Goal: Navigation & Orientation: Find specific page/section

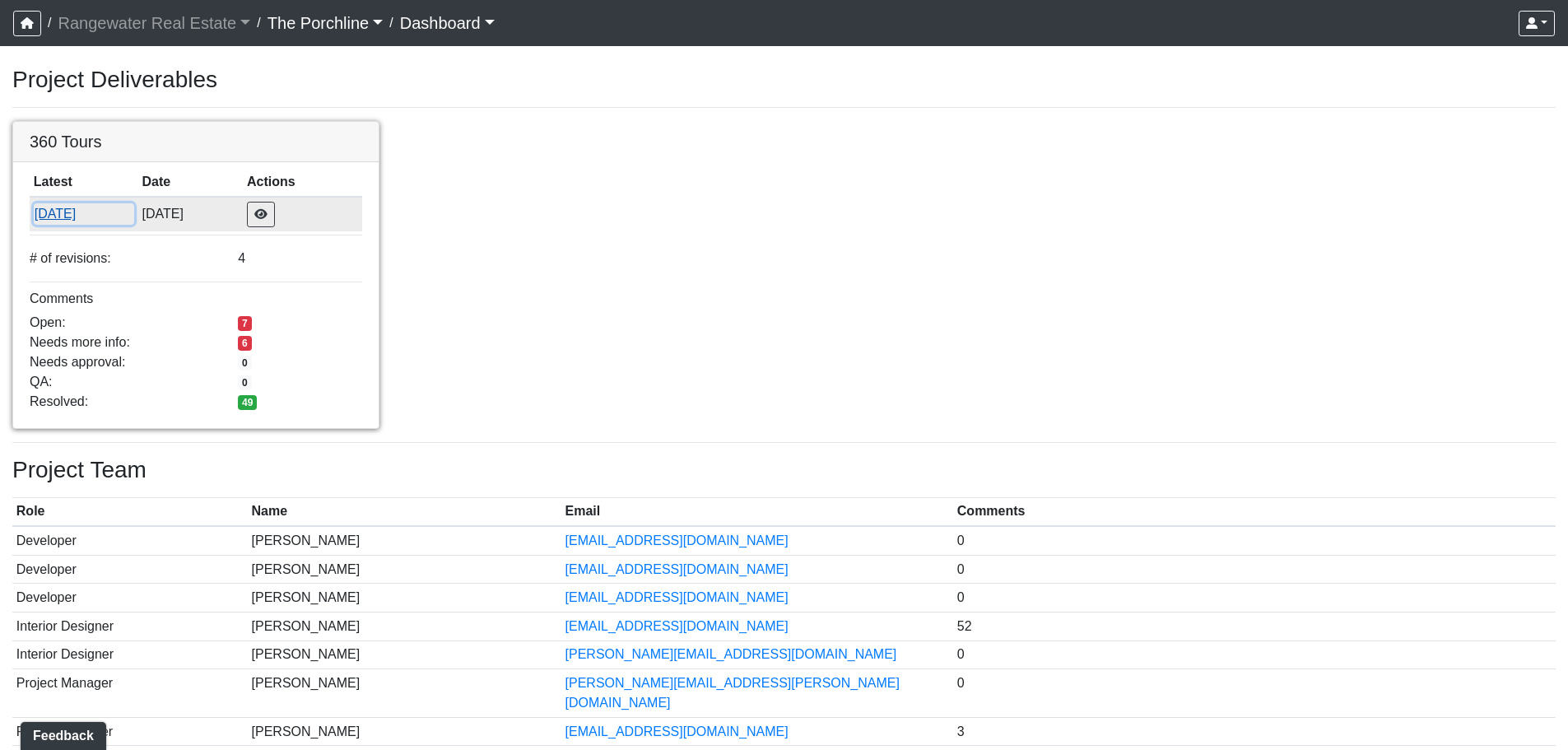
click at [83, 208] on button "[DATE]" at bounding box center [85, 214] width 101 height 22
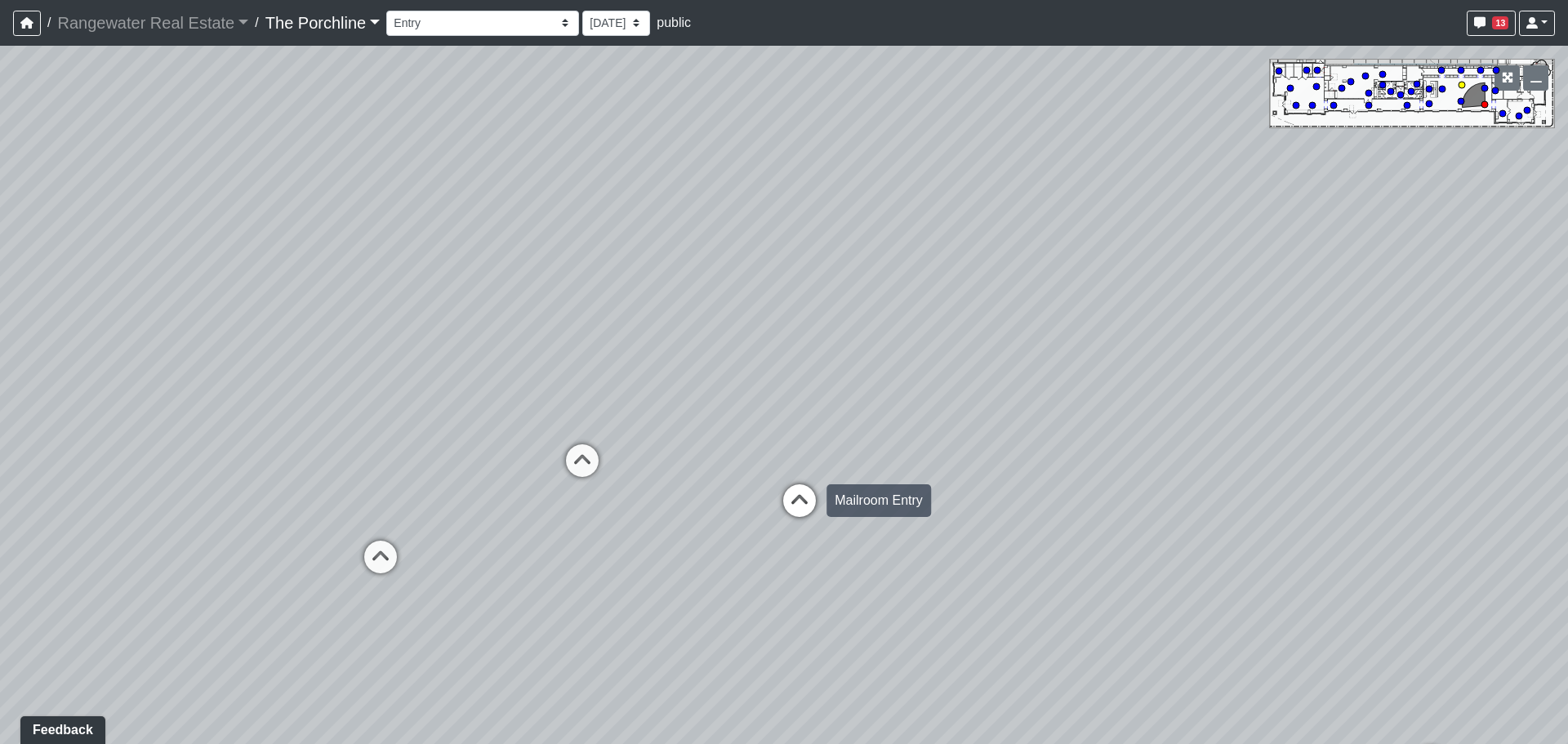
click at [805, 498] on icon at bounding box center [799, 508] width 49 height 49
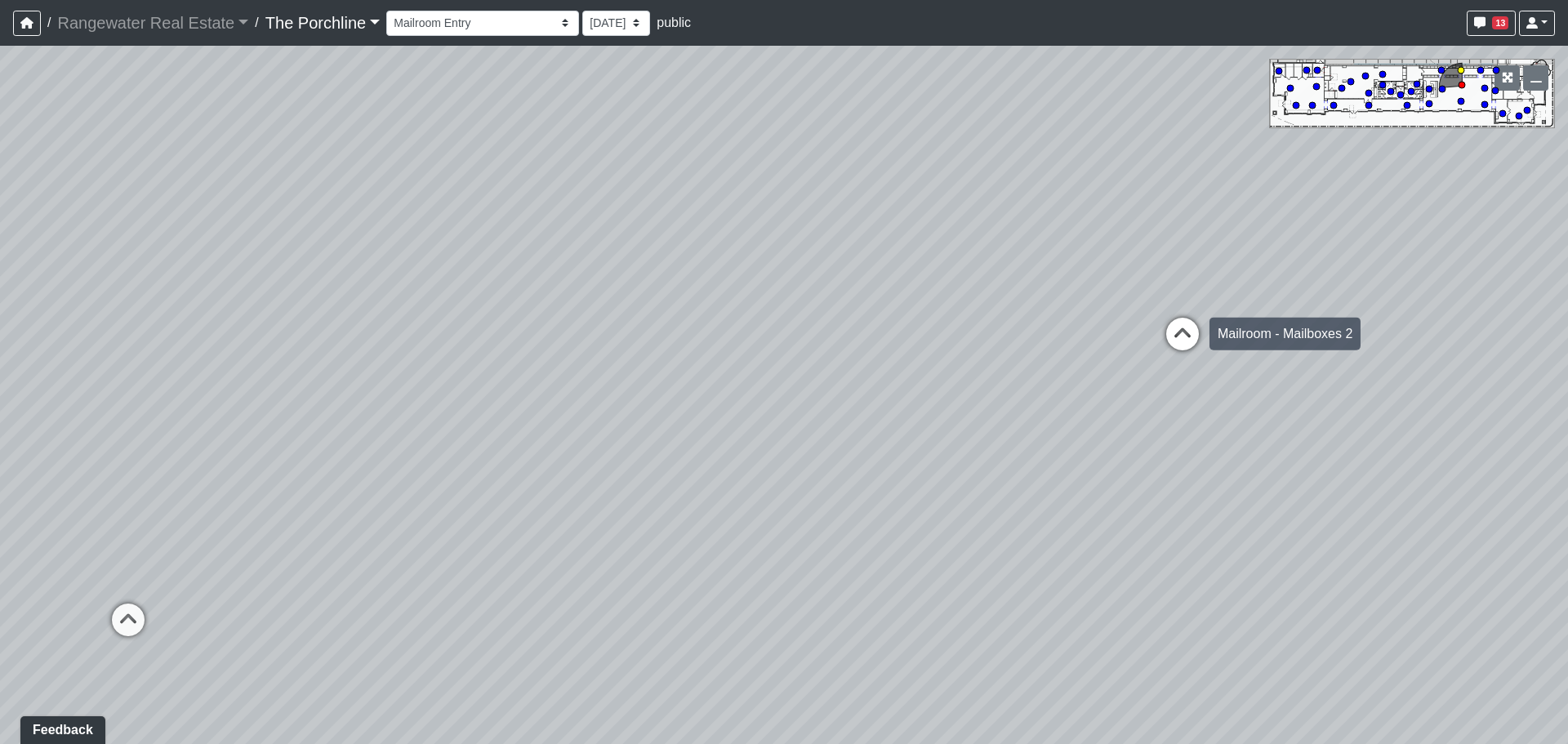
click at [1192, 333] on icon at bounding box center [1182, 342] width 49 height 49
drag, startPoint x: 694, startPoint y: 293, endPoint x: 1053, endPoint y: 163, distance: 381.8
click at [1053, 163] on div "Loading... Seating Loading... Mailroom Entry Loading... Lounge Entry Loading...…" at bounding box center [784, 394] width 1568 height 699
drag, startPoint x: 756, startPoint y: 312, endPoint x: 1205, endPoint y: 560, distance: 512.9
click at [1205, 560] on div "Loading... Seating Loading... Mailroom Entry Loading... Lounge Entry Loading...…" at bounding box center [784, 394] width 1568 height 699
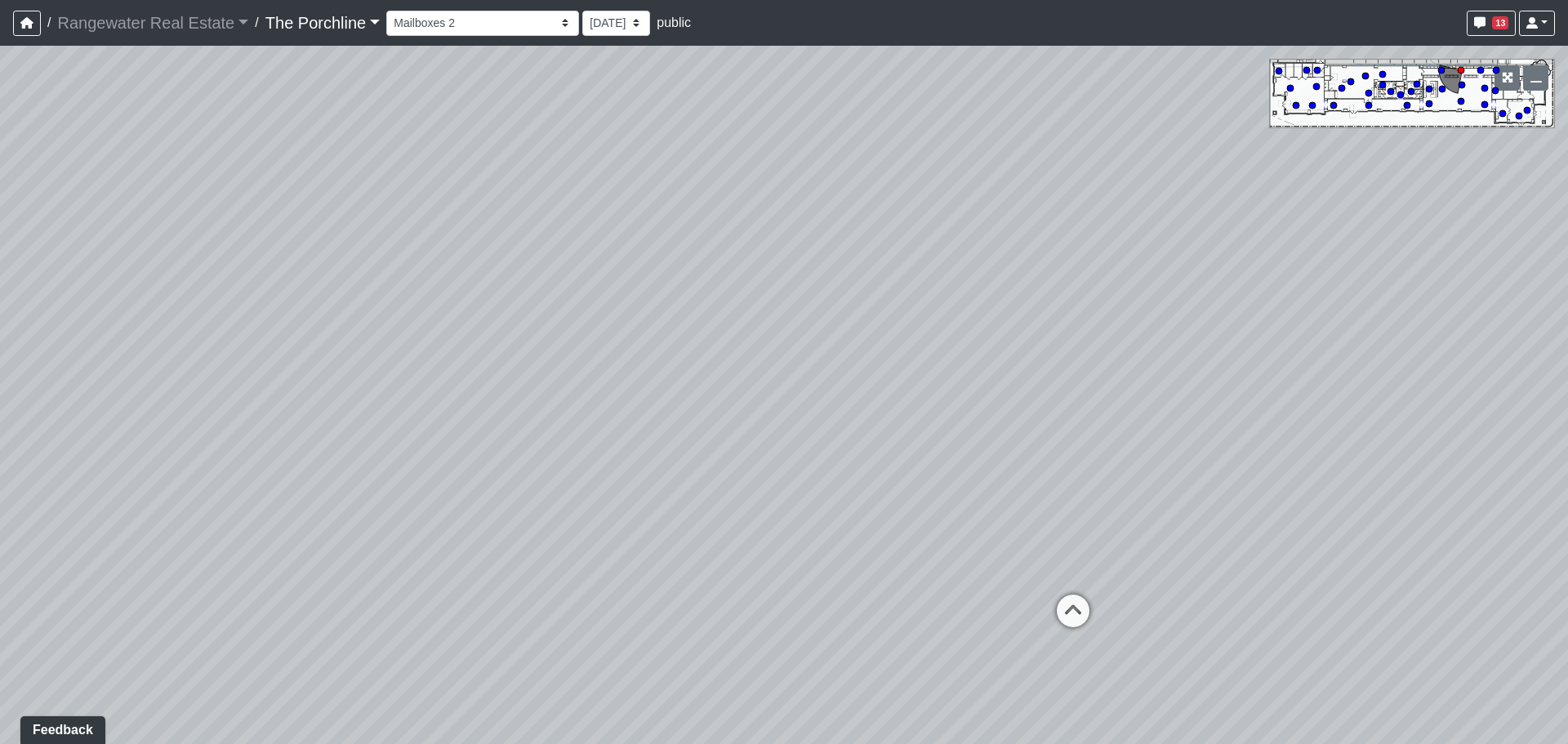
drag, startPoint x: 1018, startPoint y: 260, endPoint x: 1159, endPoint y: 272, distance: 141.5
click at [1159, 272] on div "Loading... Seating Loading... Mailroom Entry Loading... Lounge Entry Loading...…" at bounding box center [784, 394] width 1568 height 699
drag, startPoint x: 1135, startPoint y: 259, endPoint x: 1498, endPoint y: 178, distance: 371.9
click at [1510, 175] on div "Loading... Seating Loading... Mailroom Entry Loading... Lounge Entry Loading...…" at bounding box center [784, 394] width 1568 height 699
click at [642, 514] on icon at bounding box center [636, 528] width 49 height 49
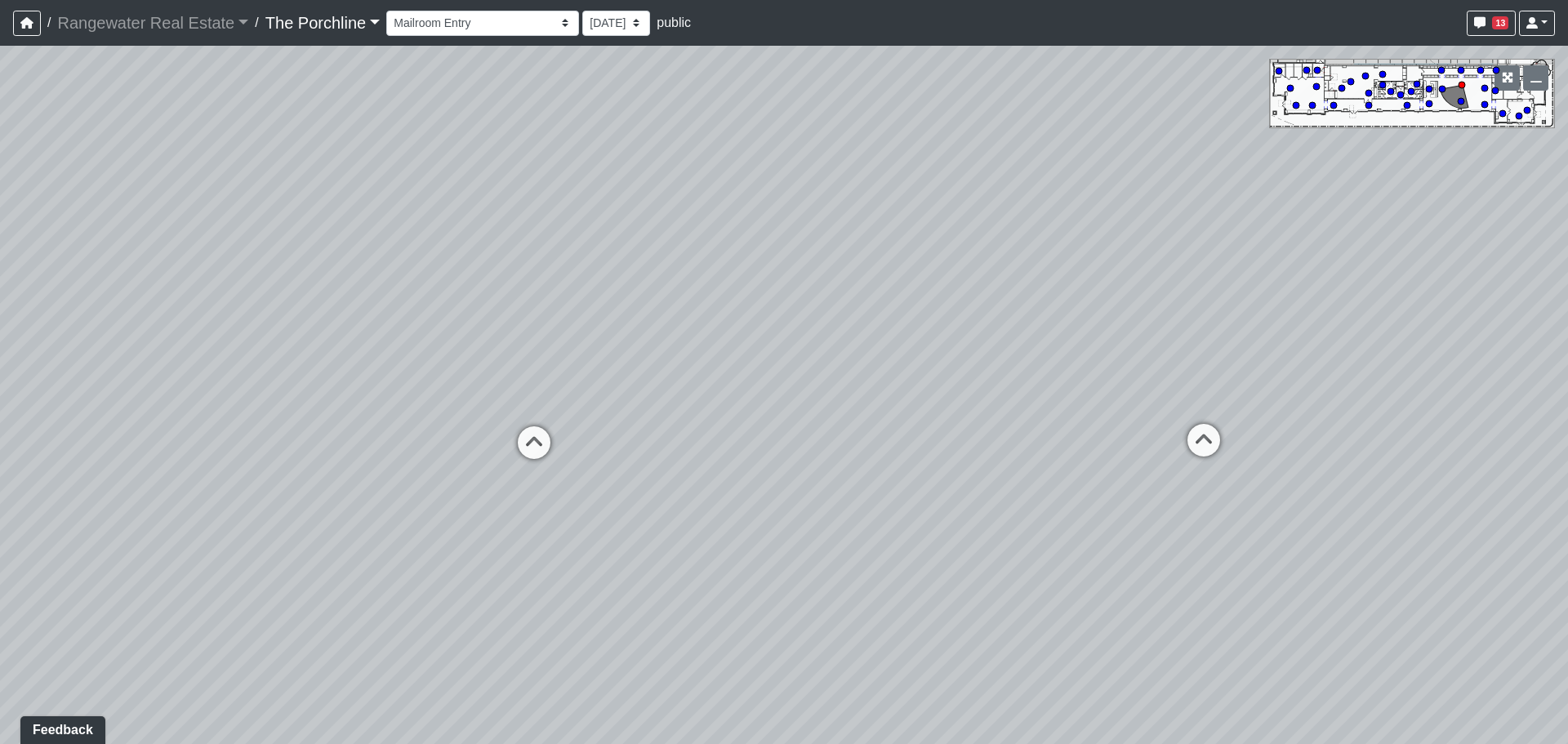
drag, startPoint x: 798, startPoint y: 410, endPoint x: 559, endPoint y: 349, distance: 246.7
click at [559, 349] on div "Loading... Seating Loading... Mailroom Entry Loading... Lounge Entry Loading...…" at bounding box center [784, 394] width 1568 height 699
drag, startPoint x: 959, startPoint y: 356, endPoint x: 608, endPoint y: 426, distance: 357.9
click at [608, 426] on div "Loading... Seating Loading... Mailroom Entry Loading... Lounge Entry Loading...…" at bounding box center [784, 394] width 1568 height 699
drag, startPoint x: 988, startPoint y: 404, endPoint x: 880, endPoint y: 382, distance: 110.2
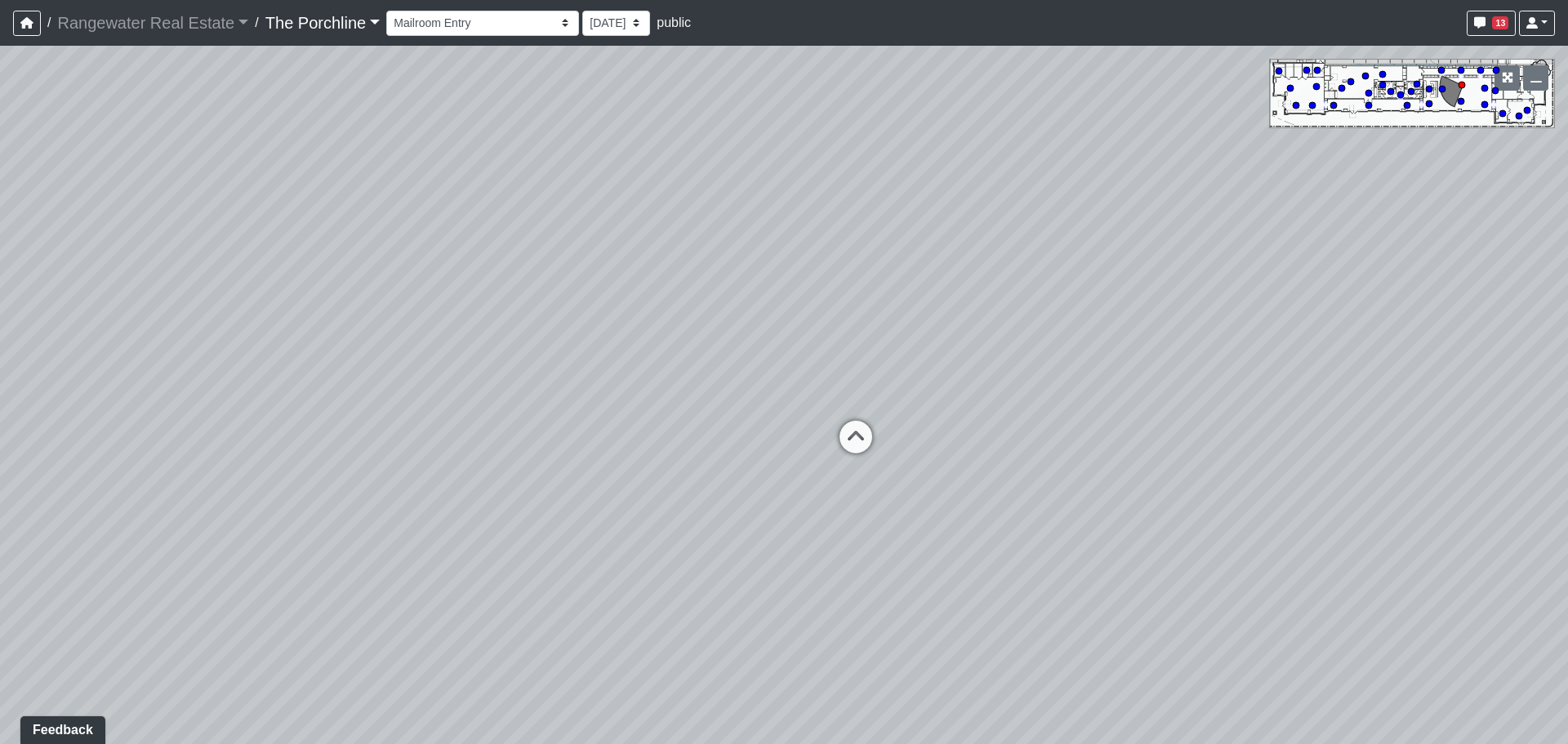
click at [880, 382] on div "Loading... Seating Loading... Mailroom Entry Loading... Lounge Entry Loading...…" at bounding box center [784, 394] width 1568 height 699
drag, startPoint x: 1002, startPoint y: 371, endPoint x: 654, endPoint y: 388, distance: 348.4
click at [654, 388] on div "Loading... Seating Loading... Mailroom Entry Loading... Lounge Entry Loading...…" at bounding box center [784, 394] width 1568 height 699
drag, startPoint x: 913, startPoint y: 354, endPoint x: 607, endPoint y: 362, distance: 306.1
click at [607, 362] on div "Loading... Seating Loading... Mailroom Entry Loading... Lounge Entry Loading...…" at bounding box center [784, 394] width 1568 height 699
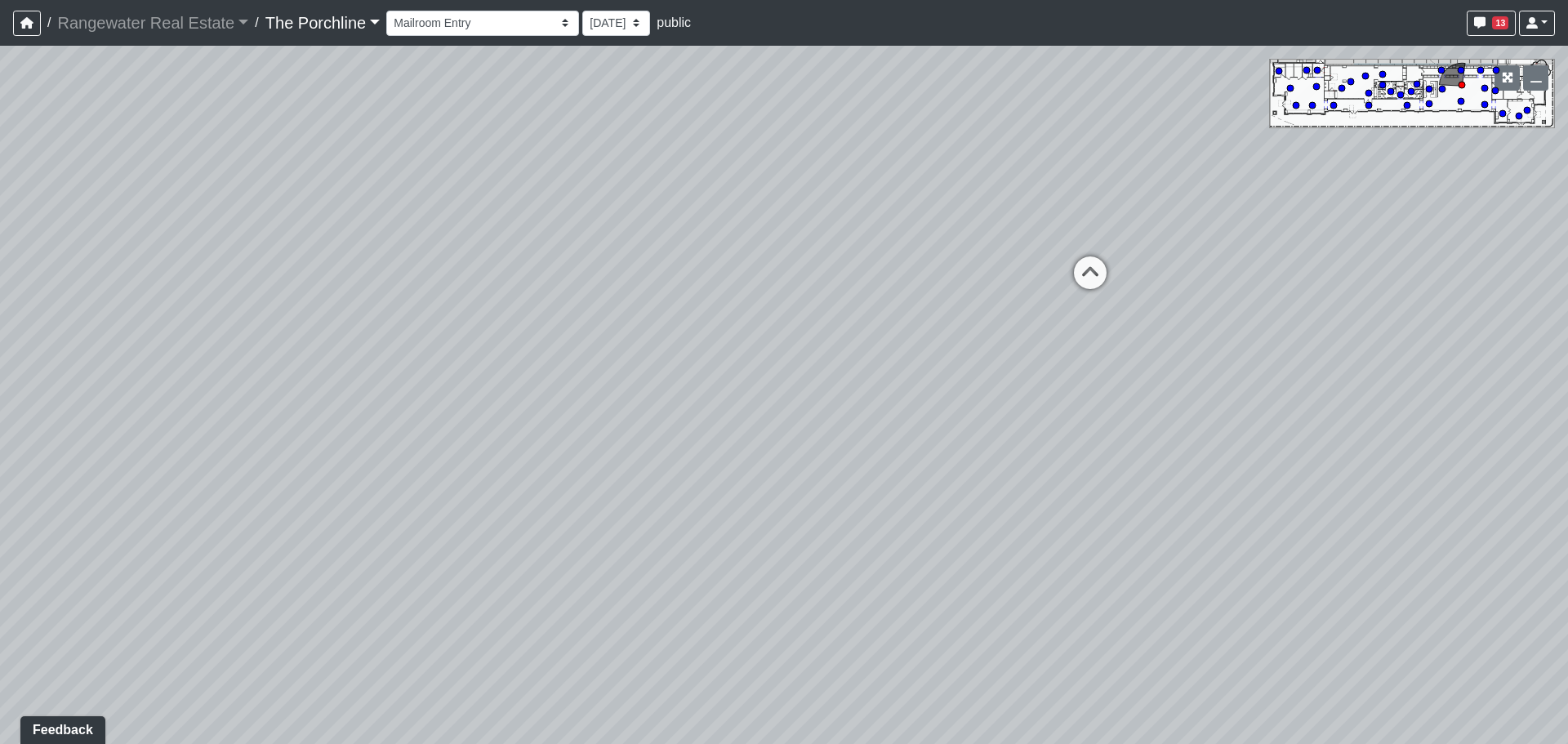
drag, startPoint x: 849, startPoint y: 362, endPoint x: 487, endPoint y: 355, distance: 362.1
click at [485, 357] on div "Loading... Seating Loading... Mailroom Entry Loading... Lounge Entry Loading...…" at bounding box center [784, 394] width 1568 height 699
drag, startPoint x: 963, startPoint y: 376, endPoint x: 842, endPoint y: 422, distance: 129.4
click at [842, 422] on div "Loading... Seating Loading... Mailroom Entry Loading... Lounge Entry Loading...…" at bounding box center [784, 394] width 1568 height 699
drag, startPoint x: 930, startPoint y: 395, endPoint x: 1117, endPoint y: 294, distance: 212.5
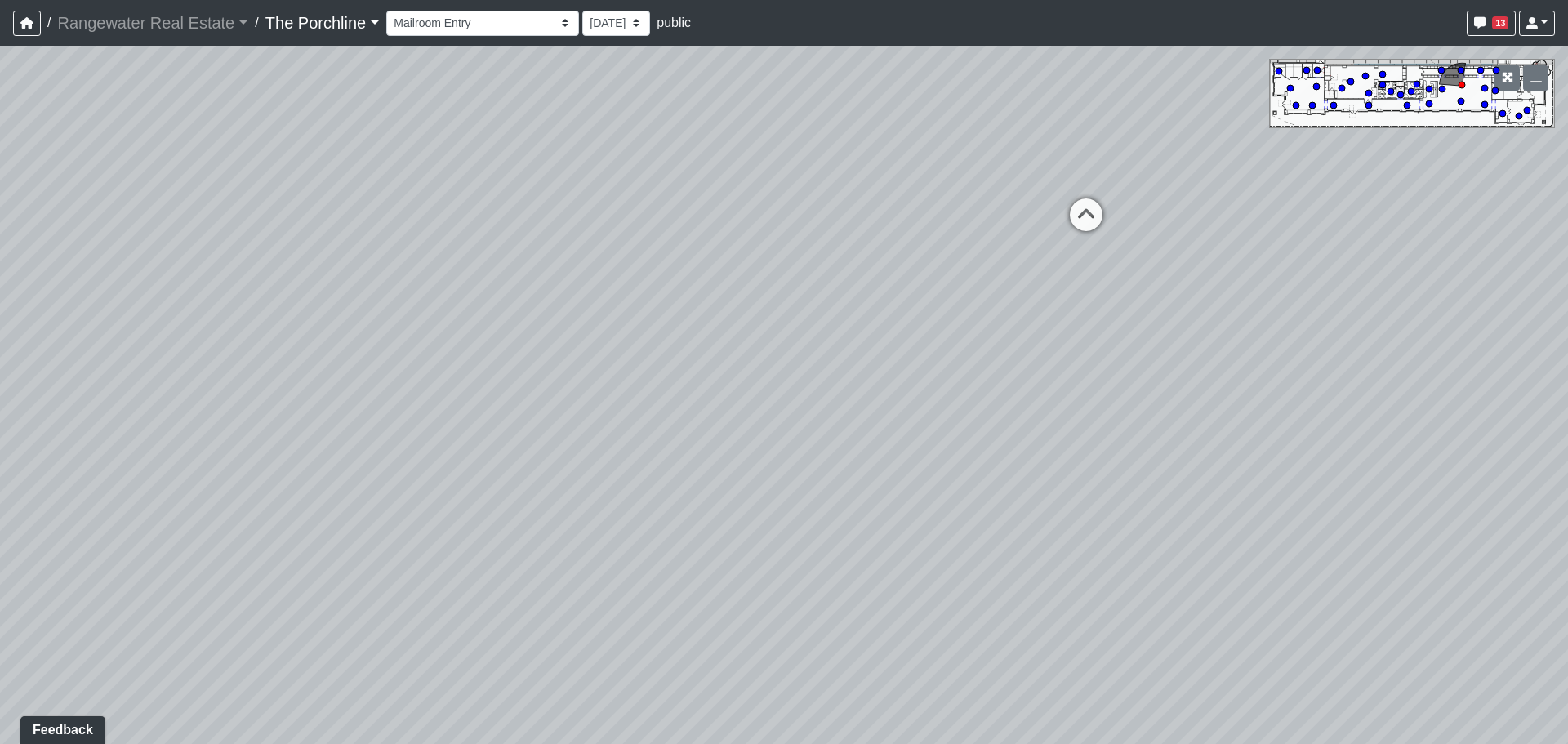
click at [1122, 292] on div "Loading... Seating Loading... Mailroom Entry Loading... Lounge Entry Loading...…" at bounding box center [784, 394] width 1568 height 699
drag, startPoint x: 838, startPoint y: 354, endPoint x: 1234, endPoint y: 319, distance: 397.5
click at [1234, 319] on div "Loading... Seating Loading... Mailroom Entry Loading... Lounge Entry Loading...…" at bounding box center [784, 394] width 1568 height 699
drag, startPoint x: 881, startPoint y: 323, endPoint x: 1325, endPoint y: 323, distance: 444.0
click at [1325, 323] on div "Loading... Seating Loading... Mailroom Entry Loading... Lounge Entry Loading...…" at bounding box center [784, 394] width 1568 height 699
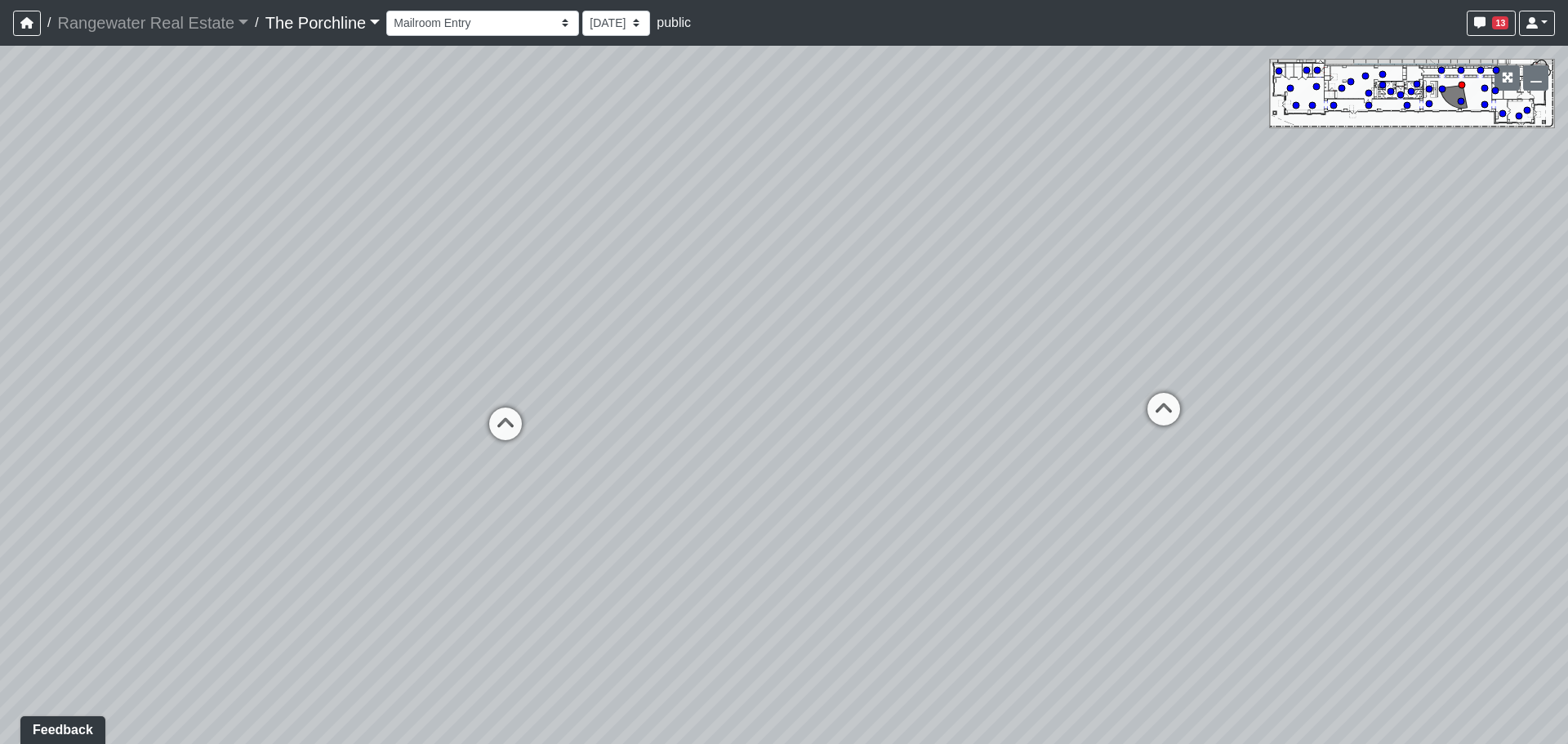
drag, startPoint x: 778, startPoint y: 340, endPoint x: 1100, endPoint y: 340, distance: 322.0
click at [1100, 340] on div "Loading... Seating Loading... Mailroom Entry Loading... Lounge Entry Loading...…" at bounding box center [784, 394] width 1568 height 699
drag, startPoint x: 813, startPoint y: 340, endPoint x: 990, endPoint y: 340, distance: 177.0
click at [990, 340] on div "Loading... Seating Loading... Mailroom Entry Loading... Lounge Entry Loading...…" at bounding box center [784, 394] width 1568 height 699
drag, startPoint x: 598, startPoint y: 342, endPoint x: 1116, endPoint y: 414, distance: 523.0
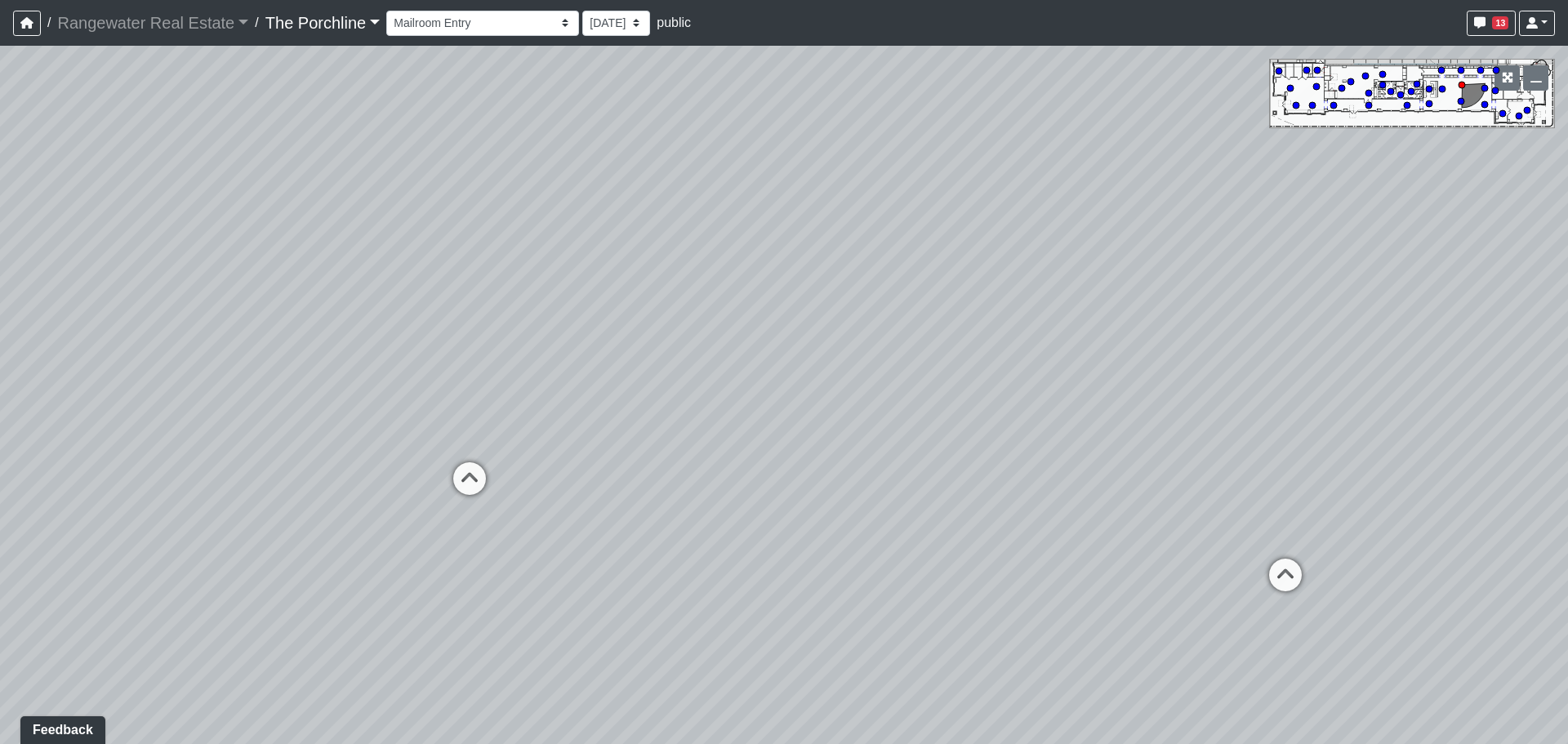
click at [1129, 418] on div "Loading... Seating Loading... Mailroom Entry Loading... Lounge Entry Loading...…" at bounding box center [784, 394] width 1568 height 699
drag, startPoint x: 706, startPoint y: 349, endPoint x: 848, endPoint y: 354, distance: 142.1
click at [848, 354] on div "Loading... Seating Loading... Mailroom Entry Loading... Lounge Entry Loading...…" at bounding box center [784, 394] width 1568 height 699
drag, startPoint x: 474, startPoint y: 474, endPoint x: 994, endPoint y: 424, distance: 522.4
click at [1023, 417] on div "Loading... Seating Loading... Mailroom Entry Loading... Lounge Entry Loading...…" at bounding box center [784, 394] width 1568 height 699
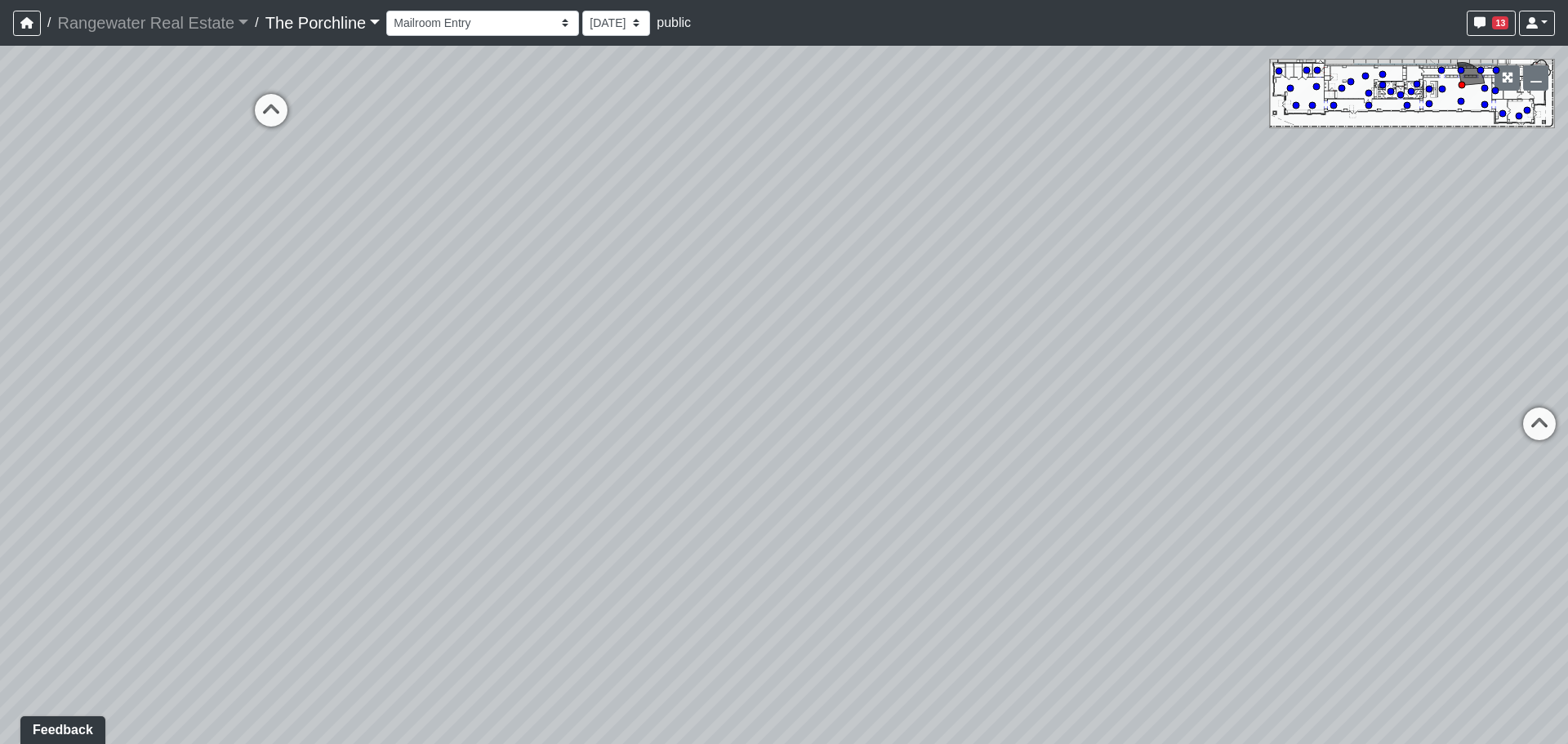
drag, startPoint x: 938, startPoint y: 349, endPoint x: 972, endPoint y: 337, distance: 36.1
click at [1044, 315] on div "Loading... Seating Loading... Mailroom Entry Loading... Lounge Entry Loading...…" at bounding box center [784, 394] width 1568 height 699
click at [403, 87] on icon at bounding box center [395, 85] width 49 height 49
drag, startPoint x: 450, startPoint y: 360, endPoint x: 1193, endPoint y: 459, distance: 749.6
click at [1194, 460] on div "Loading... Seating Loading... Mailroom Entry Loading... Lounge Entry Loading...…" at bounding box center [784, 394] width 1568 height 699
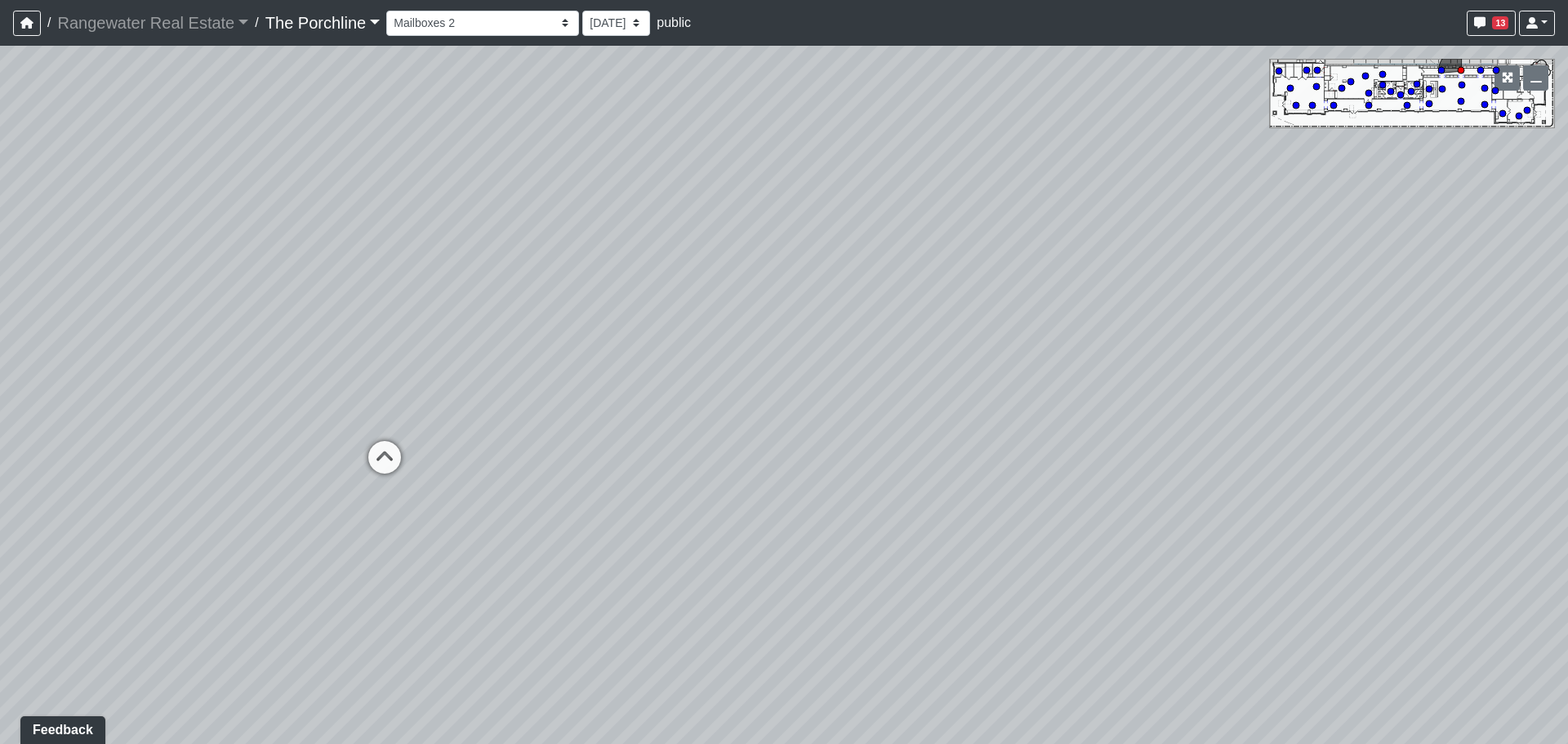
drag, startPoint x: 682, startPoint y: 374, endPoint x: 907, endPoint y: 379, distance: 225.1
click at [907, 379] on div "Loading... Seating Loading... Mailroom Entry Loading... Lounge Entry Loading...…" at bounding box center [784, 394] width 1568 height 699
drag, startPoint x: 581, startPoint y: 379, endPoint x: 1100, endPoint y: 456, distance: 524.7
click at [1100, 456] on div "Loading... Seating Loading... Mailroom Entry Loading... Lounge Entry Loading...…" at bounding box center [784, 394] width 1568 height 699
drag, startPoint x: 499, startPoint y: 387, endPoint x: 814, endPoint y: 396, distance: 315.1
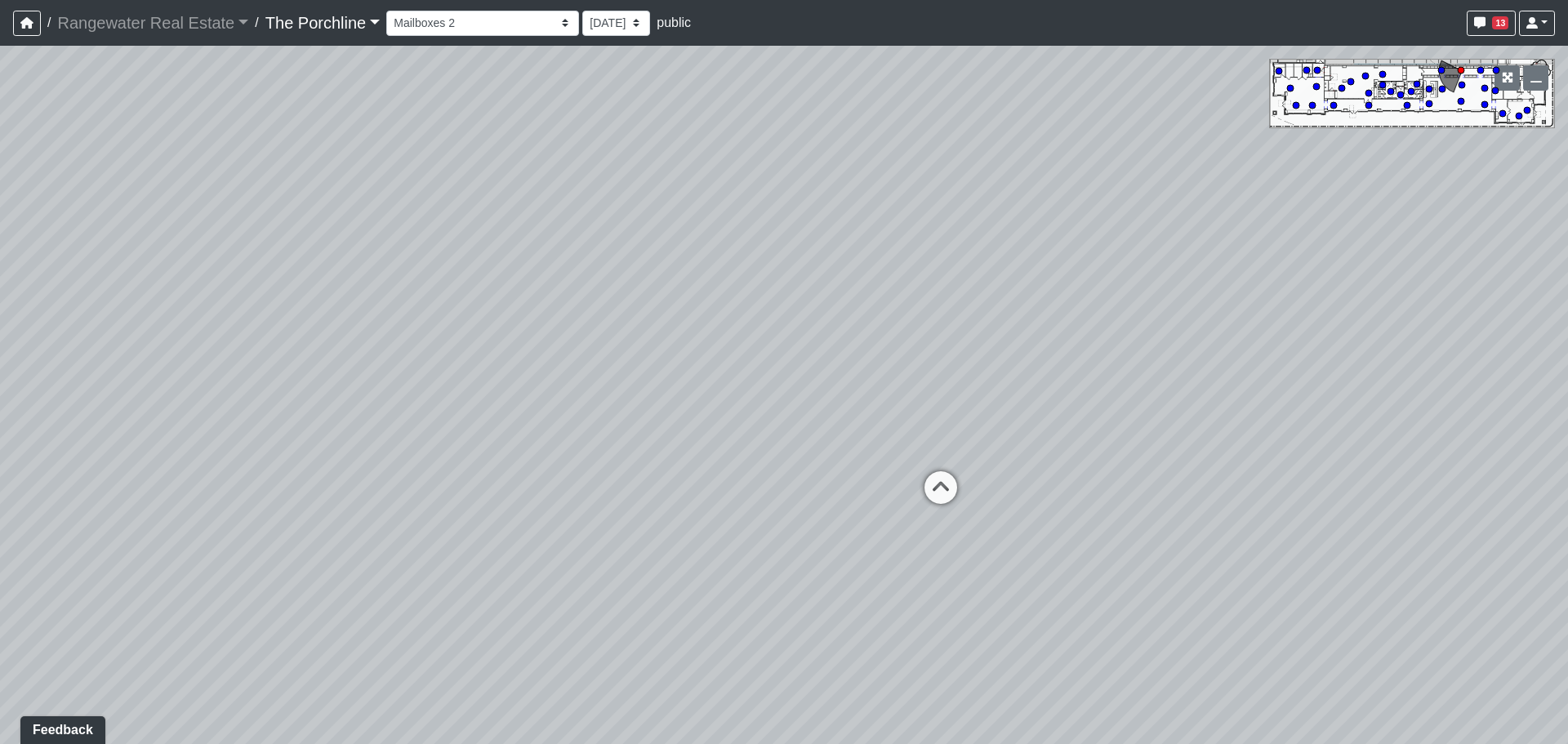
click at [814, 396] on div "Loading... Seating Loading... Mailroom Entry Loading... Lounge Entry Loading...…" at bounding box center [784, 394] width 1568 height 699
drag, startPoint x: 425, startPoint y: 381, endPoint x: 948, endPoint y: 310, distance: 527.8
click at [964, 300] on div "Loading... Seating Loading... Mailroom Entry Loading... Lounge Entry Loading...…" at bounding box center [784, 394] width 1568 height 699
click at [590, 429] on icon at bounding box center [598, 453] width 49 height 49
drag, startPoint x: 814, startPoint y: 345, endPoint x: 1255, endPoint y: 350, distance: 441.0
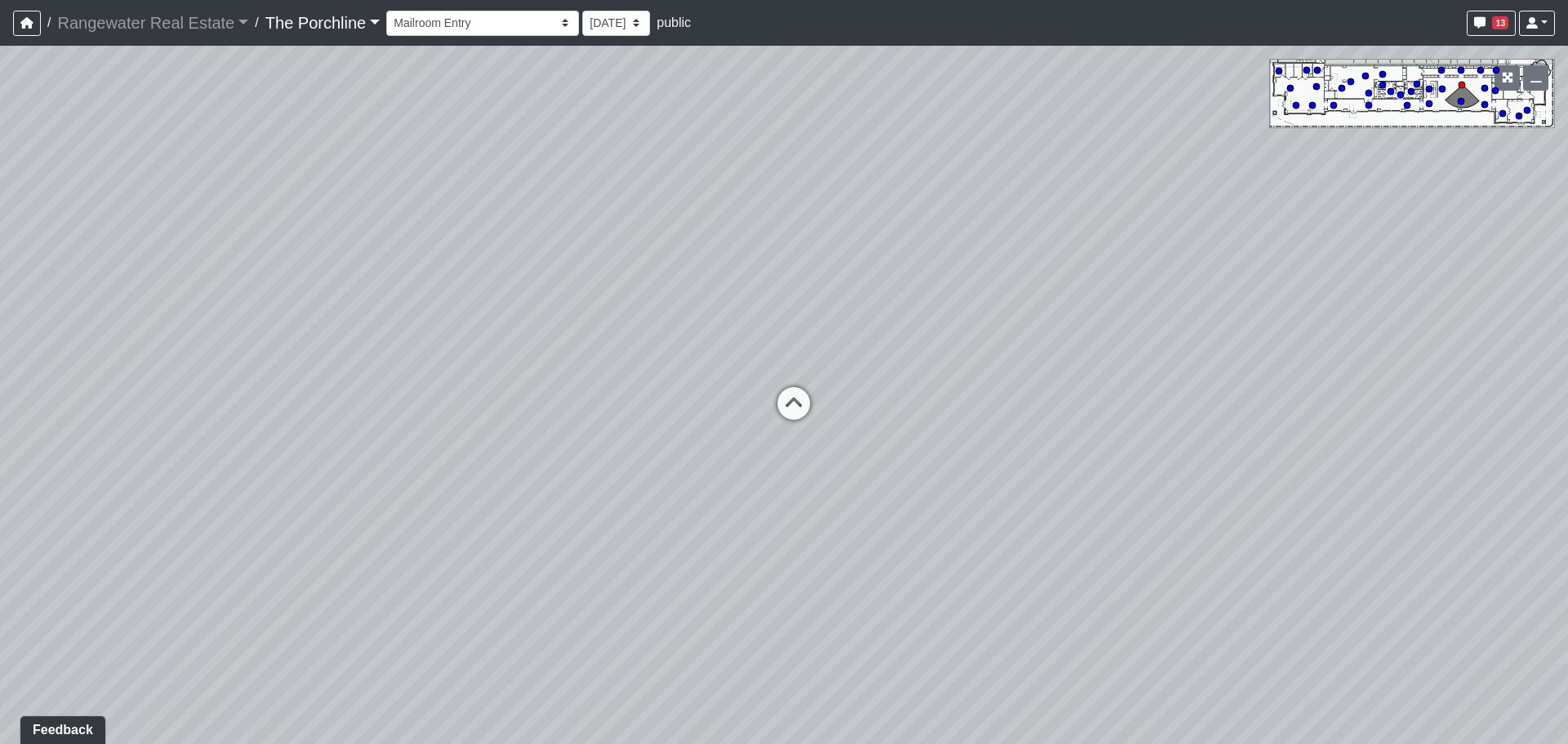
click at [1261, 350] on div "Loading... Seating Loading... Mailroom Entry Loading... Lounge Entry Loading...…" at bounding box center [784, 394] width 1568 height 699
drag, startPoint x: 514, startPoint y: 351, endPoint x: 931, endPoint y: 368, distance: 417.3
click at [931, 368] on div "Loading... Seating Loading... Mailroom Entry Loading... Lounge Entry Loading...…" at bounding box center [784, 394] width 1568 height 699
click at [507, 394] on icon at bounding box center [517, 405] width 49 height 49
drag, startPoint x: 479, startPoint y: 335, endPoint x: 730, endPoint y: 507, distance: 304.3
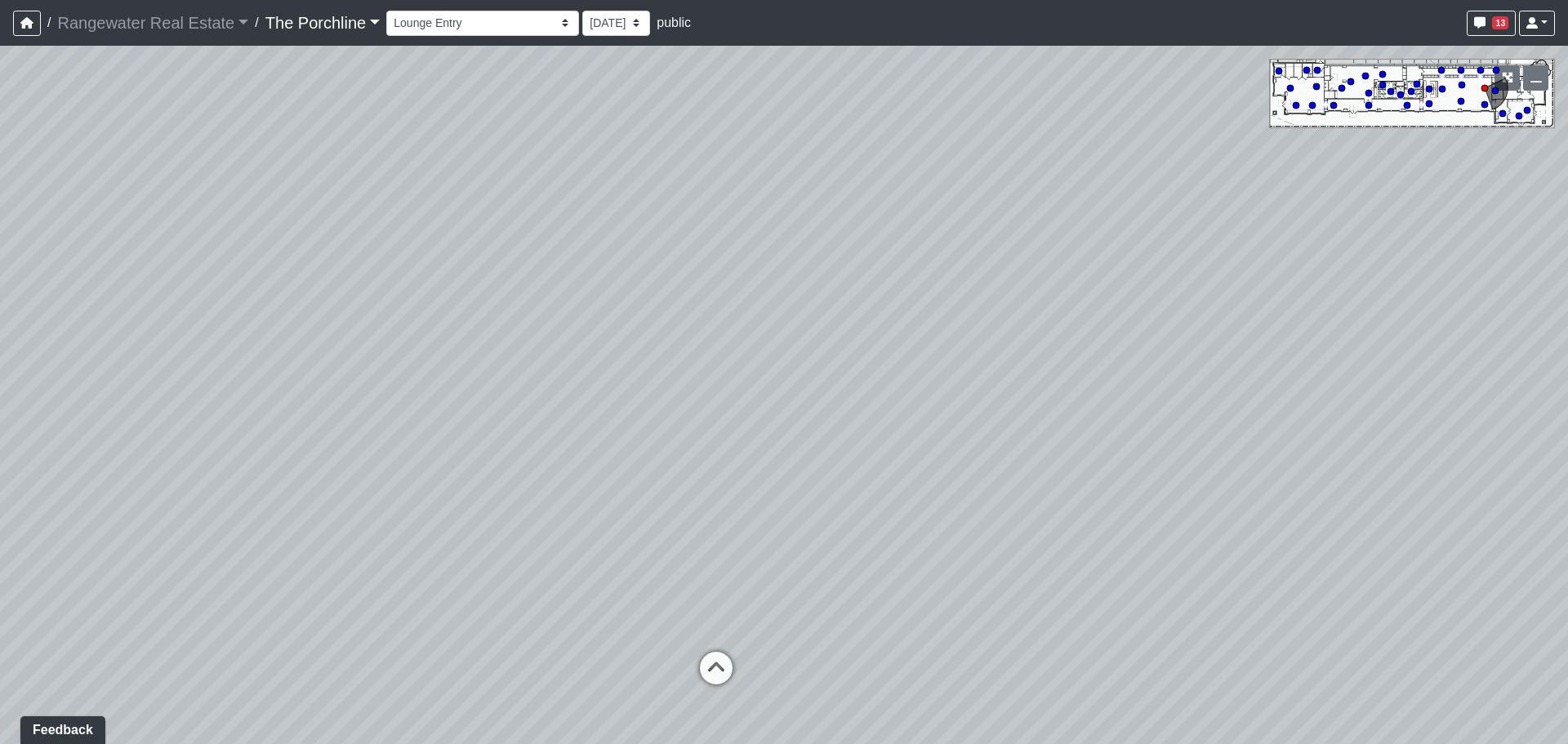
click at [730, 507] on div "Loading... Seating Loading... Mailroom Entry Loading... Lounge Entry Loading...…" at bounding box center [784, 394] width 1568 height 699
drag, startPoint x: 583, startPoint y: 474, endPoint x: 1209, endPoint y: 349, distance: 638.4
click at [1236, 329] on div "Loading... Seating Loading... Mailroom Entry Loading... Lounge Entry Loading...…" at bounding box center [784, 394] width 1568 height 699
drag, startPoint x: 775, startPoint y: 396, endPoint x: 941, endPoint y: 474, distance: 183.4
click at [941, 477] on div "Loading... Seating Loading... Mailroom Entry Loading... Lounge Entry Loading...…" at bounding box center [784, 394] width 1568 height 699
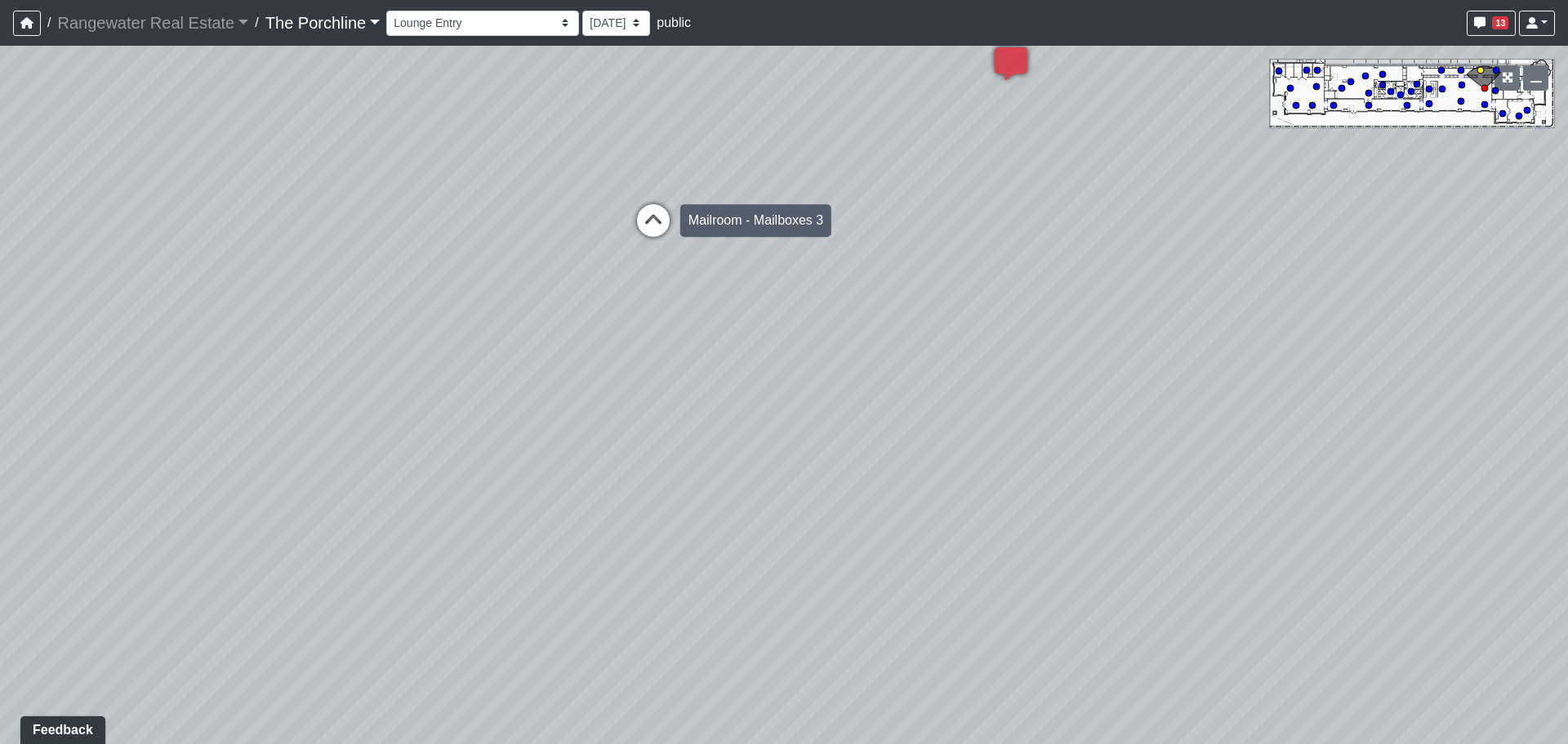
click at [667, 233] on icon at bounding box center [653, 228] width 49 height 49
drag
click at [88, 392] on div "Loading... Seating Loading... Mailroom Entry Loading... Lounge Entry Loading...…" at bounding box center [784, 394] width 1568 height 699
click at [268, 409] on div "Loading... Seating Loading... Mailroom Entry Loading... Lounge Entry Loading...…" at bounding box center [784, 394] width 1568 height 699
click at [410, 509] on div "Loading... Seating Loading... Mailroom Entry Loading... Lounge Entry Loading...…" at bounding box center [784, 394] width 1568 height 699
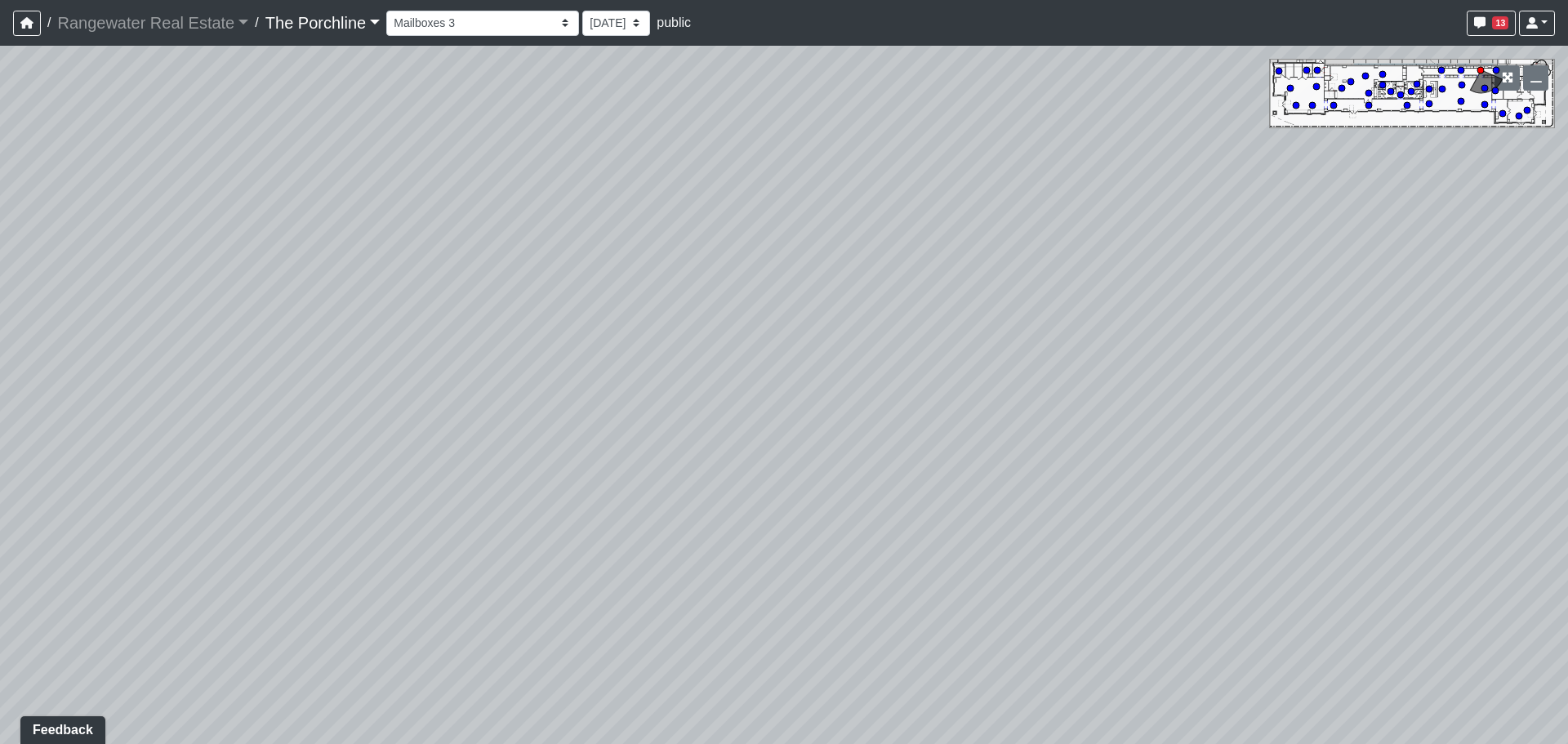
click at [487, 441] on div "Loading... Seating Loading... Mailroom Entry Loading... Lounge Entry Loading...…" at bounding box center [784, 394] width 1568 height 699
click at [483, 318] on div "Loading... Seating Loading... Mailroom Entry Loading... Lounge Entry Loading...…" at bounding box center [784, 394] width 1568 height 699
click at [760, 298] on div "Loading... Seating Loading... Mailroom Entry Loading... Lounge Entry Loading...…" at bounding box center [784, 394] width 1568 height 699
click at [1208, 310] on div "Loading... Seating Loading... Mailroom Entry Loading... Lounge Entry Loading...…" at bounding box center [784, 394] width 1568 height 699
click at [515, 587] on icon at bounding box center [511, 603] width 49 height 49
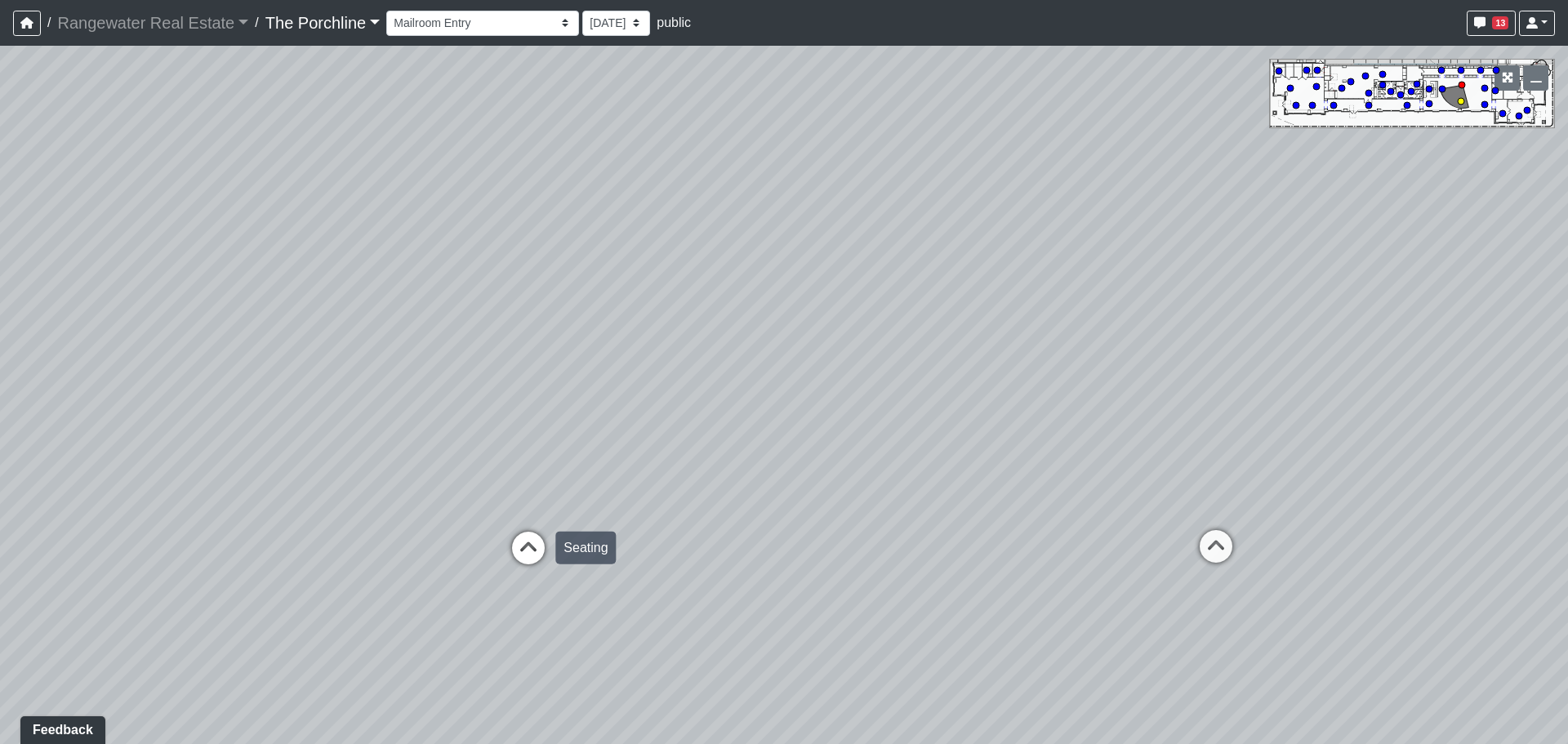
click at [529, 548] on icon at bounding box center [528, 556] width 49 height 49
click at [1334, 492] on icon at bounding box center [1327, 502] width 49 height 49
click at [583, 455] on div "Loading... Seating Loading... Mailroom Entry Loading... Lounge Entry Loading...…" at bounding box center [784, 394] width 1568 height 699
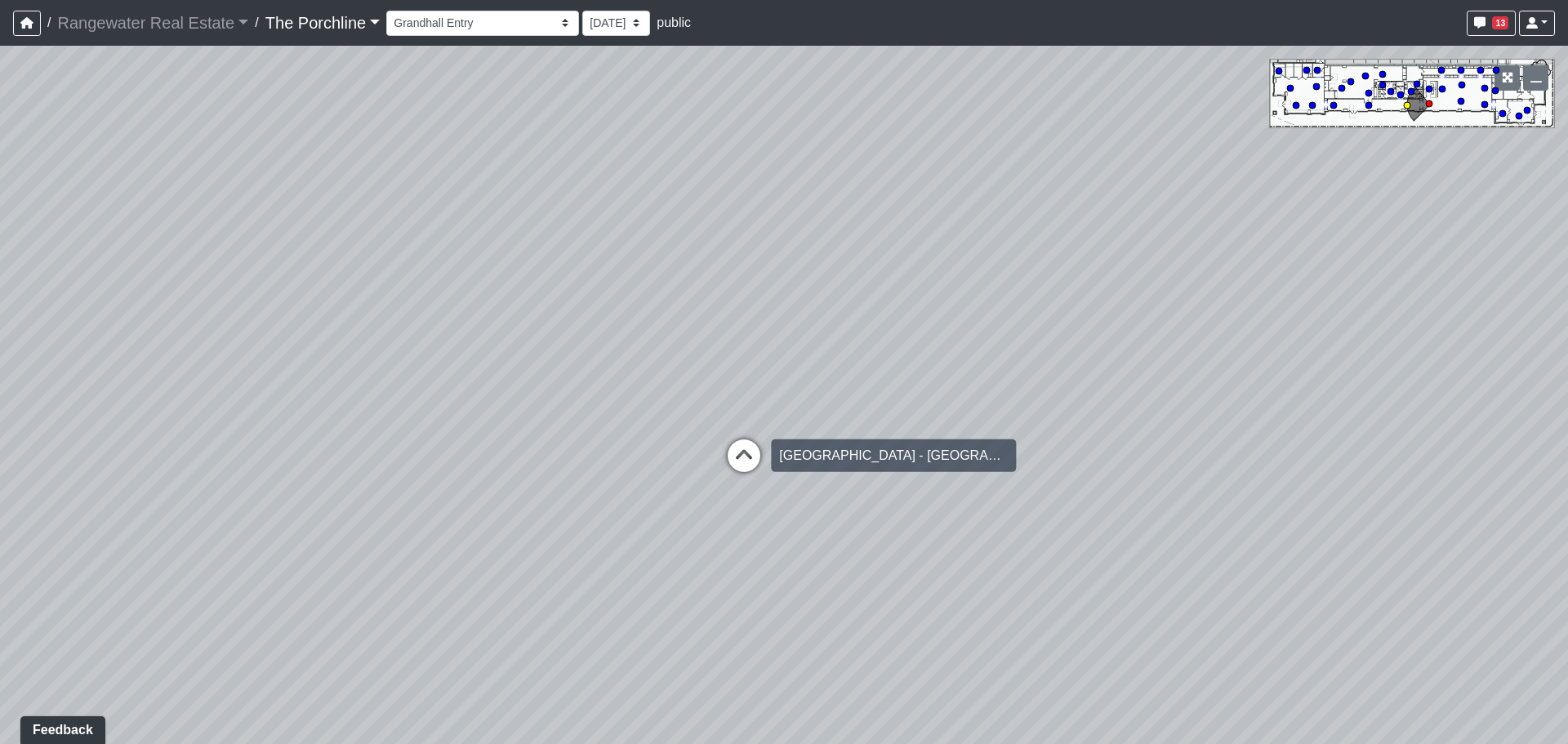
click at [759, 456] on icon at bounding box center [743, 463] width 49 height 49
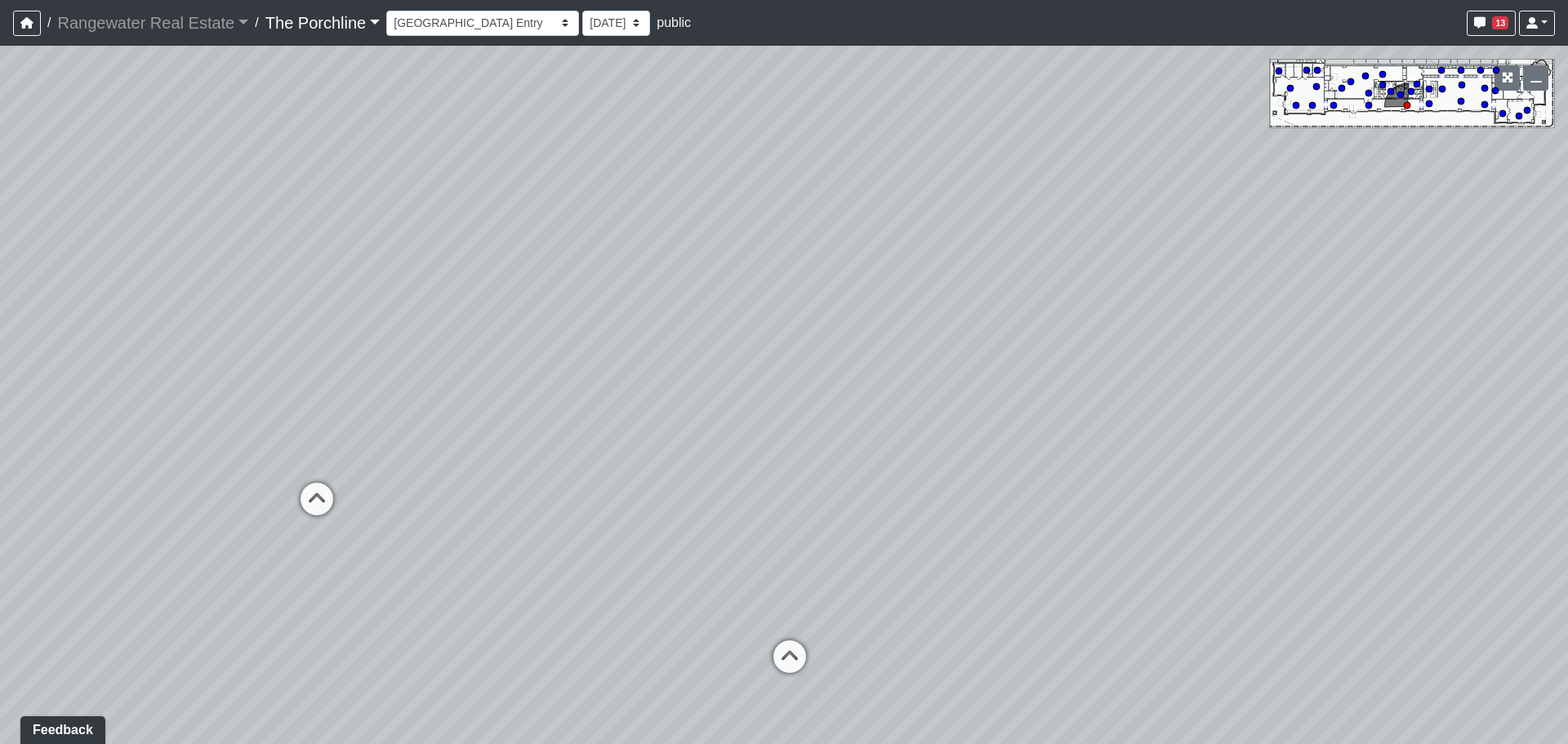
click at [509, 475] on div "Loading... Seating Loading... Mailroom Entry Loading... Lounge Entry Loading...…" at bounding box center [784, 394] width 1568 height 699
click at [796, 647] on icon at bounding box center [788, 665] width 49 height 49
click at [95, 401] on div "Loading... Seating Loading... Mailroom Entry Loading... Lounge Entry Loading...…" at bounding box center [784, 394] width 1568 height 699
click at [207, 459] on div "Loading... Seating Loading... Mailroom Entry Loading... Lounge Entry Loading...…" at bounding box center [784, 394] width 1568 height 699
click at [403, 371] on div "Loading... Seating Loading... Mailroom Entry Loading... Lounge Entry Loading...…" at bounding box center [784, 394] width 1568 height 699
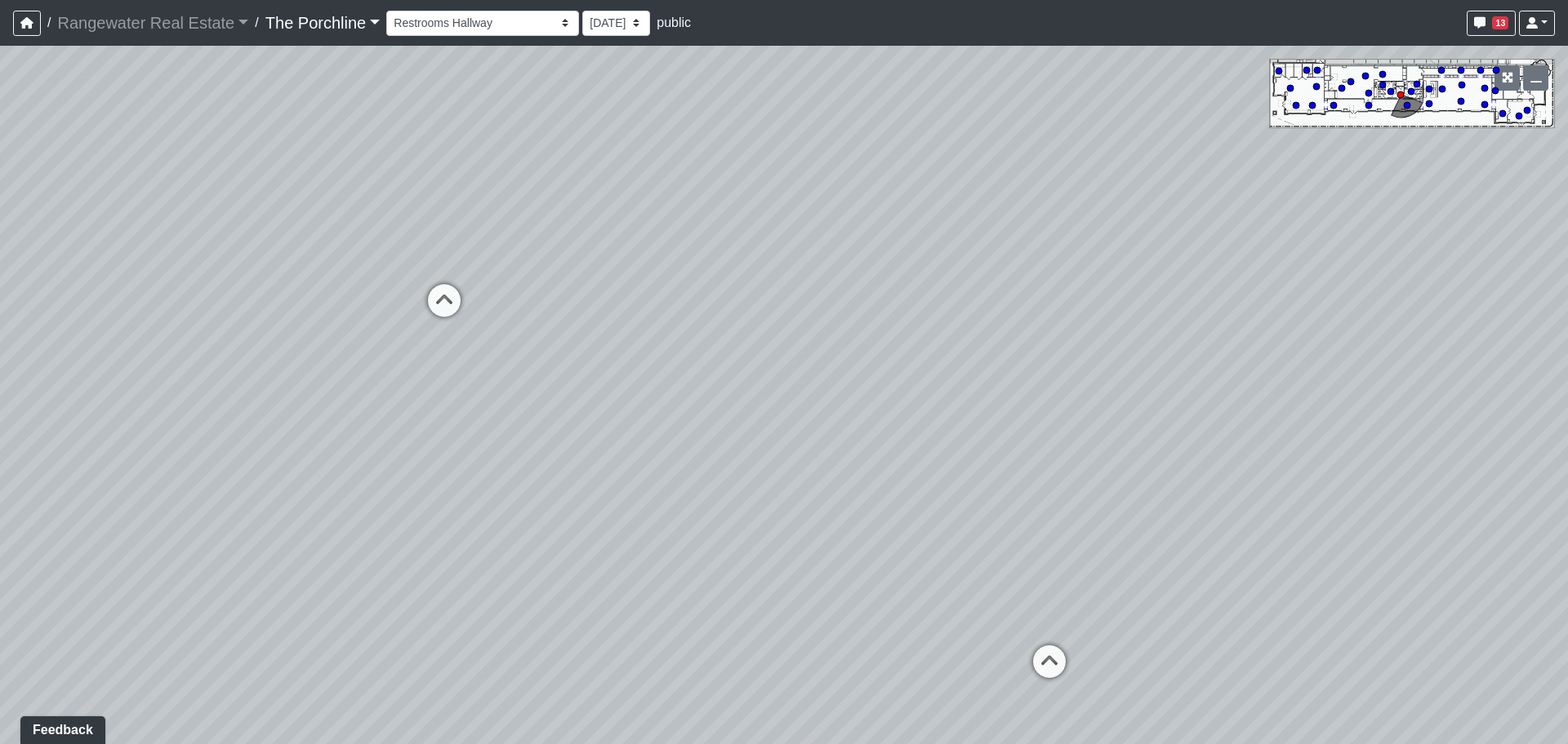
click at [897, 454] on div "Loading... Seating Loading... Mailroom Entry Loading... Lounge Entry Loading...…" at bounding box center [784, 394] width 1568 height 699
click at [1041, 652] on icon at bounding box center [1048, 669] width 49 height 49
click at [1325, 491] on div "Loading... Seating Loading... Mailroom Entry Loading... Lounge Entry Loading...…" at bounding box center [784, 394] width 1568 height 699
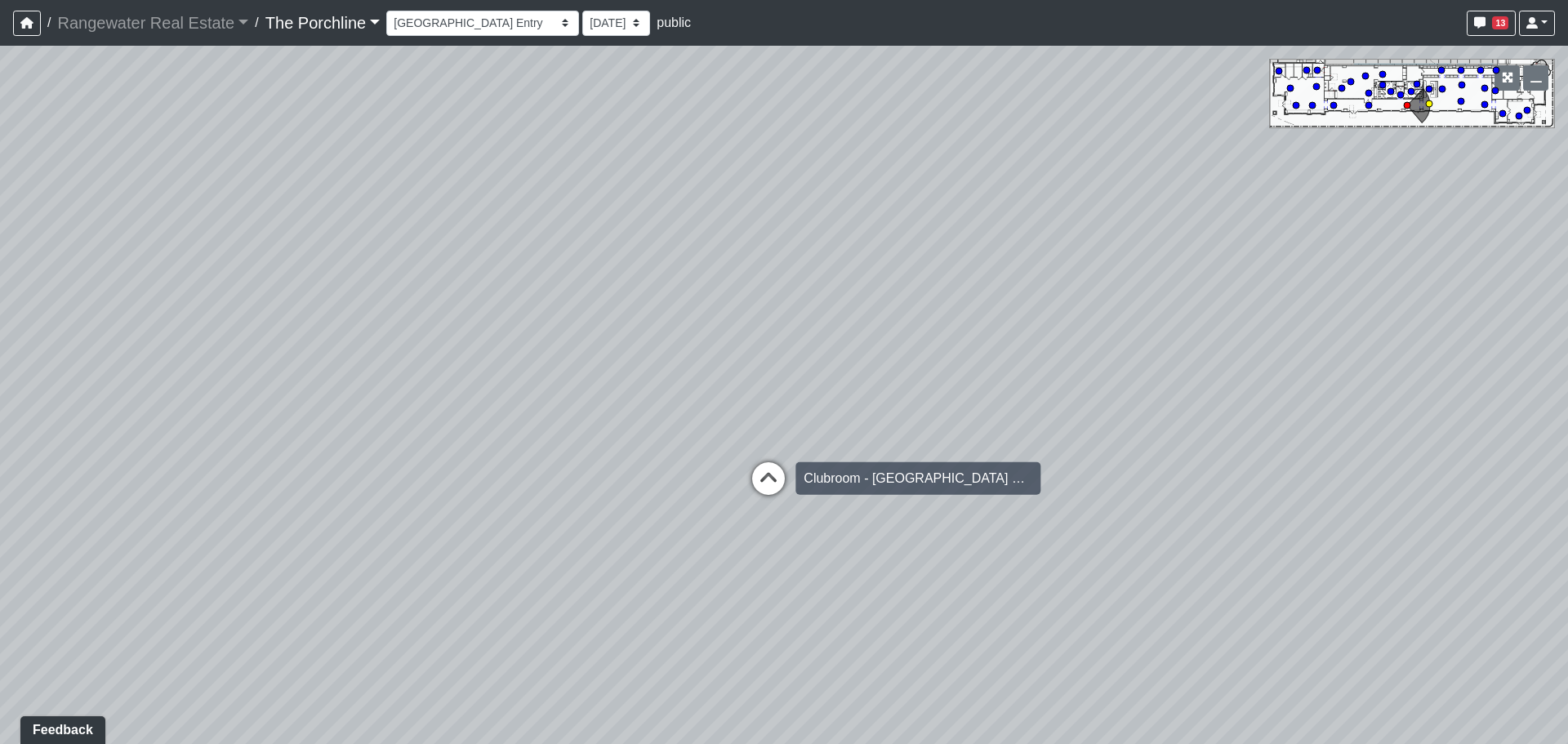
click at [774, 478] on icon at bounding box center [768, 486] width 49 height 49
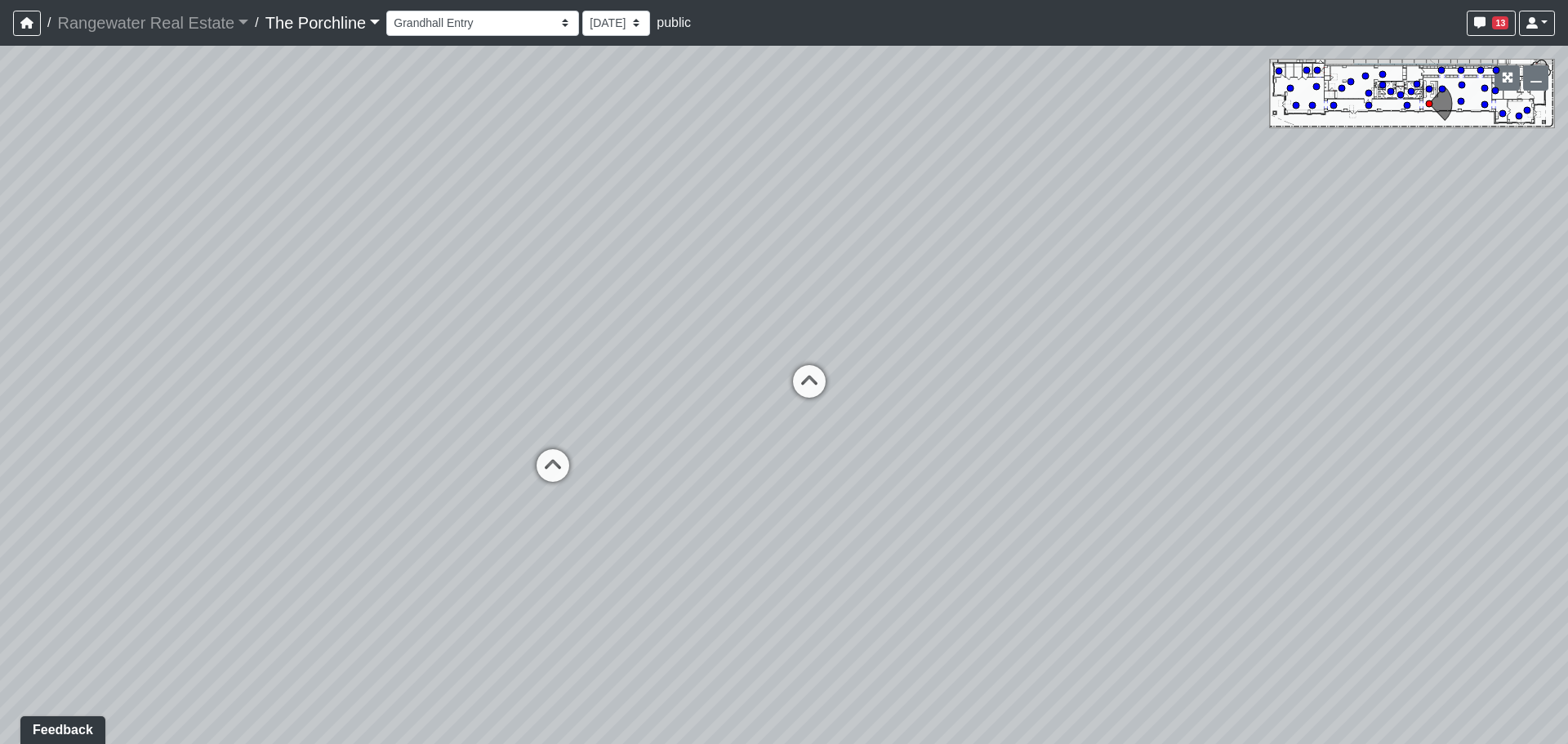
drag, startPoint x: 692, startPoint y: 517, endPoint x: 809, endPoint y: 383, distance: 177.9
click at [815, 381] on div "Loading... Seating Loading... Mailroom Entry Loading... Lounge Entry Loading...…" at bounding box center [784, 394] width 1568 height 699
drag, startPoint x: 651, startPoint y: 575, endPoint x: 896, endPoint y: 492, distance: 258.7
click at [896, 492] on div "Loading... Seating Loading... Mailroom Entry Loading... Lounge Entry Loading...…" at bounding box center [784, 394] width 1568 height 699
click at [762, 289] on icon at bounding box center [750, 289] width 49 height 49
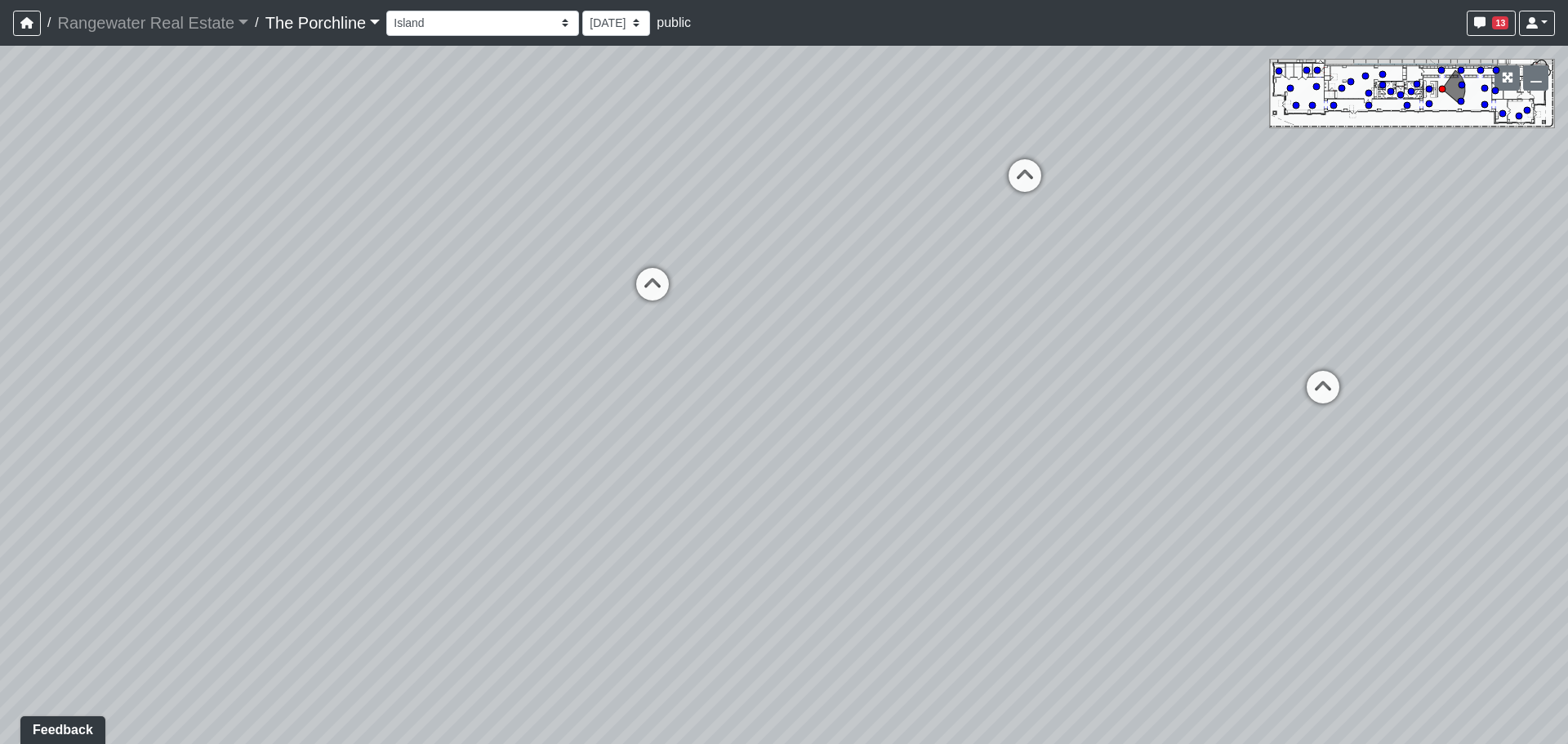
drag, startPoint x: 722, startPoint y: 318, endPoint x: 542, endPoint y: 335, distance: 180.8
click at [542, 335] on div "Loading... Seating Loading... Mailroom Entry Loading... Lounge Entry Loading...…" at bounding box center [784, 394] width 1568 height 699
drag, startPoint x: 935, startPoint y: 367, endPoint x: 712, endPoint y: 283, distance: 238.3
click at [721, 279] on div "Loading... Seating Loading... Mailroom Entry Loading... Lounge Entry Loading...…" at bounding box center [784, 394] width 1568 height 699
drag, startPoint x: 747, startPoint y: 361, endPoint x: 1208, endPoint y: 524, distance: 489.0
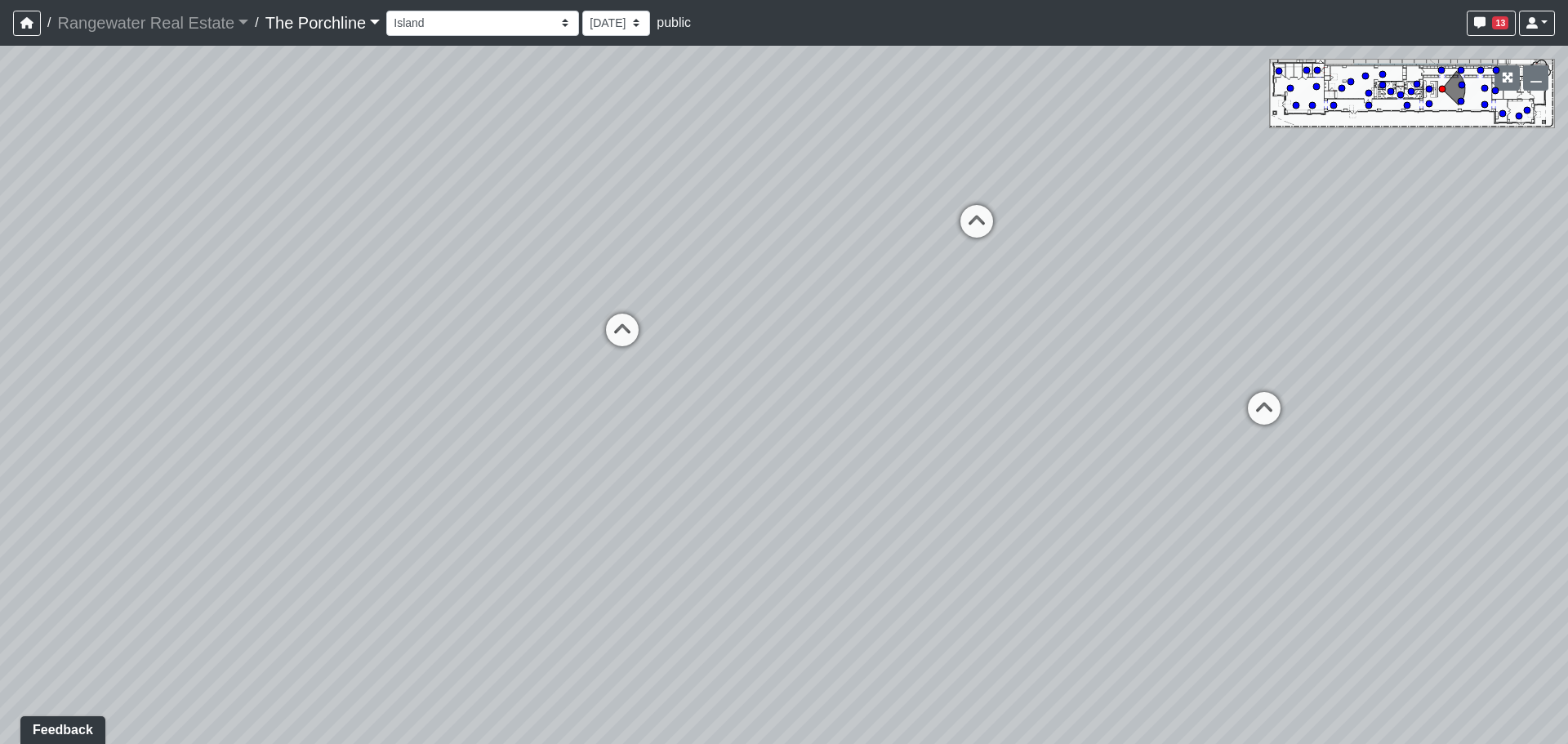
click at [1208, 524] on div "Loading... Seating Loading... Mailroom Entry Loading... Lounge Entry Loading...…" at bounding box center [784, 394] width 1568 height 699
drag, startPoint x: 796, startPoint y: 426, endPoint x: 1264, endPoint y: 409, distance: 468.3
click at [1264, 409] on div "Loading... Seating Loading... Mailroom Entry Loading... Lounge Entry Loading...…" at bounding box center [784, 394] width 1568 height 699
drag, startPoint x: 828, startPoint y: 400, endPoint x: 1238, endPoint y: 343, distance: 413.9
click at [1211, 343] on div "Loading... Seating Loading... Mailroom Entry Loading... Lounge Entry Loading...…" at bounding box center [784, 394] width 1568 height 699
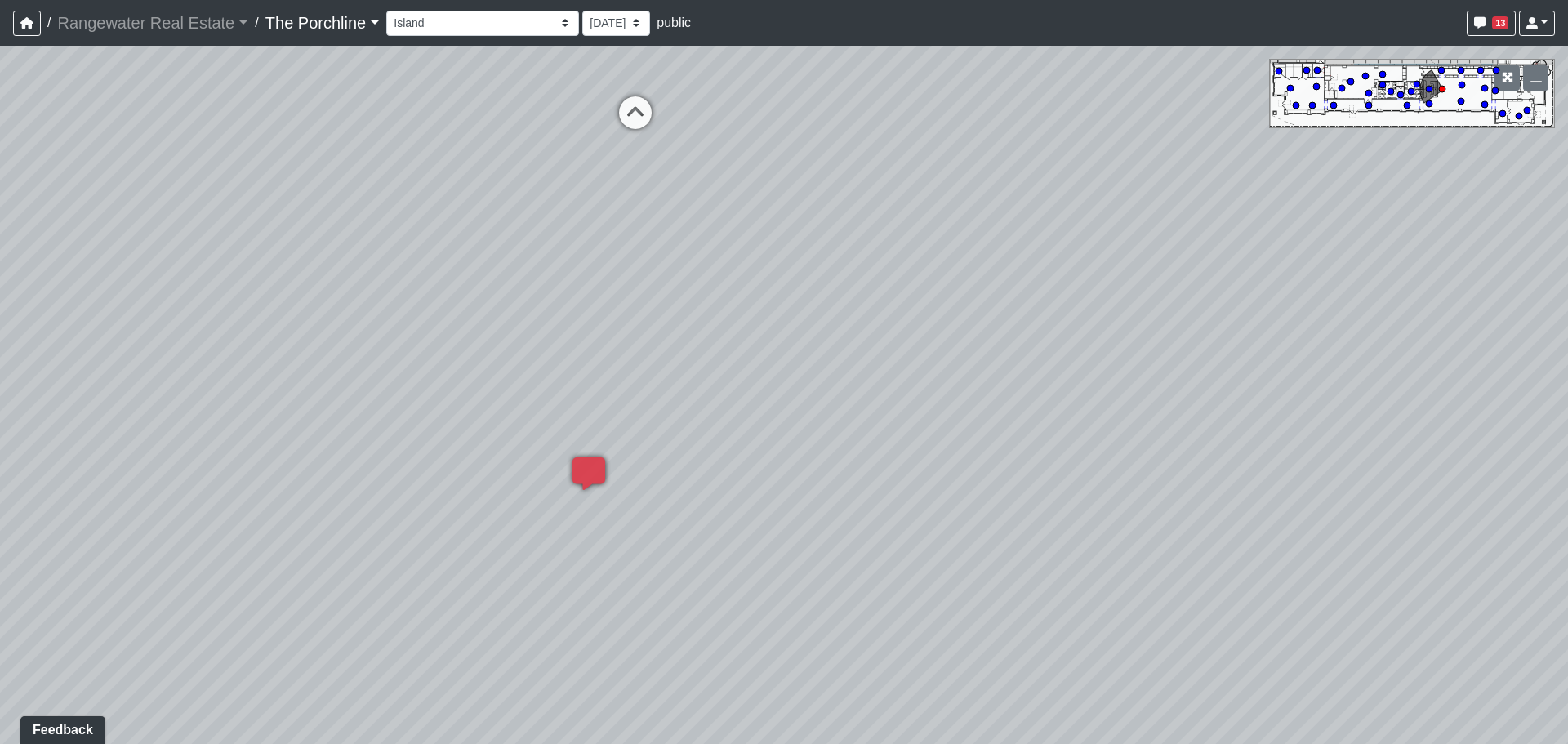
drag, startPoint x: 658, startPoint y: 407, endPoint x: 1373, endPoint y: 553, distance: 729.8
click at [1373, 553] on div "Loading... Seating Loading... Mailroom Entry Loading... Lounge Entry Loading...…" at bounding box center [784, 394] width 1568 height 699
drag, startPoint x: 1021, startPoint y: 439, endPoint x: 817, endPoint y: 436, distance: 204.0
click at [820, 436] on div "Loading... Seating Loading... Mailroom Entry Loading... Lounge Entry Loading...…" at bounding box center [784, 394] width 1568 height 699
drag, startPoint x: 1069, startPoint y: 371, endPoint x: 1036, endPoint y: 377, distance: 33.5
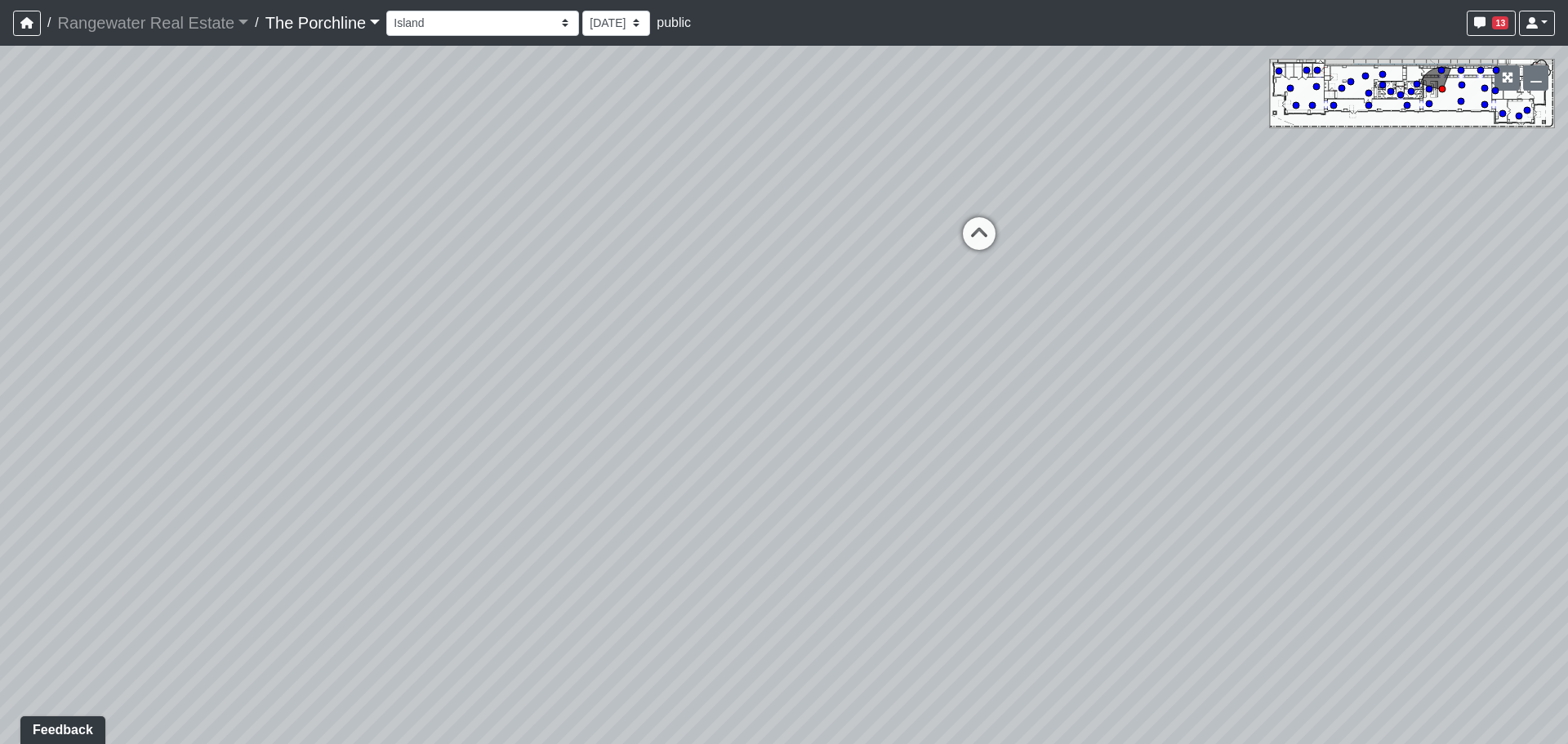
click at [1036, 377] on div "Loading... Seating Loading... Mailroom Entry Loading... Lounge Entry Loading...…" at bounding box center [784, 394] width 1568 height 699
drag, startPoint x: 794, startPoint y: 200, endPoint x: 622, endPoint y: 413, distance: 273.8
click at [622, 413] on div "Loading... Seating Loading... Mailroom Entry Loading... Lounge Entry Loading...…" at bounding box center [784, 394] width 1568 height 699
drag, startPoint x: 998, startPoint y: 365, endPoint x: 945, endPoint y: 467, distance: 114.9
click at [1095, 519] on div "Loading... Seating Loading... Mailroom Entry Loading... Lounge Entry Loading...…" at bounding box center [784, 394] width 1568 height 699
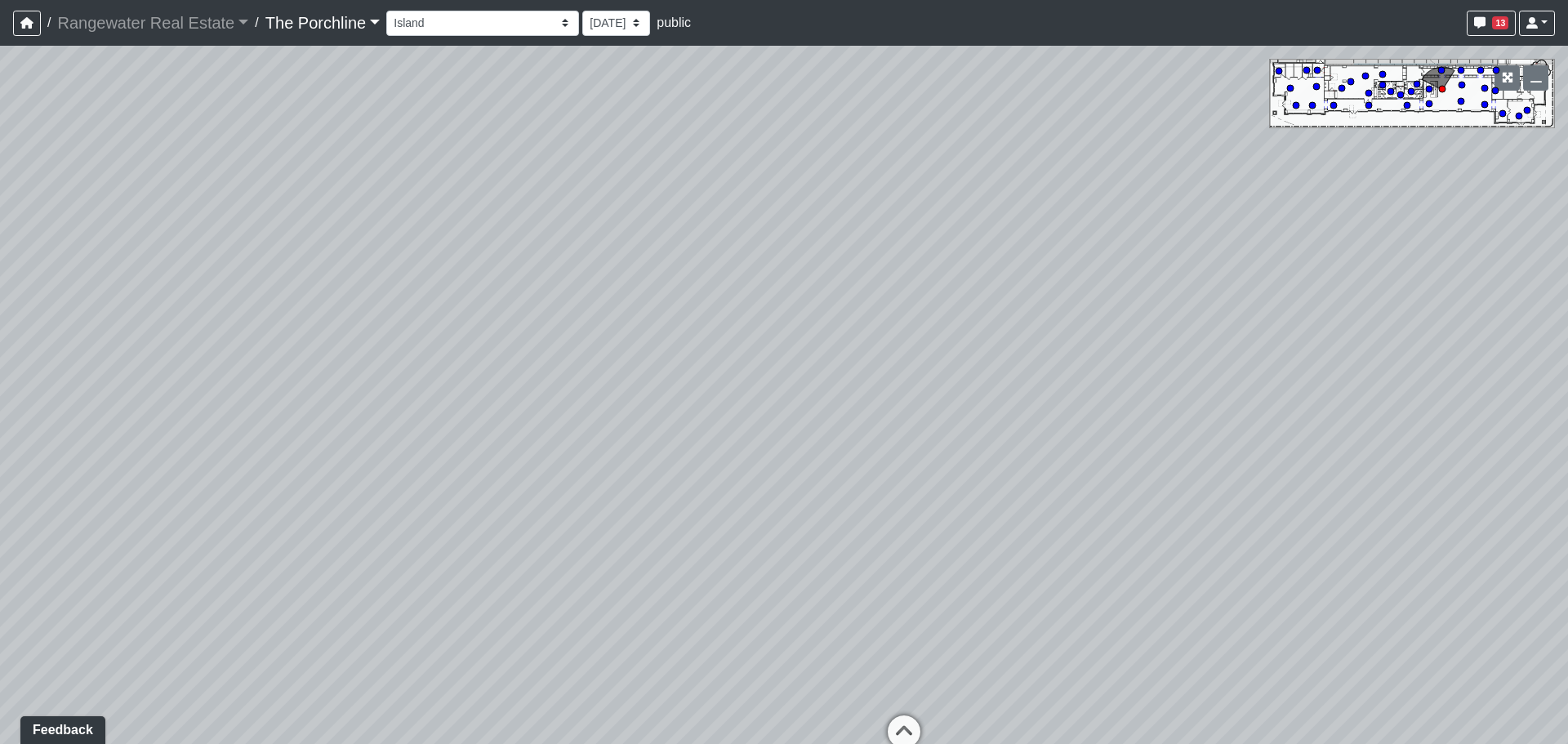
drag, startPoint x: 1047, startPoint y: 295, endPoint x: 371, endPoint y: 257, distance: 677.1
click at [371, 257] on div "Loading... Seating Loading... Mailroom Entry Loading... Lounge Entry Loading...…" at bounding box center [784, 394] width 1568 height 699
click at [799, 468] on div "Loading... Seating Loading... Mailroom Entry Loading... Lounge Entry Loading...…" at bounding box center [784, 394] width 1568 height 699
drag, startPoint x: 875, startPoint y: 276, endPoint x: 499, endPoint y: 533, distance: 455.4
click at [487, 556] on div "Loading... Seating Loading... Mailroom Entry Loading... Lounge Entry Loading...…" at bounding box center [784, 394] width 1568 height 699
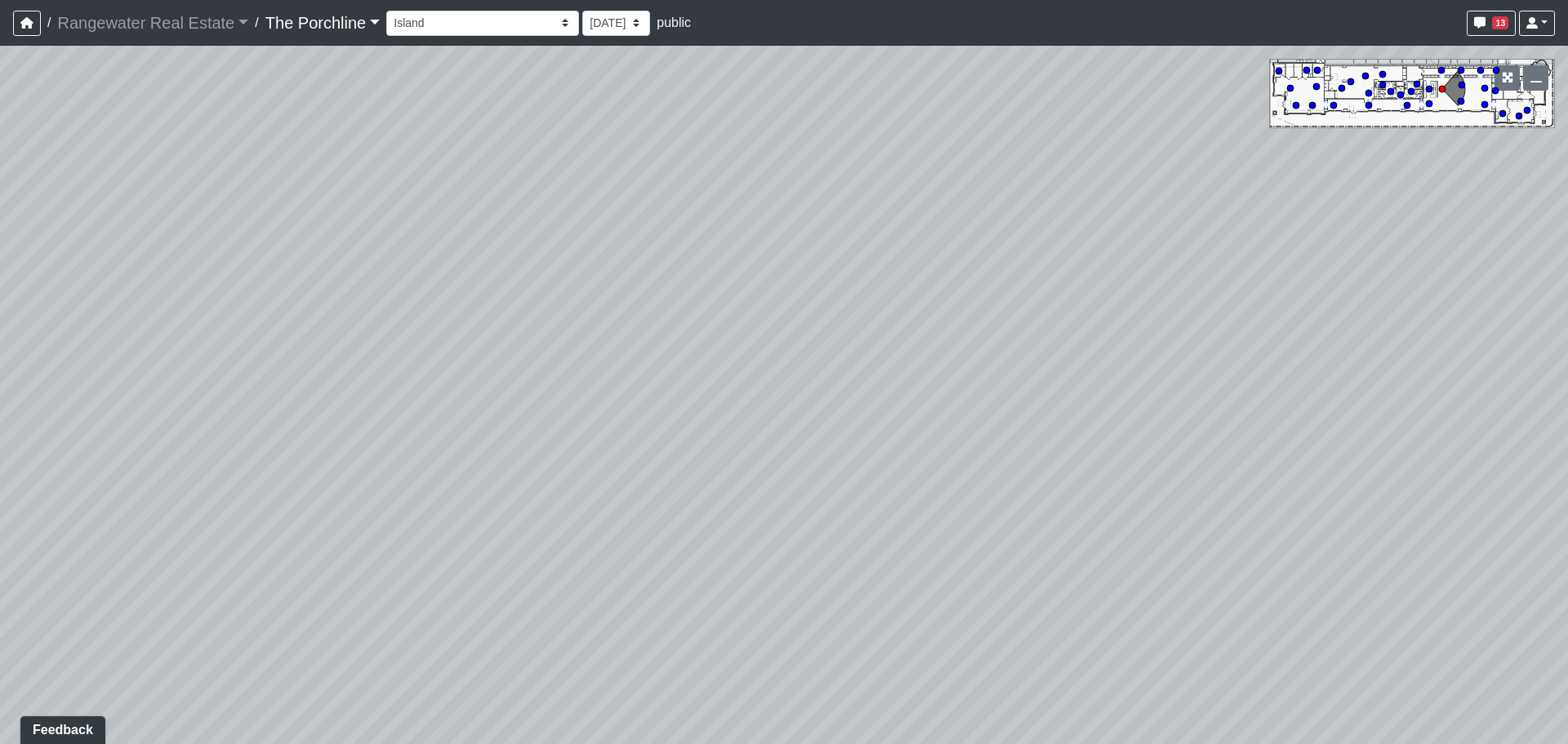
drag, startPoint x: 914, startPoint y: 281, endPoint x: 524, endPoint y: 323, distance: 392.3
click at [524, 323] on div "Loading... Seating Loading... Mailroom Entry Loading... Lounge Entry Loading...…" at bounding box center [784, 394] width 1568 height 699
drag, startPoint x: 931, startPoint y: 326, endPoint x: 696, endPoint y: 245, distance: 248.6
click at [668, 217] on div "Loading... Seating Loading... Mailroom Entry Loading... Lounge Entry Loading...…" at bounding box center [784, 394] width 1568 height 699
drag, startPoint x: 865, startPoint y: 354, endPoint x: 782, endPoint y: 285, distance: 107.9
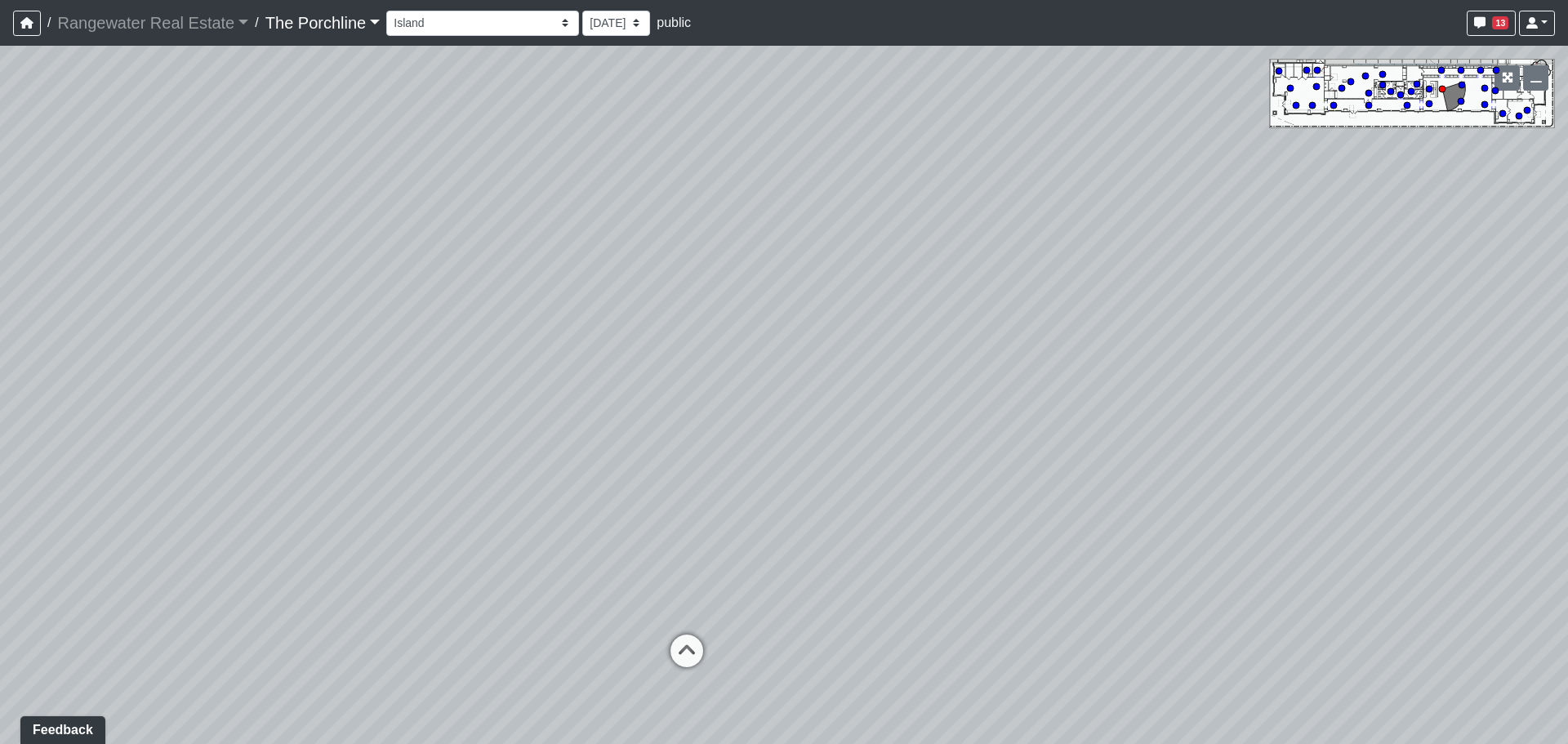
click at [782, 285] on div "Loading... Seating Loading... Mailroom Entry Loading... Lounge Entry Loading...…" at bounding box center [784, 394] width 1568 height 699
drag, startPoint x: 880, startPoint y: 401, endPoint x: 1124, endPoint y: 343, distance: 250.8
click at [1124, 343] on div "Loading... Seating Loading... Mailroom Entry Loading... Lounge Entry Loading...…" at bounding box center [784, 394] width 1568 height 699
drag, startPoint x: 796, startPoint y: 318, endPoint x: 1153, endPoint y: 310, distance: 357.1
click at [1153, 310] on div "Loading... Seating Loading... Mailroom Entry Loading... Lounge Entry Loading...…" at bounding box center [784, 394] width 1568 height 699
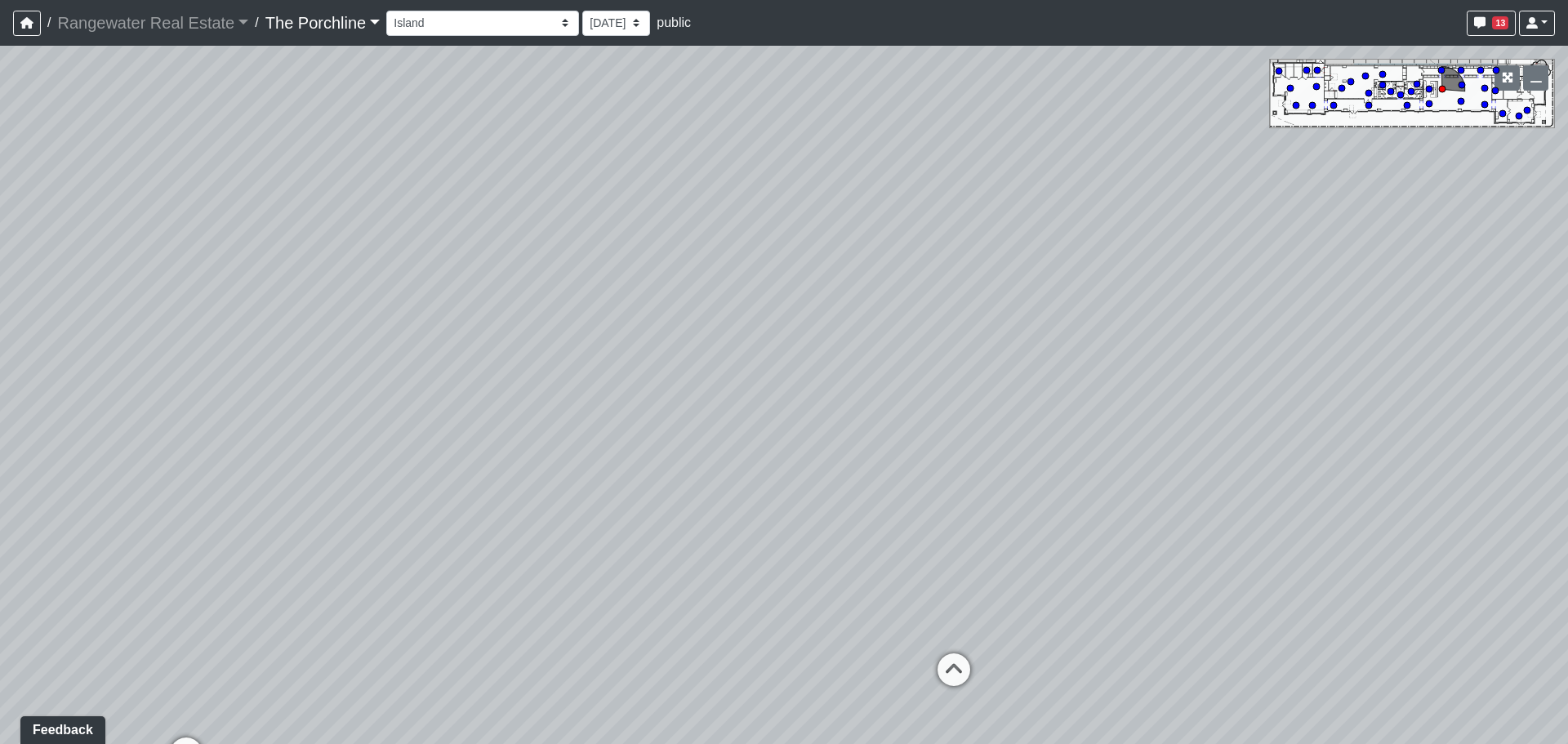
drag, startPoint x: 629, startPoint y: 362, endPoint x: 1019, endPoint y: 260, distance: 403.1
click at [1019, 260] on div "Loading... Seating Loading... Mailroom Entry Loading... Lounge Entry Loading...…" at bounding box center [784, 394] width 1568 height 699
drag, startPoint x: 559, startPoint y: 365, endPoint x: 1109, endPoint y: 342, distance: 550.5
click at [1109, 342] on div "Loading... Seating Loading... Mailroom Entry Loading... Lounge Entry Loading...…" at bounding box center [784, 394] width 1568 height 699
drag, startPoint x: 442, startPoint y: 380, endPoint x: 1111, endPoint y: 586, distance: 700.0
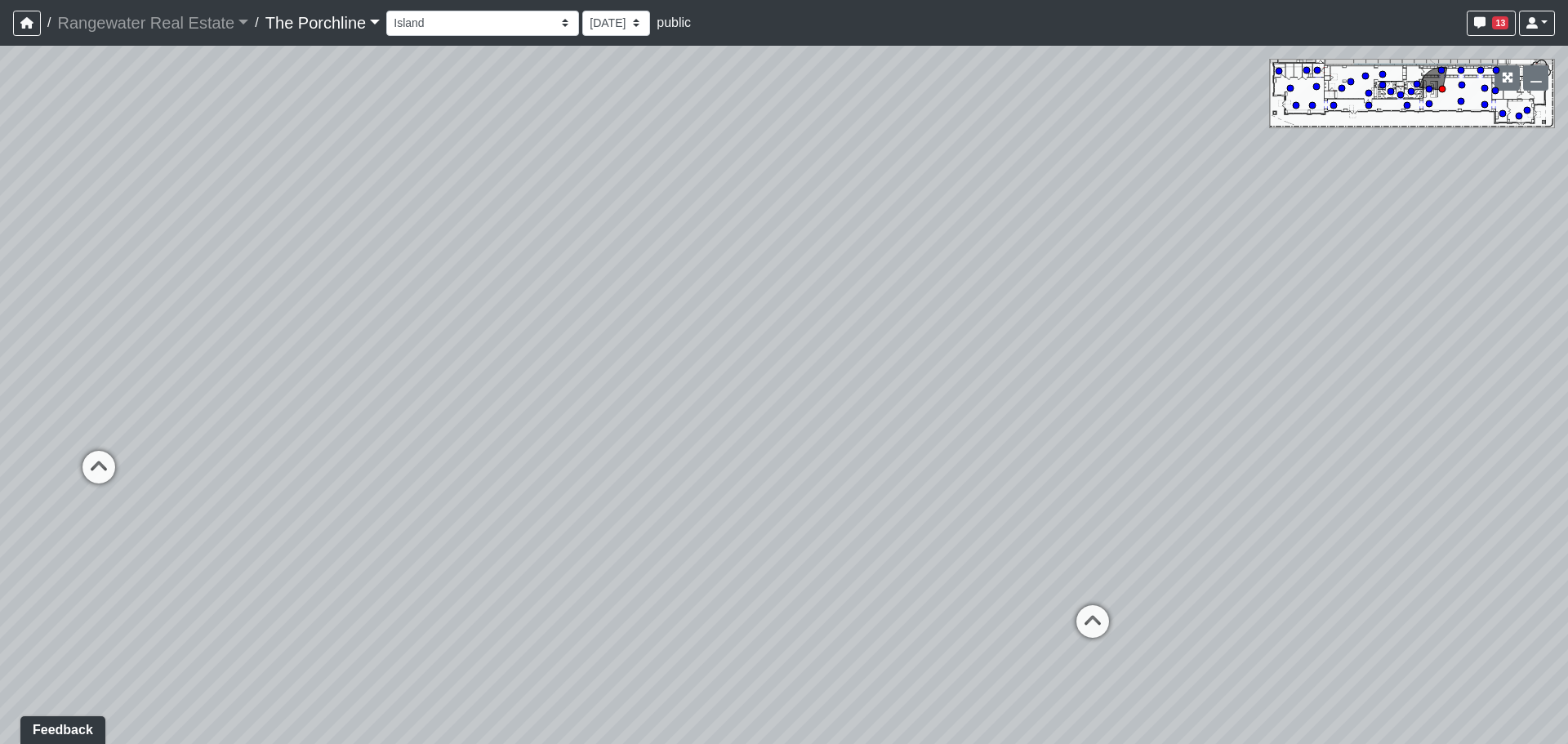
click at [1111, 586] on div "Loading... Seating Loading... Mailroom Entry Loading... Lounge Entry Loading...…" at bounding box center [784, 394] width 1568 height 699
drag, startPoint x: 703, startPoint y: 335, endPoint x: 1069, endPoint y: 509, distance: 405.3
click at [1176, 583] on div "Loading... Seating Loading... Mailroom Entry Loading... Lounge Entry Loading...…" at bounding box center [784, 394] width 1568 height 699
drag, startPoint x: 633, startPoint y: 336, endPoint x: 1032, endPoint y: 257, distance: 406.7
click at [1032, 257] on div "Loading... Seating Loading... Mailroom Entry Loading... Lounge Entry Loading...…" at bounding box center [784, 394] width 1568 height 699
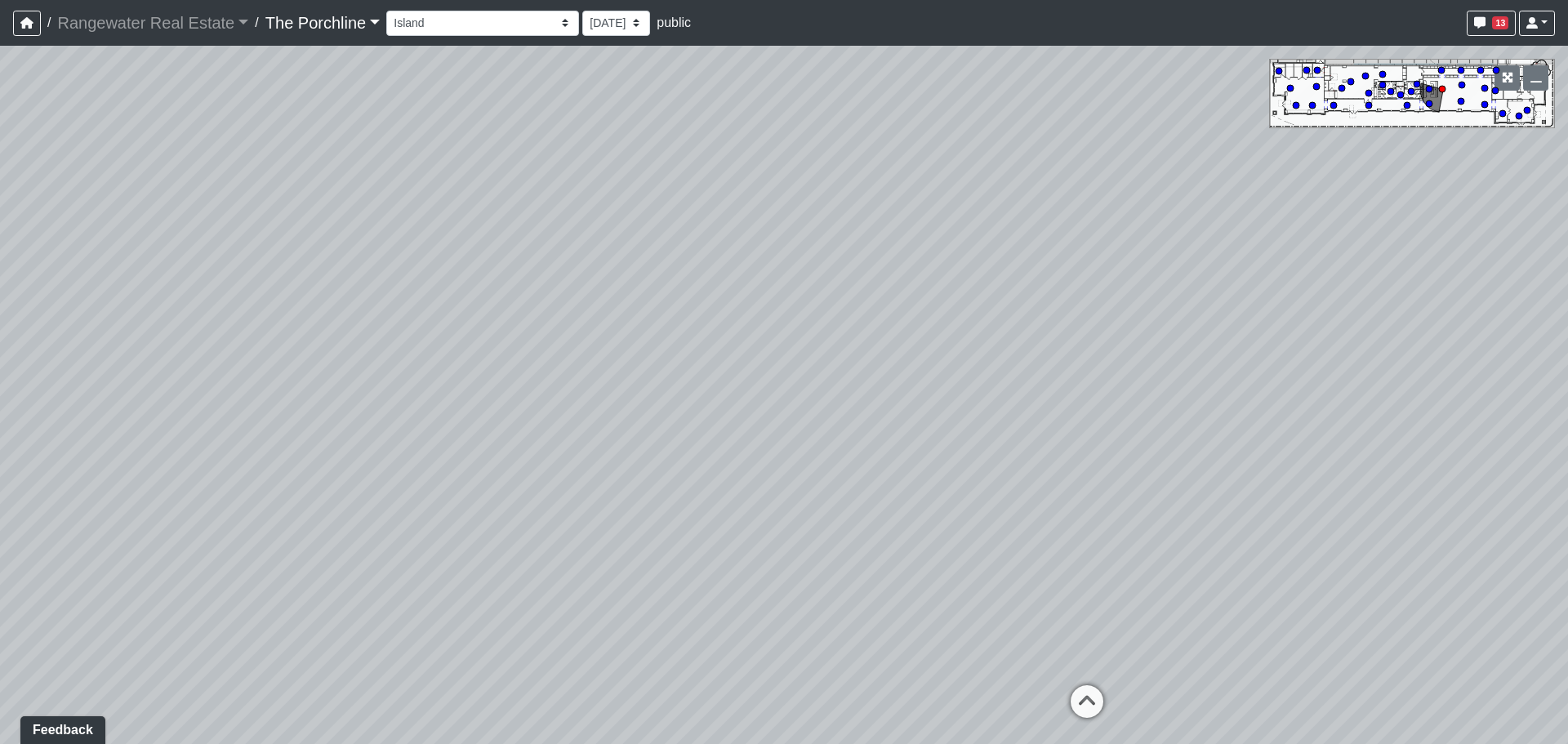
drag, startPoint x: 649, startPoint y: 367, endPoint x: 860, endPoint y: 191, distance: 274.8
click at [860, 191] on div "Loading... Seating Loading... Mailroom Entry Loading... Lounge Entry Loading...…" at bounding box center [784, 394] width 1568 height 699
drag, startPoint x: 592, startPoint y: 304, endPoint x: 424, endPoint y: 325, distance: 169.3
click at [186, 318] on div "Loading... Seating Loading... Mailroom Entry Loading... Lounge Entry Loading...…" at bounding box center [784, 394] width 1568 height 699
drag, startPoint x: 725, startPoint y: 312, endPoint x: 253, endPoint y: 284, distance: 472.8
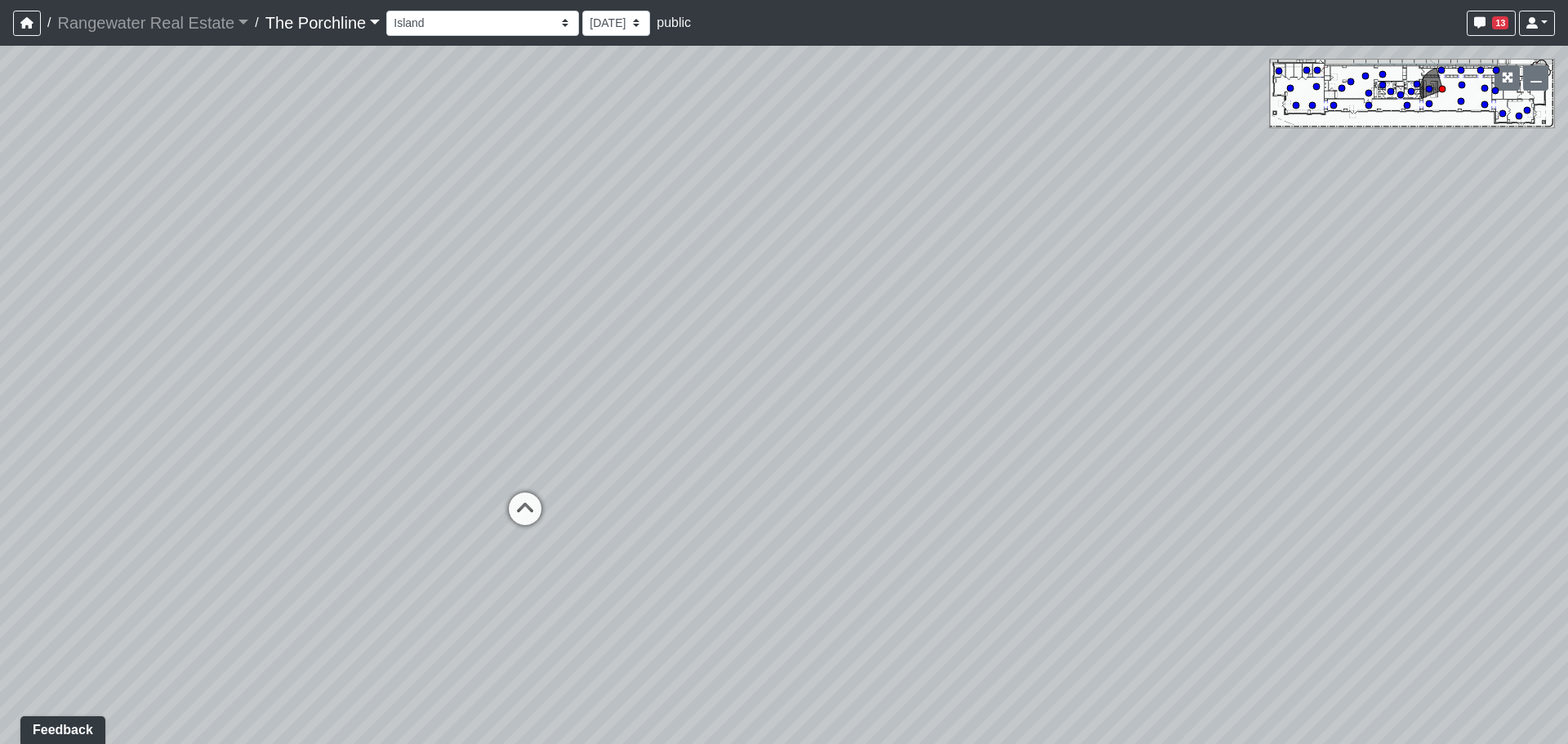
click at [260, 284] on div "Loading... Seating Loading... Mailroom Entry Loading... Lounge Entry Loading...…" at bounding box center [784, 394] width 1568 height 699
click at [871, 619] on icon at bounding box center [874, 639] width 49 height 49
drag, startPoint x: 689, startPoint y: 382, endPoint x: 1078, endPoint y: 398, distance: 389.3
click at [1229, 407] on div "Loading... Seating Loading... Mailroom Entry Loading... Lounge Entry Loading...…" at bounding box center [784, 394] width 1568 height 699
drag, startPoint x: 705, startPoint y: 373, endPoint x: 1030, endPoint y: 421, distance: 328.5
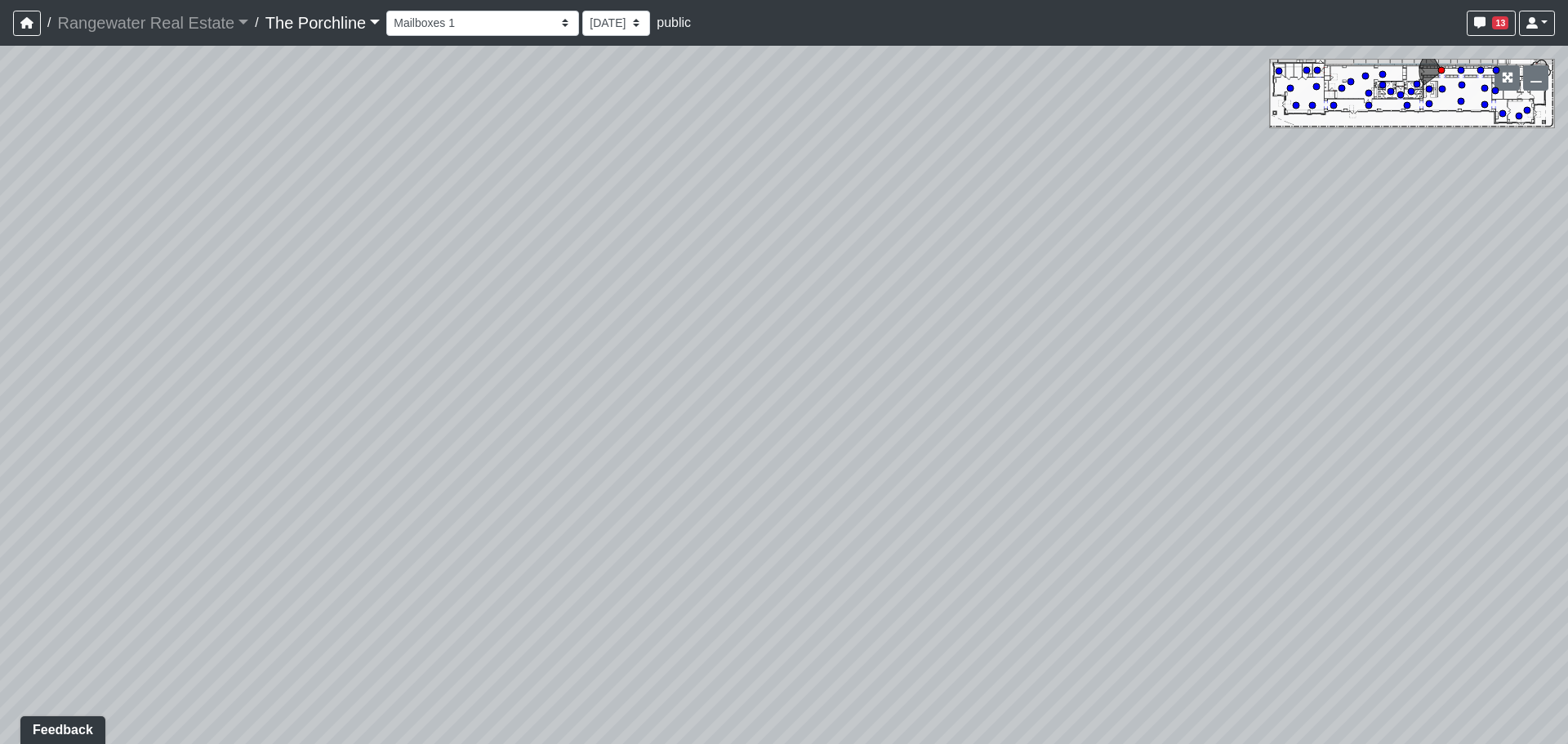
click at [1029, 418] on div "Loading... Seating Loading... Mailroom Entry Loading... Lounge Entry Loading...…" at bounding box center [784, 394] width 1568 height 699
drag, startPoint x: 548, startPoint y: 363, endPoint x: 864, endPoint y: 611, distance: 401.7
click at [864, 611] on div "Loading... Seating Loading... Mailroom Entry Loading... Lounge Entry Loading...…" at bounding box center [784, 394] width 1568 height 699
drag, startPoint x: 645, startPoint y: 368, endPoint x: 1067, endPoint y: 246, distance: 439.3
click at [1067, 246] on div "Loading... Seating Loading... Mailroom Entry Loading... Lounge Entry Loading...…" at bounding box center [784, 394] width 1568 height 699
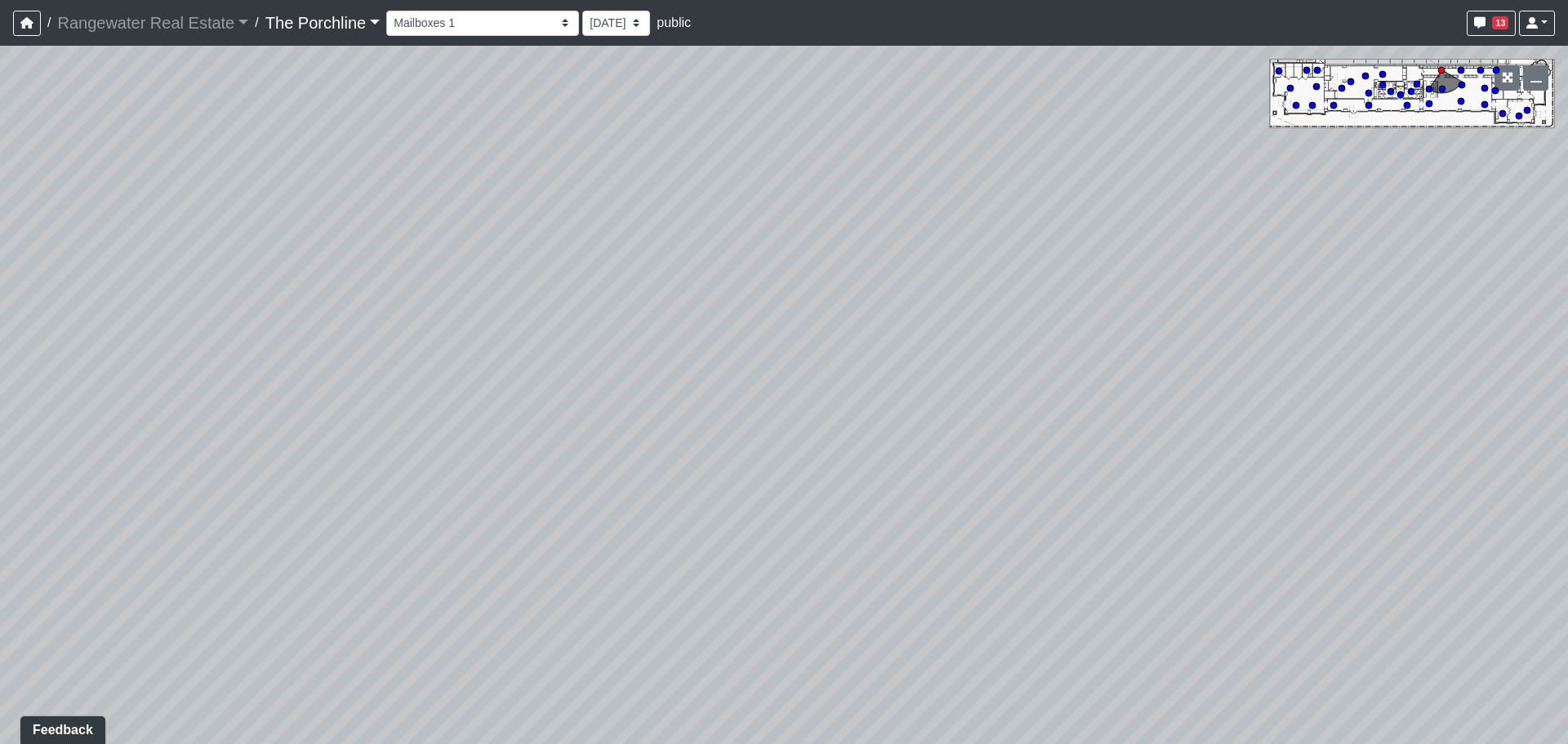
drag, startPoint x: 560, startPoint y: 299, endPoint x: 749, endPoint y: 140, distance: 247.0
click at [773, 142] on div "Loading... Seating Loading... Mailroom Entry Loading... Lounge Entry Loading...…" at bounding box center [784, 394] width 1568 height 699
drag, startPoint x: 677, startPoint y: 453, endPoint x: 671, endPoint y: 374, distance: 79.2
click at [671, 374] on div "Loading... Seating Loading... Mailroom Entry Loading... Lounge Entry Loading...…" at bounding box center [784, 394] width 1568 height 699
click at [657, 583] on icon at bounding box center [656, 583] width 49 height 49
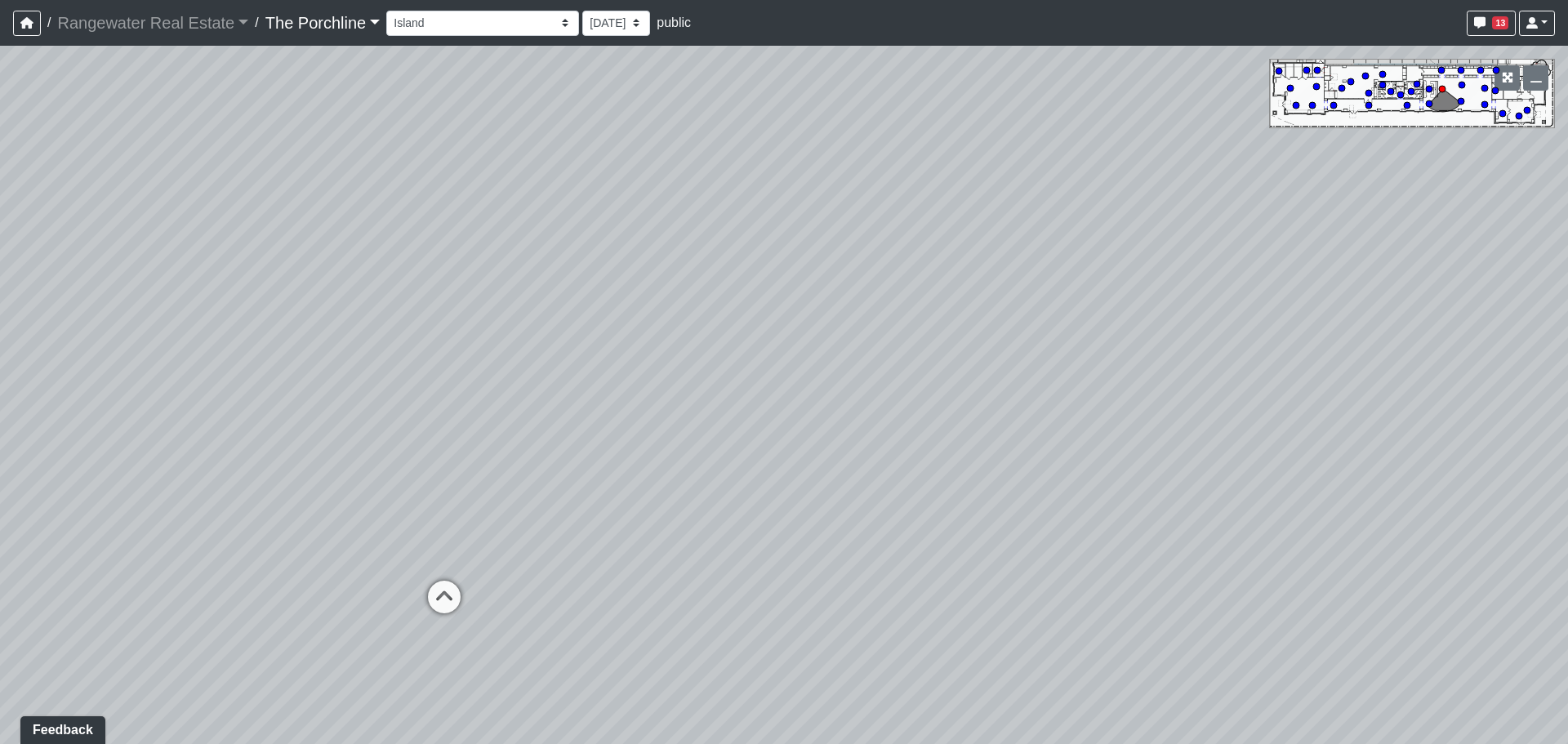
drag, startPoint x: 536, startPoint y: 474, endPoint x: 1063, endPoint y: 460, distance: 527.2
click at [1062, 460] on div "Loading... Seating Loading... Mailroom Entry Loading... Lounge Entry Loading...…" at bounding box center [784, 394] width 1568 height 699
drag, startPoint x: 269, startPoint y: 351, endPoint x: 1020, endPoint y: 312, distance: 752.0
click at [1024, 310] on div "Loading... Seating Loading... Mailroom Entry Loading... Lounge Entry Loading...…" at bounding box center [784, 394] width 1568 height 699
drag, startPoint x: 546, startPoint y: 374, endPoint x: 1143, endPoint y: 279, distance: 604.5
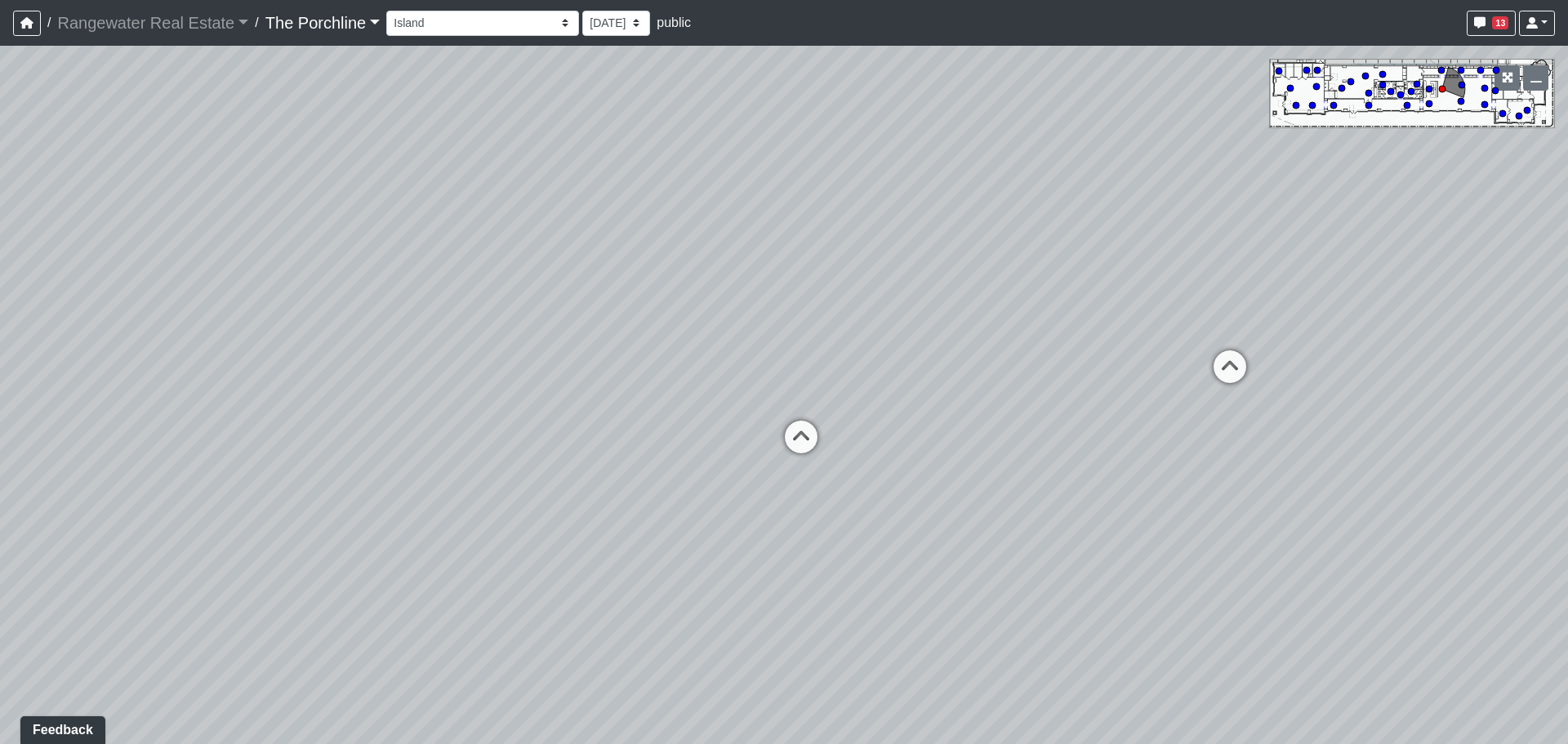
click at [1370, 266] on div "Loading... Seating Loading... Mailroom Entry Loading... Lounge Entry Loading...…" at bounding box center [784, 394] width 1568 height 699
drag, startPoint x: 1077, startPoint y: 333, endPoint x: 1385, endPoint y: 340, distance: 308.1
click at [1429, 349] on div "Loading... Seating Loading... Mailroom Entry Loading... Lounge Entry Loading...…" at bounding box center [784, 394] width 1568 height 699
drag, startPoint x: 906, startPoint y: 340, endPoint x: 1248, endPoint y: 384, distance: 344.8
click at [1250, 383] on div "Loading... Seating Loading... Mailroom Entry Loading... Lounge Entry Loading...…" at bounding box center [784, 394] width 1568 height 699
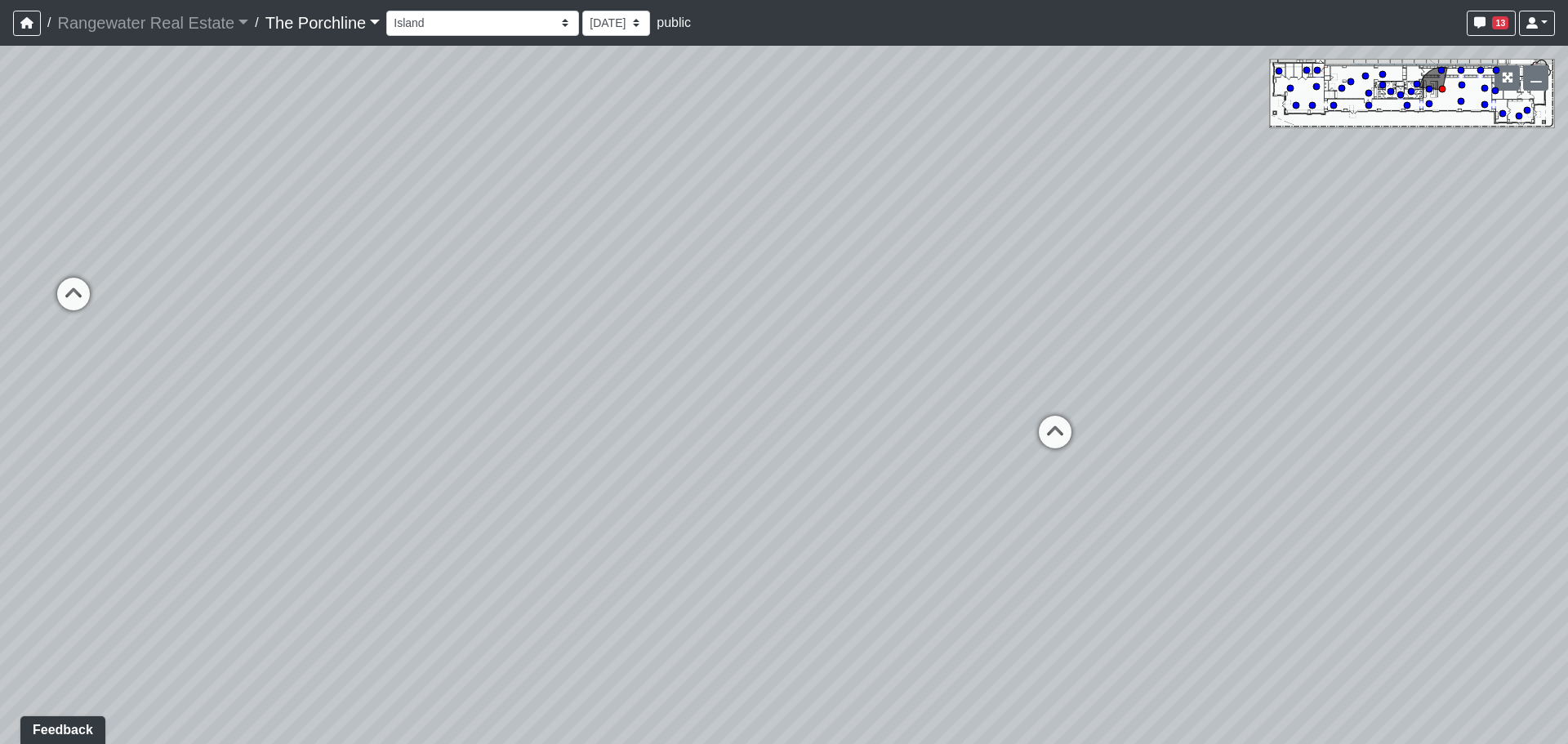
drag, startPoint x: 1250, startPoint y: 437, endPoint x: 664, endPoint y: 372, distance: 589.6
click at [511, 376] on div "Loading... Seating Loading... Mailroom Entry Loading... Lounge Entry Loading...…" at bounding box center [784, 394] width 1568 height 699
drag, startPoint x: 982, startPoint y: 388, endPoint x: 656, endPoint y: 362, distance: 327.0
click at [651, 362] on div "Loading... Seating Loading... Mailroom Entry Loading... Lounge Entry Loading...…" at bounding box center [784, 394] width 1568 height 699
drag, startPoint x: 1409, startPoint y: 354, endPoint x: 743, endPoint y: 344, distance: 666.1
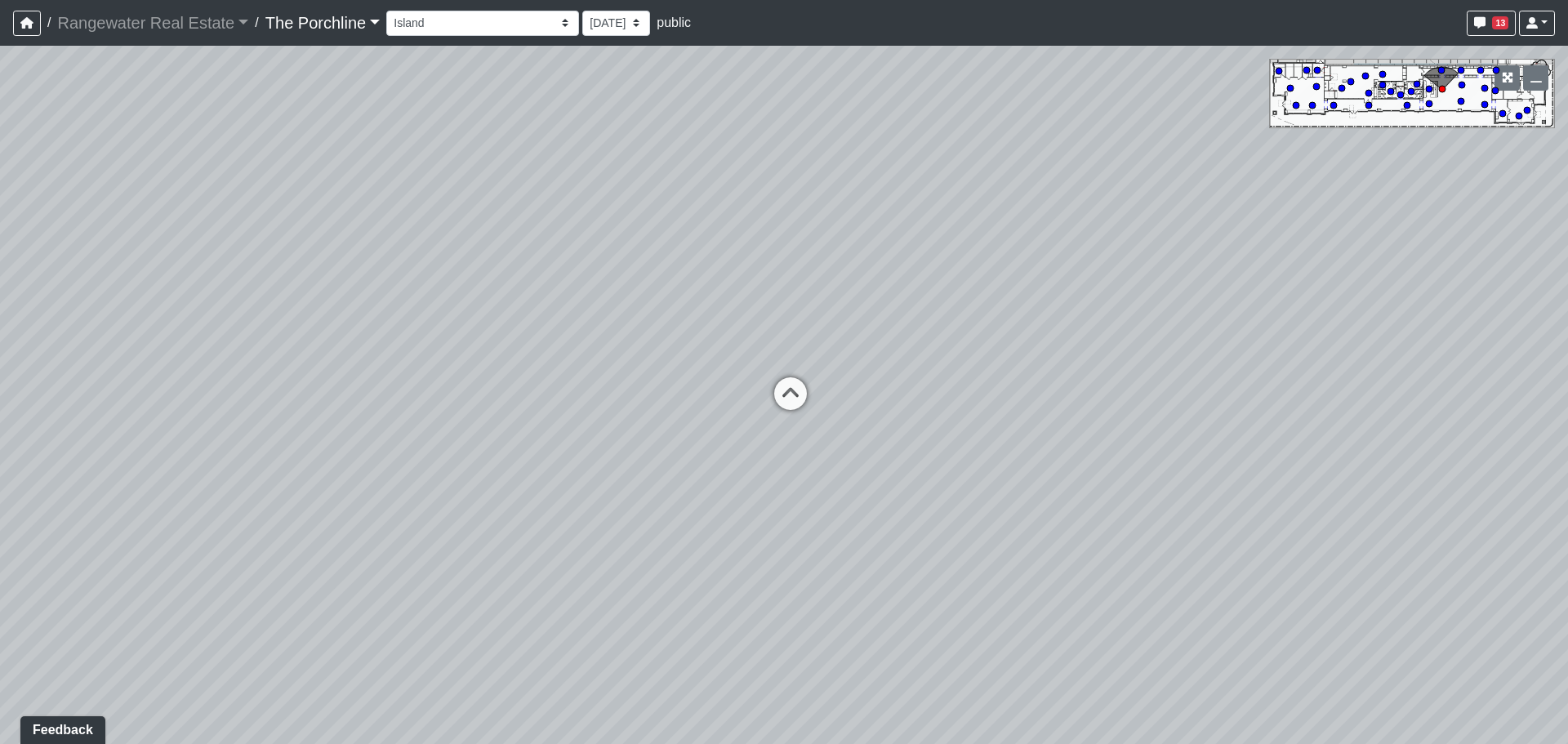
click at [743, 344] on div "Loading... Seating Loading... Mailroom Entry Loading... Lounge Entry Loading...…" at bounding box center [784, 394] width 1568 height 699
drag, startPoint x: 1415, startPoint y: 312, endPoint x: 1105, endPoint y: 328, distance: 310.4
click at [1105, 328] on div "Loading... Seating Loading... Mailroom Entry Loading... Lounge Entry Loading...…" at bounding box center [784, 394] width 1568 height 699
click at [770, 399] on icon at bounding box center [749, 415] width 49 height 49
click at [1030, 375] on icon at bounding box center [1020, 383] width 49 height 49
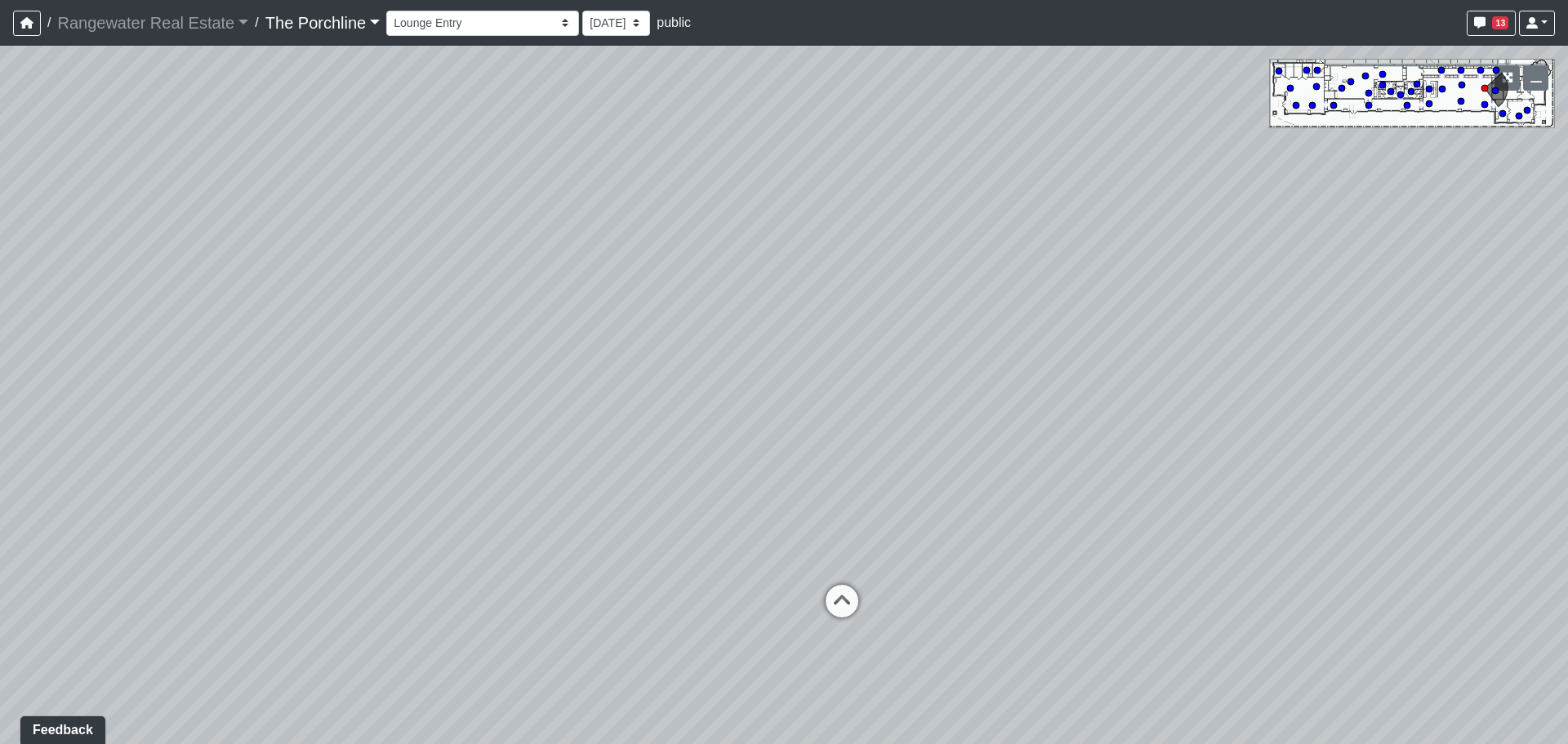
drag, startPoint x: 1098, startPoint y: 285, endPoint x: 767, endPoint y: 416, distance: 356.0
click at [767, 416] on div "Loading... Seating Loading... Mailroom Entry Loading... Lounge Entry Loading...…" at bounding box center [784, 394] width 1568 height 699
click at [841, 583] on div "Loading... [GEOGRAPHIC_DATA]" at bounding box center [841, 600] width 49 height 49
drag, startPoint x: 1026, startPoint y: 458, endPoint x: 1225, endPoint y: 540, distance: 215.2
click at [1225, 540] on div "Loading... Seating Loading... Mailroom Entry Loading... Lounge Entry Loading...…" at bounding box center [784, 394] width 1568 height 699
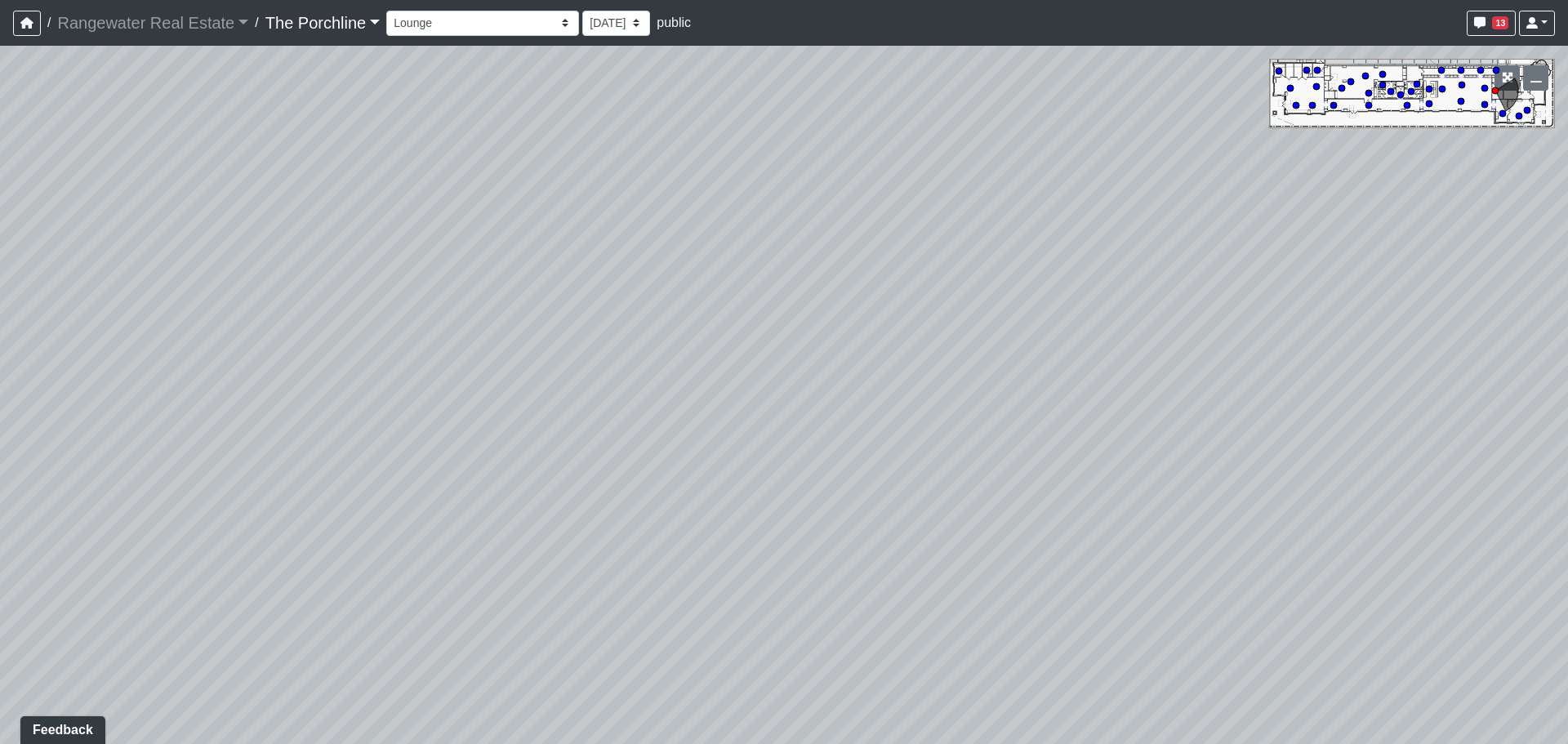
drag, startPoint x: 1159, startPoint y: 412, endPoint x: 583, endPoint y: 401, distance: 576.1
click at [577, 401] on div "Loading... Seating Loading... Mailroom Entry Loading... Lounge Entry Loading...…" at bounding box center [784, 394] width 1568 height 699
drag, startPoint x: 1097, startPoint y: 505, endPoint x: 1382, endPoint y: 414, distance: 299.2
click at [1502, 410] on div "Loading... Seating Loading... Mailroom Entry Loading... Lounge Entry Loading...…" at bounding box center [784, 394] width 1568 height 699
drag, startPoint x: 710, startPoint y: 415, endPoint x: 1142, endPoint y: 416, distance: 432.0
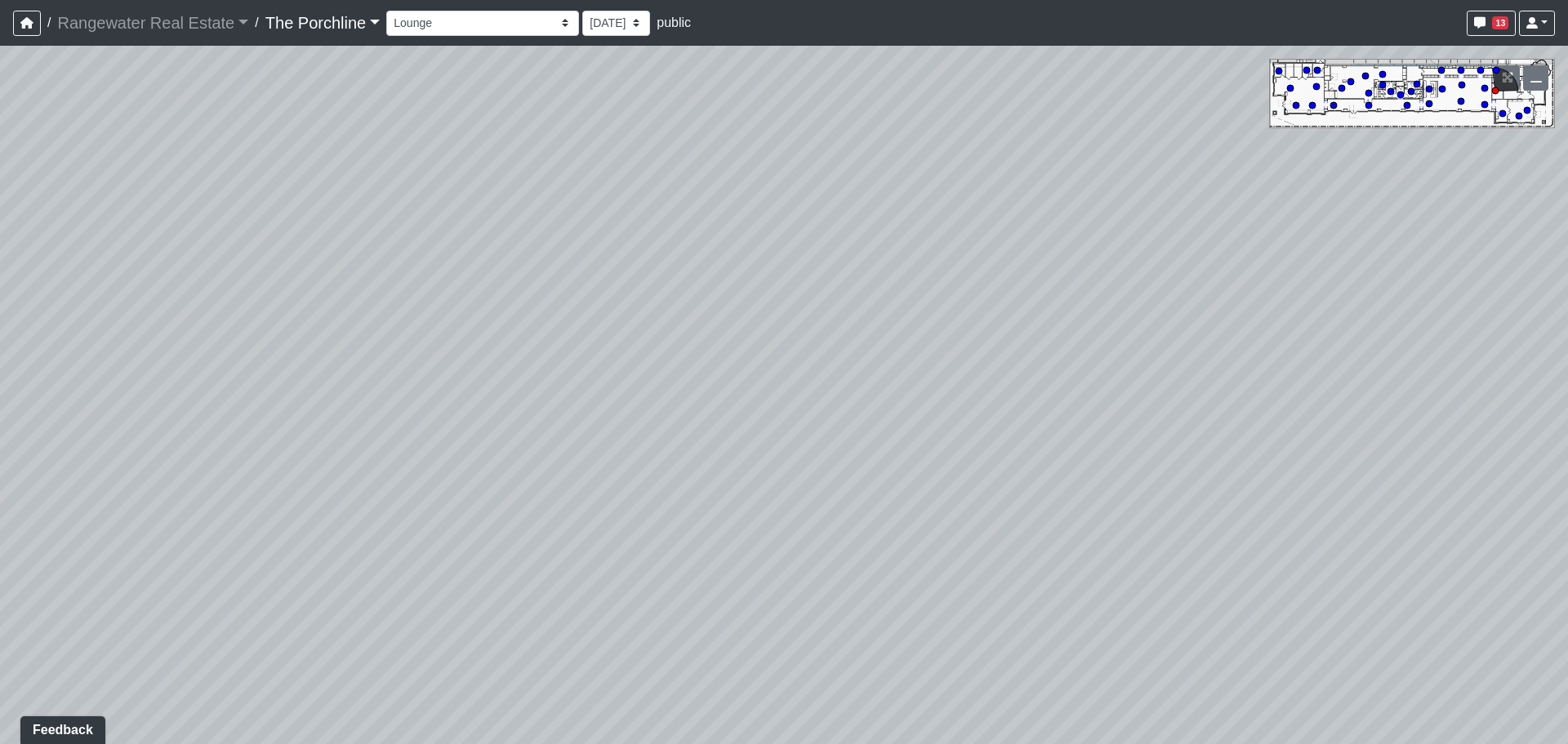
click at [1142, 415] on div "Loading... Seating Loading... Mailroom Entry Loading... Lounge Entry Loading...…" at bounding box center [784, 394] width 1568 height 699
drag, startPoint x: 633, startPoint y: 425, endPoint x: 1070, endPoint y: 359, distance: 442.0
click at [1231, 325] on div "Loading... Seating Loading... Mailroom Entry Loading... Lounge Entry Loading...…" at bounding box center [784, 394] width 1568 height 699
drag, startPoint x: 984, startPoint y: 365, endPoint x: 1386, endPoint y: 363, distance: 402.0
click at [1492, 352] on div "Loading... Seating Loading... Mailroom Entry Loading... Lounge Entry Loading...…" at bounding box center [784, 394] width 1568 height 699
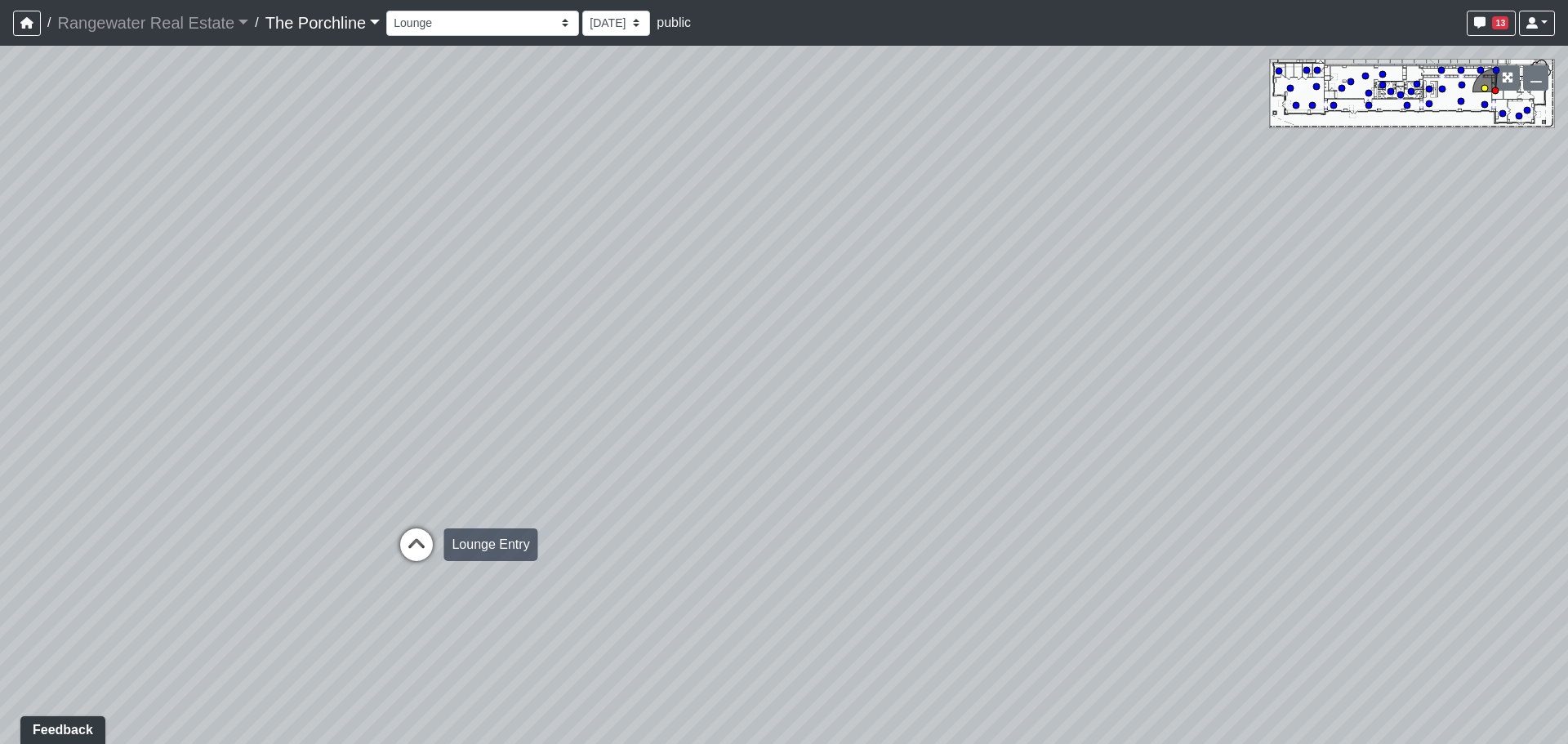
click at [417, 537] on icon at bounding box center [416, 552] width 49 height 49
drag, startPoint x: 491, startPoint y: 417, endPoint x: 583, endPoint y: 419, distance: 92.0
click at [583, 419] on div "Loading... Seating Loading... Mailroom Entry Loading... Lounge Entry Loading...…" at bounding box center [784, 394] width 1568 height 699
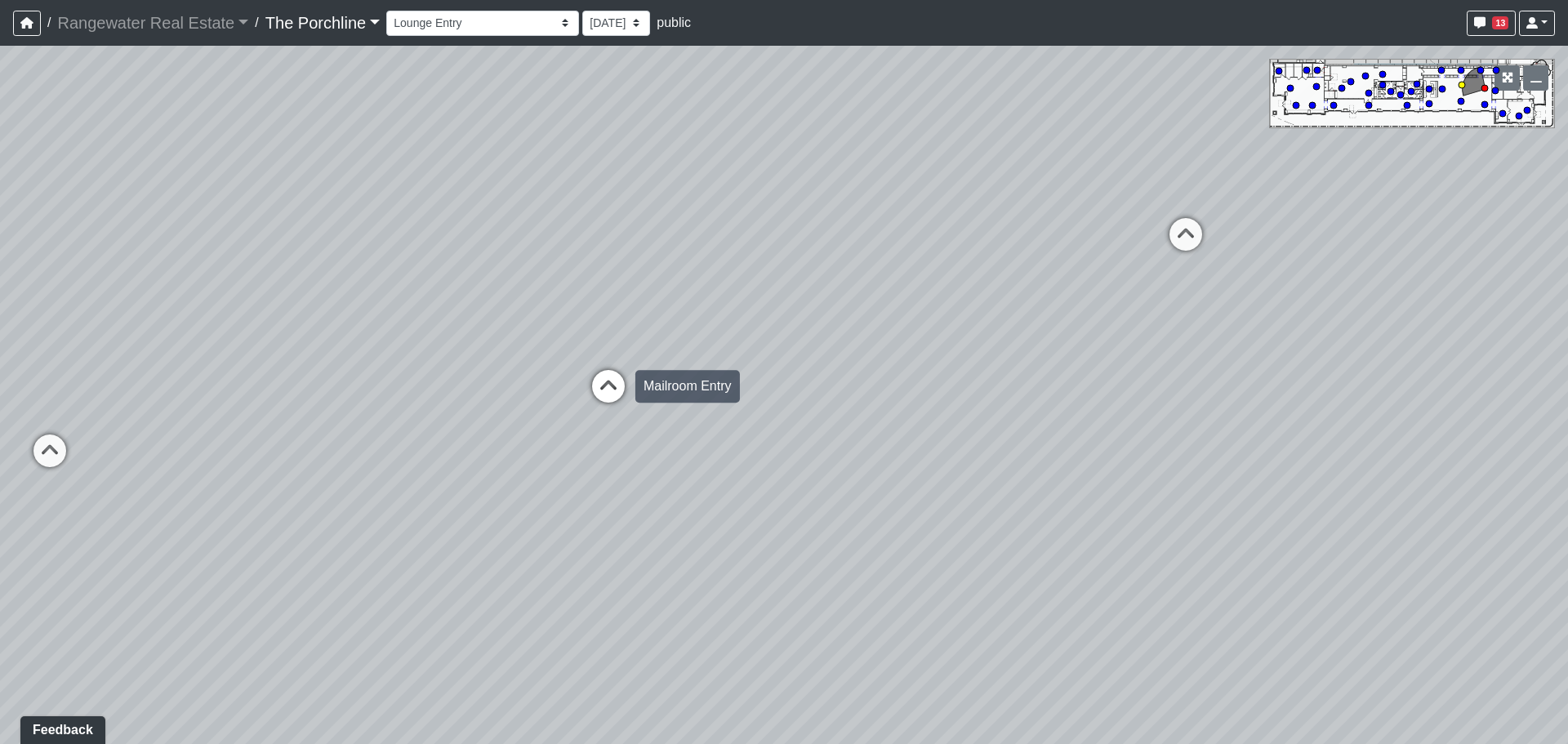
click at [591, 399] on icon at bounding box center [607, 394] width 49 height 49
drag, startPoint x: 519, startPoint y: 378, endPoint x: 799, endPoint y: 442, distance: 287.2
click at [799, 442] on div "Loading... Seating Loading... Mailroom Entry Loading... Lounge Entry Loading...…" at bounding box center [784, 394] width 1568 height 699
click at [611, 465] on icon at bounding box center [611, 464] width 49 height 49
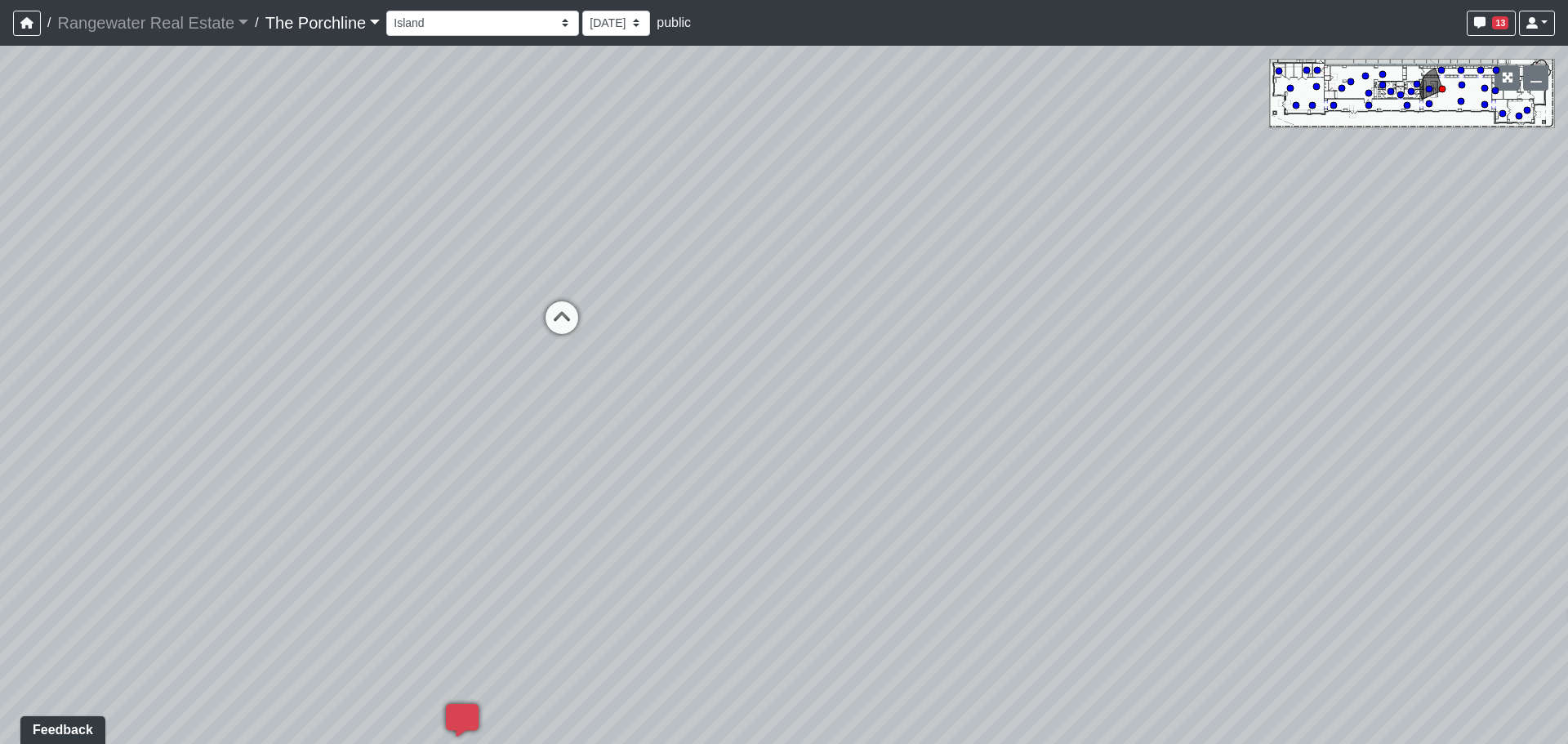
drag, startPoint x: 892, startPoint y: 403, endPoint x: 603, endPoint y: 402, distance: 289.0
click at [603, 402] on div "Loading... Seating Loading... Mailroom Entry Loading... Lounge Entry Loading...…" at bounding box center [784, 394] width 1568 height 699
drag, startPoint x: 1096, startPoint y: 415, endPoint x: 441, endPoint y: 388, distance: 655.6
click at [441, 388] on div "Loading... Seating Loading... Mailroom Entry Loading... Lounge Entry Loading...…" at bounding box center [784, 394] width 1568 height 699
drag, startPoint x: 1182, startPoint y: 384, endPoint x: 854, endPoint y: 381, distance: 328.0
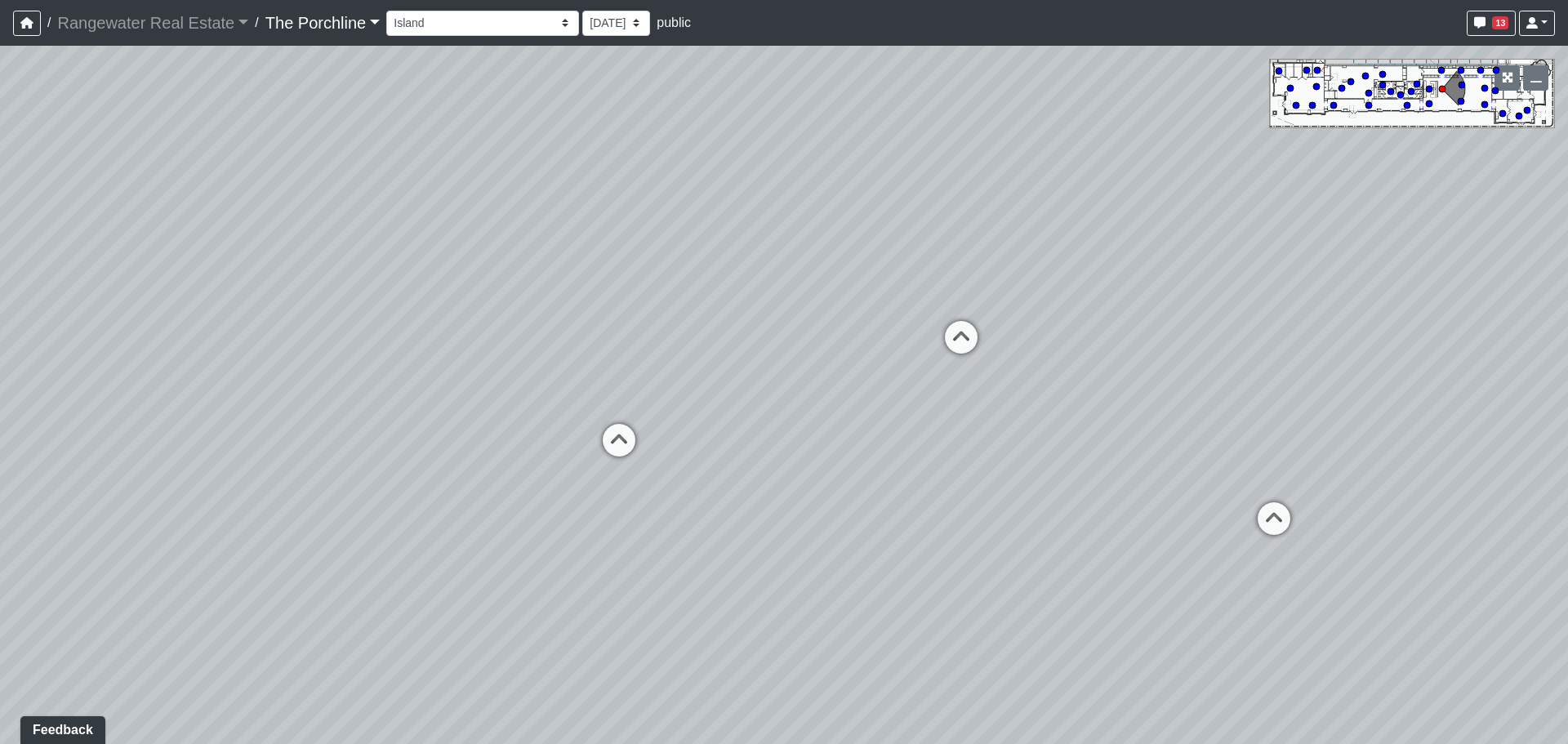
click at [854, 381] on div "Loading... Seating Loading... Mailroom Entry Loading... Lounge Entry Loading...…" at bounding box center [784, 394] width 1568 height 699
click at [627, 437] on icon at bounding box center [618, 448] width 49 height 49
click at [882, 381] on icon at bounding box center [876, 392] width 49 height 49
drag, startPoint x: 896, startPoint y: 306, endPoint x: 793, endPoint y: 436, distance: 165.9
click at [793, 436] on div "Loading... Seating Loading... Mailroom Entry Loading... Lounge Entry Loading...…" at bounding box center [784, 394] width 1568 height 699
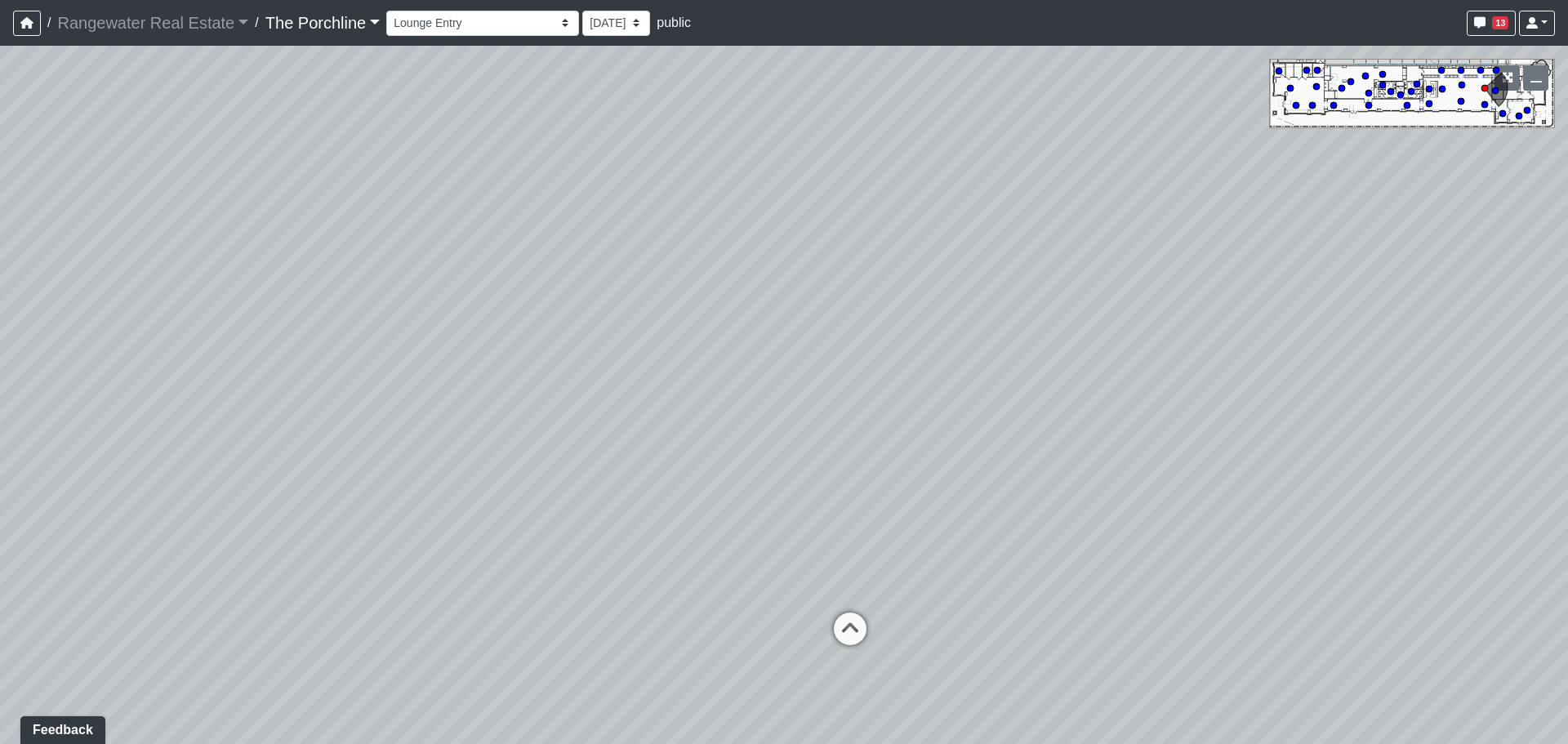
click at [800, 377] on div "Loading... Seating Loading... Mailroom Entry Loading... Lounge Entry Loading...…" at bounding box center [784, 394] width 1568 height 699
click at [842, 618] on icon at bounding box center [849, 637] width 49 height 49
drag, startPoint x: 760, startPoint y: 376, endPoint x: 472, endPoint y: 700, distance: 433.5
click at [453, 743] on html "/ Rangewater Real Estate Rangewater Real Estate Loading... / The Porchline The …" at bounding box center [784, 372] width 1568 height 744
drag, startPoint x: 825, startPoint y: 302, endPoint x: 811, endPoint y: 323, distance: 25.2
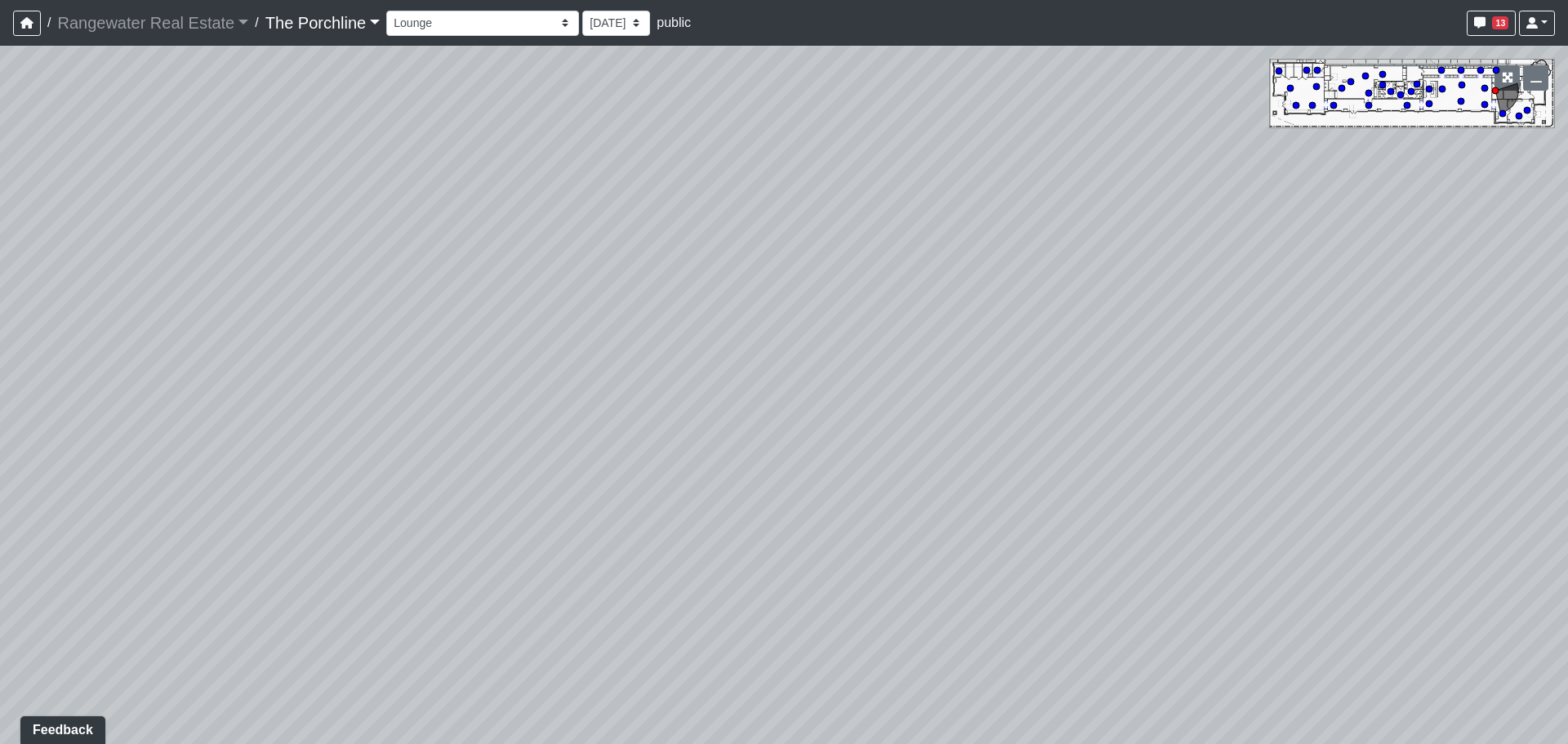
click at [820, 310] on div "Loading... Seating Loading... Mailroom Entry Loading... Lounge Entry Loading...…" at bounding box center [784, 394] width 1568 height 699
drag, startPoint x: 855, startPoint y: 231, endPoint x: 1074, endPoint y: 252, distance: 220.0
click at [1074, 255] on div "Loading... Seating Loading... Mailroom Entry Loading... Lounge Entry Loading...…" at bounding box center [784, 394] width 1568 height 699
drag, startPoint x: 996, startPoint y: 435, endPoint x: 1113, endPoint y: 266, distance: 205.5
click at [1092, 277] on div "Loading... Seating Loading... Mailroom Entry Loading... Lounge Entry Loading...…" at bounding box center [784, 394] width 1568 height 699
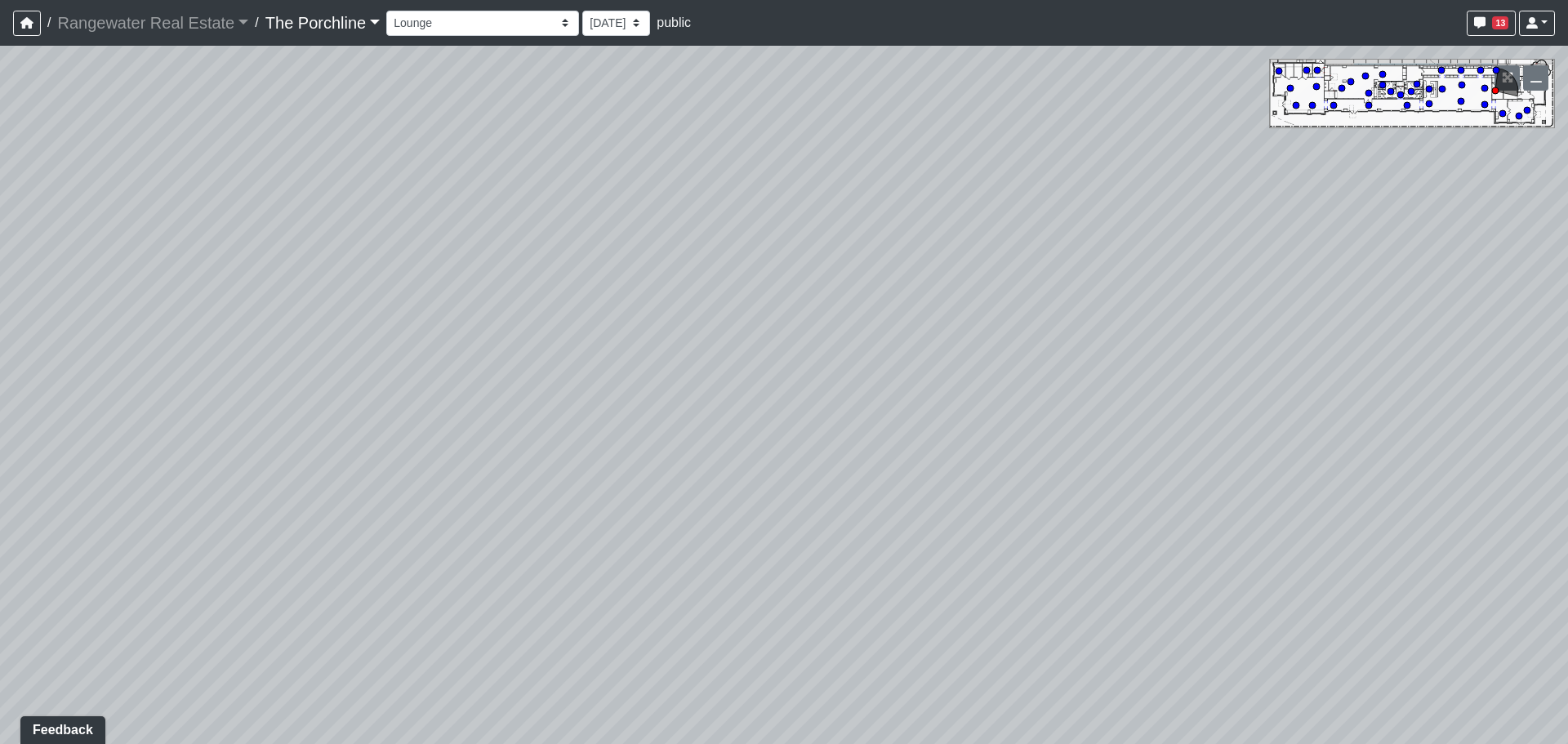
drag, startPoint x: 779, startPoint y: 456, endPoint x: 1284, endPoint y: 392, distance: 509.0
click at [1283, 392] on div "Loading... Seating Loading... Mailroom Entry Loading... Lounge Entry Loading...…" at bounding box center [784, 394] width 1568 height 699
drag, startPoint x: 993, startPoint y: 433, endPoint x: 1085, endPoint y: 432, distance: 92.0
click at [1074, 432] on div "Loading... Seating Loading... Mailroom Entry Loading... Lounge Entry Loading...…" at bounding box center [784, 394] width 1568 height 699
click at [362, 527] on icon at bounding box center [364, 542] width 49 height 49
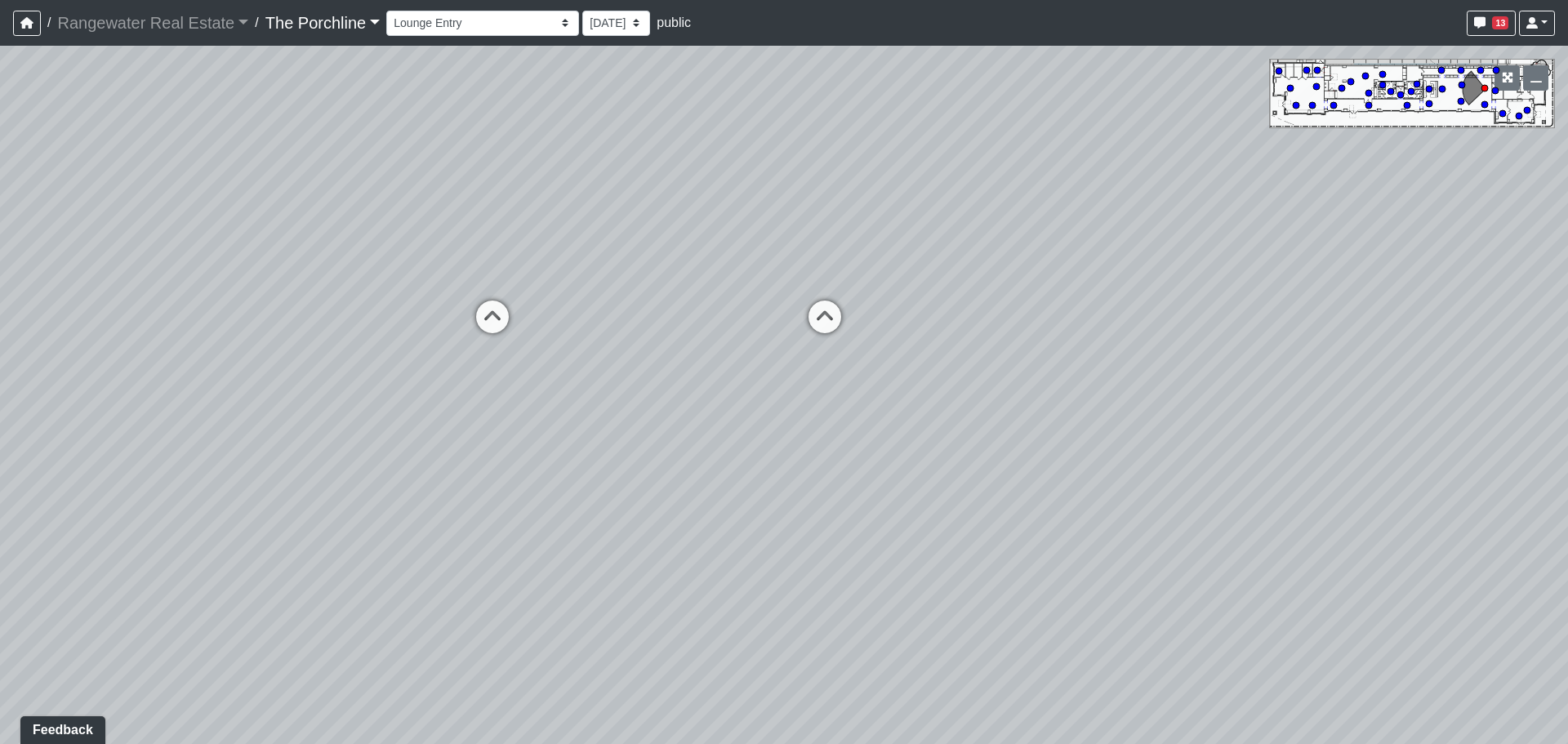
drag, startPoint x: 783, startPoint y: 454, endPoint x: 1405, endPoint y: 410, distance: 623.6
click at [1405, 410] on div "Loading... Seating Loading... Mailroom Entry Loading... Lounge Entry Loading...…" at bounding box center [784, 394] width 1568 height 699
click at [834, 329] on icon at bounding box center [829, 327] width 49 height 49
drag, startPoint x: 659, startPoint y: 330, endPoint x: 836, endPoint y: 430, distance: 203.3
click at [836, 430] on div "Loading... Seating Loading... Mailroom Entry Loading... Lounge Entry Loading...…" at bounding box center [784, 394] width 1568 height 699
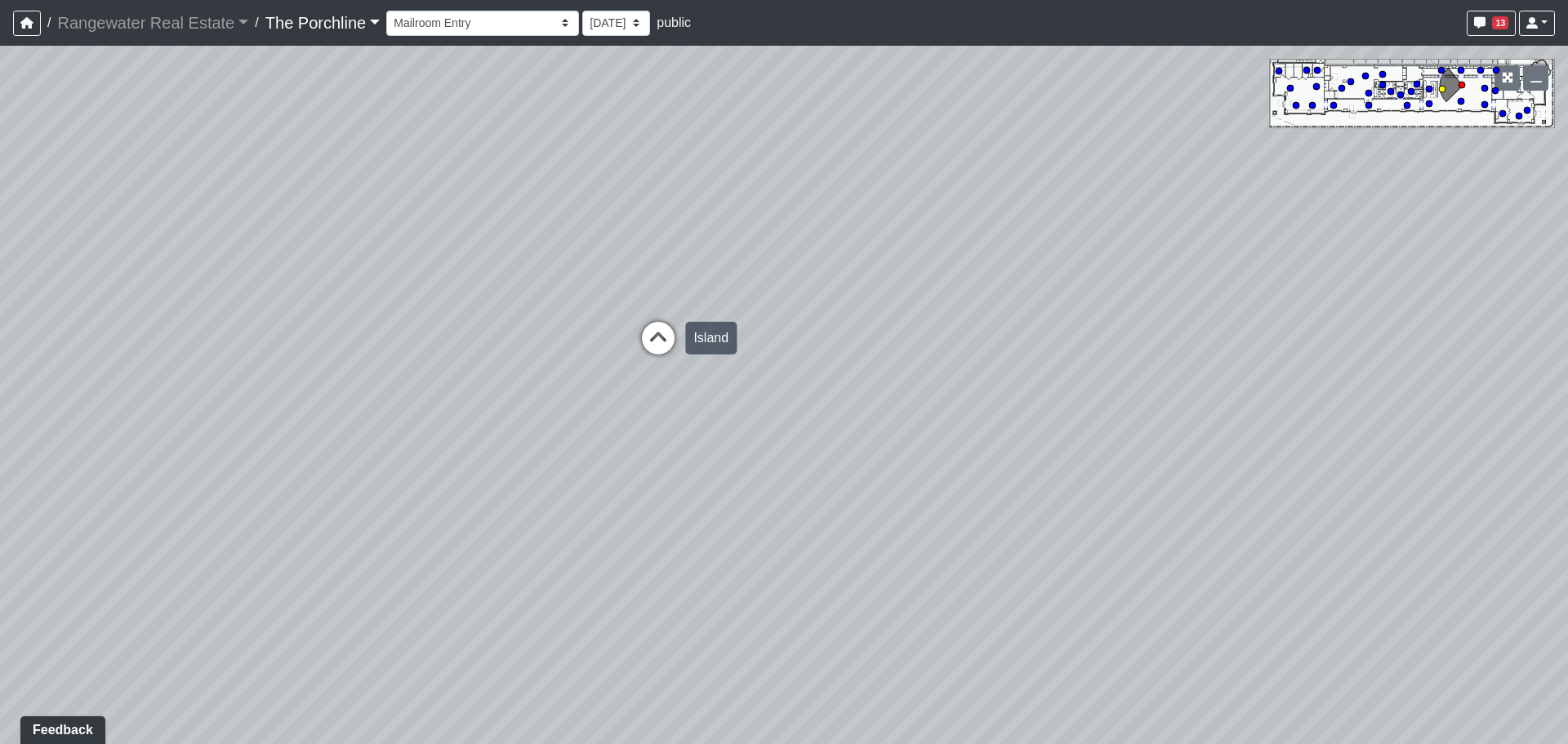
click at [651, 351] on icon at bounding box center [657, 346] width 49 height 49
drag, startPoint x: 678, startPoint y: 333, endPoint x: 854, endPoint y: 420, distance: 196.3
click at [854, 420] on div "Loading... Seating Loading... Mailroom Entry Loading... Lounge Entry Loading...…" at bounding box center [784, 394] width 1568 height 699
click at [893, 416] on div "Loading... Seating Loading... Mailroom Entry Loading... Lounge Entry Loading...…" at bounding box center [784, 394] width 1568 height 699
drag, startPoint x: 341, startPoint y: 413, endPoint x: 357, endPoint y: 415, distance: 16.1
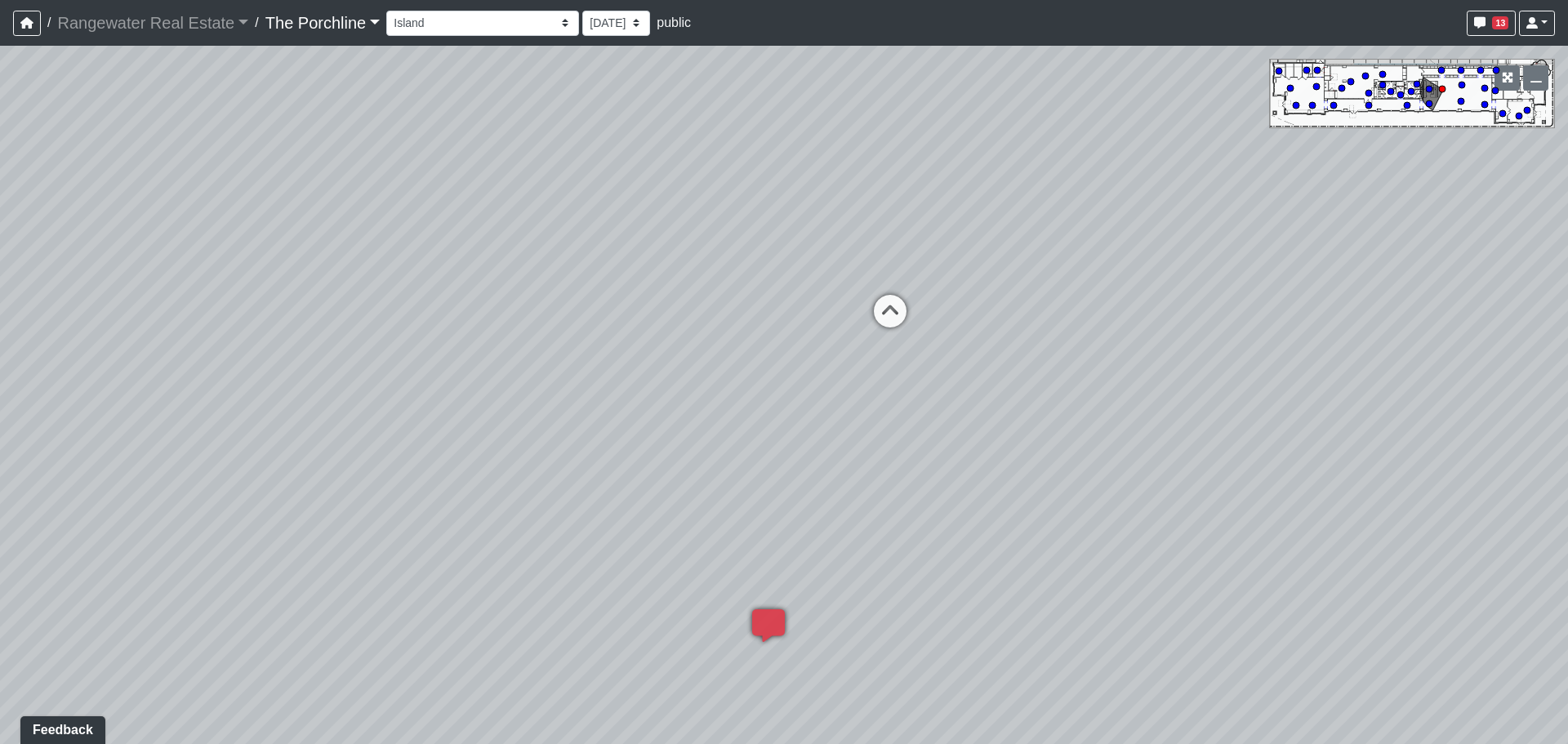
click at [357, 415] on div "Loading... Seating Loading... Mailroom Entry Loading... Lounge Entry Loading...…" at bounding box center [784, 394] width 1568 height 699
drag, startPoint x: 145, startPoint y: 411, endPoint x: 914, endPoint y: 331, distance: 773.2
click at [931, 330] on div "Loading... Seating Loading... Mailroom Entry Loading... Lounge Entry Loading...…" at bounding box center [784, 394] width 1568 height 699
drag, startPoint x: 623, startPoint y: 381, endPoint x: 1021, endPoint y: 413, distance: 399.3
click at [1021, 413] on div "Loading... Seating Loading... Mailroom Entry Loading... Lounge Entry Loading...…" at bounding box center [784, 394] width 1568 height 699
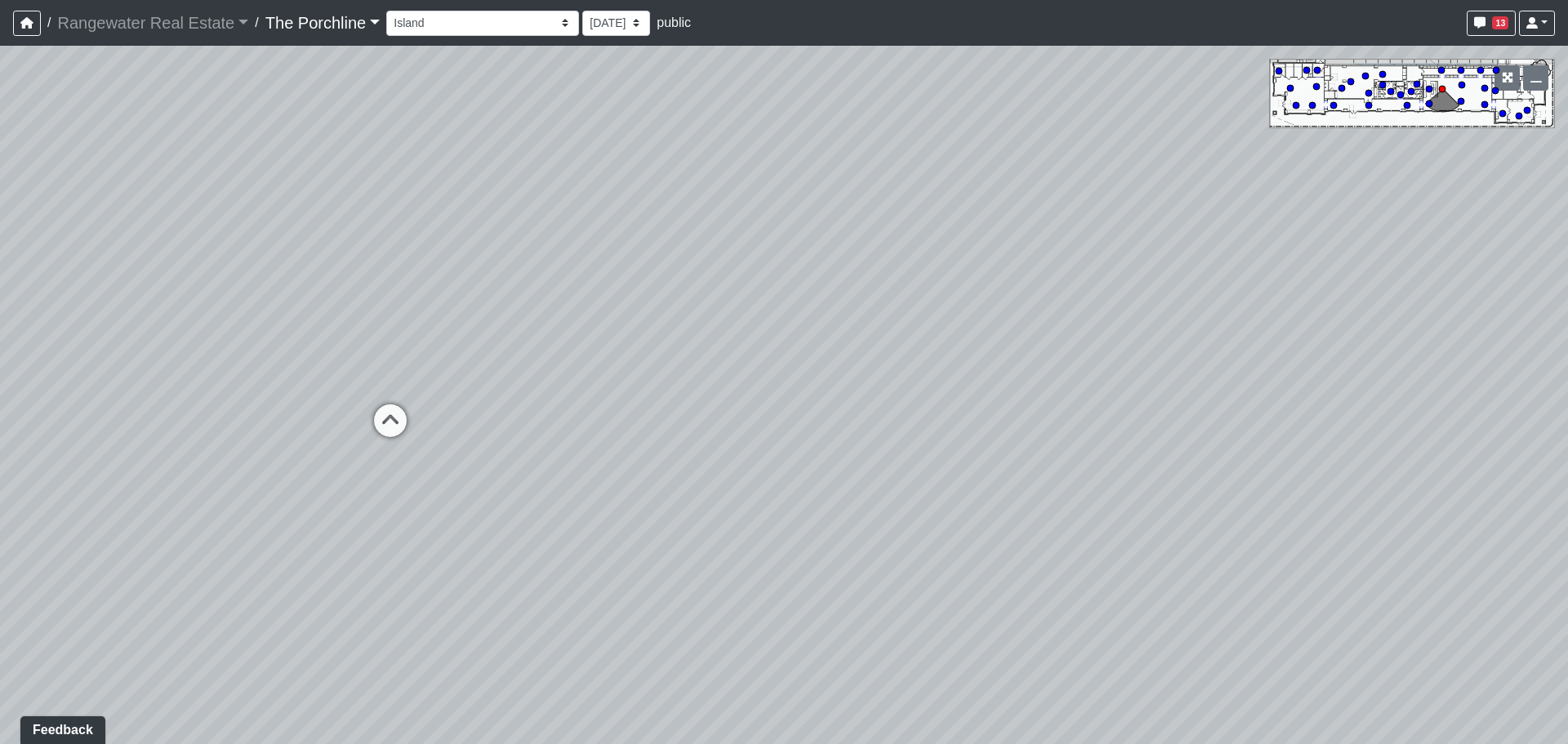
drag, startPoint x: 694, startPoint y: 351, endPoint x: 441, endPoint y: 327, distance: 254.1
click at [441, 327] on div "Loading... Seating Loading... Mailroom Entry Loading... Lounge Entry Loading...…" at bounding box center [784, 394] width 1568 height 699
click at [403, 416] on icon at bounding box center [390, 428] width 49 height 49
drag, startPoint x: 745, startPoint y: 343, endPoint x: 314, endPoint y: 343, distance: 431.0
click at [313, 343] on div "Loading... Seating Loading... Mailroom Entry Loading... Lounge Entry Loading...…" at bounding box center [784, 394] width 1568 height 699
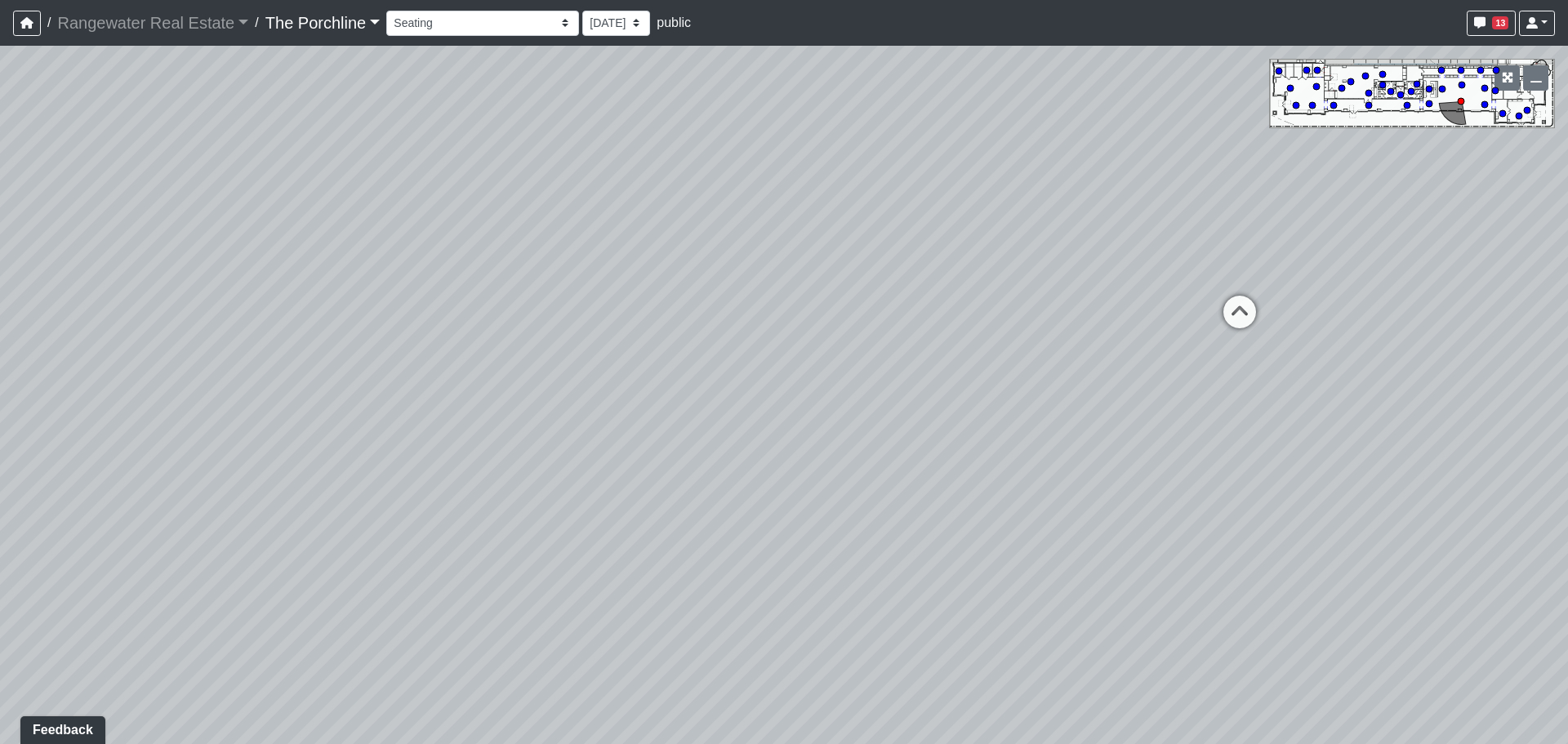
drag, startPoint x: 789, startPoint y: 340, endPoint x: 588, endPoint y: 335, distance: 201.1
click at [449, 343] on div "Loading... Seating Loading... Mailroom Entry Loading... Lounge Entry Loading...…" at bounding box center [784, 394] width 1568 height 699
click at [887, 289] on icon at bounding box center [887, 287] width 49 height 49
drag, startPoint x: 899, startPoint y: 313, endPoint x: 733, endPoint y: 333, distance: 167.2
click at [731, 333] on div "Loading... Seating Loading... Mailroom Entry Loading... Lounge Entry Loading...…" at bounding box center [784, 394] width 1568 height 699
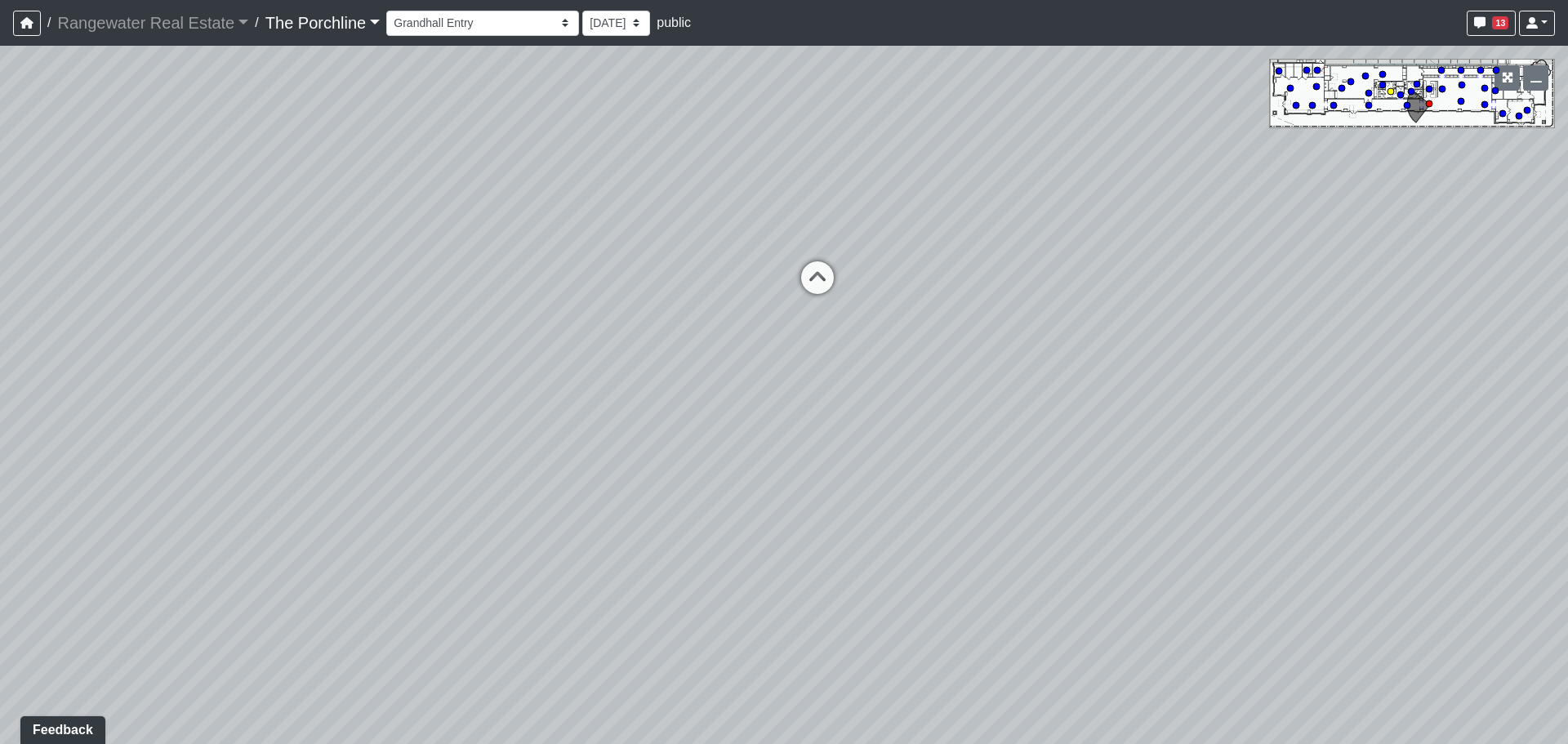
click at [1391, 92] on circle at bounding box center [1390, 91] width 6 height 6
drag, startPoint x: 962, startPoint y: 208, endPoint x: 1219, endPoint y: 170, distance: 259.8
click at [1362, 128] on div "Loading... Seating Loading... Mailroom Entry Loading... Lounge Entry Loading...…" at bounding box center [784, 394] width 1568 height 699
drag, startPoint x: 723, startPoint y: 259, endPoint x: 1375, endPoint y: 167, distance: 658.5
click at [1375, 167] on div "Loading... Seating Loading... Mailroom Entry Loading... Lounge Entry Loading...…" at bounding box center [784, 394] width 1568 height 699
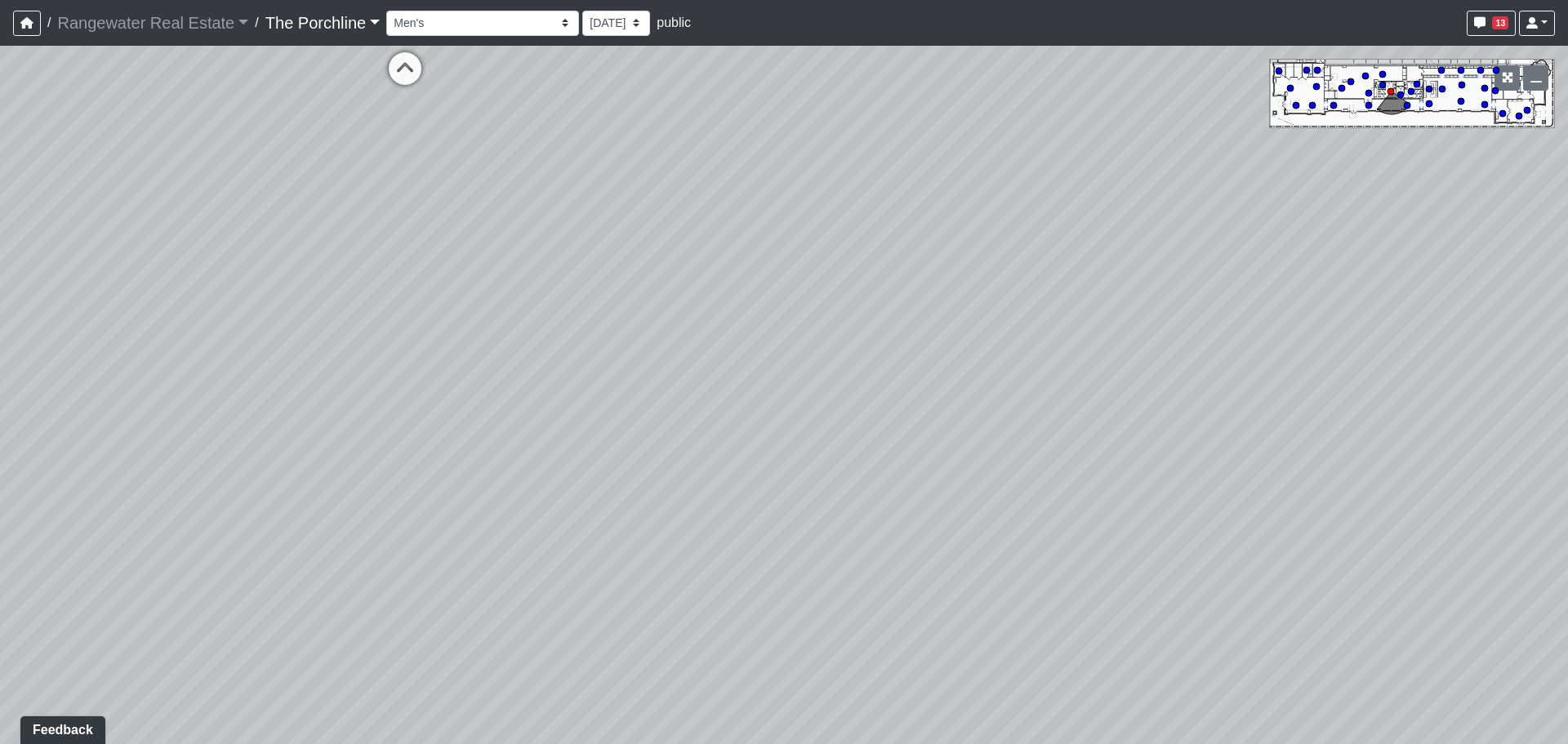
drag, startPoint x: 951, startPoint y: 236, endPoint x: 1085, endPoint y: 239, distance: 134.0
click at [1273, 231] on div "Loading... Seating Loading... Mailroom Entry Loading... Lounge Entry Loading...…" at bounding box center [784, 394] width 1568 height 699
drag, startPoint x: 679, startPoint y: 263, endPoint x: 1049, endPoint y: 333, distance: 376.6
click at [1049, 333] on div "Loading... Seating Loading... Mailroom Entry Loading... Lounge Entry Loading...…" at bounding box center [784, 394] width 1568 height 699
drag, startPoint x: 348, startPoint y: 321, endPoint x: 22, endPoint y: 236, distance: 336.9
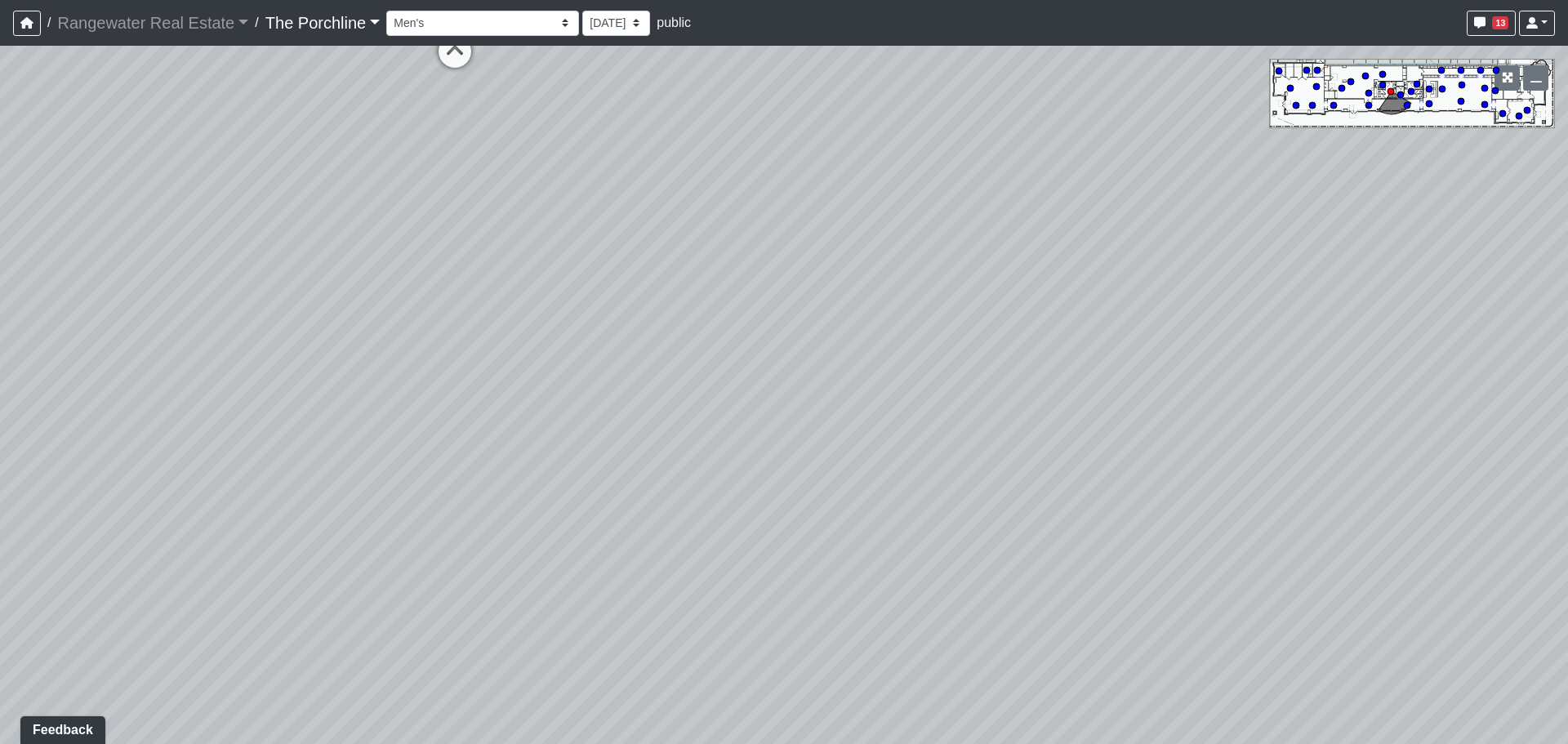
click at [21, 231] on div "Loading... Seating Loading... Mailroom Entry Loading... Lounge Entry Loading...…" at bounding box center [784, 394] width 1568 height 699
drag, startPoint x: 790, startPoint y: 259, endPoint x: 108, endPoint y: 173, distance: 687.4
click at [130, 168] on div "Loading... Seating Loading... Mailroom Entry Loading... Lounge Entry Loading...…" at bounding box center [784, 394] width 1568 height 699
drag, startPoint x: 749, startPoint y: 263, endPoint x: 741, endPoint y: 534, distance: 271.1
click at [741, 536] on div "Loading... Seating Loading... Mailroom Entry Loading... Lounge Entry Loading...…" at bounding box center [784, 394] width 1568 height 699
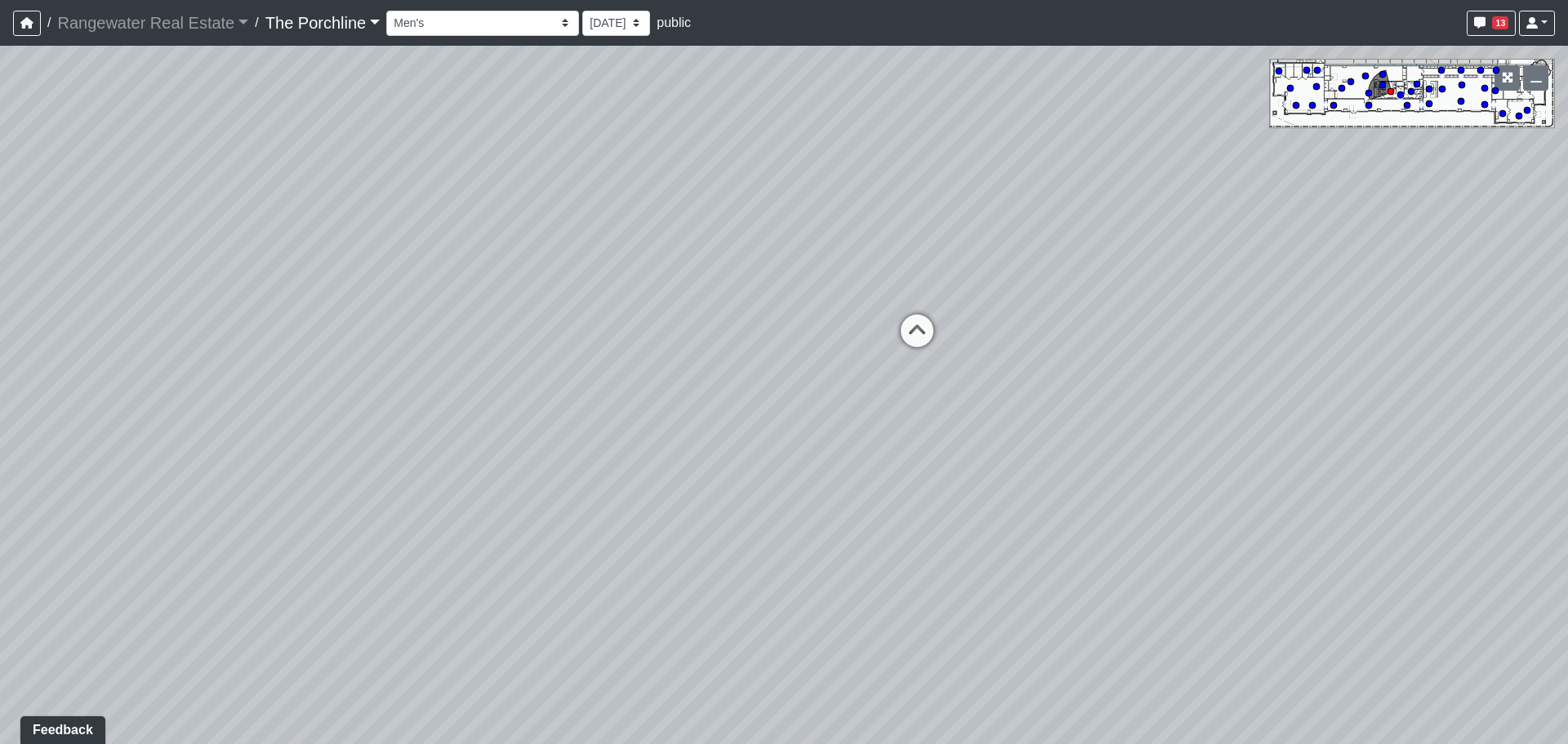
drag, startPoint x: 822, startPoint y: 401, endPoint x: 639, endPoint y: 500, distance: 208.1
click at [639, 500] on div "Loading... Seating Loading... Mailroom Entry Loading... Lounge Entry Loading...…" at bounding box center [784, 394] width 1568 height 699
drag, startPoint x: 883, startPoint y: 463, endPoint x: 418, endPoint y: 359, distance: 476.5
click at [477, 360] on div "Loading... Seating Loading... Mailroom Entry Loading... Lounge Entry Loading...…" at bounding box center [784, 394] width 1568 height 699
drag, startPoint x: 622, startPoint y: 401, endPoint x: 605, endPoint y: 398, distance: 17.3
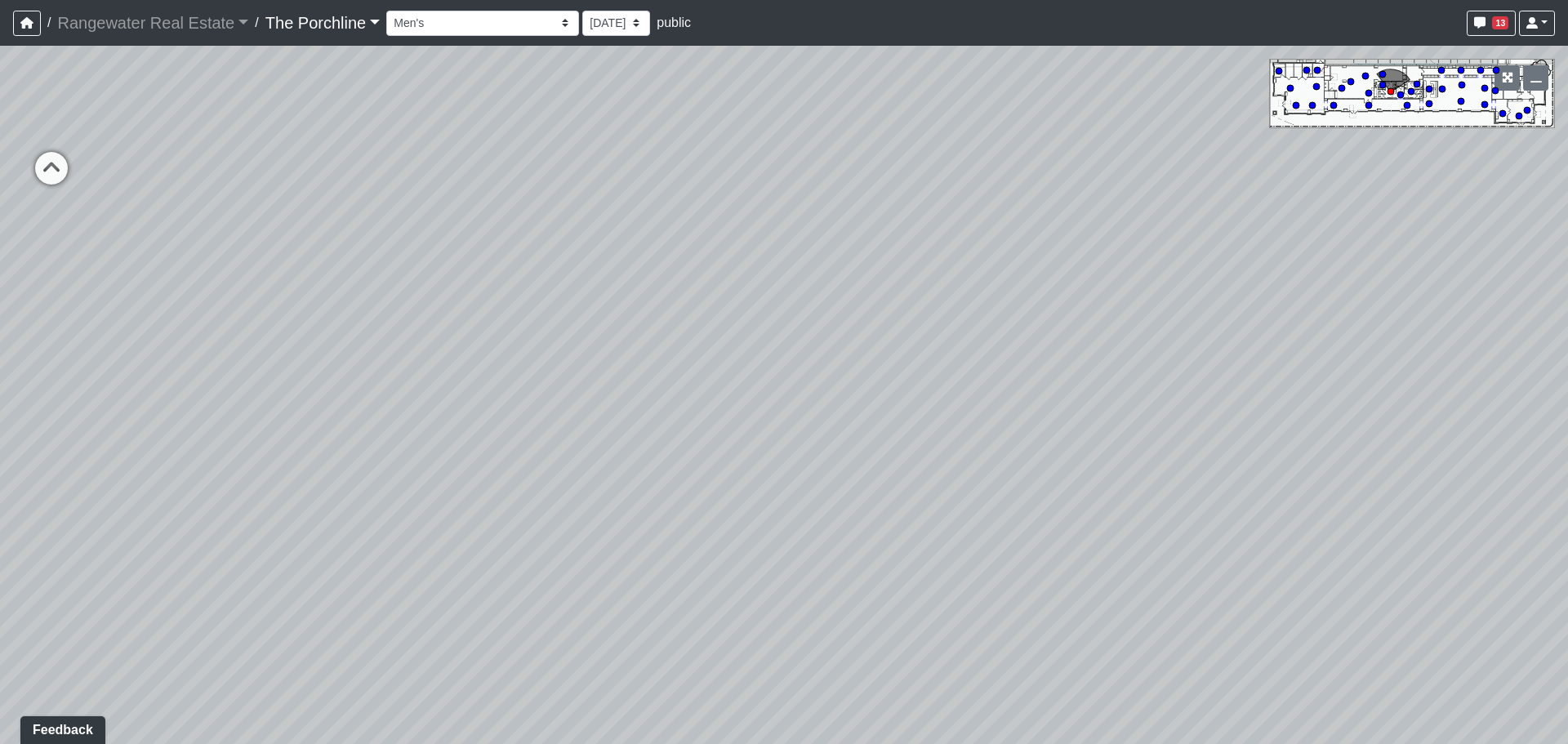
click at [610, 399] on div "Loading... Seating Loading... Mailroom Entry Loading... Lounge Entry Loading...…" at bounding box center [784, 394] width 1568 height 699
drag, startPoint x: 840, startPoint y: 360, endPoint x: 755, endPoint y: 319, distance: 94.4
click at [771, 320] on div "Loading... Seating Loading... Mailroom Entry Loading... Lounge Entry Loading...…" at bounding box center [784, 394] width 1568 height 699
drag, startPoint x: 938, startPoint y: 468, endPoint x: 604, endPoint y: 570, distance: 349.2
click at [604, 570] on div "Loading... Seating Loading... Mailroom Entry Loading... Lounge Entry Loading...…" at bounding box center [784, 394] width 1568 height 699
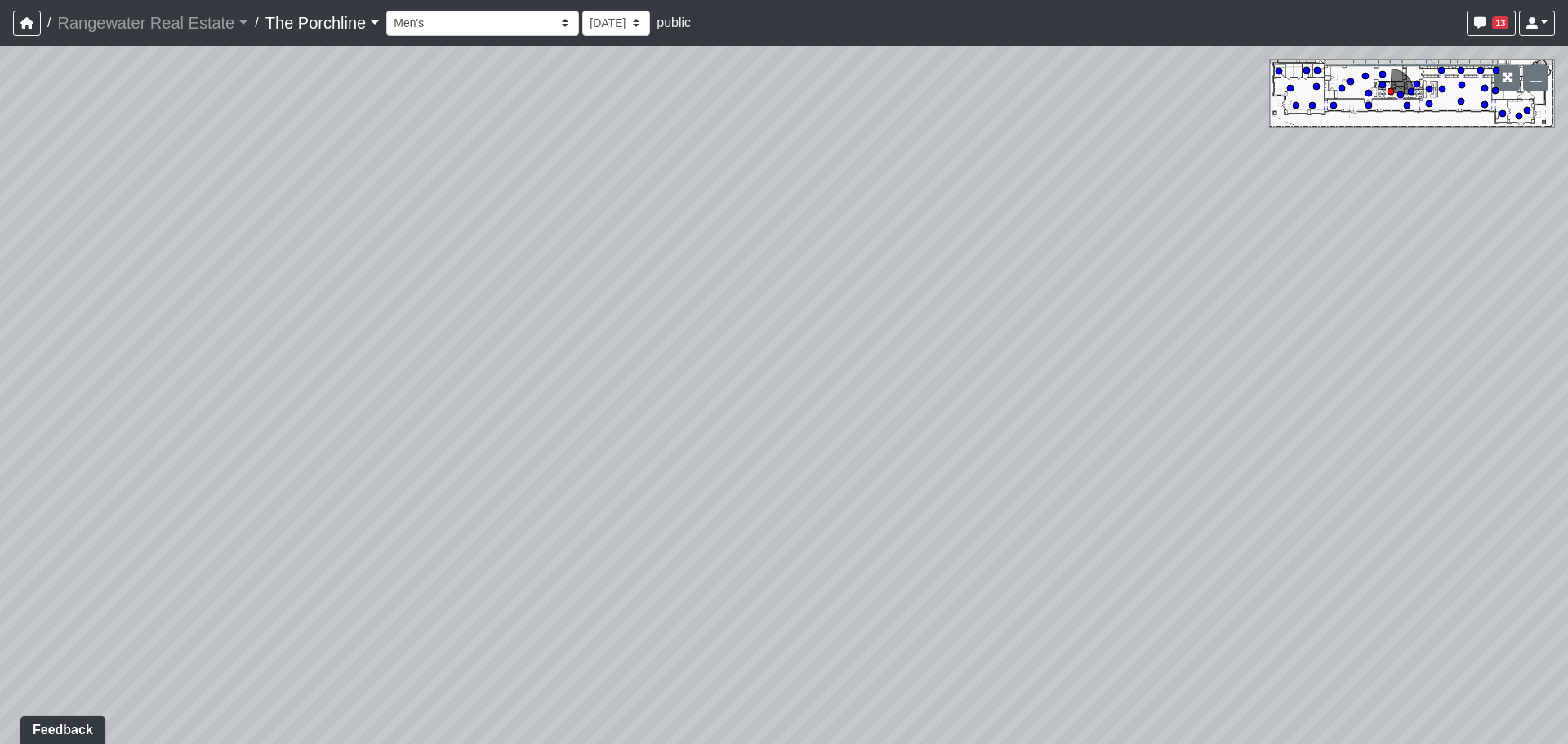
drag, startPoint x: 815, startPoint y: 376, endPoint x: 1017, endPoint y: 623, distance: 319.1
click at [1017, 623] on div "Loading... Seating Loading... Mailroom Entry Loading... Lounge Entry Loading...…" at bounding box center [784, 394] width 1568 height 699
drag, startPoint x: 959, startPoint y: 532, endPoint x: 935, endPoint y: 511, distance: 31.9
click at [935, 511] on div "Loading... Seating Loading... Mailroom Entry Loading... Lounge Entry Loading...…" at bounding box center [784, 394] width 1568 height 699
drag, startPoint x: 249, startPoint y: 353, endPoint x: 1053, endPoint y: 298, distance: 805.9
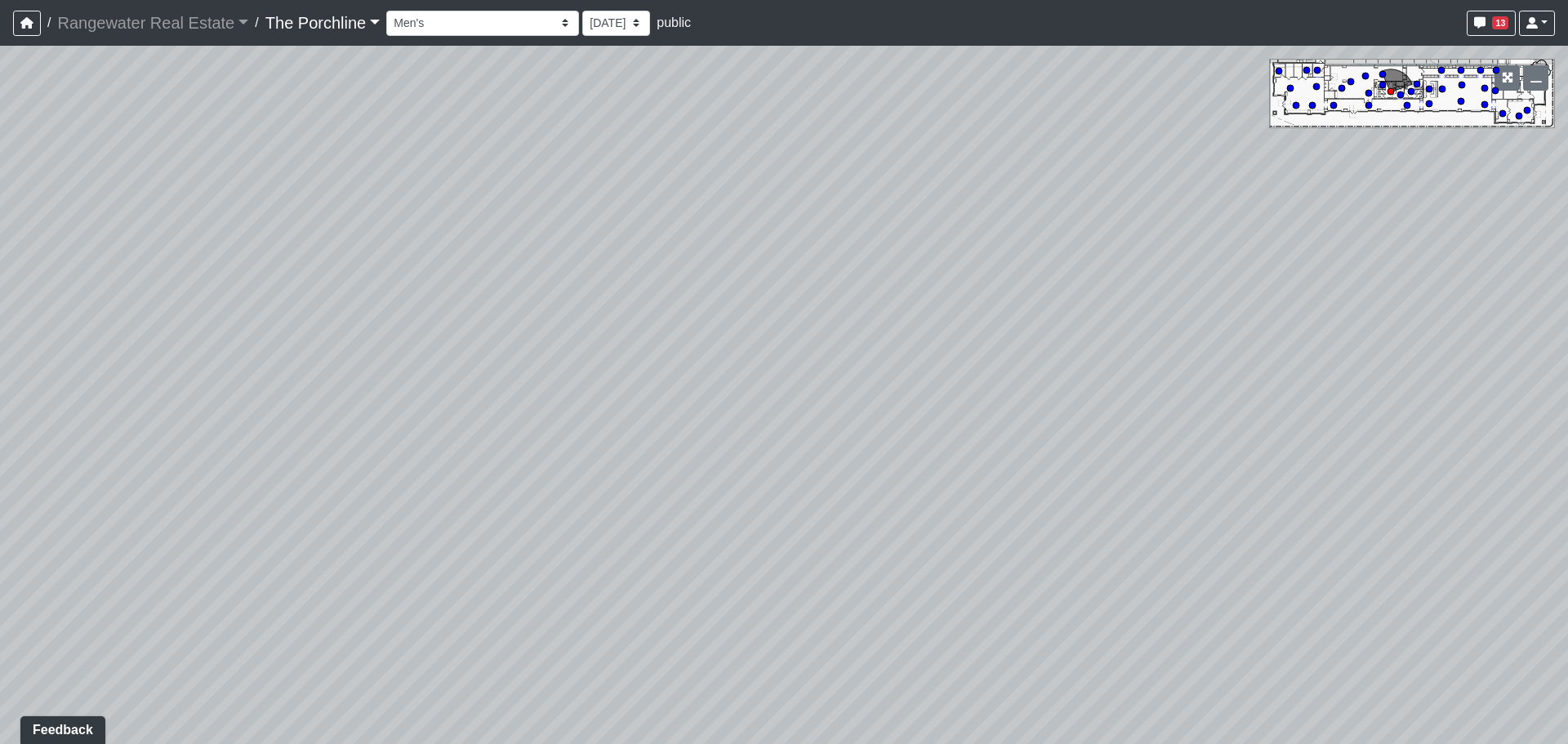
click at [1050, 298] on div "Loading... Seating Loading... Mailroom Entry Loading... Lounge Entry Loading...…" at bounding box center [784, 394] width 1568 height 699
drag, startPoint x: 925, startPoint y: 266, endPoint x: 1173, endPoint y: 335, distance: 257.4
click at [1216, 351] on div "Loading... Seating Loading... Mailroom Entry Loading... Lounge Entry Loading...…" at bounding box center [784, 394] width 1568 height 699
drag, startPoint x: 709, startPoint y: 306, endPoint x: 981, endPoint y: 284, distance: 272.9
click at [981, 284] on div "Loading... Seating Loading... Mailroom Entry Loading... Lounge Entry Loading...…" at bounding box center [784, 394] width 1568 height 699
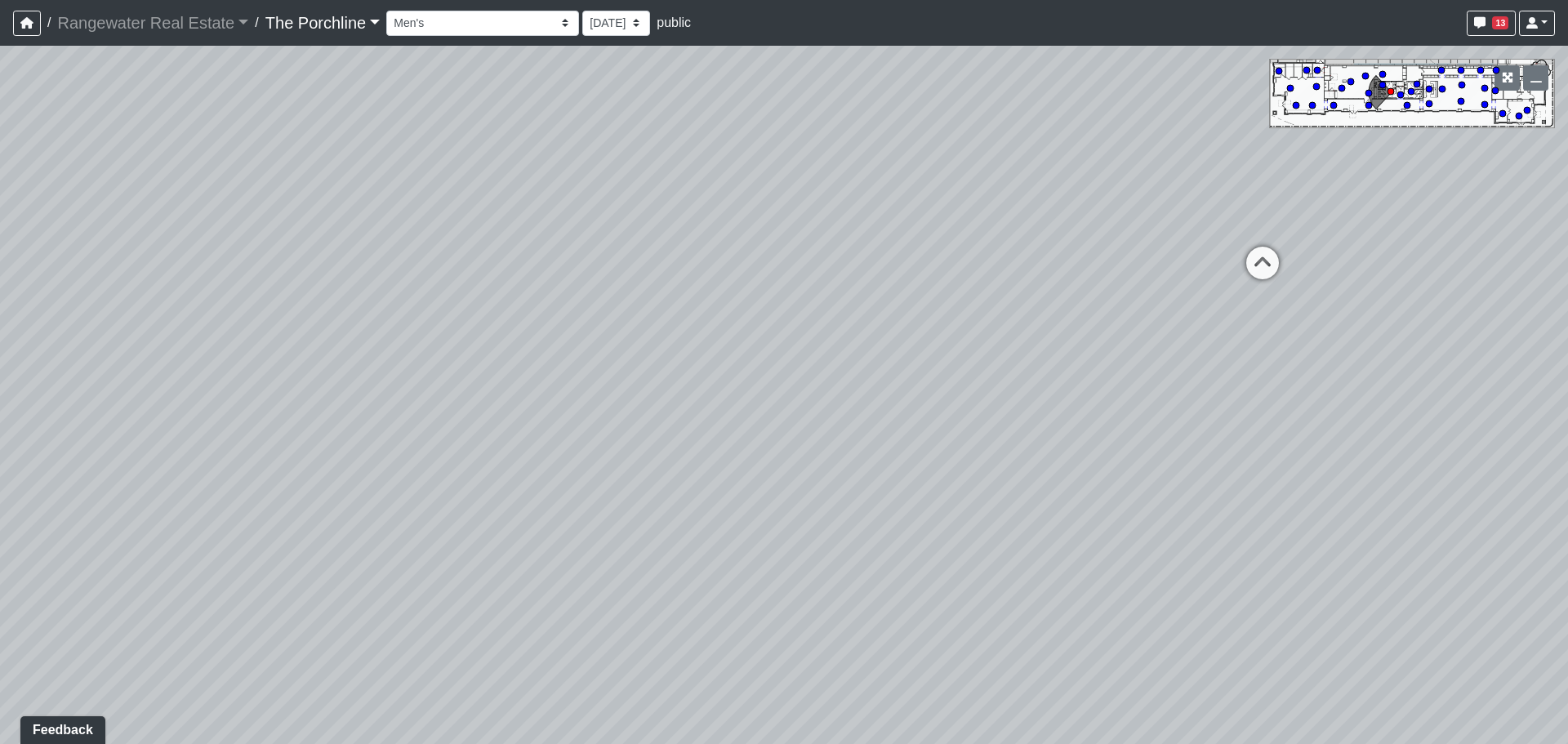
drag, startPoint x: 722, startPoint y: 358, endPoint x: 1064, endPoint y: 262, distance: 355.2
click at [1109, 260] on div "Loading... Seating Loading... Mailroom Entry Loading... Lounge Entry Loading...…" at bounding box center [784, 394] width 1568 height 699
drag, startPoint x: 622, startPoint y: 319, endPoint x: 1305, endPoint y: 349, distance: 683.7
click at [1303, 349] on div "Loading... Seating Loading... Mailroom Entry Loading... Lounge Entry Loading...…" at bounding box center [784, 394] width 1568 height 699
drag, startPoint x: 489, startPoint y: 337, endPoint x: 1124, endPoint y: 254, distance: 640.4
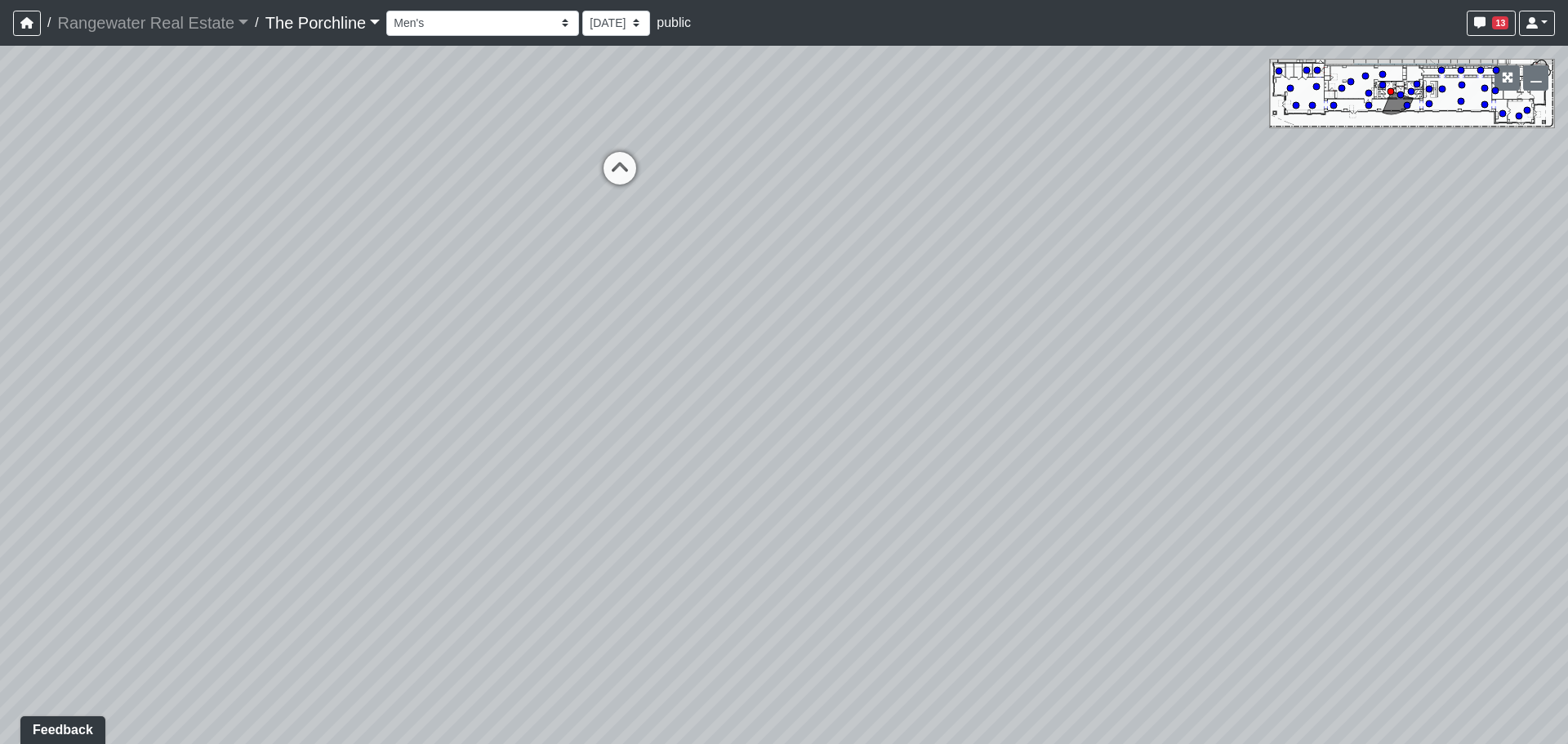
click at [1124, 254] on div "Loading... Seating Loading... Mailroom Entry Loading... Lounge Entry Loading...…" at bounding box center [784, 394] width 1568 height 699
click at [777, 161] on icon at bounding box center [774, 157] width 49 height 49
click at [604, 101] on icon at bounding box center [607, 96] width 49 height 49
drag, startPoint x: 413, startPoint y: 262, endPoint x: 953, endPoint y: 246, distance: 540.2
click at [953, 246] on div "Loading... Seating Loading... Mailroom Entry Loading... Lounge Entry Loading...…" at bounding box center [784, 394] width 1568 height 699
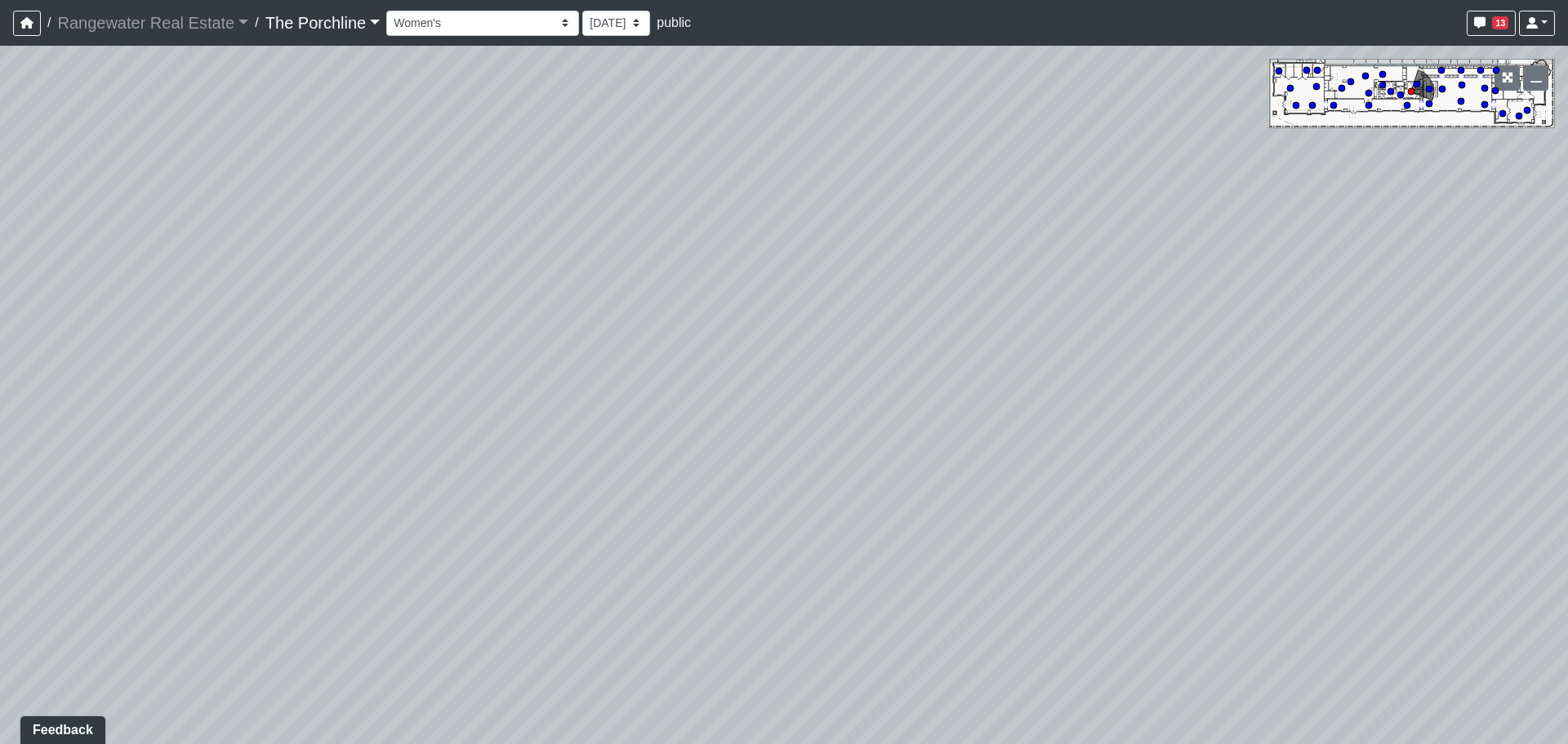
drag, startPoint x: 559, startPoint y: 295, endPoint x: 927, endPoint y: 203, distance: 379.3
click at [927, 203] on div "Loading... Seating Loading... Mailroom Entry Loading... Lounge Entry Loading...…" at bounding box center [784, 394] width 1568 height 699
drag, startPoint x: 939, startPoint y: 238, endPoint x: 1095, endPoint y: 420, distance: 239.7
click at [1095, 420] on div "Loading... Seating Loading... Mailroom Entry Loading... Lounge Entry Loading...…" at bounding box center [784, 394] width 1568 height 699
drag, startPoint x: 867, startPoint y: 322, endPoint x: 442, endPoint y: 313, distance: 425.1
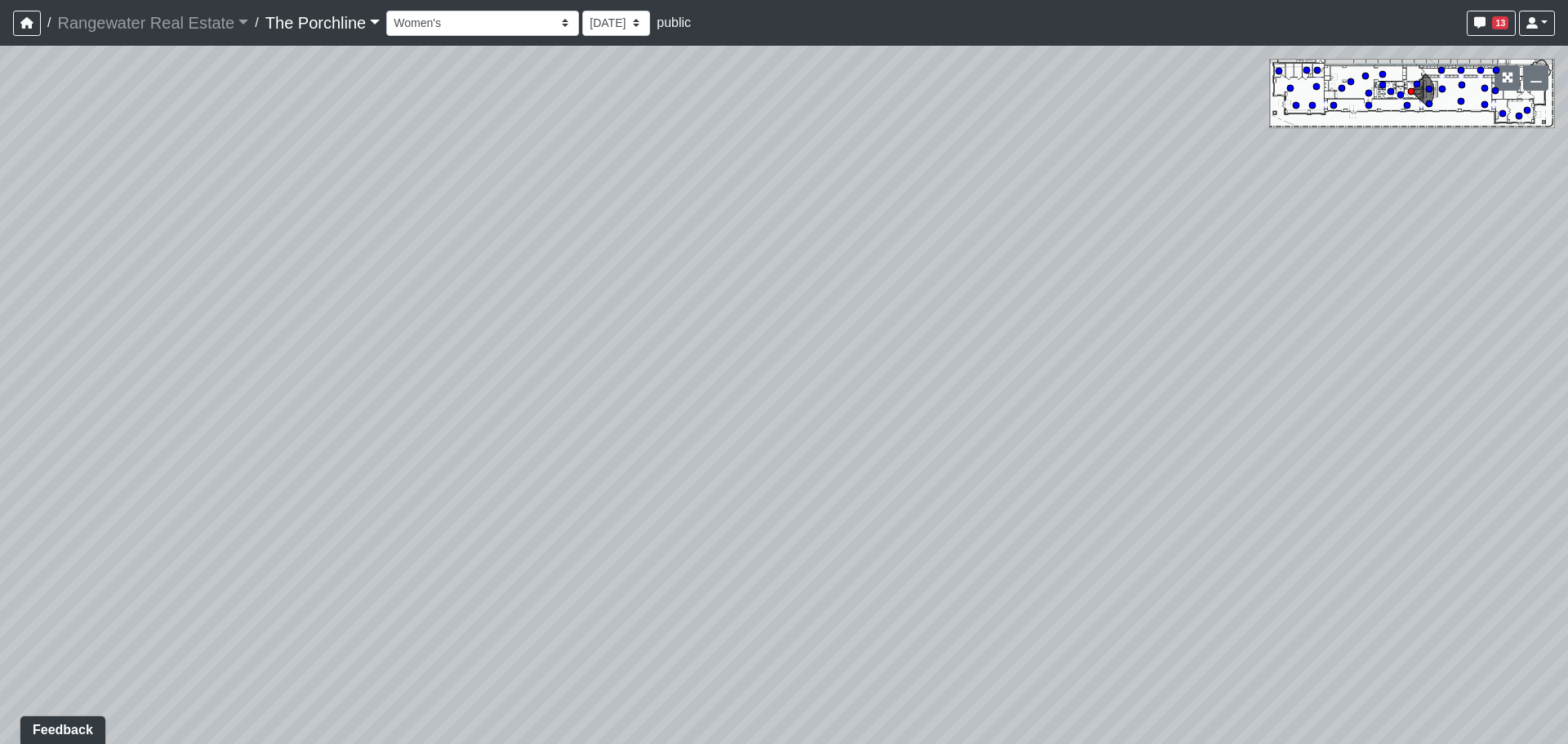
click at [412, 314] on div "Loading... Seating Loading... Mailroom Entry Loading... Lounge Entry Loading...…" at bounding box center [784, 394] width 1568 height 699
drag, startPoint x: 1016, startPoint y: 322, endPoint x: 665, endPoint y: 286, distance: 352.8
click at [664, 286] on div "Loading... Seating Loading... Mailroom Entry Loading... Lounge Entry Loading...…" at bounding box center [784, 394] width 1568 height 699
drag, startPoint x: 941, startPoint y: 291, endPoint x: 245, endPoint y: 315, distance: 696.4
click at [150, 320] on div "Loading... Seating Loading... Mailroom Entry Loading... Lounge Entry Loading...…" at bounding box center [784, 394] width 1568 height 699
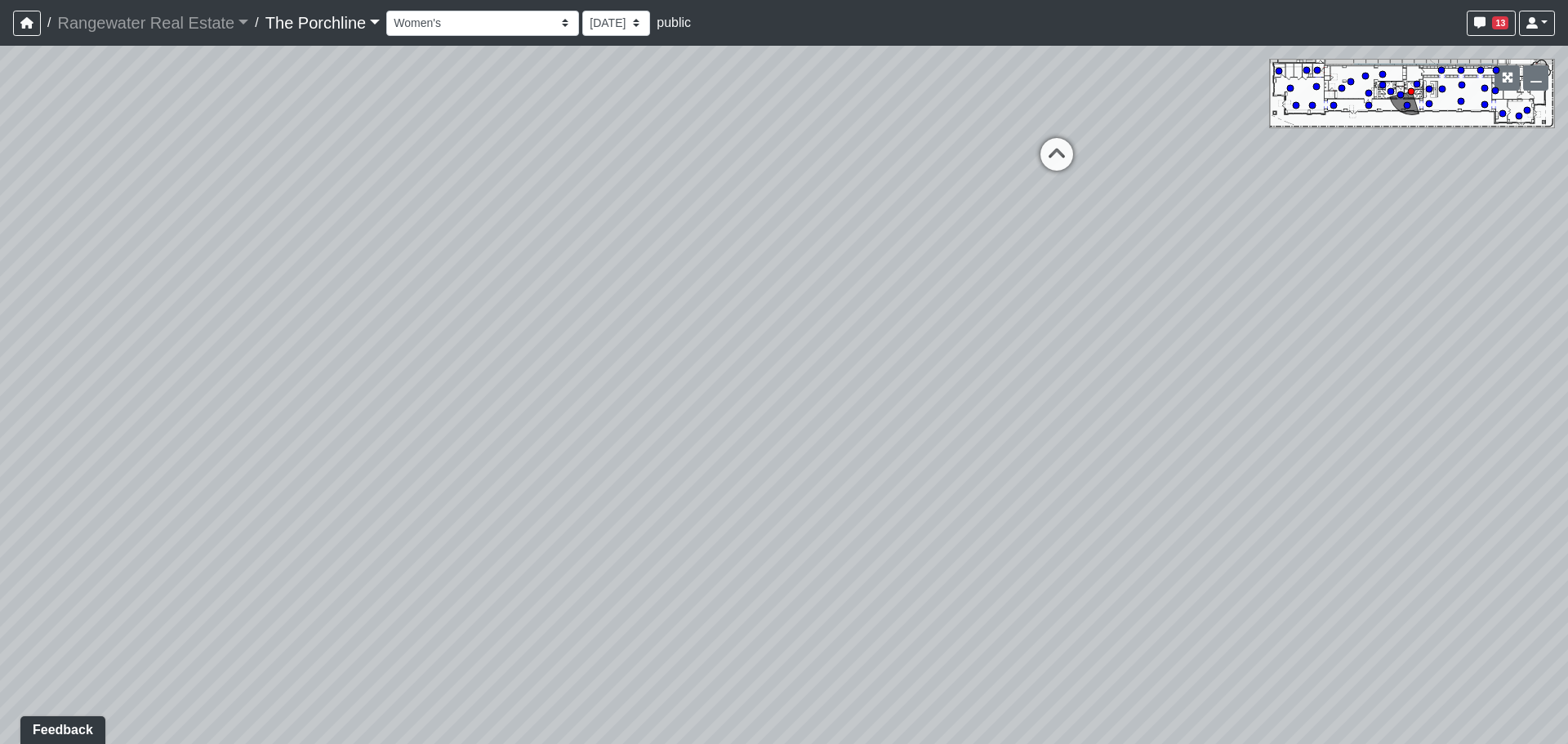
drag, startPoint x: 622, startPoint y: 301, endPoint x: 43, endPoint y: 360, distance: 582.0
click at [0, 362] on html "/ Rangewater Real Estate Rangewater Real Estate Loading... / The Porchline The …" at bounding box center [784, 372] width 1568 height 744
drag, startPoint x: 565, startPoint y: 386, endPoint x: 420, endPoint y: 401, distance: 145.8
click at [394, 411] on div "Loading... Seating Loading... Mailroom Entry Loading... Lounge Entry Loading...…" at bounding box center [784, 394] width 1568 height 699
drag, startPoint x: 879, startPoint y: 470, endPoint x: 612, endPoint y: 467, distance: 267.0
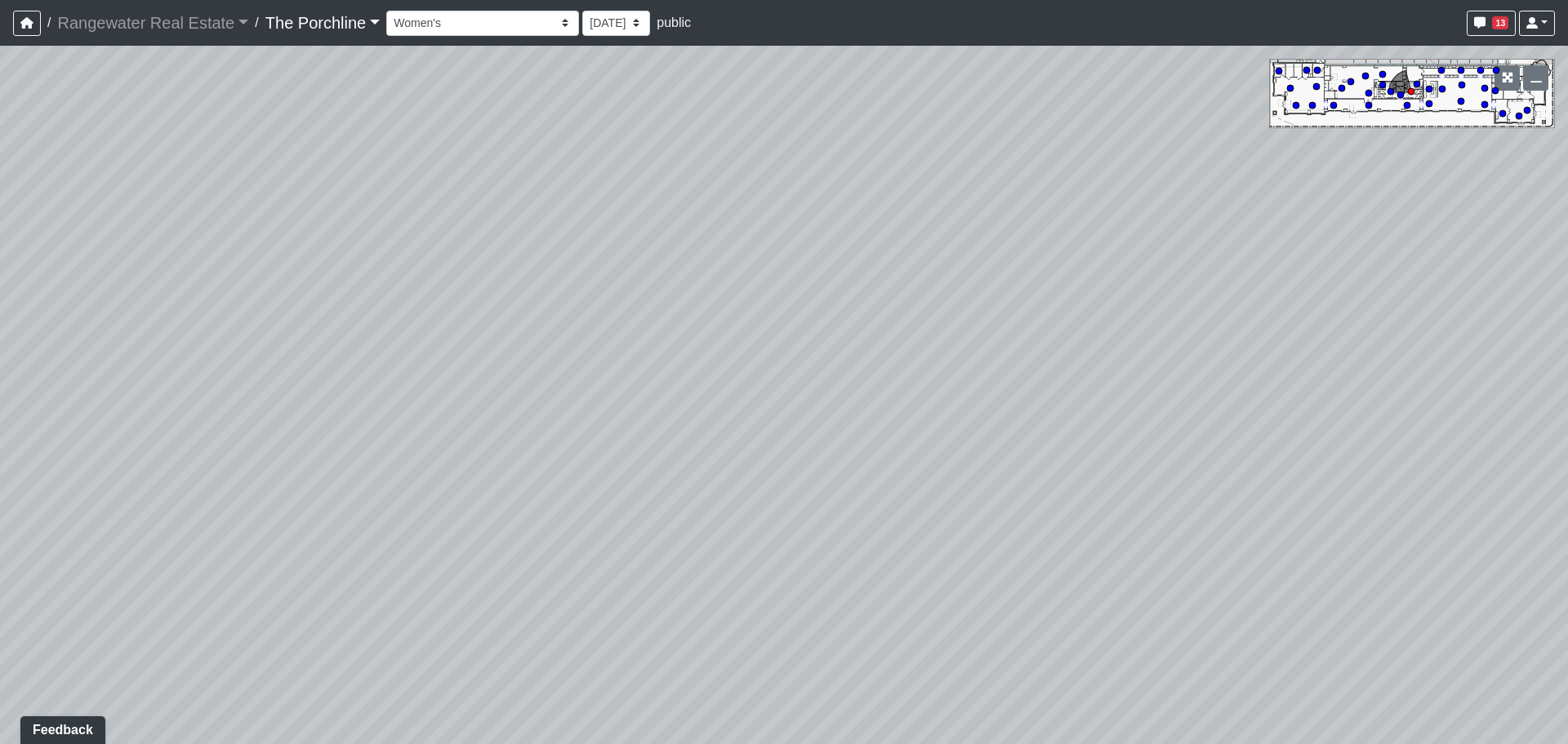
click at [612, 467] on div "Loading... Seating Loading... Mailroom Entry Loading... Lounge Entry Loading...…" at bounding box center [784, 394] width 1568 height 699
drag, startPoint x: 694, startPoint y: 341, endPoint x: 676, endPoint y: 384, distance: 46.6
click at [676, 384] on div "Loading... Seating Loading... Mailroom Entry Loading... Lounge Entry Loading...…" at bounding box center [784, 394] width 1568 height 699
drag, startPoint x: 462, startPoint y: 491, endPoint x: 1011, endPoint y: 430, distance: 552.4
click at [1323, 401] on div "Loading... Seating Loading... Mailroom Entry Loading... Lounge Entry Loading...…" at bounding box center [784, 394] width 1568 height 699
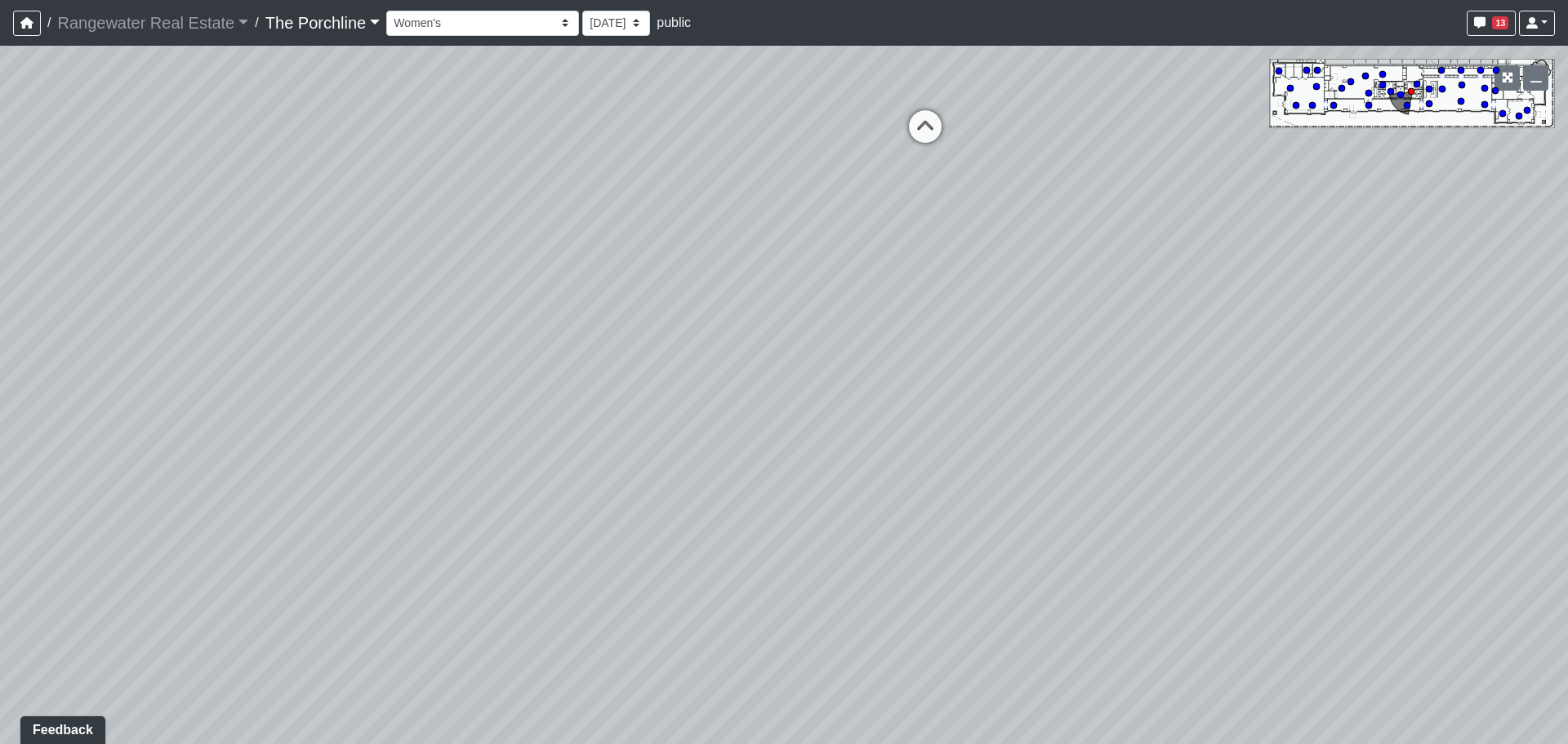
drag, startPoint x: 651, startPoint y: 442, endPoint x: 1358, endPoint y: 401, distance: 708.2
click at [1352, 401] on div "Loading... Seating Loading... Mailroom Entry Loading... Lounge Entry Loading...…" at bounding box center [784, 394] width 1568 height 699
drag, startPoint x: 772, startPoint y: 430, endPoint x: 1151, endPoint y: 431, distance: 379.0
click at [1151, 431] on div "Loading... Seating Loading... Mailroom Entry Loading... Lounge Entry Loading...…" at bounding box center [784, 394] width 1568 height 699
drag, startPoint x: 391, startPoint y: 420, endPoint x: 1102, endPoint y: 310, distance: 719.5
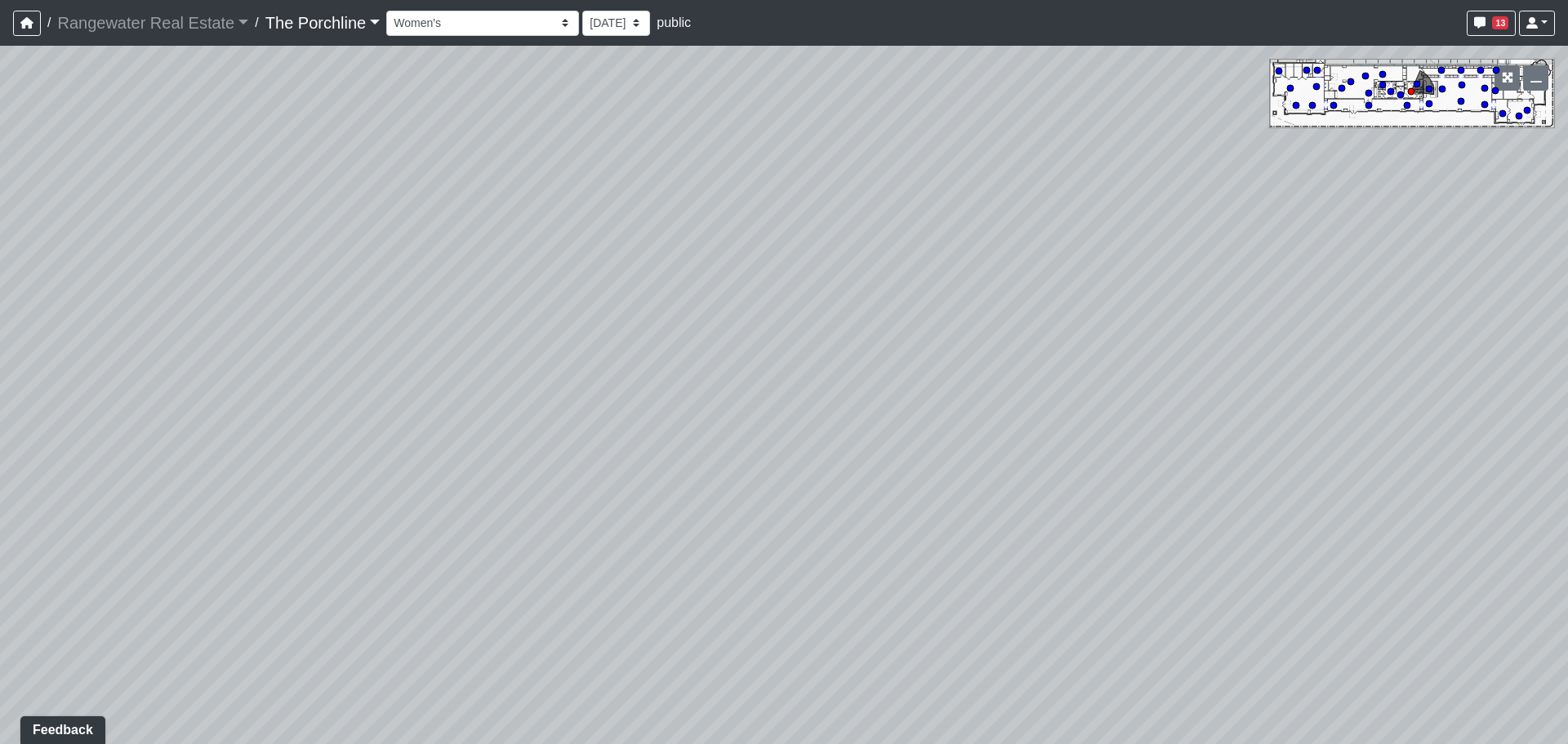
click at [1095, 314] on div "Loading... Seating Loading... Mailroom Entry Loading... Lounge Entry Loading...…" at bounding box center [784, 394] width 1568 height 699
drag, startPoint x: 673, startPoint y: 351, endPoint x: 1259, endPoint y: 416, distance: 589.6
click at [1267, 419] on div "Loading... Seating Loading... Mailroom Entry Loading... Lounge Entry Loading...…" at bounding box center [784, 394] width 1568 height 699
drag, startPoint x: 921, startPoint y: 391, endPoint x: 537, endPoint y: 583, distance: 429.3
click at [535, 585] on div "Loading... Seating Loading... Mailroom Entry Loading... Lounge Entry Loading...…" at bounding box center [784, 394] width 1568 height 699
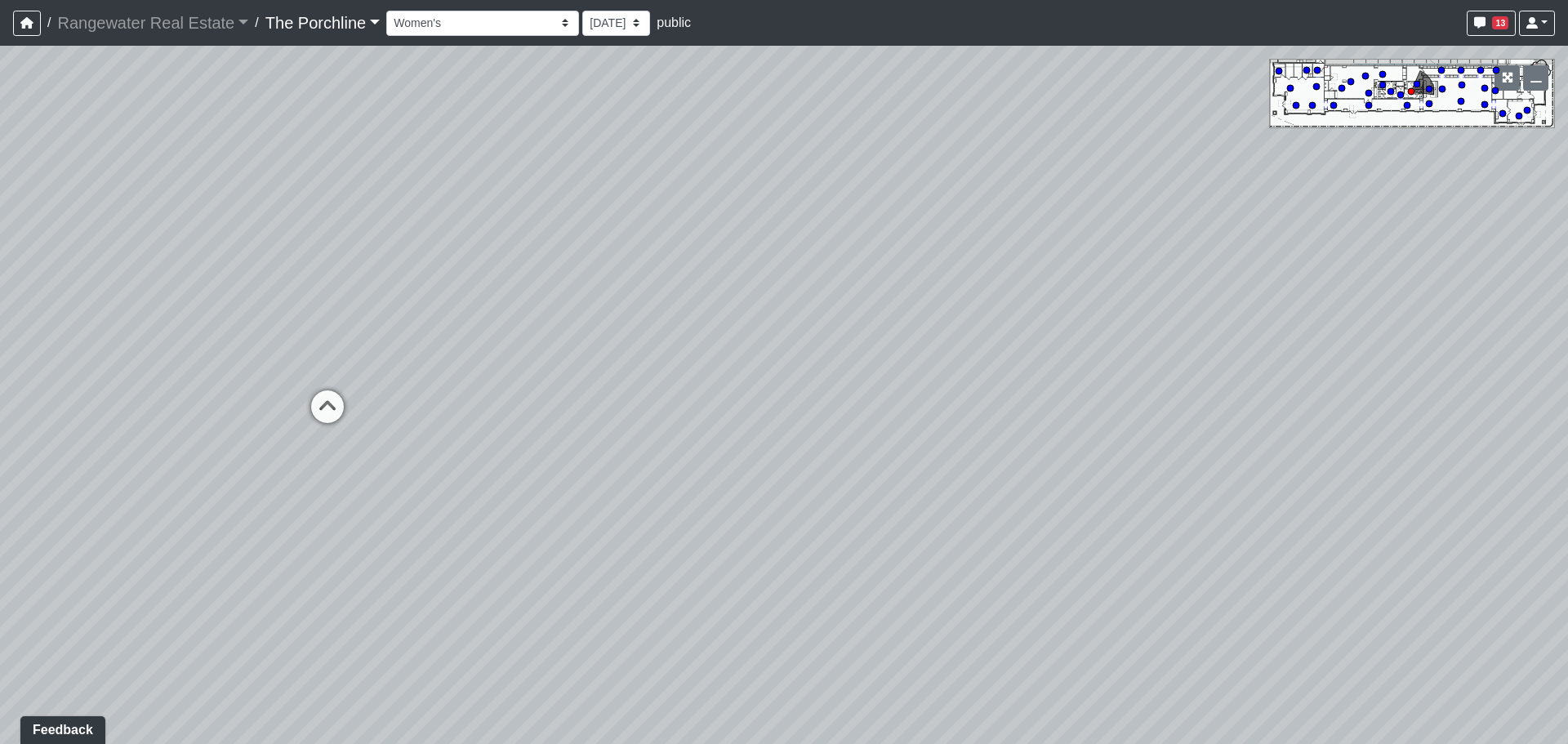
drag, startPoint x: 760, startPoint y: 424, endPoint x: 461, endPoint y: 591, distance: 342.5
click at [455, 597] on div "Loading... Seating Loading... Mailroom Entry Loading... Lounge Entry Loading...…" at bounding box center [784, 394] width 1568 height 699
drag, startPoint x: 797, startPoint y: 523, endPoint x: 681, endPoint y: 516, distance: 116.2
click at [622, 525] on div "Loading... Seating Loading... Mailroom Entry Loading... Lounge Entry Loading...…" at bounding box center [784, 394] width 1568 height 699
click at [873, 466] on div "Loading... Seating Loading... Mailroom Entry Loading... Lounge Entry Loading...…" at bounding box center [784, 394] width 1568 height 699
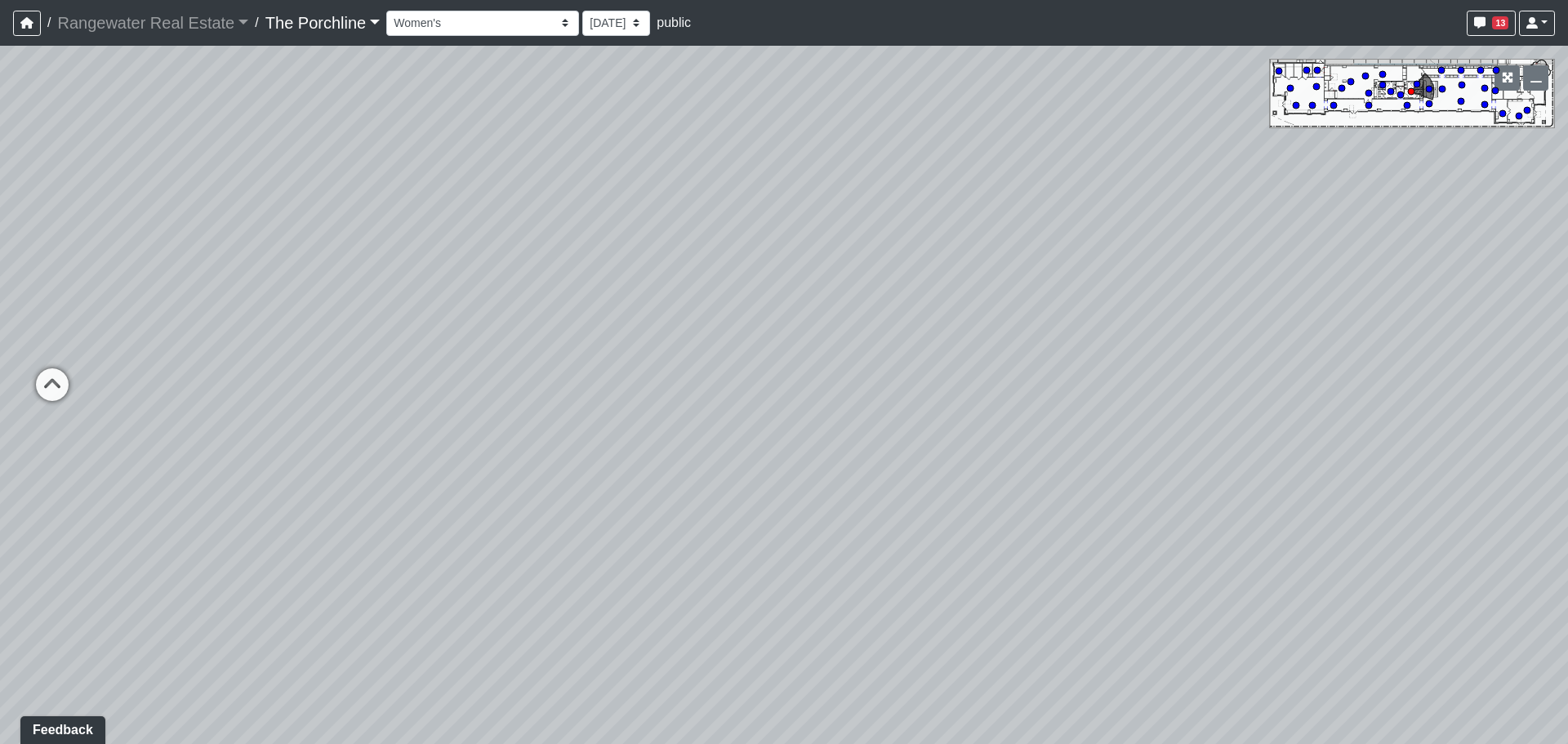
drag, startPoint x: 409, startPoint y: 518, endPoint x: 985, endPoint y: 471, distance: 577.9
click at [977, 475] on div "Loading... Seating Loading... Mailroom Entry Loading... Lounge Entry Loading...…" at bounding box center [784, 394] width 1568 height 699
click at [1368, 104] on circle at bounding box center [1368, 104] width 6 height 6
drag, startPoint x: 541, startPoint y: 346, endPoint x: 216, endPoint y: 362, distance: 325.4
click at [203, 361] on div "Loading... Seating Loading... Mailroom Entry Loading... Lounge Entry Loading...…" at bounding box center [784, 394] width 1568 height 699
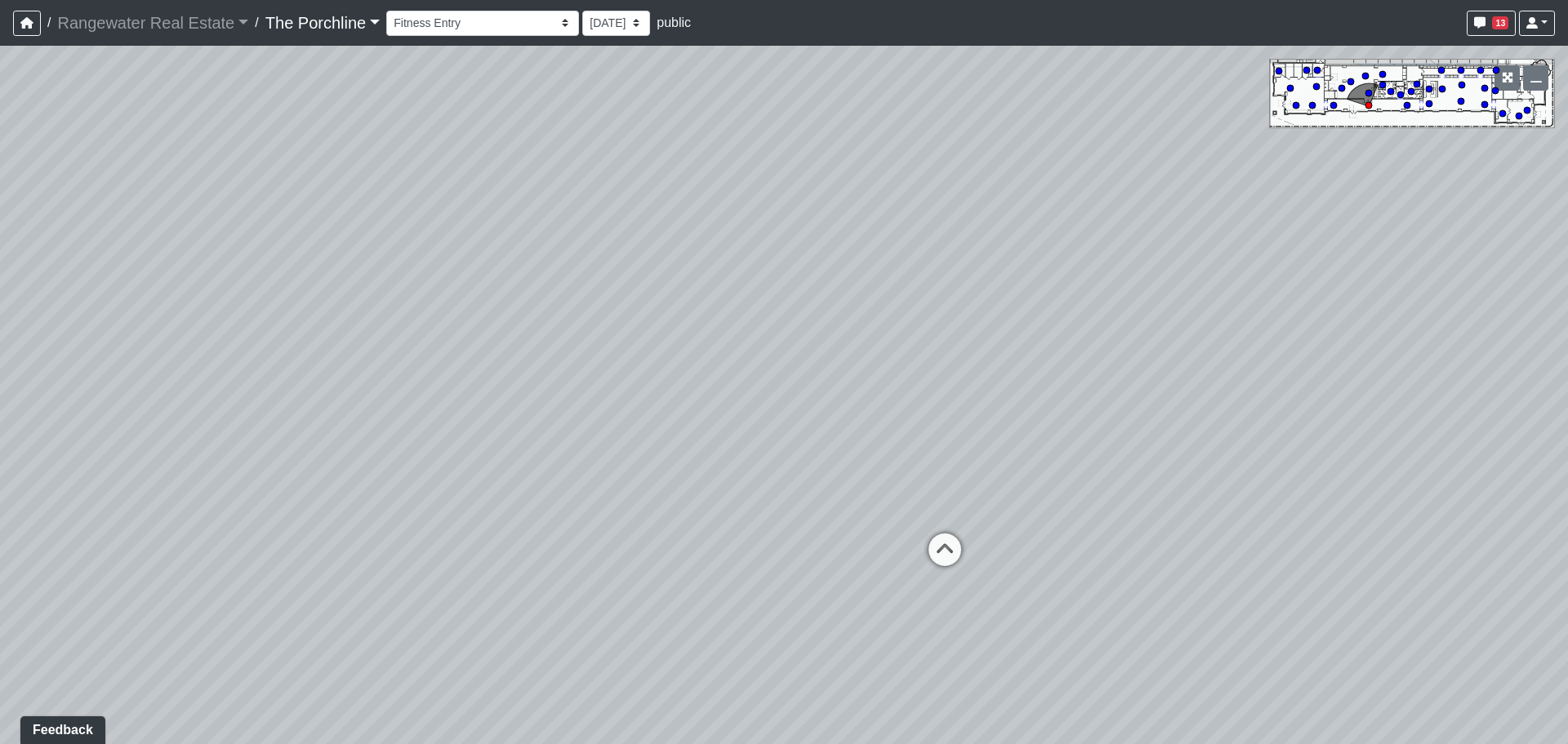
drag, startPoint x: 938, startPoint y: 542, endPoint x: 951, endPoint y: 544, distance: 13.2
click at [951, 544] on icon at bounding box center [945, 558] width 49 height 49
drag, startPoint x: 987, startPoint y: 480, endPoint x: 276, endPoint y: 450, distance: 711.6
click at [276, 450] on div "Loading... Seating Loading... Mailroom Entry Loading... Lounge Entry Loading...…" at bounding box center [784, 394] width 1568 height 699
drag, startPoint x: 1142, startPoint y: 366, endPoint x: 706, endPoint y: 318, distance: 438.6
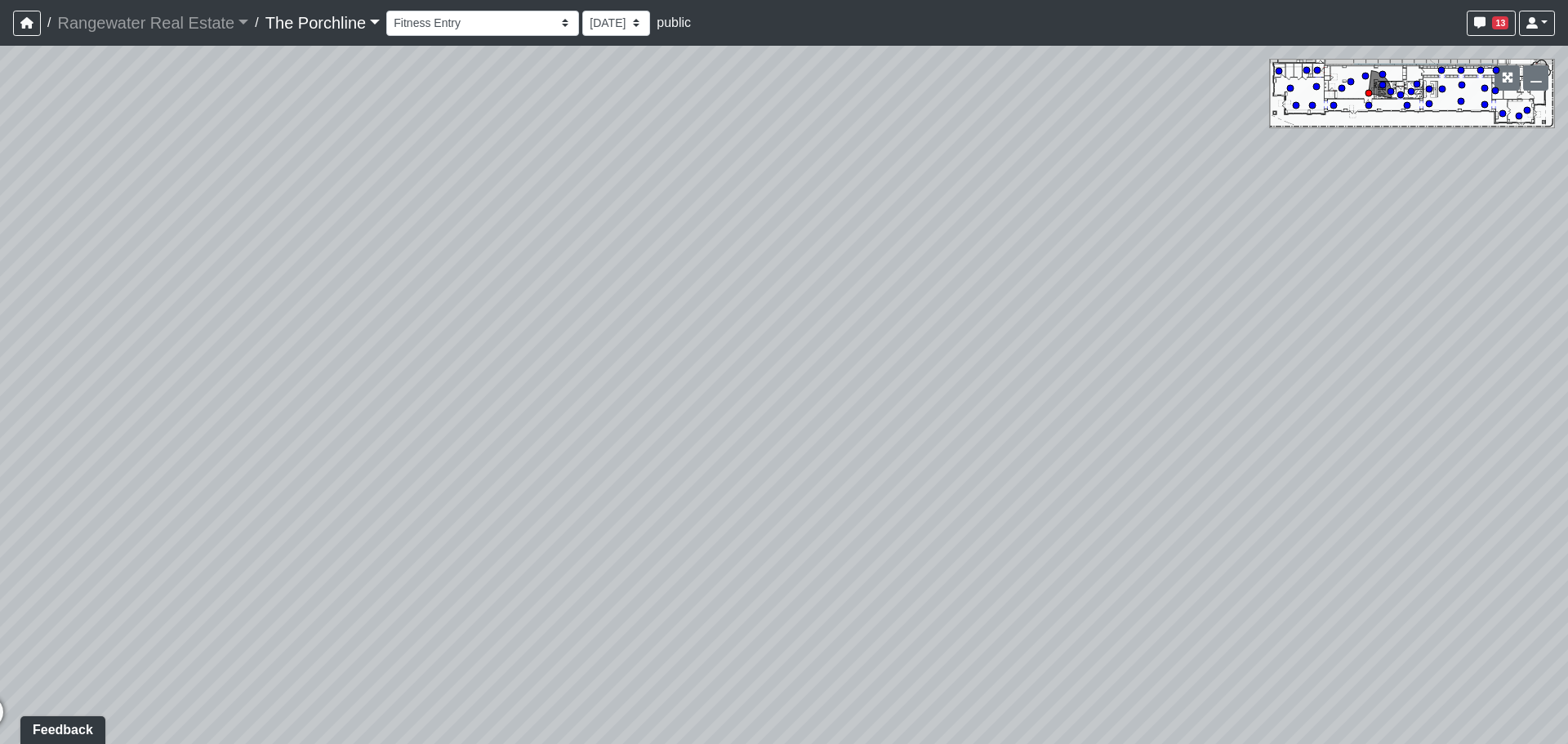
click at [638, 338] on div "Loading... Seating Loading... Mailroom Entry Loading... Lounge Entry Loading...…" at bounding box center [784, 394] width 1568 height 699
drag, startPoint x: 1039, startPoint y: 348, endPoint x: 1226, endPoint y: 363, distance: 187.6
click at [1244, 363] on div "Loading... Seating Loading... Mailroom Entry Loading... Lounge Entry Loading...…" at bounding box center [784, 394] width 1568 height 699
drag, startPoint x: 583, startPoint y: 362, endPoint x: 781, endPoint y: 361, distance: 198.0
click at [829, 344] on div "Loading... Seating Loading... Mailroom Entry Loading... Lounge Entry Loading...…" at bounding box center [784, 394] width 1568 height 699
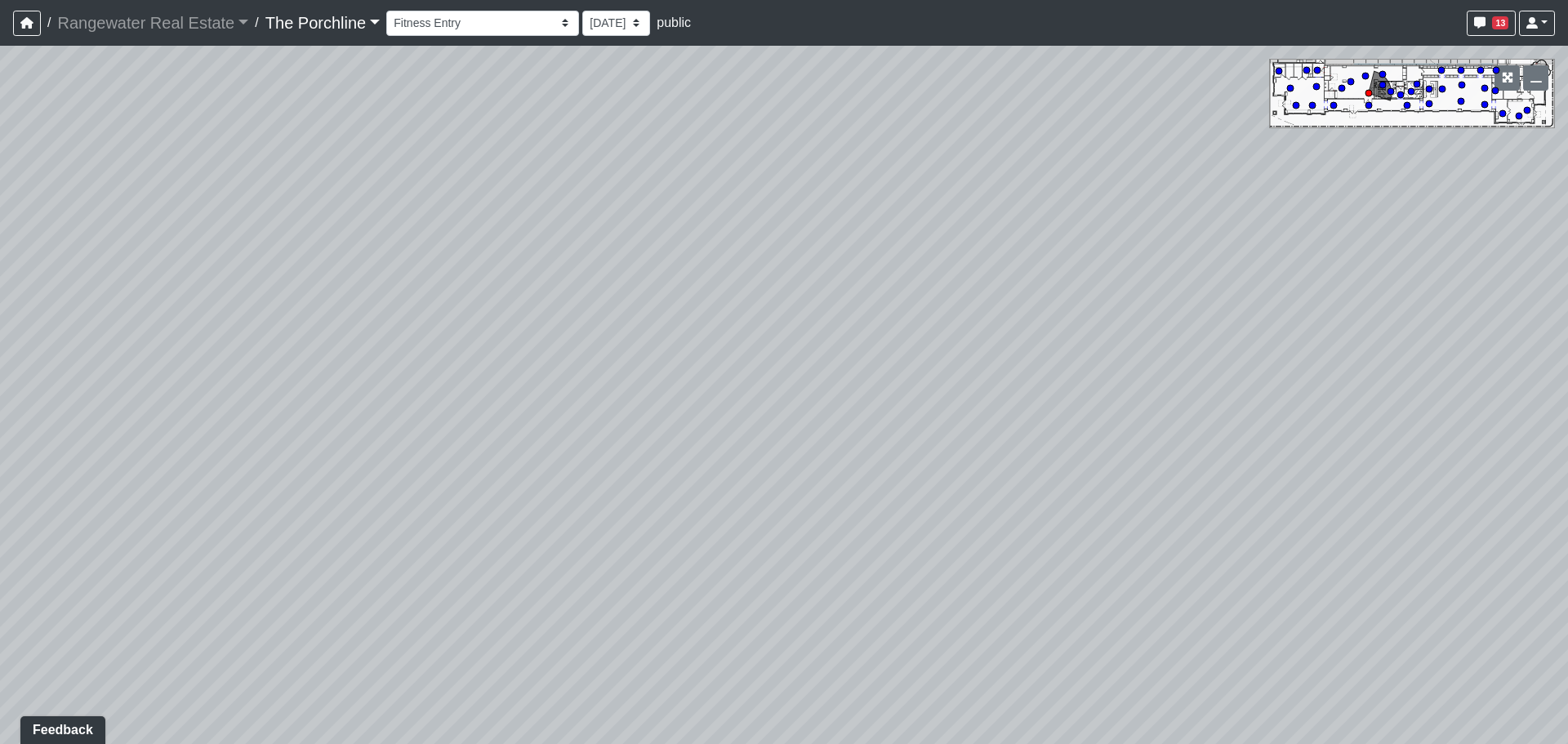
drag, startPoint x: 1035, startPoint y: 441, endPoint x: 1241, endPoint y: 462, distance: 207.1
click at [1235, 461] on div "Loading... Seating Loading... Mailroom Entry Loading... Lounge Entry Loading...…" at bounding box center [784, 394] width 1568 height 699
drag, startPoint x: 626, startPoint y: 470, endPoint x: 1234, endPoint y: 412, distance: 610.8
click at [1234, 412] on div "Loading... Seating Loading... Mailroom Entry Loading... Lounge Entry Loading...…" at bounding box center [784, 394] width 1568 height 699
drag, startPoint x: 402, startPoint y: 441, endPoint x: 1079, endPoint y: 379, distance: 679.8
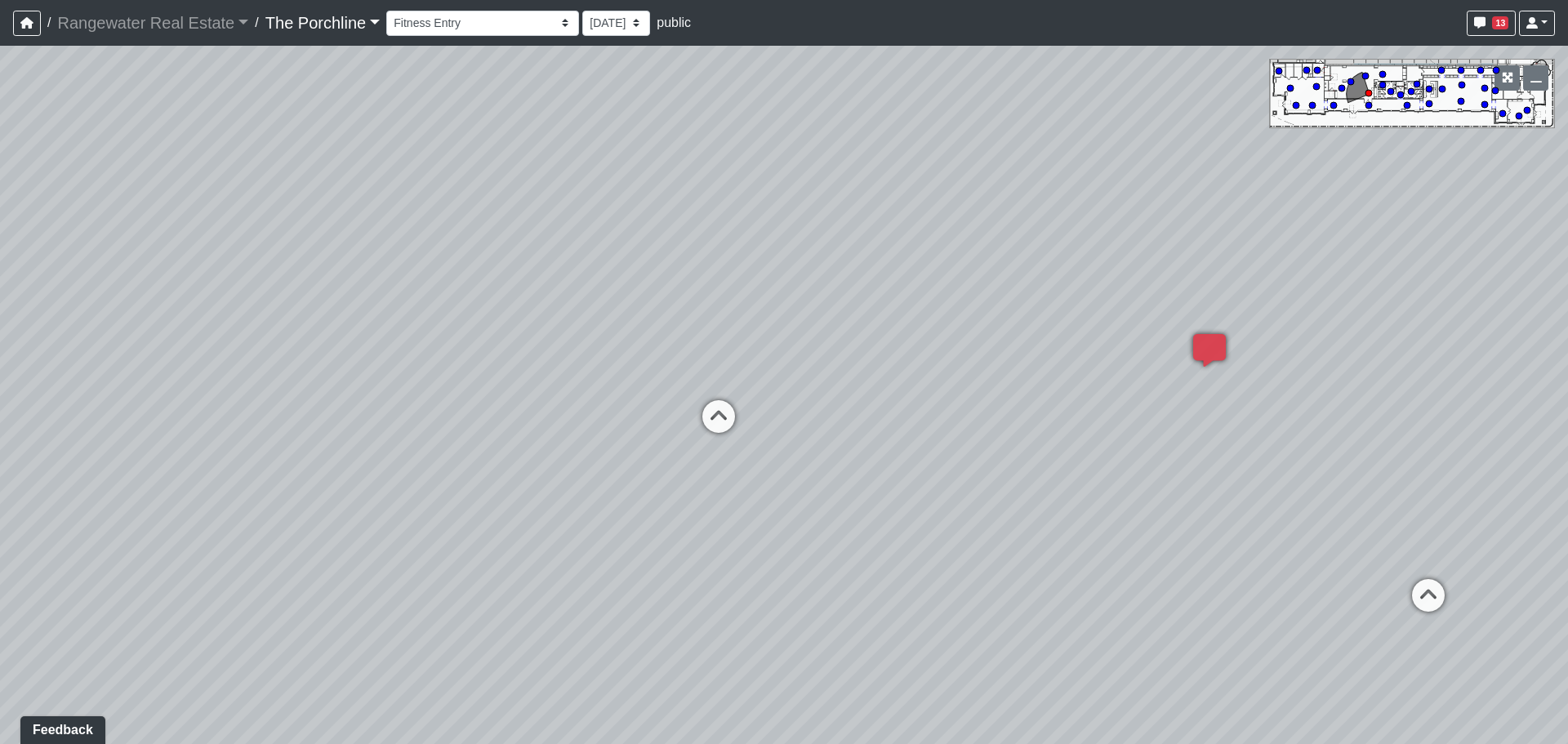
click at [1079, 379] on div "Loading... Seating Loading... Mailroom Entry Loading... Lounge Entry Loading...…" at bounding box center [784, 394] width 1568 height 699
drag, startPoint x: 694, startPoint y: 397, endPoint x: 1254, endPoint y: 384, distance: 560.2
click at [1254, 384] on div "Loading... Seating Loading... Mailroom Entry Loading... Lounge Entry Loading...…" at bounding box center [784, 394] width 1568 height 699
drag, startPoint x: 1259, startPoint y: 391, endPoint x: 1442, endPoint y: 486, distance: 206.2
click at [1442, 486] on div "Loading... Seating Loading... Mailroom Entry Loading... Lounge Entry Loading...…" at bounding box center [784, 394] width 1568 height 699
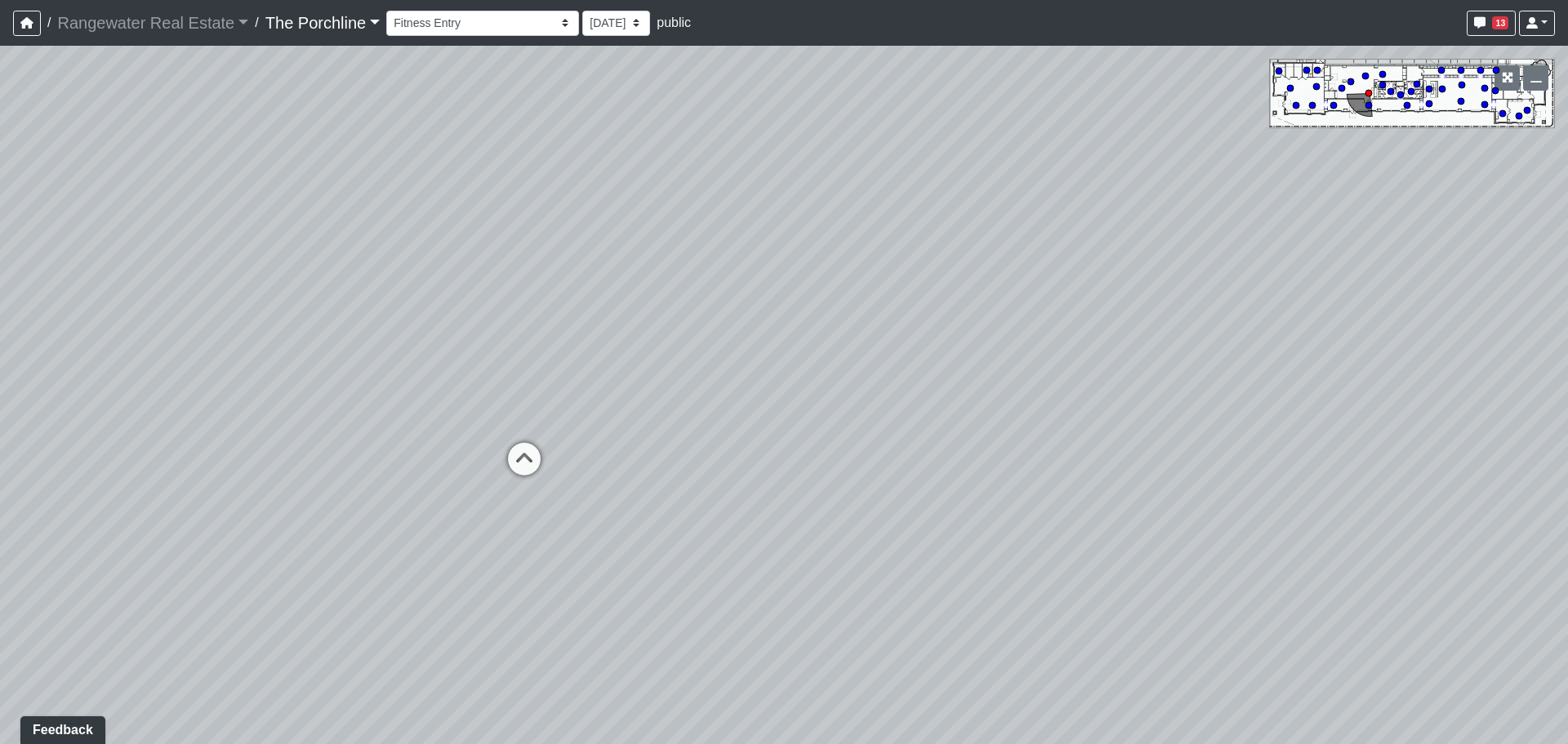
drag, startPoint x: 733, startPoint y: 501, endPoint x: 636, endPoint y: 597, distance: 136.5
click at [636, 597] on div "Loading... Seating Loading... Mailroom Entry Loading... Lounge Entry Loading...…" at bounding box center [784, 394] width 1568 height 699
drag, startPoint x: 1472, startPoint y: 514, endPoint x: 825, endPoint y: 477, distance: 648.1
click at [706, 477] on div "Loading... Seating Loading... Mailroom Entry Loading... Lounge Entry Loading...…" at bounding box center [784, 394] width 1568 height 699
drag, startPoint x: 970, startPoint y: 475, endPoint x: 853, endPoint y: 473, distance: 117.0
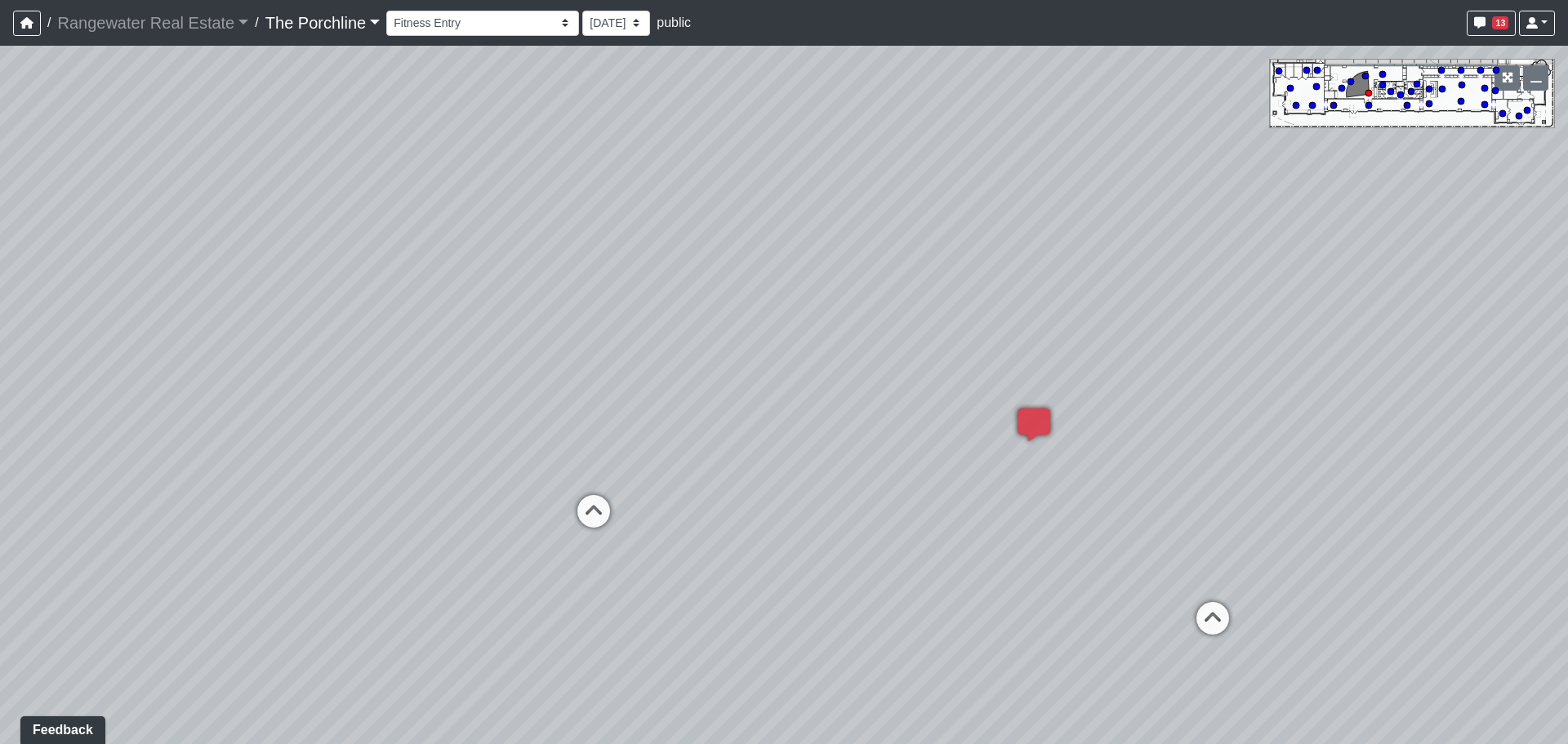
click at [853, 473] on div "Loading... Seating Loading... Mailroom Entry Loading... Lounge Entry Loading...…" at bounding box center [784, 394] width 1568 height 699
drag, startPoint x: 1132, startPoint y: 508, endPoint x: 788, endPoint y: 437, distance: 351.3
click at [788, 437] on div "Loading... Seating Loading... Mailroom Entry Loading... Lounge Entry Loading...…" at bounding box center [784, 394] width 1568 height 699
click at [901, 477] on icon at bounding box center [900, 493] width 49 height 49
drag, startPoint x: 1113, startPoint y: 456, endPoint x: 640, endPoint y: 409, distance: 475.3
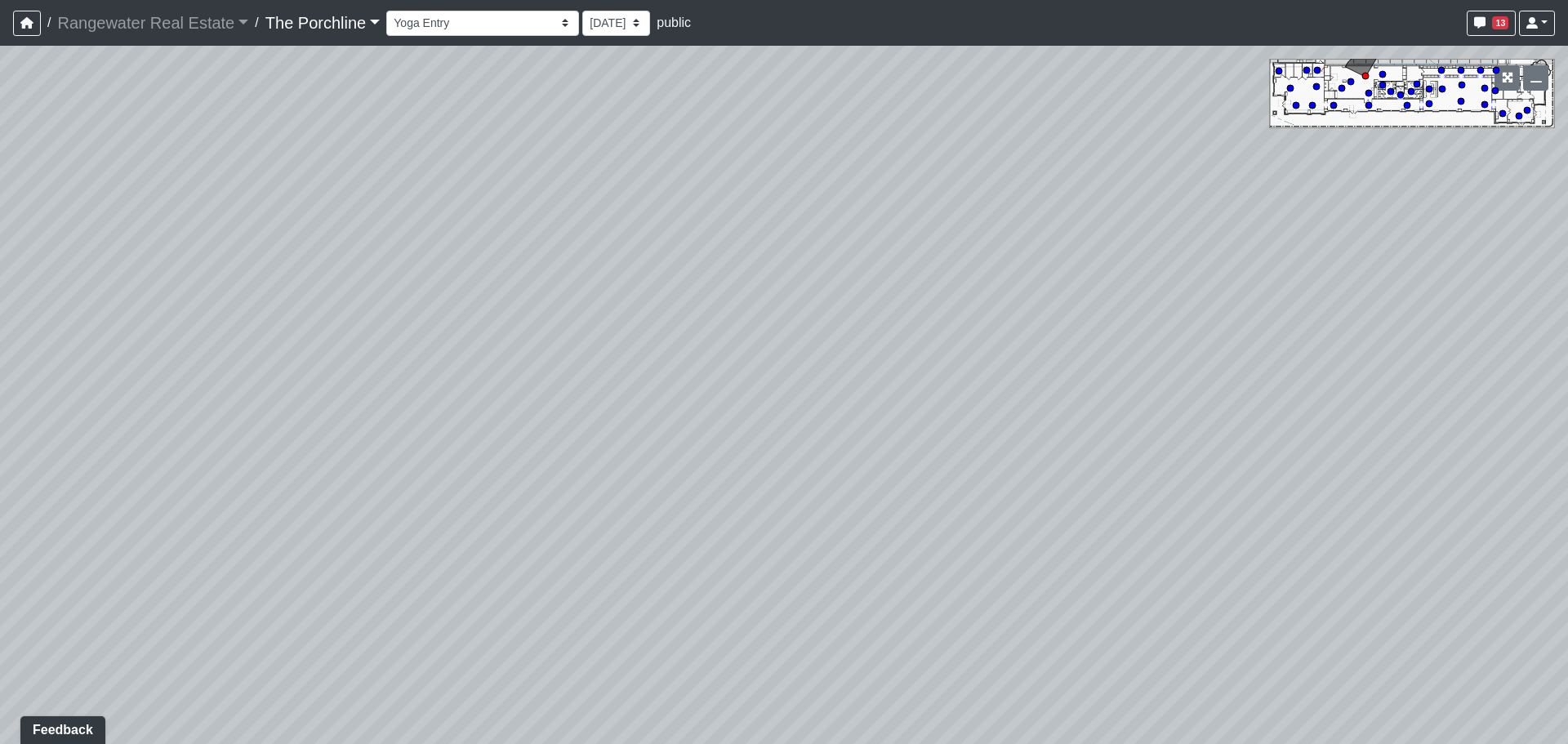
click at [640, 409] on div "Loading... Seating Loading... Mailroom Entry Loading... Lounge Entry Loading...…" at bounding box center [784, 394] width 1568 height 699
drag, startPoint x: 1062, startPoint y: 384, endPoint x: 665, endPoint y: 418, distance: 398.5
click at [547, 428] on div "Loading... Seating Loading... Mailroom Entry Loading... Lounge Entry Loading...…" at bounding box center [784, 394] width 1568 height 699
drag, startPoint x: 703, startPoint y: 482, endPoint x: 1070, endPoint y: 467, distance: 367.3
click at [1189, 472] on div "Loading... Seating Loading... Mailroom Entry Loading... Lounge Entry Loading...…" at bounding box center [784, 394] width 1568 height 699
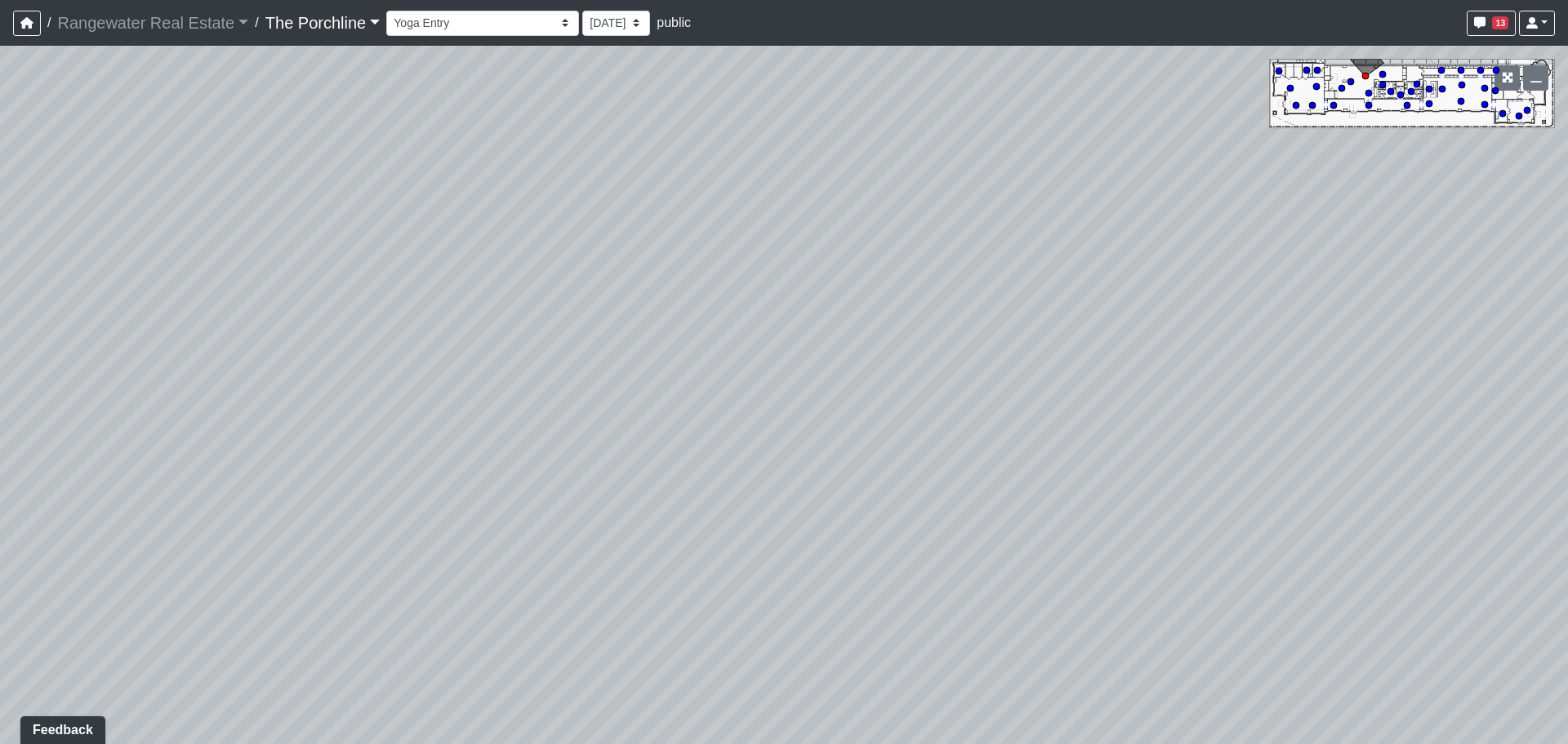
drag, startPoint x: 1087, startPoint y: 500, endPoint x: 1305, endPoint y: 602, distance: 240.7
click at [1308, 604] on div "Loading... Seating Loading... Mailroom Entry Loading... Lounge Entry Loading...…" at bounding box center [784, 394] width 1568 height 699
drag, startPoint x: 946, startPoint y: 525, endPoint x: 1347, endPoint y: 518, distance: 401.1
click at [1421, 518] on div "Loading... Seating Loading... Mailroom Entry Loading... Lounge Entry Loading...…" at bounding box center [784, 394] width 1568 height 699
drag, startPoint x: 795, startPoint y: 383, endPoint x: 893, endPoint y: 383, distance: 98.0
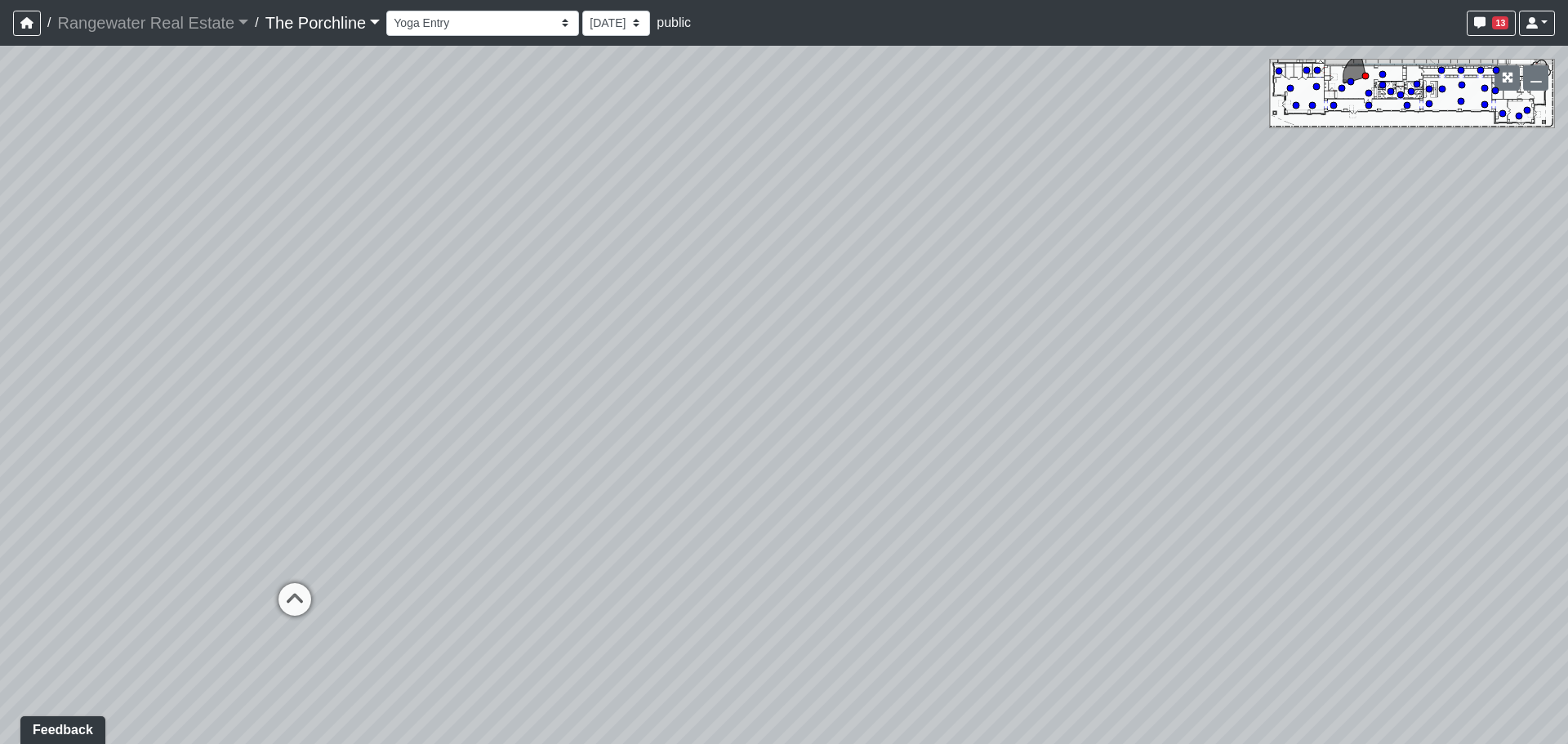
click at [994, 369] on div "Loading... Seating Loading... Mailroom Entry Loading... Lounge Entry Loading...…" at bounding box center [784, 394] width 1568 height 699
drag, startPoint x: 565, startPoint y: 407, endPoint x: 915, endPoint y: 396, distance: 350.2
click at [915, 396] on div "Loading... Seating Loading... Mailroom Entry Loading... Lounge Entry Loading...…" at bounding box center [784, 394] width 1568 height 699
drag, startPoint x: 800, startPoint y: 381, endPoint x: 512, endPoint y: 384, distance: 288.0
click at [512, 384] on div "Loading... Seating Loading... Mailroom Entry Loading... Lounge Entry Loading...…" at bounding box center [784, 394] width 1568 height 699
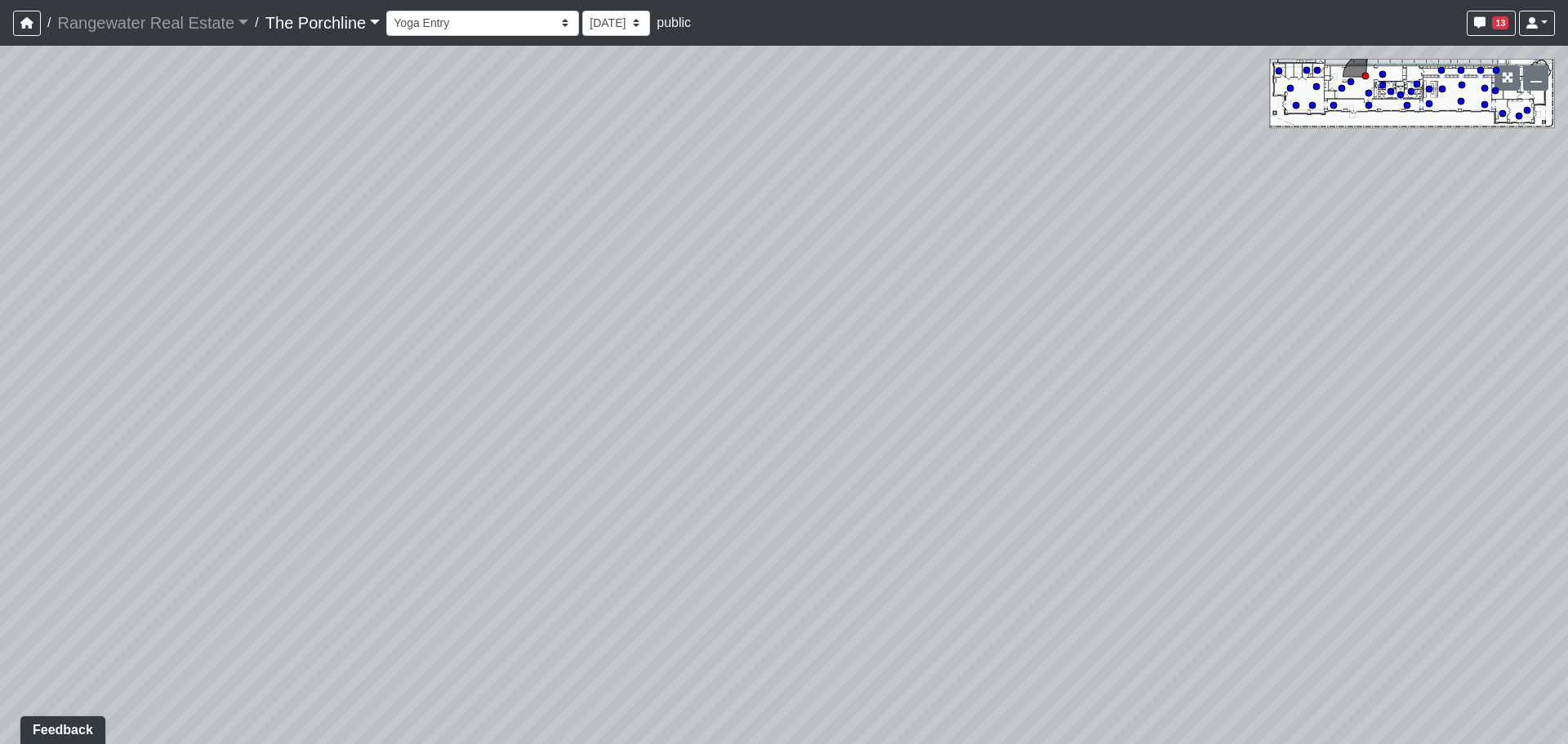
drag, startPoint x: 871, startPoint y: 362, endPoint x: 360, endPoint y: 349, distance: 511.2
click at [296, 350] on div "Loading... Seating Loading... Mailroom Entry Loading... Lounge Entry Loading...…" at bounding box center [784, 394] width 1568 height 699
drag, startPoint x: 939, startPoint y: 369, endPoint x: 546, endPoint y: 375, distance: 393.0
click at [341, 378] on div "Loading... Seating Loading... Mailroom Entry Loading... Lounge Entry Loading...…" at bounding box center [784, 394] width 1568 height 699
drag, startPoint x: 893, startPoint y: 409, endPoint x: 352, endPoint y: 393, distance: 541.2
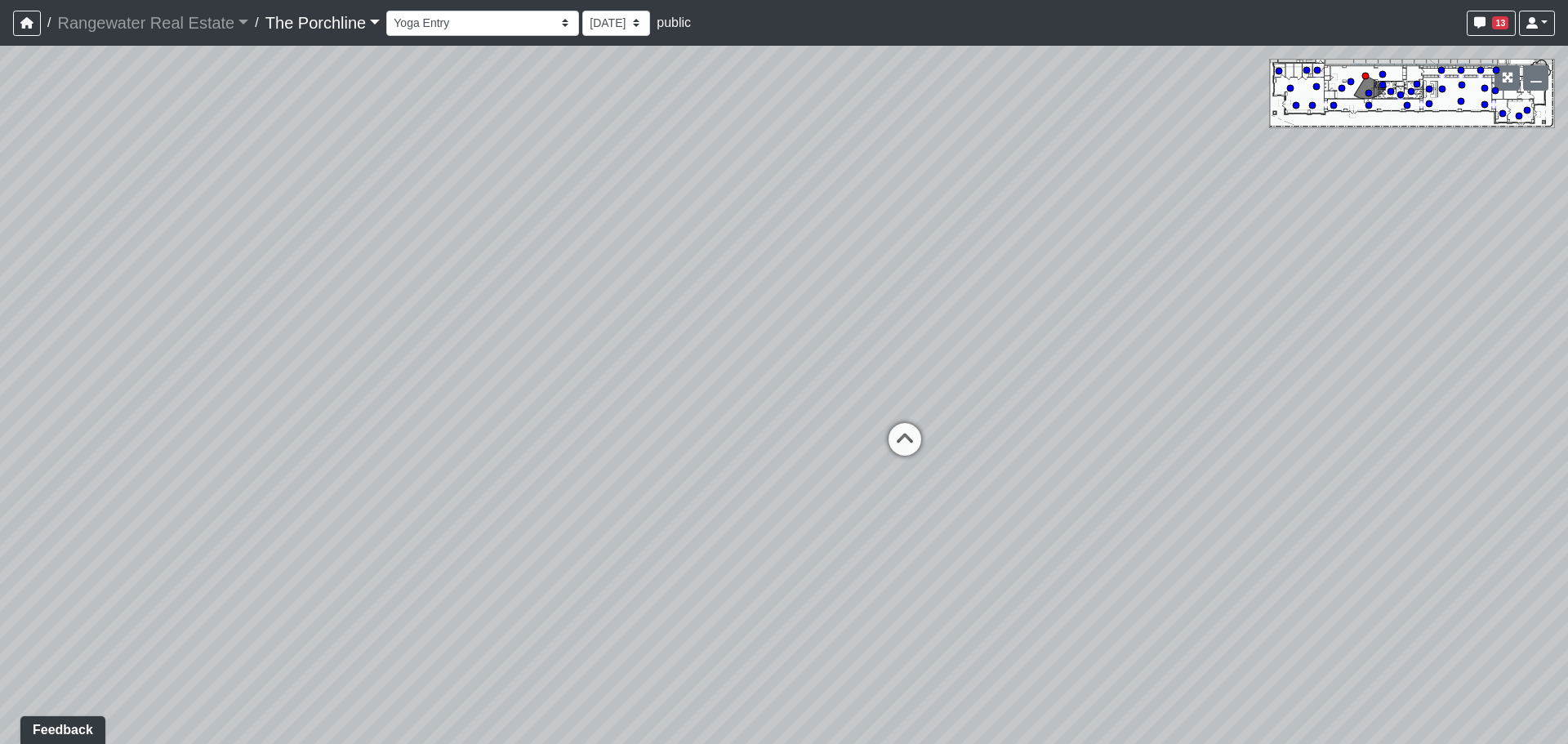
click at [353, 393] on div "Loading... Seating Loading... Mailroom Entry Loading... Lounge Entry Loading...…" at bounding box center [784, 394] width 1568 height 699
drag, startPoint x: 697, startPoint y: 389, endPoint x: 757, endPoint y: 396, distance: 60.4
click at [757, 396] on div "Loading... Seating Loading... Mailroom Entry Loading... Lounge Entry Loading...…" at bounding box center [784, 394] width 1568 height 699
click at [533, 448] on icon at bounding box center [528, 459] width 49 height 49
drag, startPoint x: 539, startPoint y: 369, endPoint x: 748, endPoint y: 422, distance: 215.6
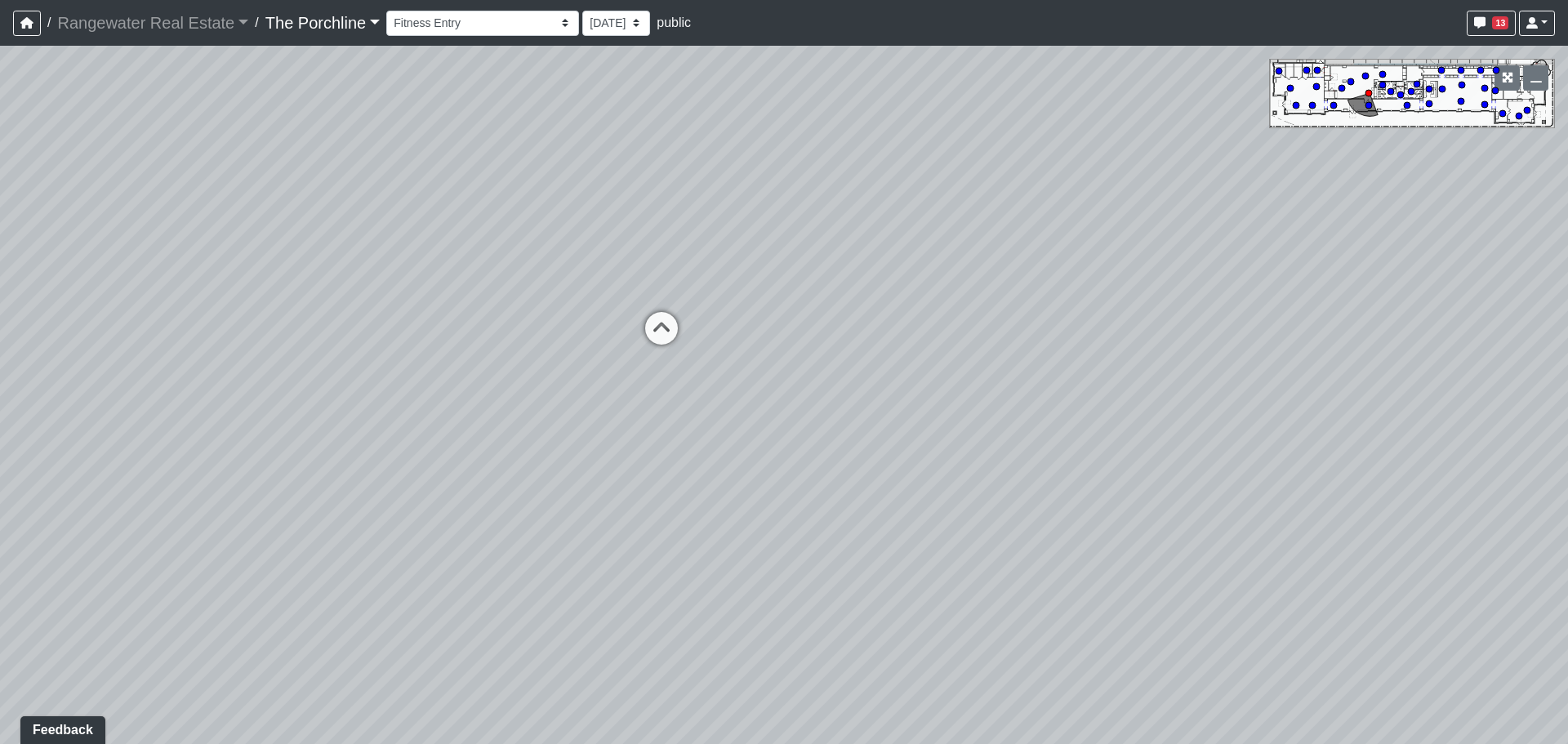
click at [748, 422] on div "Loading... Seating Loading... Mailroom Entry Loading... Lounge Entry Loading...…" at bounding box center [784, 394] width 1568 height 699
click at [747, 383] on icon at bounding box center [747, 368] width 49 height 49
drag, startPoint x: 876, startPoint y: 325, endPoint x: 807, endPoint y: 603, distance: 286.4
click at [845, 626] on div "Loading... Seating Loading... Mailroom Entry Loading... Lounge Entry Loading...…" at bounding box center [784, 394] width 1568 height 699
drag, startPoint x: 1008, startPoint y: 483, endPoint x: 724, endPoint y: 651, distance: 330.0
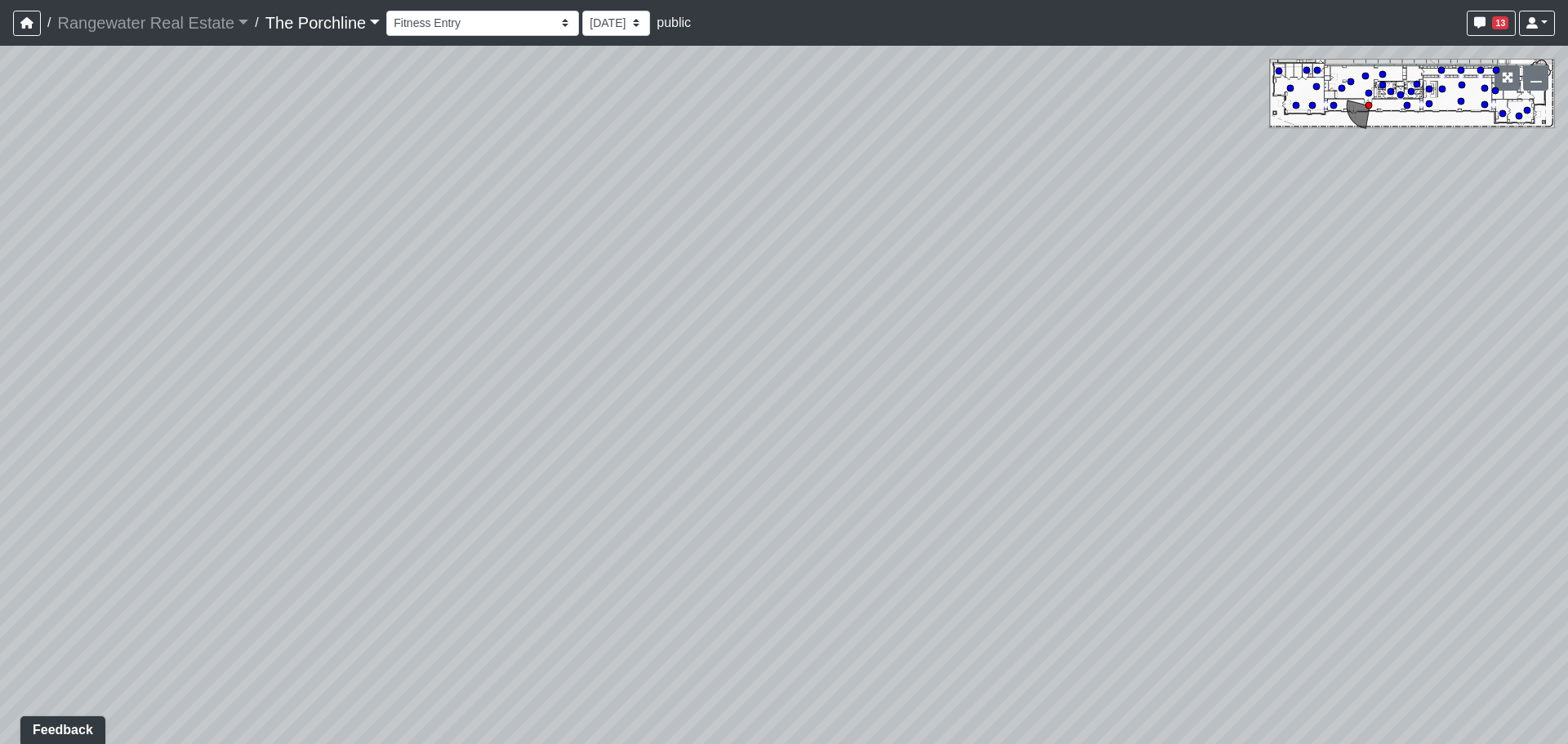
click at [724, 651] on div "Loading... Seating Loading... Mailroom Entry Loading... Lounge Entry Loading...…" at bounding box center [784, 394] width 1568 height 699
drag, startPoint x: 1019, startPoint y: 408, endPoint x: 873, endPoint y: 260, distance: 207.9
click at [873, 261] on div "Loading... Seating Loading... Mailroom Entry Loading... Lounge Entry Loading...…" at bounding box center [784, 394] width 1568 height 699
drag, startPoint x: 938, startPoint y: 412, endPoint x: 928, endPoint y: 362, distance: 51.0
click at [928, 362] on div "Loading... Seating Loading... Mailroom Entry Loading... Lounge Entry Loading...…" at bounding box center [784, 394] width 1568 height 699
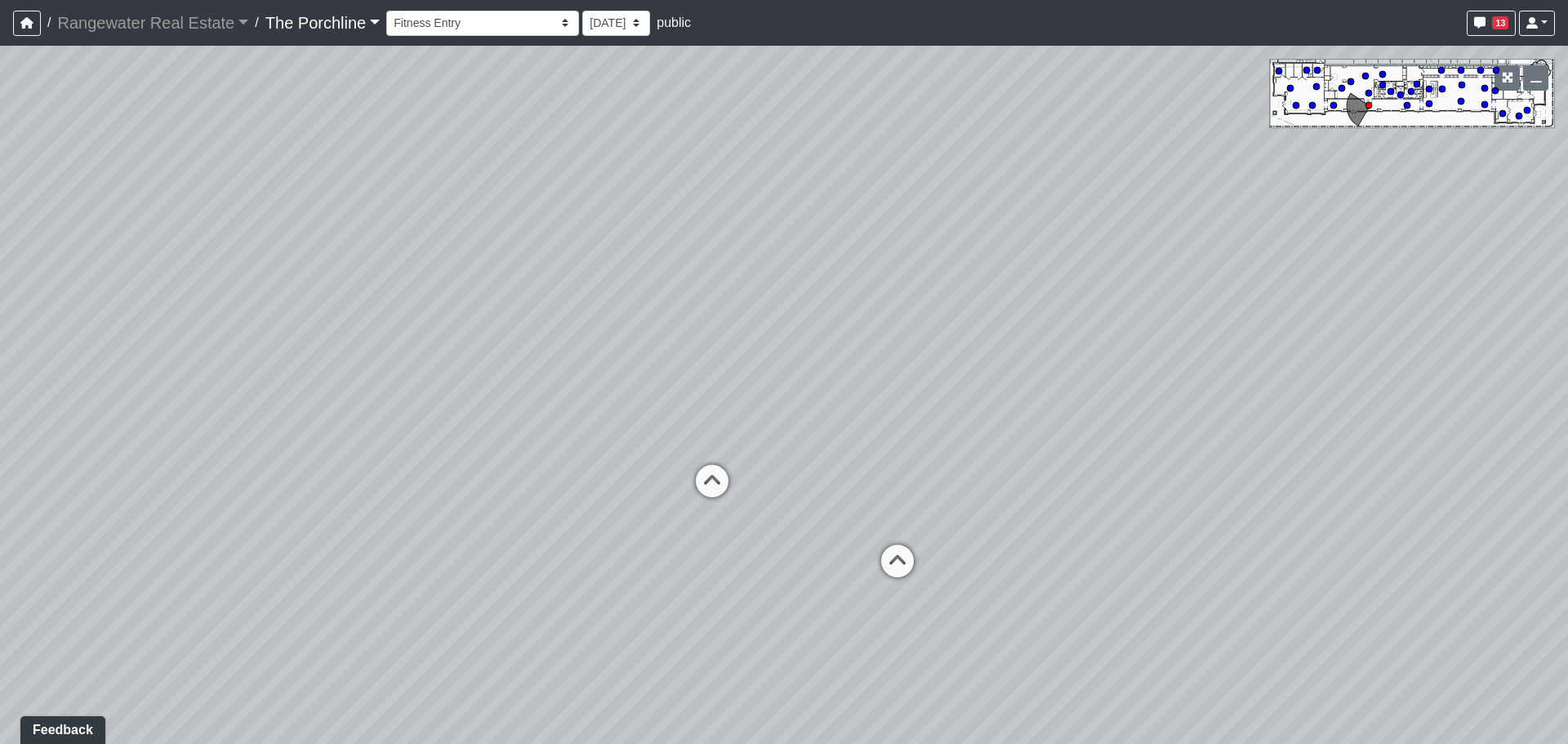
drag, startPoint x: 910, startPoint y: 481, endPoint x: 680, endPoint y: 314, distance: 284.2
click at [691, 318] on div "Loading... Seating Loading... Mailroom Entry Loading... Lounge Entry Loading...…" at bounding box center [784, 394] width 1568 height 699
drag, startPoint x: 957, startPoint y: 522, endPoint x: 835, endPoint y: 498, distance: 124.3
click at [683, 508] on div "Loading... Seating Loading... Mailroom Entry Loading... Lounge Entry Loading...…" at bounding box center [784, 394] width 1568 height 699
drag, startPoint x: 1088, startPoint y: 504, endPoint x: 1073, endPoint y: 504, distance: 15.0
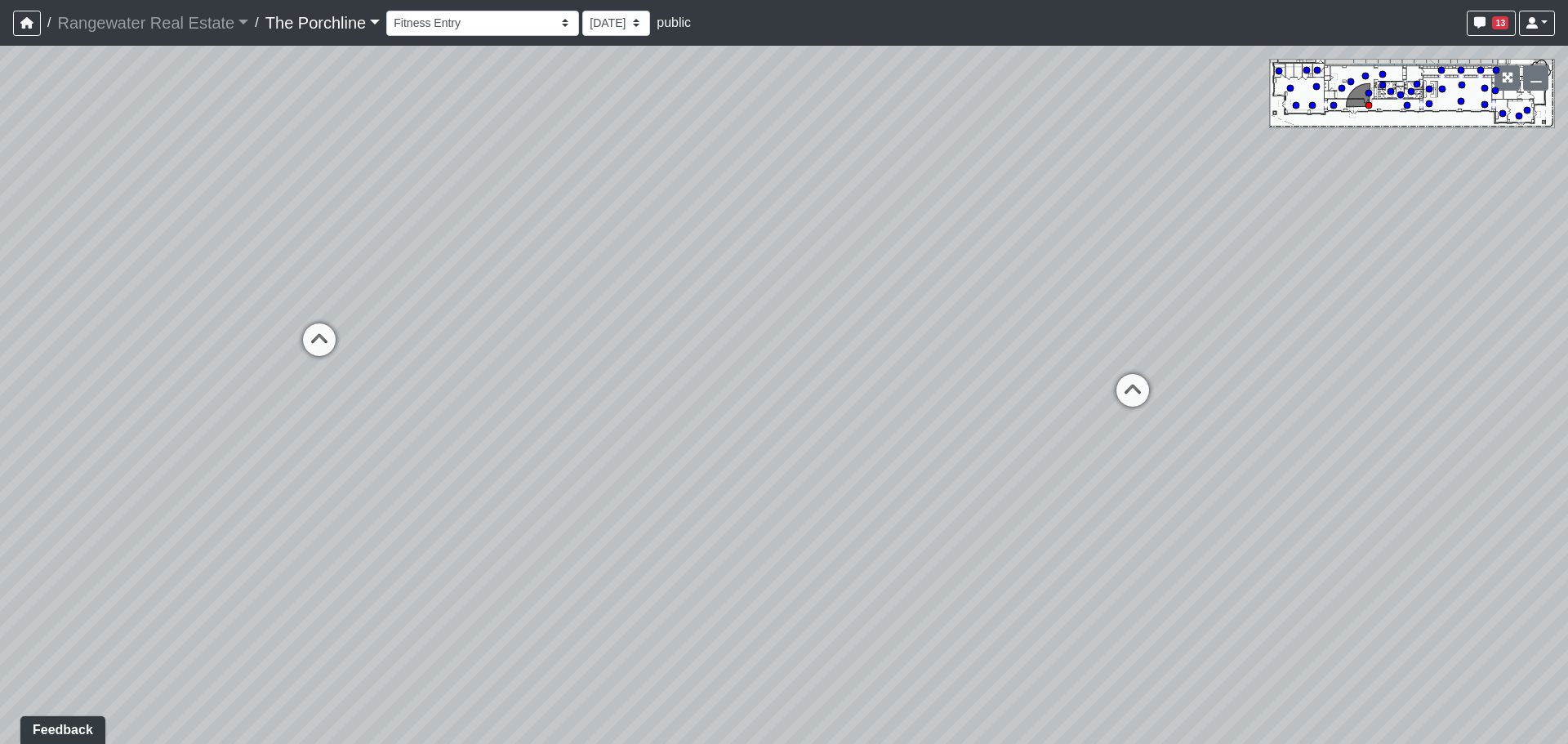
click at [1073, 504] on div "Loading... Seating Loading... Mailroom Entry Loading... Lounge Entry Loading...…" at bounding box center [784, 394] width 1568 height 699
click at [1149, 388] on icon at bounding box center [1132, 398] width 49 height 49
drag, startPoint x: 922, startPoint y: 376, endPoint x: 755, endPoint y: 333, distance: 172.4
click at [755, 333] on div "Loading... Seating Loading... Mailroom Entry Loading... Lounge Entry Loading...…" at bounding box center [784, 394] width 1568 height 699
drag, startPoint x: 699, startPoint y: 484, endPoint x: 1094, endPoint y: 504, distance: 395.5
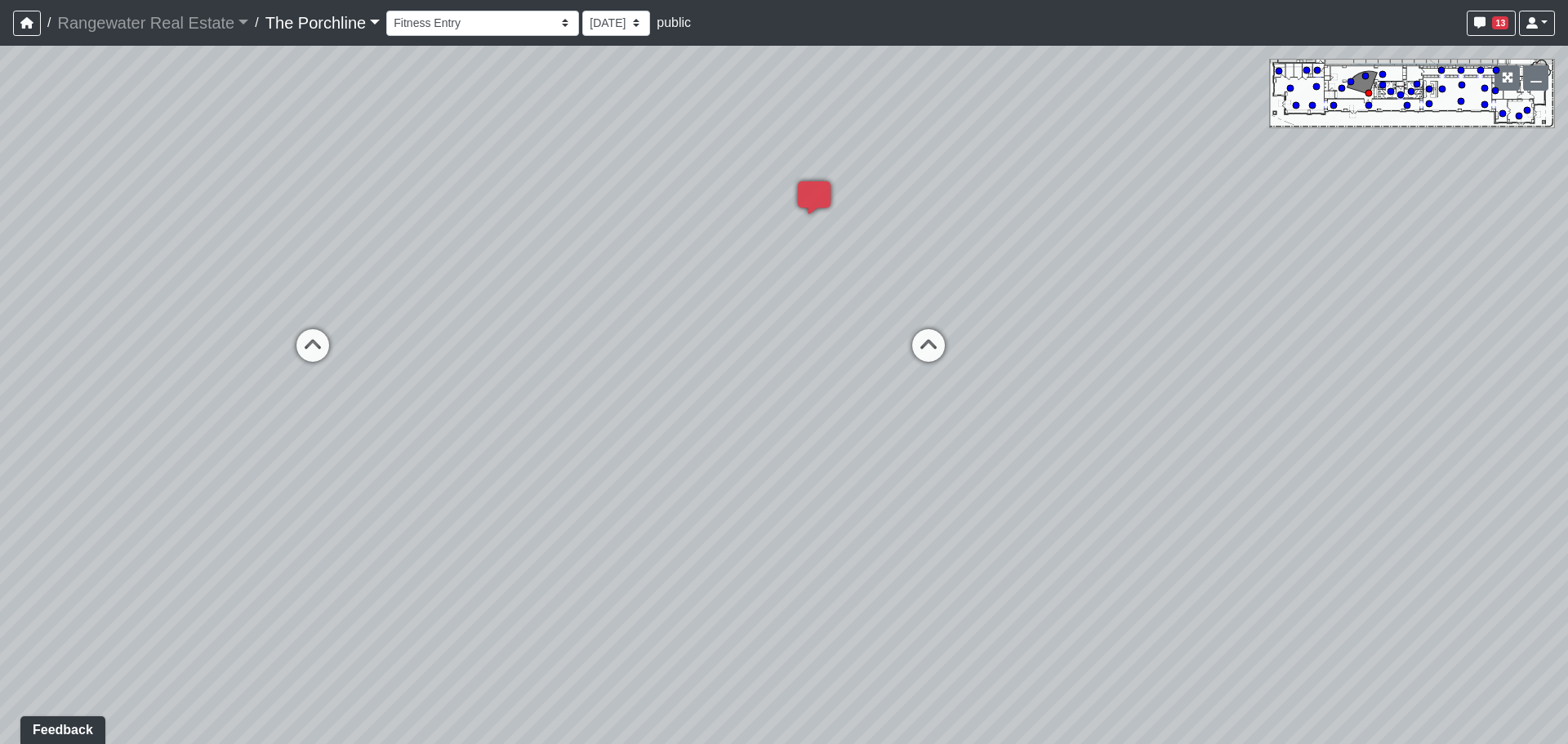
click at [1094, 504] on div "Loading... Seating Loading... Mailroom Entry Loading... Lounge Entry Loading...…" at bounding box center [784, 394] width 1568 height 699
drag, startPoint x: 390, startPoint y: 507, endPoint x: 971, endPoint y: 488, distance: 581.3
click at [953, 492] on div "Loading... Seating Loading... Mailroom Entry Loading... Lounge Entry Loading...…" at bounding box center [784, 394] width 1568 height 699
drag, startPoint x: 694, startPoint y: 497, endPoint x: 621, endPoint y: 484, distance: 74.1
click at [712, 497] on div "Loading... Seating Loading... Mailroom Entry Loading... Lounge Entry Loading...…" at bounding box center [784, 394] width 1568 height 699
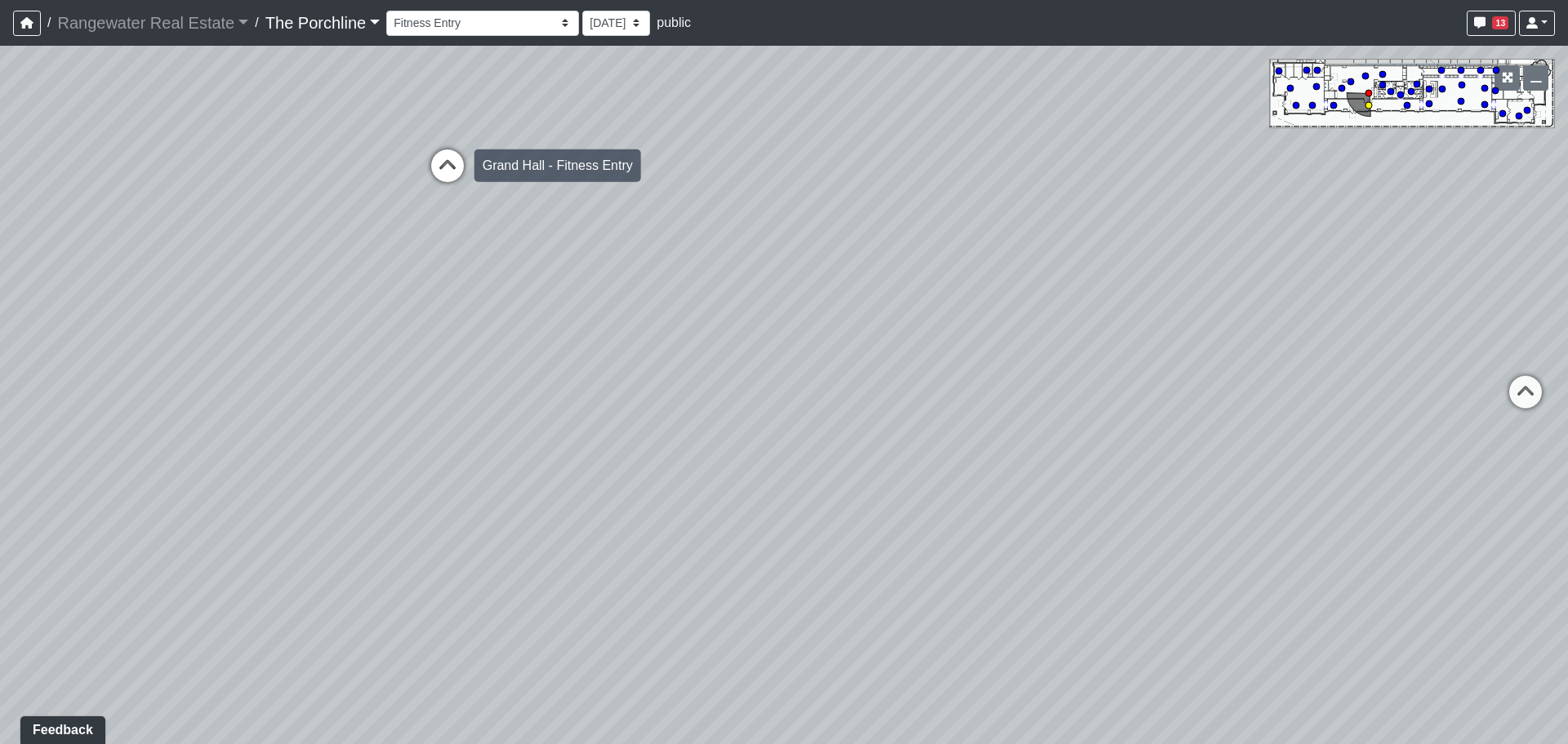
click at [448, 178] on icon at bounding box center [447, 174] width 49 height 49
drag, startPoint x: 751, startPoint y: 273, endPoint x: 369, endPoint y: 351, distance: 389.9
click at [285, 364] on div "Loading... Seating Loading... Mailroom Entry Loading... Lounge Entry Loading...…" at bounding box center [784, 394] width 1568 height 699
click at [830, 306] on icon at bounding box center [823, 319] width 49 height 49
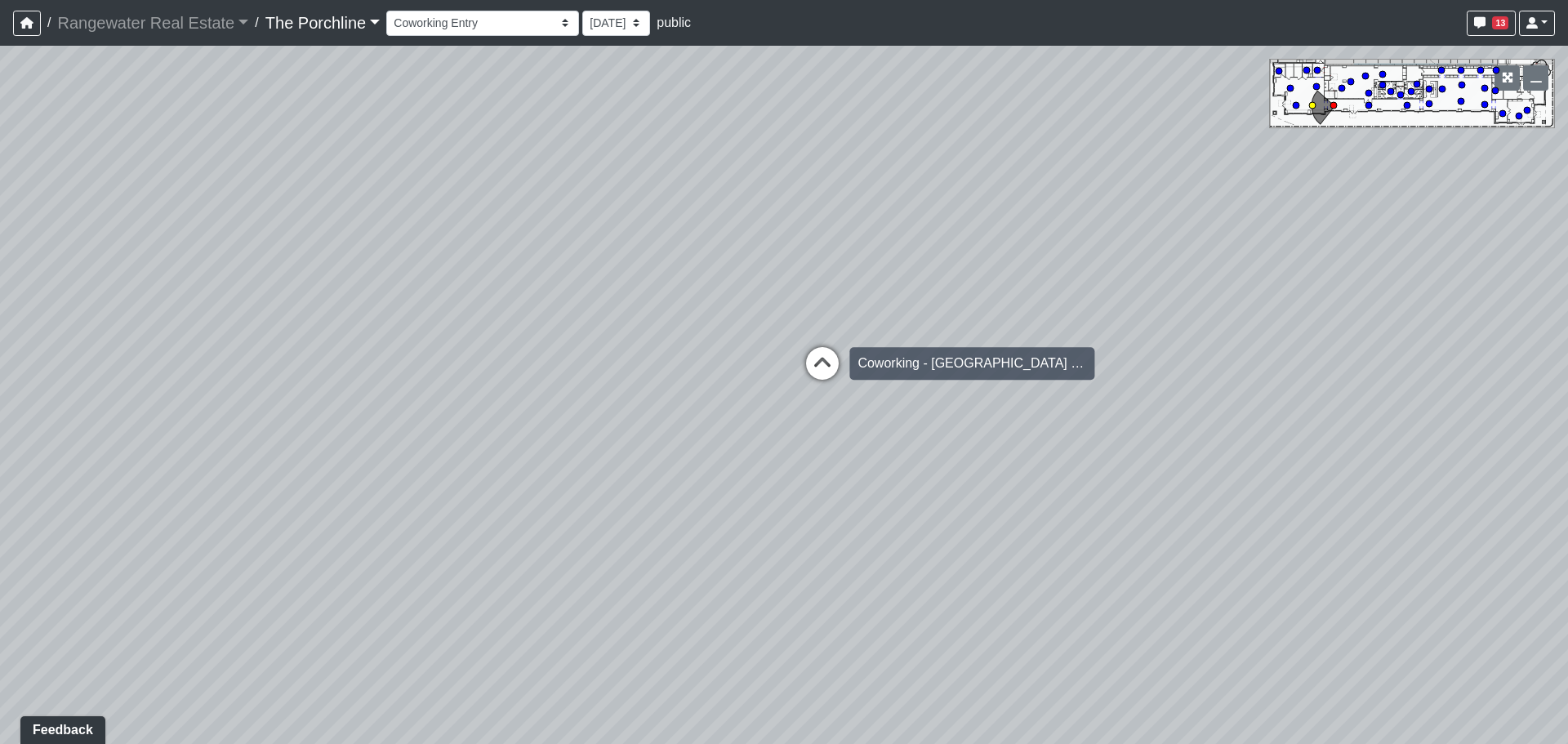
click at [821, 350] on icon at bounding box center [821, 371] width 49 height 49
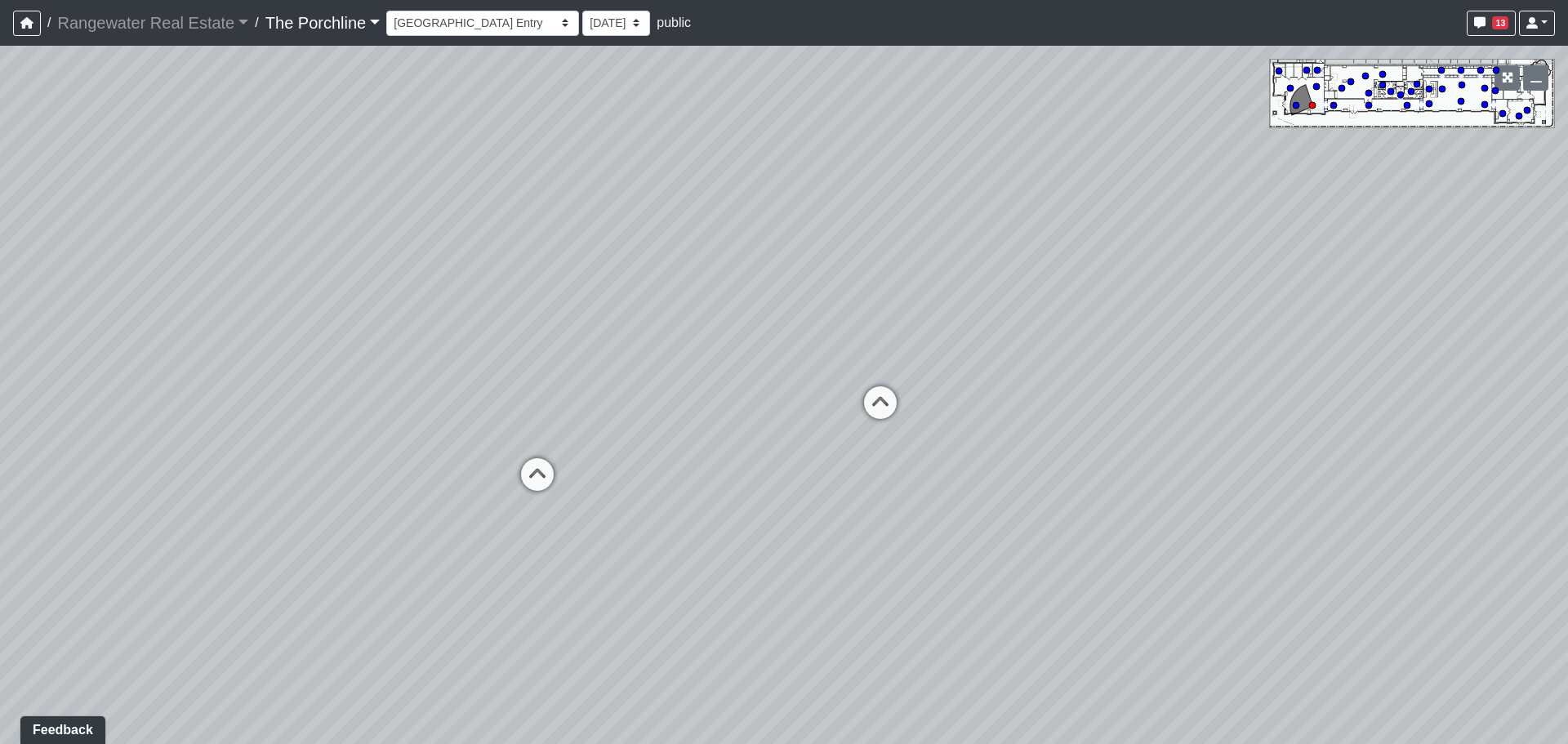
drag, startPoint x: 971, startPoint y: 310, endPoint x: 420, endPoint y: 374, distance: 554.7
click at [420, 374] on div "Loading... Seating Loading... Mailroom Entry Loading... Lounge Entry Loading...…" at bounding box center [784, 394] width 1568 height 699
drag, startPoint x: 690, startPoint y: 317, endPoint x: 582, endPoint y: 314, distance: 108.0
click at [582, 314] on div "Loading... Seating Loading... Mailroom Entry Loading... Lounge Entry Loading...…" at bounding box center [784, 394] width 1568 height 699
drag, startPoint x: 841, startPoint y: 342, endPoint x: 812, endPoint y: 345, distance: 29.2
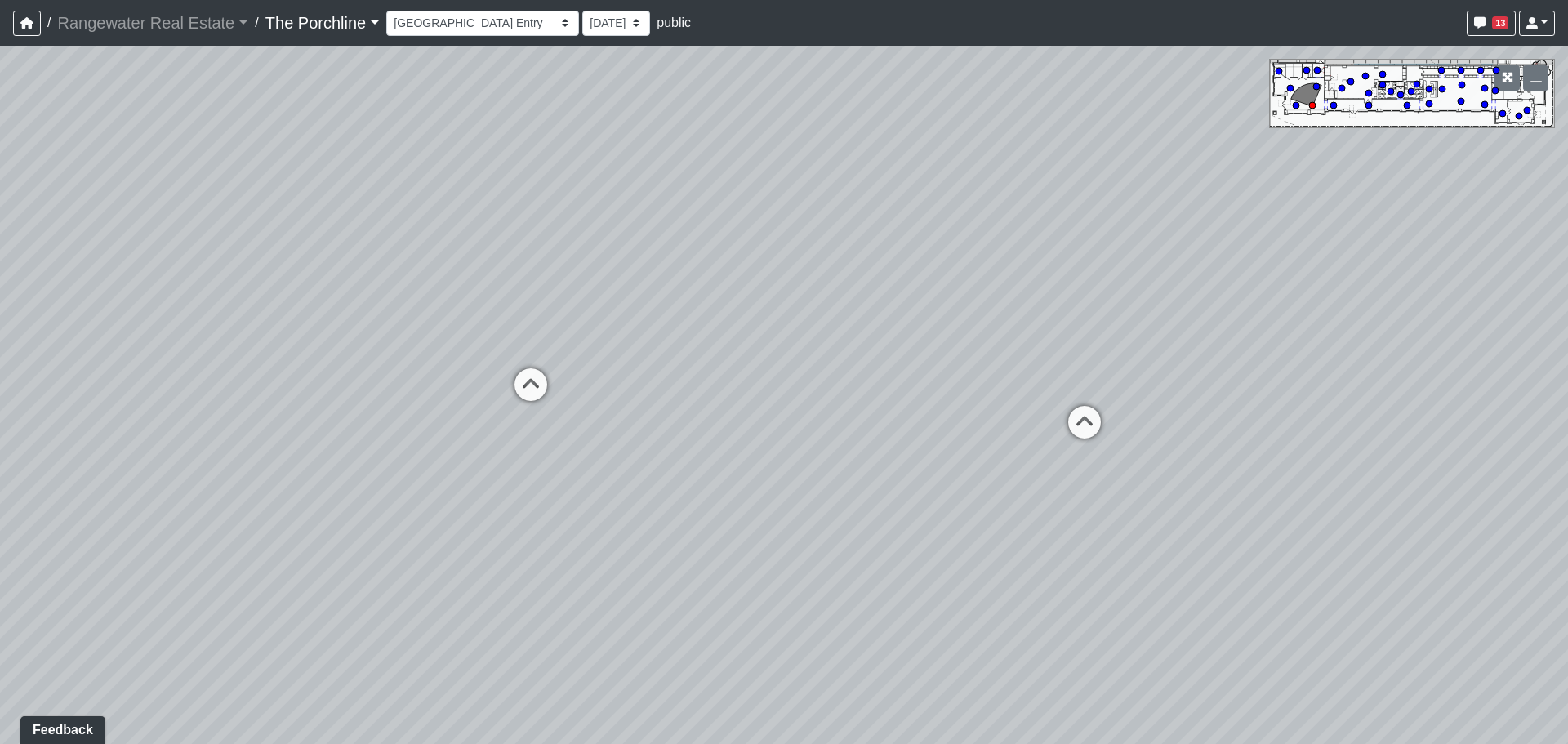
click at [809, 344] on div "Loading... Seating Loading... Mailroom Entry Loading... Lounge Entry Loading...…" at bounding box center [784, 394] width 1568 height 699
click at [921, 391] on icon at bounding box center [934, 409] width 49 height 49
drag, startPoint x: 642, startPoint y: 438, endPoint x: 1062, endPoint y: 410, distance: 420.9
click at [1049, 410] on div "Loading... Seating Loading... Mailroom Entry Loading... Lounge Entry Loading...…" at bounding box center [784, 394] width 1568 height 699
drag, startPoint x: 727, startPoint y: 429, endPoint x: 1156, endPoint y: 449, distance: 429.5
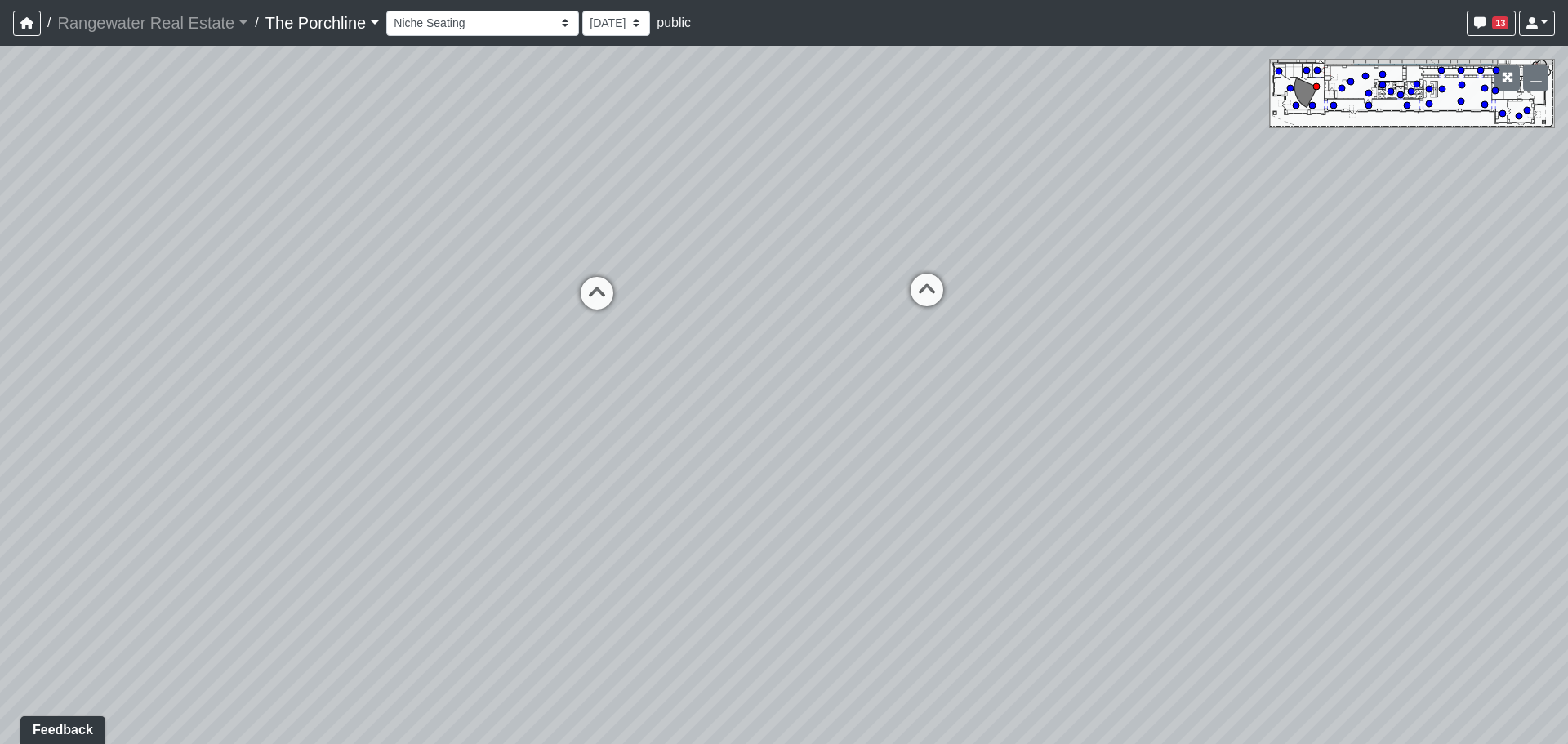
click at [1172, 449] on div "Loading... Seating Loading... Mailroom Entry Loading... Lounge Entry Loading...…" at bounding box center [784, 394] width 1568 height 699
drag, startPoint x: 959, startPoint y: 414, endPoint x: 679, endPoint y: 397, distance: 280.5
click at [680, 397] on div "Loading... Seating Loading... Mailroom Entry Loading... Lounge Entry Loading...…" at bounding box center [784, 394] width 1568 height 699
drag, startPoint x: 730, startPoint y: 440, endPoint x: 779, endPoint y: 340, distance: 111.4
click at [779, 340] on div "Loading... Seating Loading... Mailroom Entry Loading... Lounge Entry Loading...…" at bounding box center [784, 394] width 1568 height 699
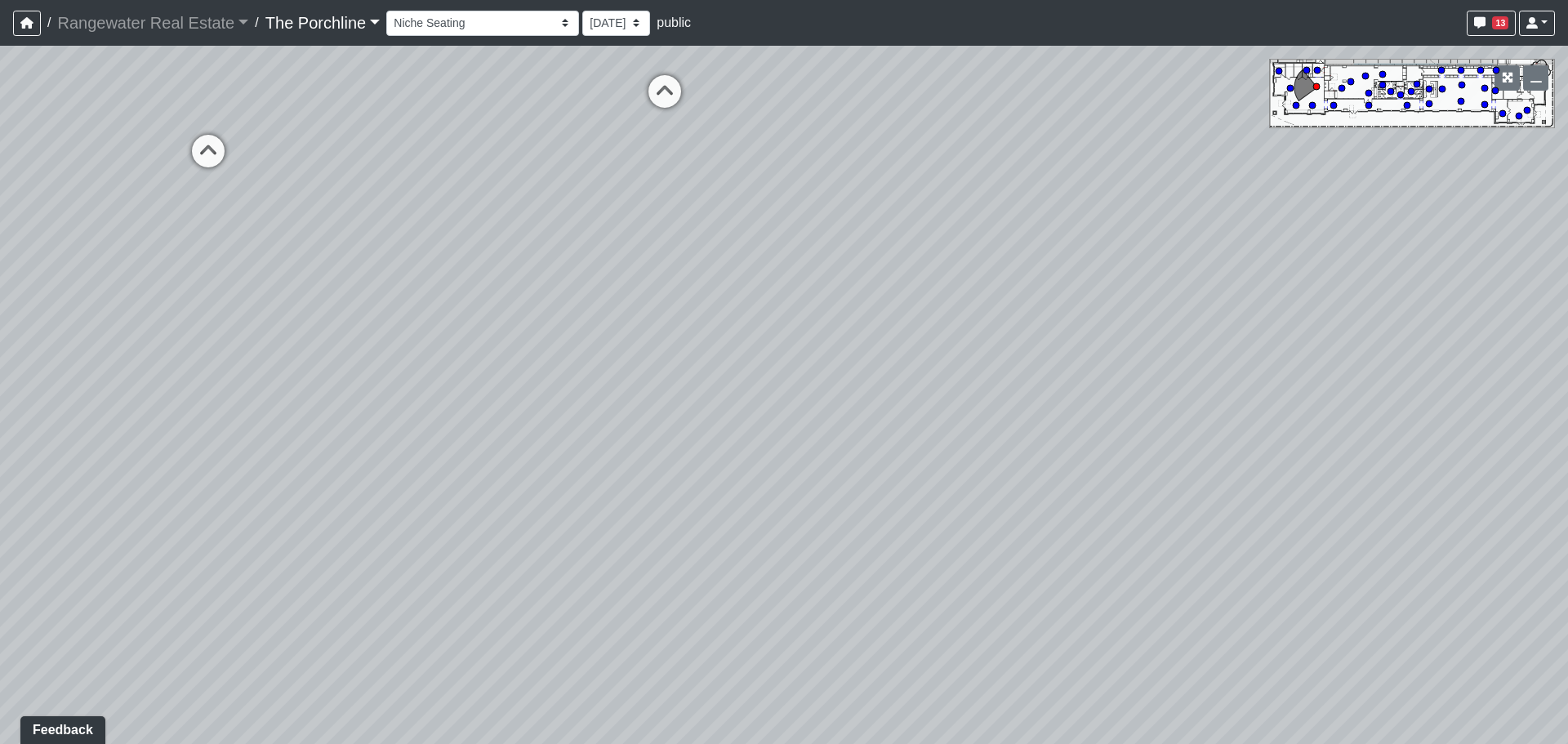
drag, startPoint x: 843, startPoint y: 398, endPoint x: 450, endPoint y: 356, distance: 395.2
click at [412, 357] on div "Loading... Seating Loading... Mailroom Entry Loading... Lounge Entry Loading...…" at bounding box center [784, 394] width 1568 height 699
drag, startPoint x: 883, startPoint y: 389, endPoint x: 1135, endPoint y: 352, distance: 254.7
click at [1141, 352] on div "Loading... Seating Loading... Mailroom Entry Loading... Lounge Entry Loading...…" at bounding box center [784, 394] width 1568 height 699
drag, startPoint x: 862, startPoint y: 459, endPoint x: 1586, endPoint y: 526, distance: 727.1
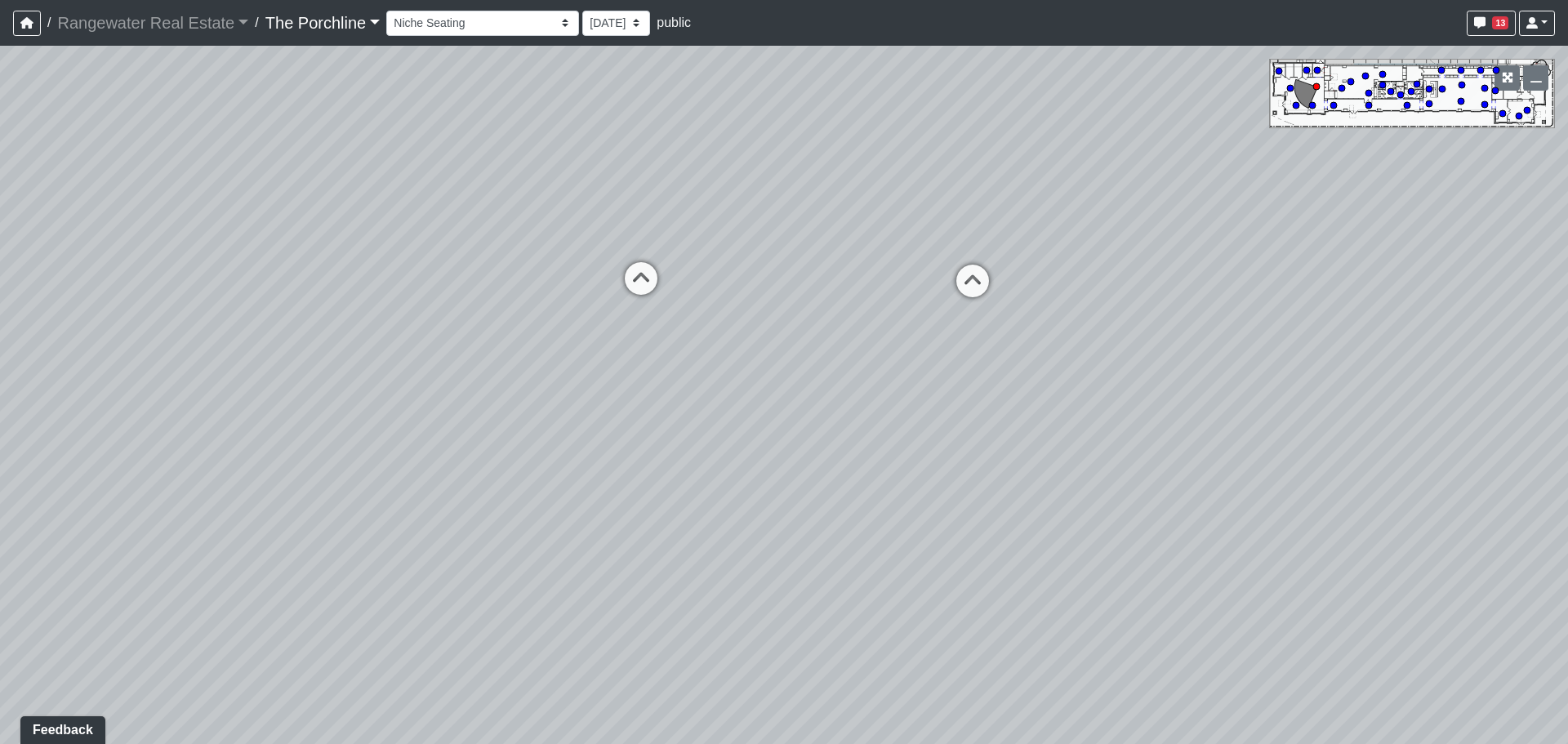
click at [1567, 526] on html "/ Rangewater Real Estate Rangewater Real Estate Loading... / The Porchline The …" at bounding box center [784, 372] width 1568 height 744
drag, startPoint x: 992, startPoint y: 480, endPoint x: 1101, endPoint y: 473, distance: 109.2
click at [1100, 474] on div "Loading... Seating Loading... Mailroom Entry Loading... Lounge Entry Loading...…" at bounding box center [784, 394] width 1568 height 699
drag, startPoint x: 961, startPoint y: 452, endPoint x: 1106, endPoint y: 387, distance: 158.9
click at [1106, 389] on div "Loading... Seating Loading... Mailroom Entry Loading... Lounge Entry Loading...…" at bounding box center [784, 394] width 1568 height 699
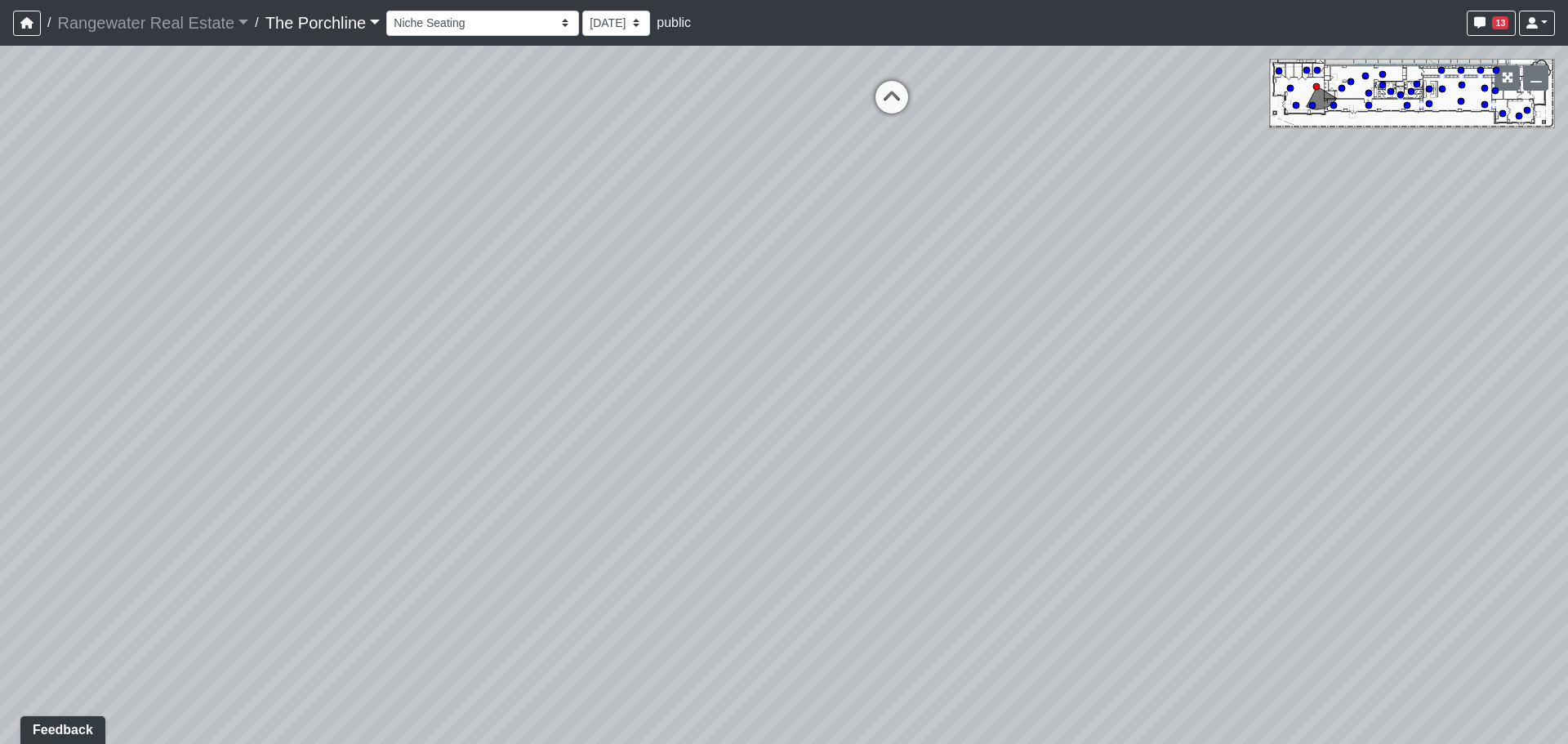
drag, startPoint x: 1157, startPoint y: 450, endPoint x: 364, endPoint y: 406, distance: 794.2
click at [364, 406] on div "Loading... Seating Loading... Mailroom Entry Loading... Lounge Entry Loading...…" at bounding box center [784, 394] width 1568 height 699
drag, startPoint x: 494, startPoint y: 400, endPoint x: 439, endPoint y: 402, distance: 55.0
click at [440, 402] on div "Loading... Seating Loading... Mailroom Entry Loading... Lounge Entry Loading...…" at bounding box center [784, 394] width 1568 height 699
drag, startPoint x: 816, startPoint y: 447, endPoint x: 359, endPoint y: 369, distance: 463.6
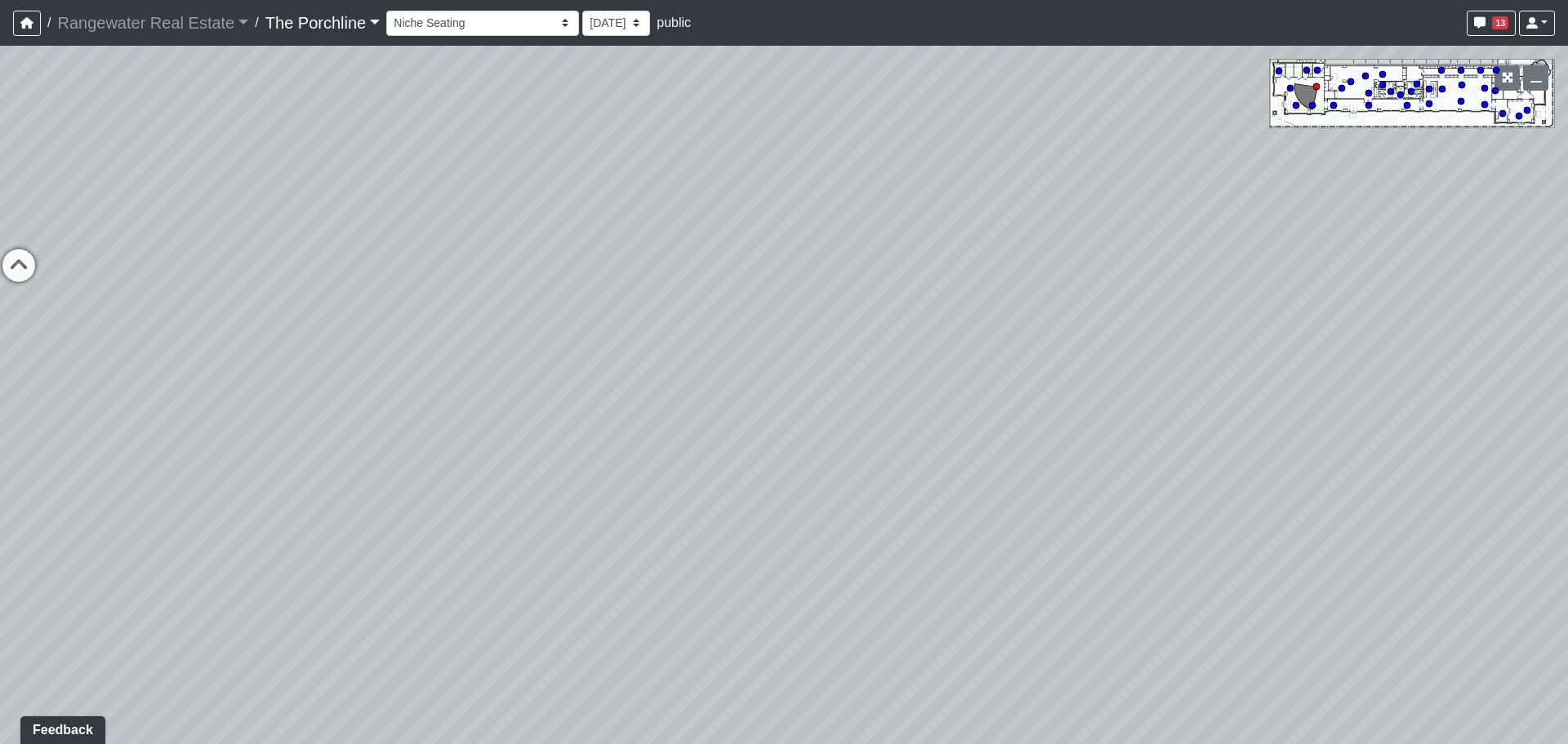
click at [359, 371] on div "Loading... Seating Loading... Mailroom Entry Loading... Lounge Entry Loading...…" at bounding box center [784, 394] width 1568 height 699
drag, startPoint x: 827, startPoint y: 371, endPoint x: 618, endPoint y: 376, distance: 209.1
click at [357, 517] on div "Loading... Seating Loading... Mailroom Entry Loading... Lounge Entry Loading...…" at bounding box center [784, 394] width 1568 height 699
drag, startPoint x: 646, startPoint y: 381, endPoint x: 598, endPoint y: 393, distance: 49.5
click at [485, 434] on div "Loading... Seating Loading... Mailroom Entry Loading... Lounge Entry Loading...…" at bounding box center [784, 394] width 1568 height 699
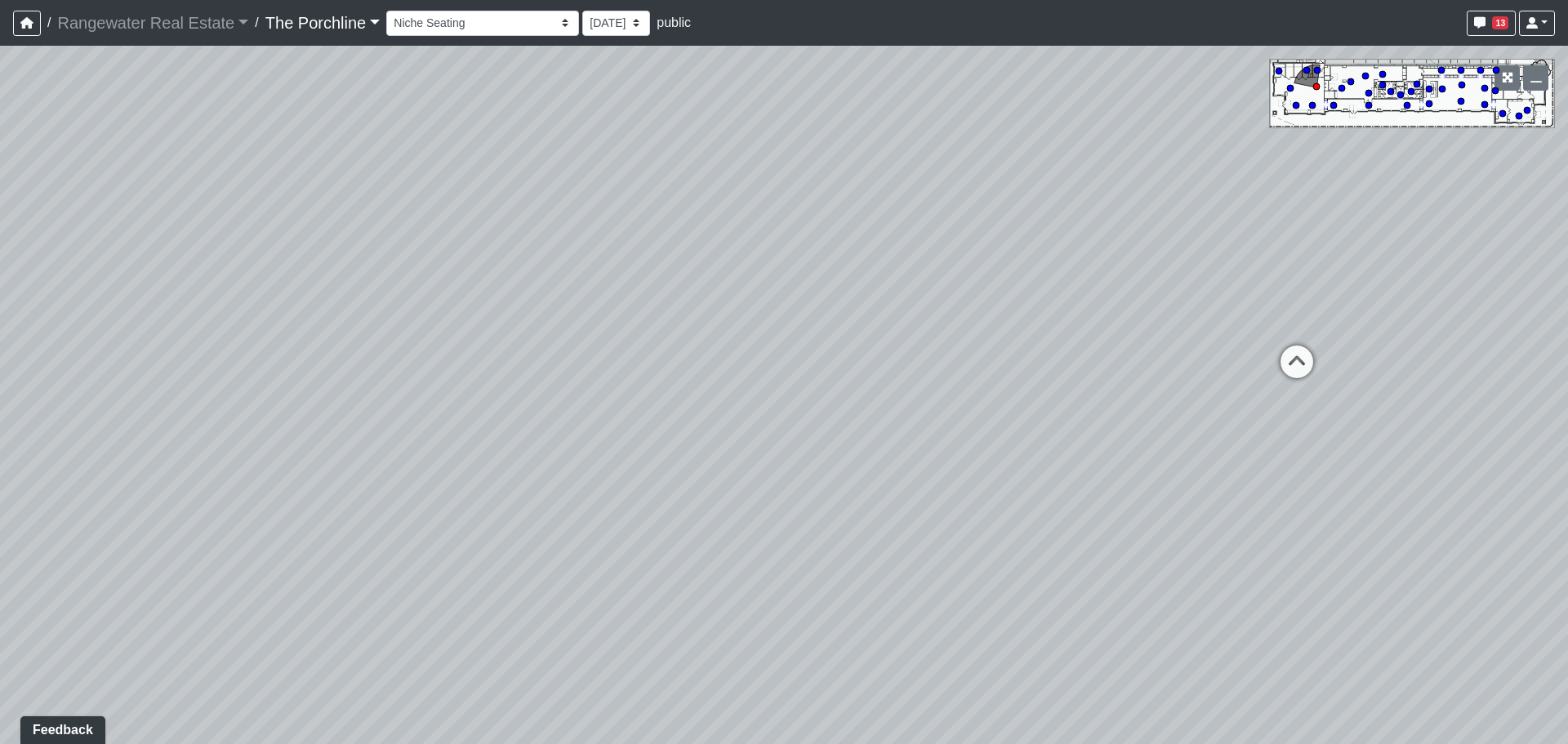
drag, startPoint x: 672, startPoint y: 293, endPoint x: 704, endPoint y: 341, distance: 57.7
click at [755, 371] on div "Loading... Seating Loading... Mailroom Entry Loading... Lounge Entry Loading...…" at bounding box center [784, 394] width 1568 height 699
drag, startPoint x: 400, startPoint y: 320, endPoint x: 755, endPoint y: 420, distance: 368.8
click at [760, 426] on div "Loading... Seating Loading... Mailroom Entry Loading... Lounge Entry Loading...…" at bounding box center [784, 394] width 1568 height 699
drag, startPoint x: 843, startPoint y: 256, endPoint x: 808, endPoint y: 410, distance: 157.9
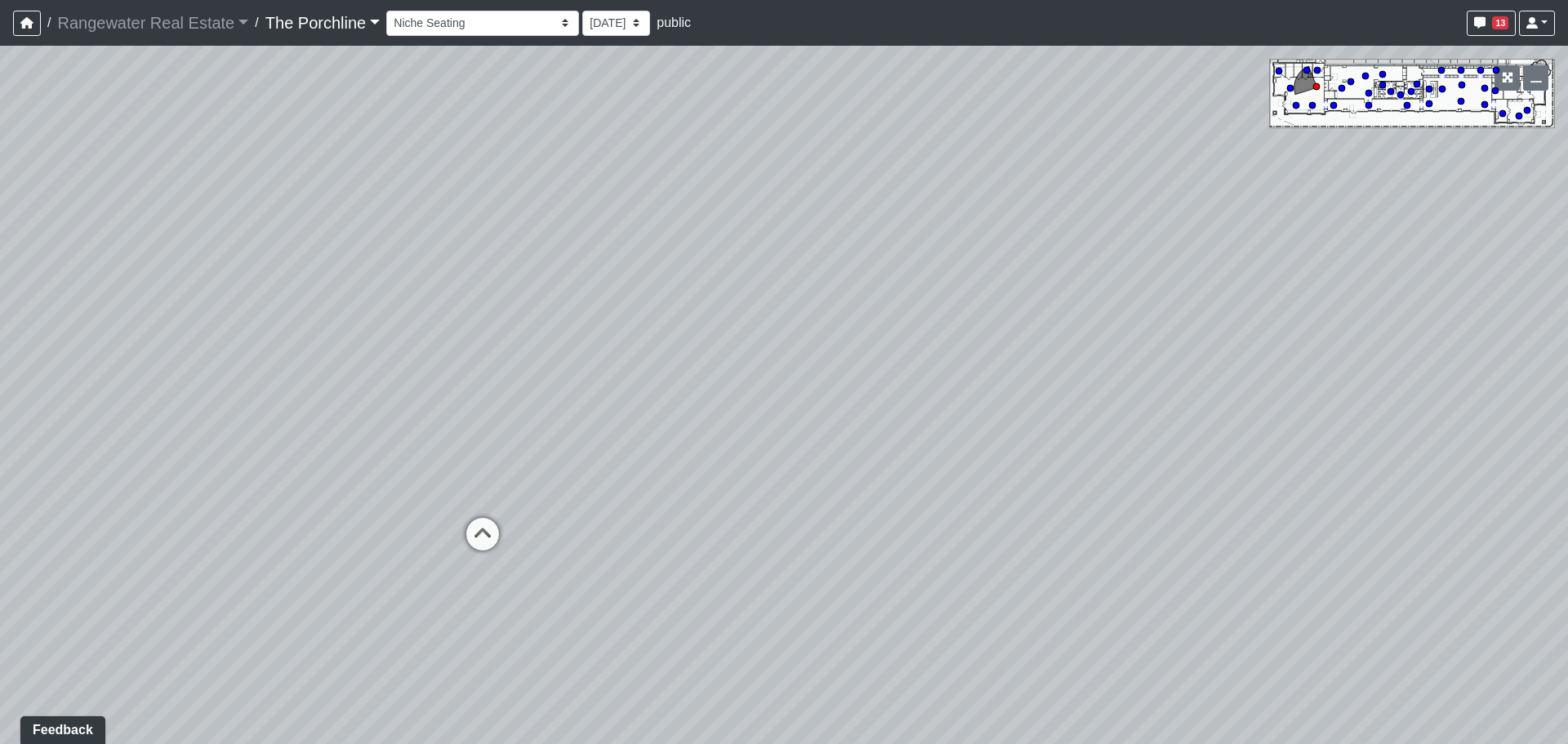
click at [810, 439] on div "Loading... Seating Loading... Mailroom Entry Loading... Lounge Entry Loading...…" at bounding box center [784, 394] width 1568 height 699
drag, startPoint x: 663, startPoint y: 472, endPoint x: 1085, endPoint y: 410, distance: 426.5
click at [1062, 417] on div "Loading... Seating Loading... Mailroom Entry Loading... Lounge Entry Loading...…" at bounding box center [784, 394] width 1568 height 699
click at [727, 412] on icon at bounding box center [742, 421] width 49 height 49
drag, startPoint x: 726, startPoint y: 411, endPoint x: 745, endPoint y: 409, distance: 19.1
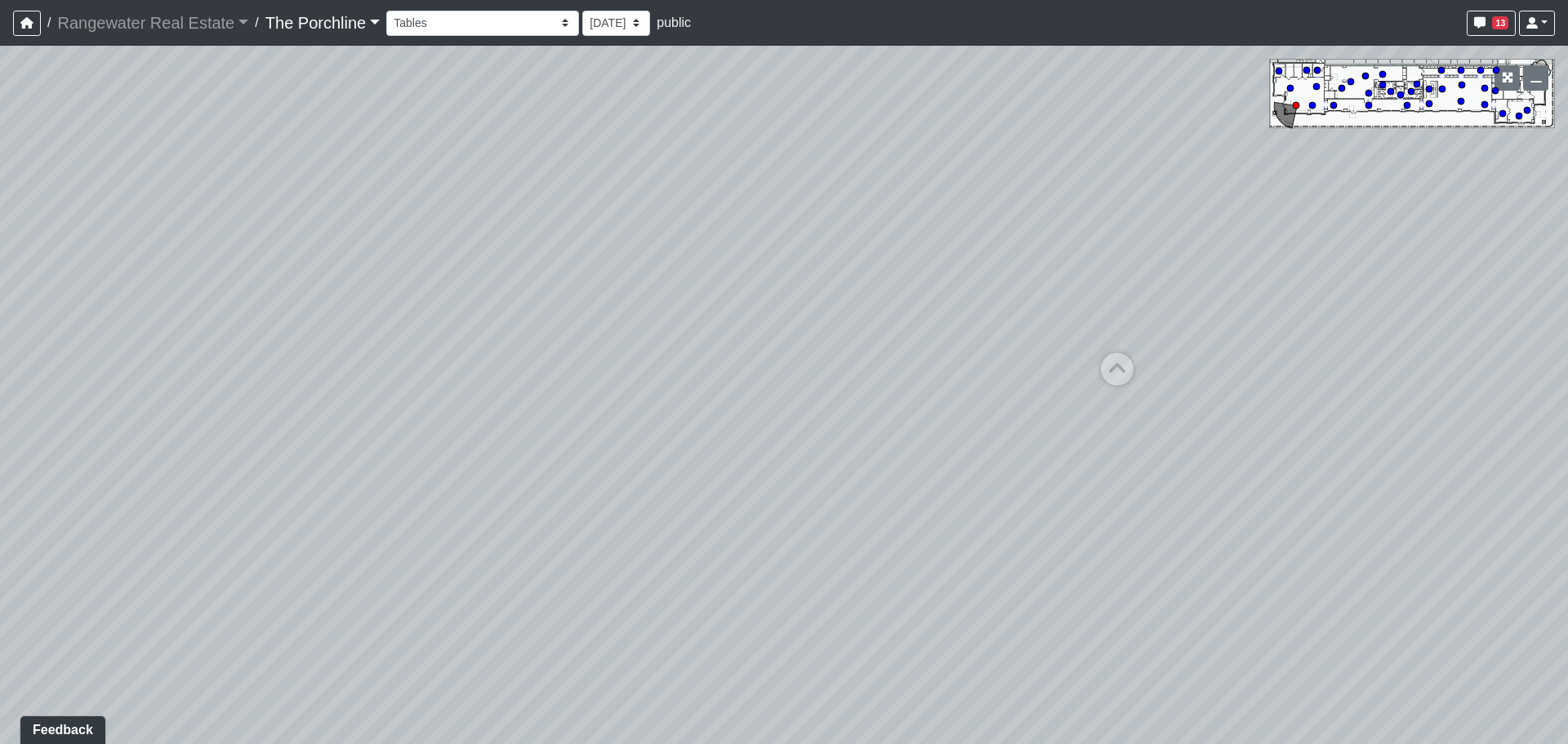
click at [735, 420] on div "Loading... Seating Loading... Mailroom Entry Loading... Lounge Entry Loading...…" at bounding box center [784, 394] width 1568 height 699
drag, startPoint x: 715, startPoint y: 379, endPoint x: 318, endPoint y: 471, distance: 407.5
click at [295, 475] on div "Loading... Seating Loading... Mailroom Entry Loading... Lounge Entry Loading...…" at bounding box center [784, 394] width 1568 height 699
drag, startPoint x: 702, startPoint y: 463, endPoint x: 307, endPoint y: 455, distance: 395.1
click at [310, 456] on div "Loading... Seating Loading... Mailroom Entry Loading... Lounge Entry Loading...…" at bounding box center [784, 394] width 1568 height 699
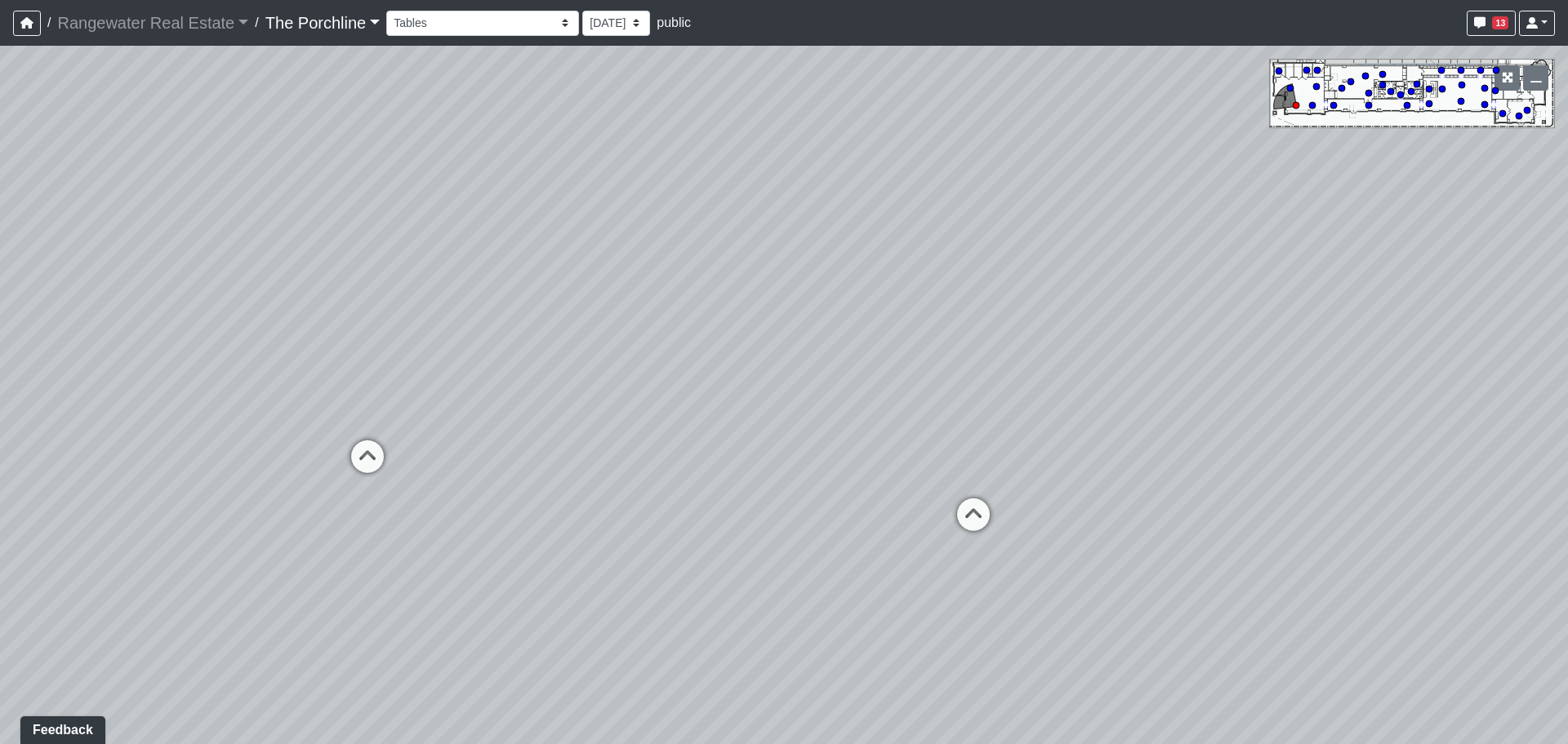
drag, startPoint x: 928, startPoint y: 451, endPoint x: 626, endPoint y: 434, distance: 302.5
click at [161, 439] on div "Loading... Seating Loading... Mailroom Entry Loading... Lounge Entry Loading...…" at bounding box center [784, 394] width 1568 height 699
drag, startPoint x: 603, startPoint y: 410, endPoint x: 469, endPoint y: 408, distance: 134.0
click at [468, 408] on div "Loading... Seating Loading... Mailroom Entry Loading... Lounge Entry Loading...…" at bounding box center [784, 394] width 1568 height 699
drag, startPoint x: -119, startPoint y: 372, endPoint x: -565, endPoint y: 339, distance: 447.2
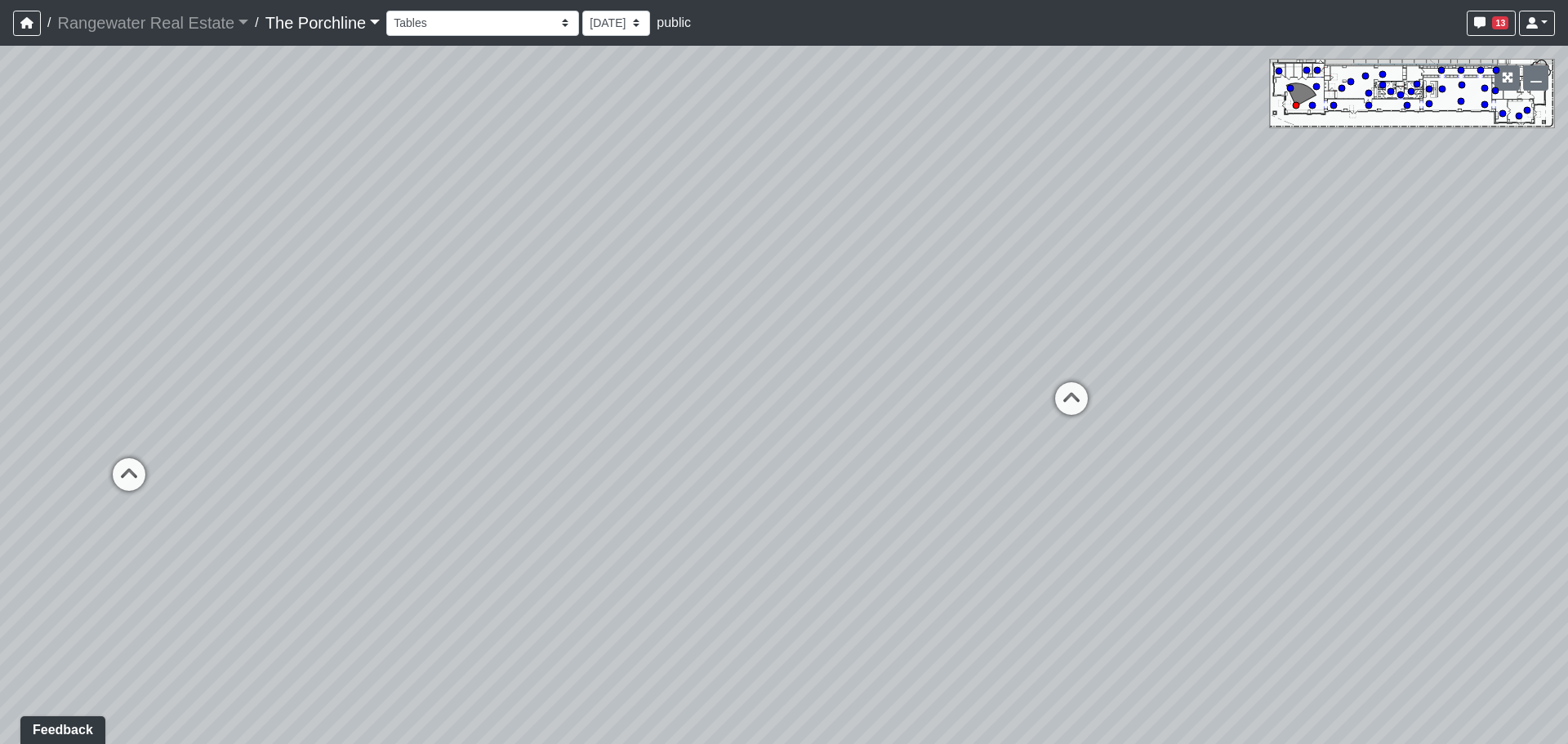
click at [0, 339] on html "/ Rangewater Real Estate Rangewater Real Estate Loading... / The Porchline The …" at bounding box center [784, 372] width 1568 height 744
drag, startPoint x: 223, startPoint y: 351, endPoint x: 473, endPoint y: 427, distance: 261.3
click at [450, 427] on div "Loading... Seating Loading... Mailroom Entry Loading... Lounge Entry Loading...…" at bounding box center [784, 394] width 1568 height 699
drag, startPoint x: 547, startPoint y: 440, endPoint x: 1216, endPoint y: 451, distance: 669.1
click at [1236, 451] on div "Loading... Seating Loading... Mailroom Entry Loading... Lounge Entry Loading...…" at bounding box center [784, 394] width 1568 height 699
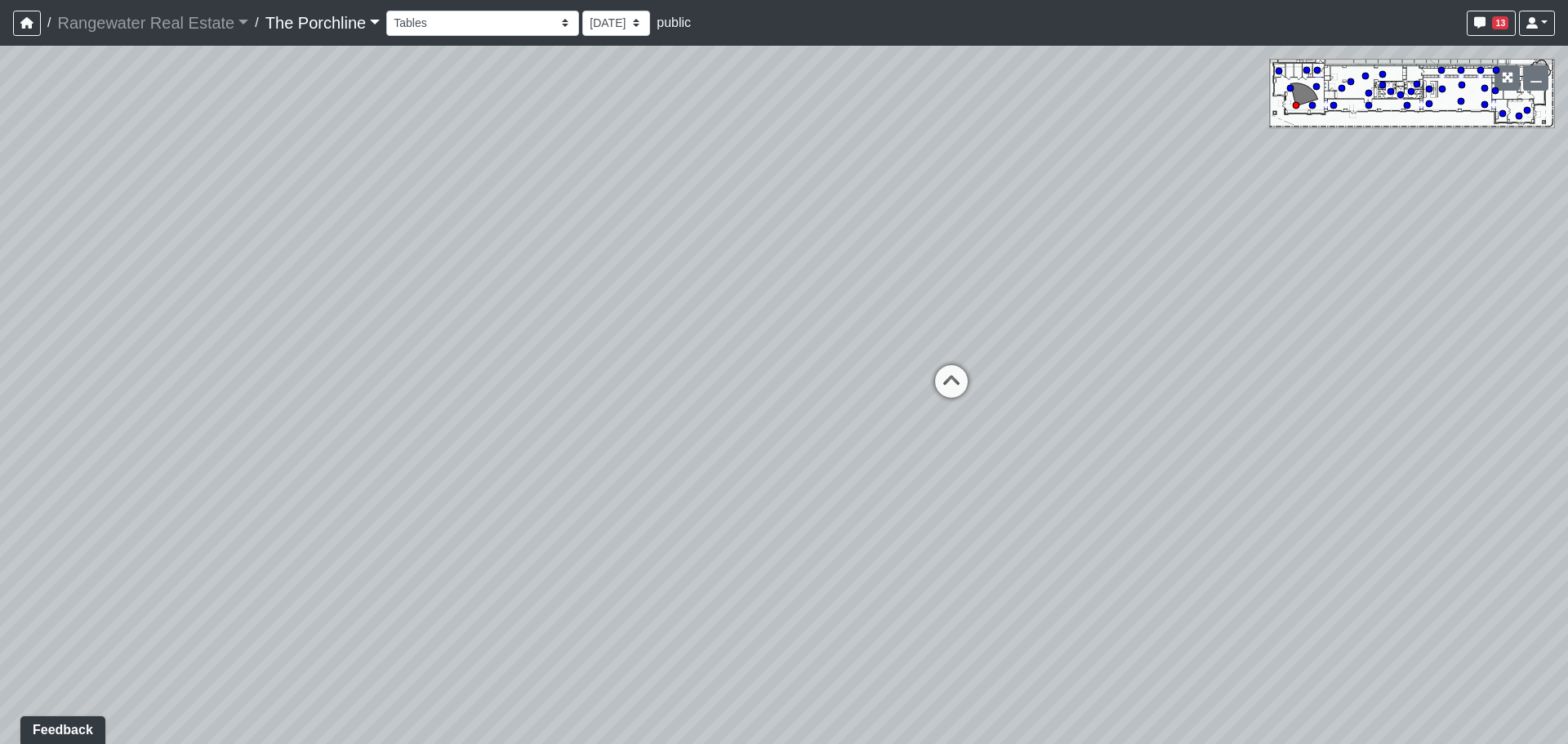
drag, startPoint x: 574, startPoint y: 395, endPoint x: 1089, endPoint y: 446, distance: 517.5
click at [1089, 446] on div "Loading... Seating Loading... Mailroom Entry Loading... Lounge Entry Loading...…" at bounding box center [784, 394] width 1568 height 699
drag, startPoint x: 380, startPoint y: 352, endPoint x: 431, endPoint y: 358, distance: 51.4
click at [431, 358] on div "Loading... Seating Loading... Mailroom Entry Loading... Lounge Entry Loading...…" at bounding box center [784, 394] width 1568 height 699
drag, startPoint x: 714, startPoint y: 452, endPoint x: 343, endPoint y: 416, distance: 372.7
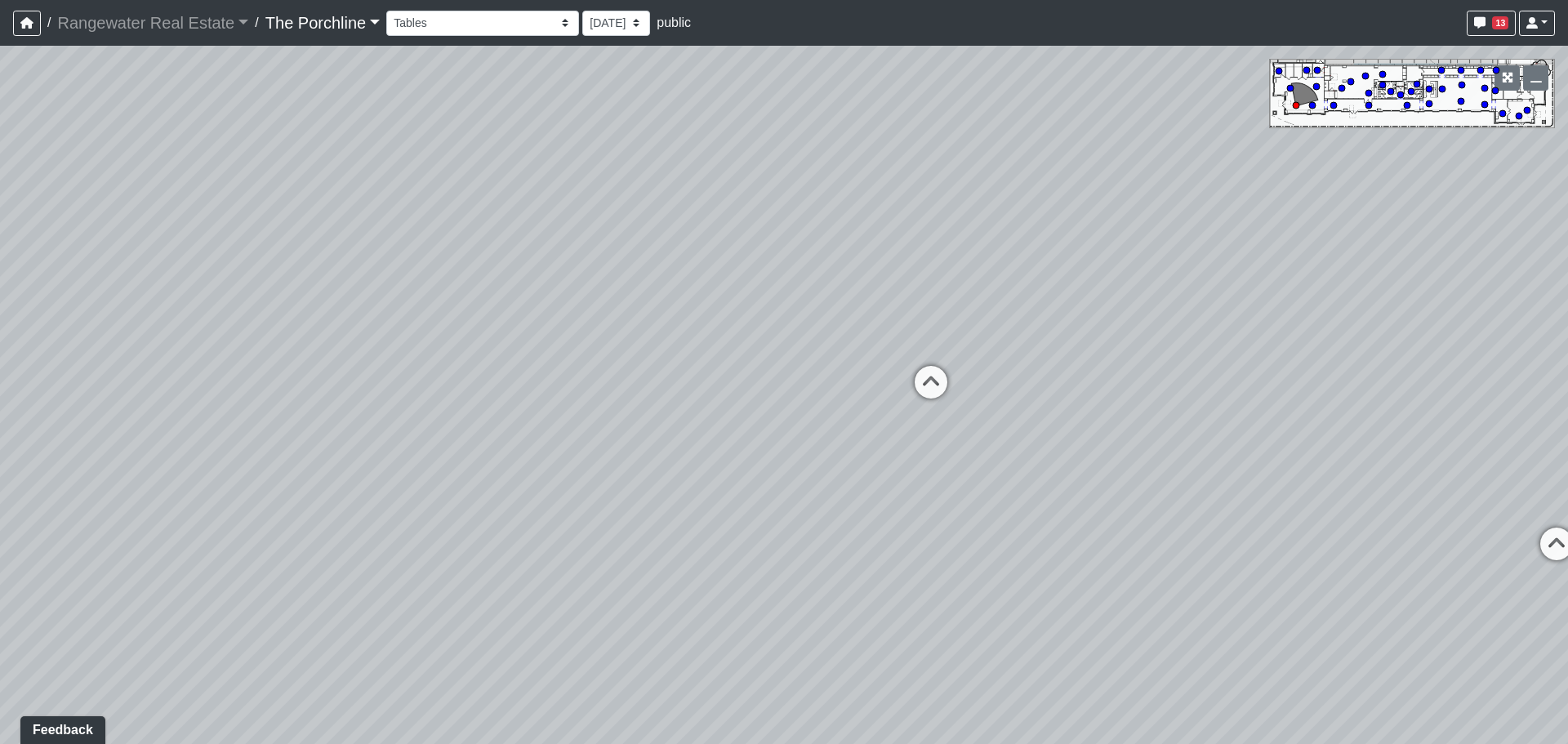
click at [343, 416] on div "Loading... Seating Loading... Mailroom Entry Loading... Lounge Entry Loading...…" at bounding box center [784, 394] width 1568 height 699
drag, startPoint x: 931, startPoint y: 461, endPoint x: 422, endPoint y: 442, distance: 509.4
click at [422, 442] on div "Loading... Seating Loading... Mailroom Entry Loading... Lounge Entry Loading...…" at bounding box center [784, 394] width 1568 height 699
drag, startPoint x: 913, startPoint y: 481, endPoint x: 789, endPoint y: 535, distance: 135.2
click at [789, 535] on div "Loading... Seating Loading... Mailroom Entry Loading... Lounge Entry Loading...…" at bounding box center [784, 394] width 1568 height 699
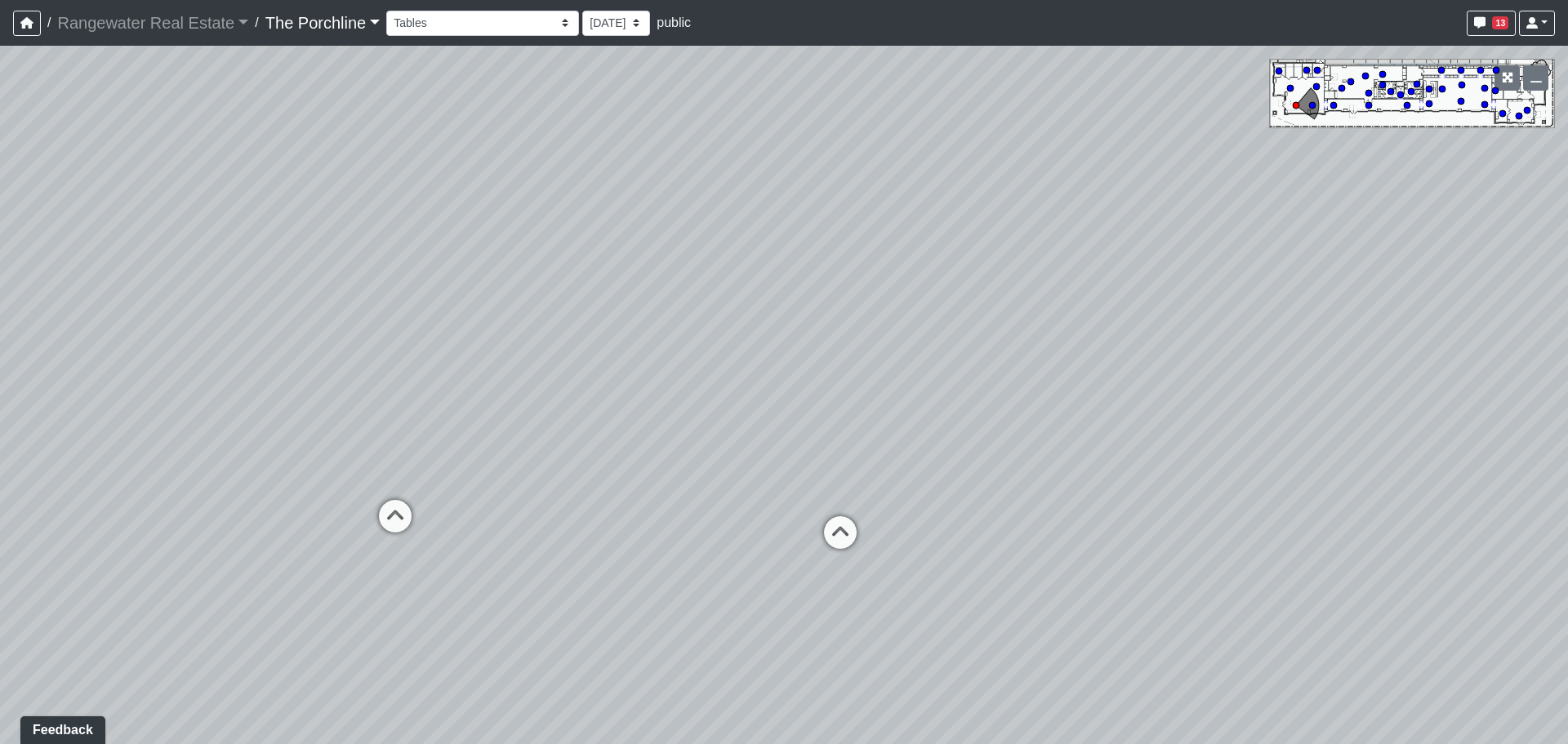
drag, startPoint x: 960, startPoint y: 442, endPoint x: 970, endPoint y: 492, distance: 51.0
click at [970, 492] on div "Loading... Seating Loading... Mailroom Entry Loading... Lounge Entry Loading...…" at bounding box center [784, 394] width 1568 height 699
click at [854, 528] on icon at bounding box center [839, 542] width 49 height 49
click at [853, 524] on icon at bounding box center [841, 530] width 49 height 49
click at [842, 476] on icon at bounding box center [841, 469] width 49 height 49
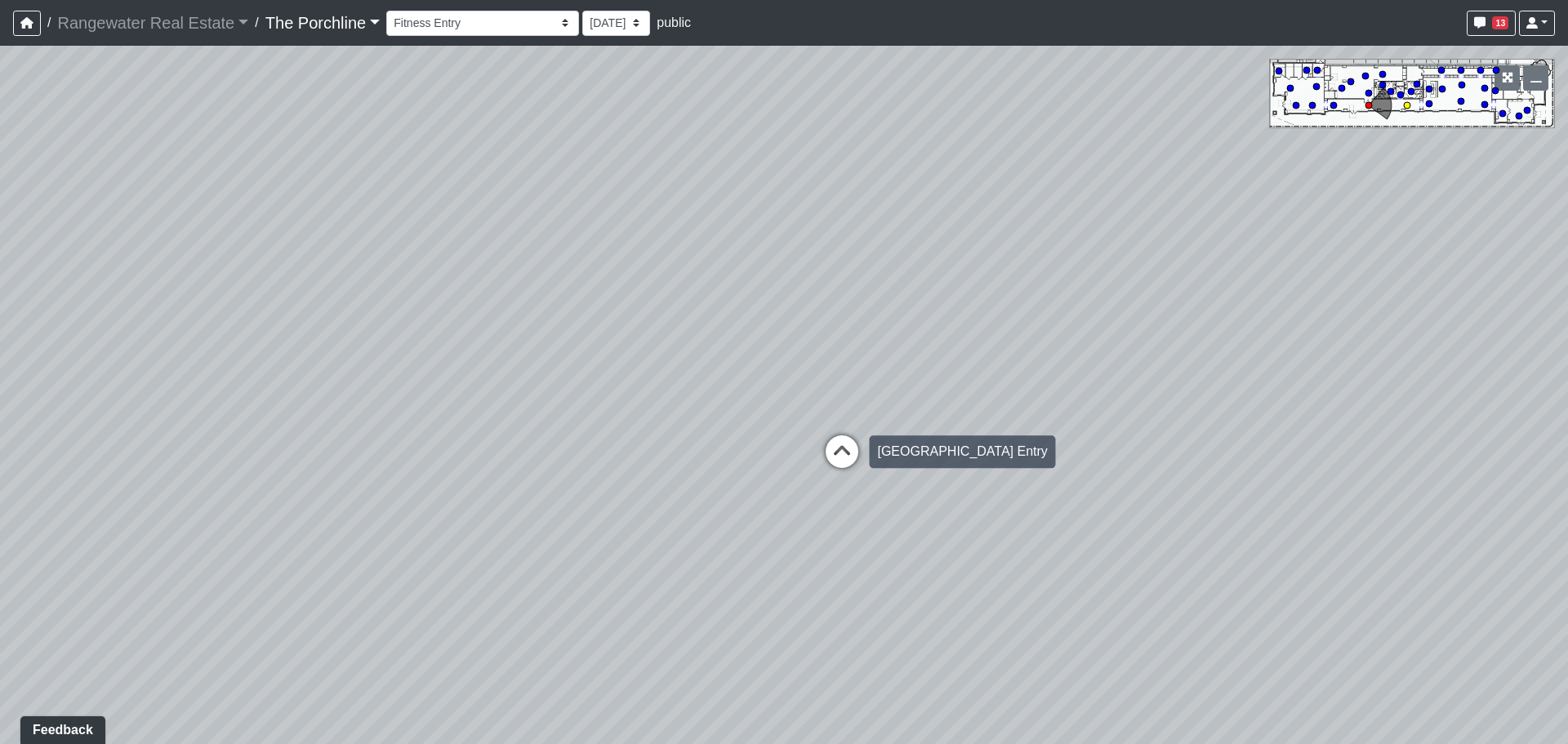
click at [828, 459] on icon at bounding box center [841, 459] width 49 height 49
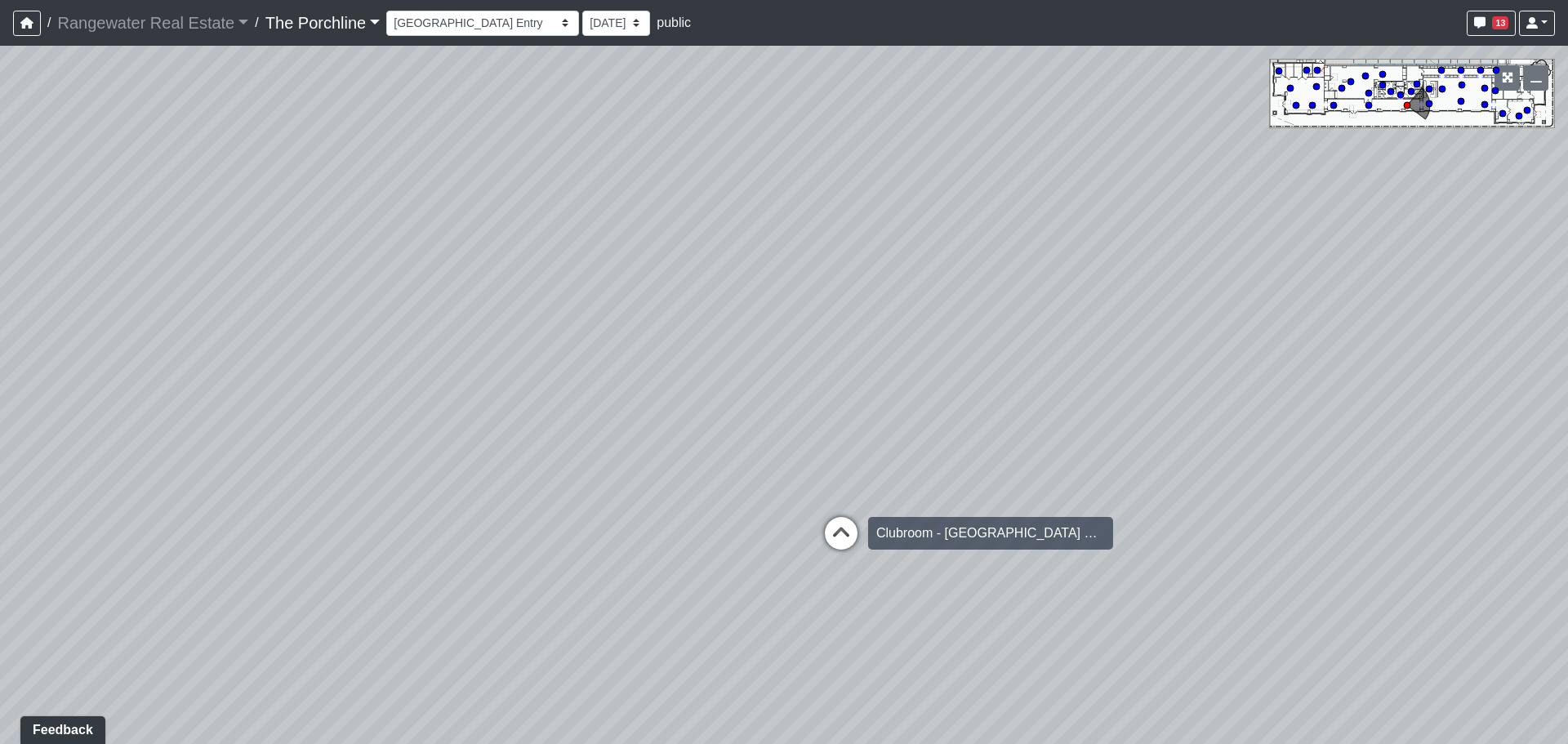
click at [839, 514] on div "Loading... Clubroom - [GEOGRAPHIC_DATA]" at bounding box center [840, 533] width 49 height 49
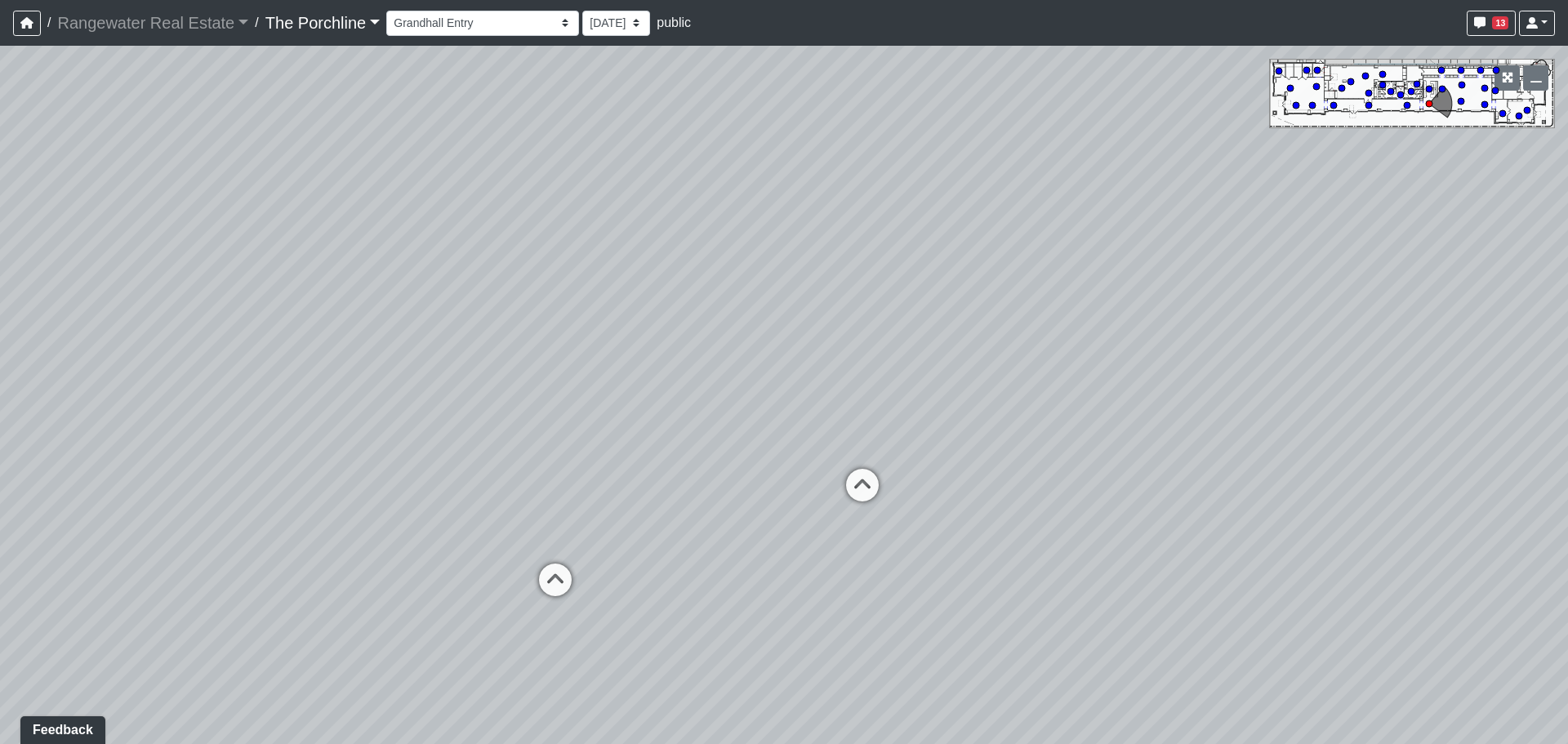
click at [1036, 480] on div "Loading... Seating Loading... Mailroom Entry Loading... Lounge Entry Loading...…" at bounding box center [784, 394] width 1568 height 699
click at [1128, 449] on div "Loading... Seating Loading... Mailroom Entry Loading... Lounge Entry Loading...…" at bounding box center [784, 394] width 1568 height 699
click at [1080, 429] on div "Loading... Seating Loading... Mailroom Entry Loading... Lounge Entry Loading...…" at bounding box center [784, 394] width 1568 height 699
click at [579, 457] on div "Loading... Seating Loading... Mailroom Entry Loading... Lounge Entry Loading...…" at bounding box center [784, 394] width 1568 height 699
click at [537, 435] on div "Loading... Seating Loading... Mailroom Entry Loading... Lounge Entry Loading...…" at bounding box center [784, 394] width 1568 height 699
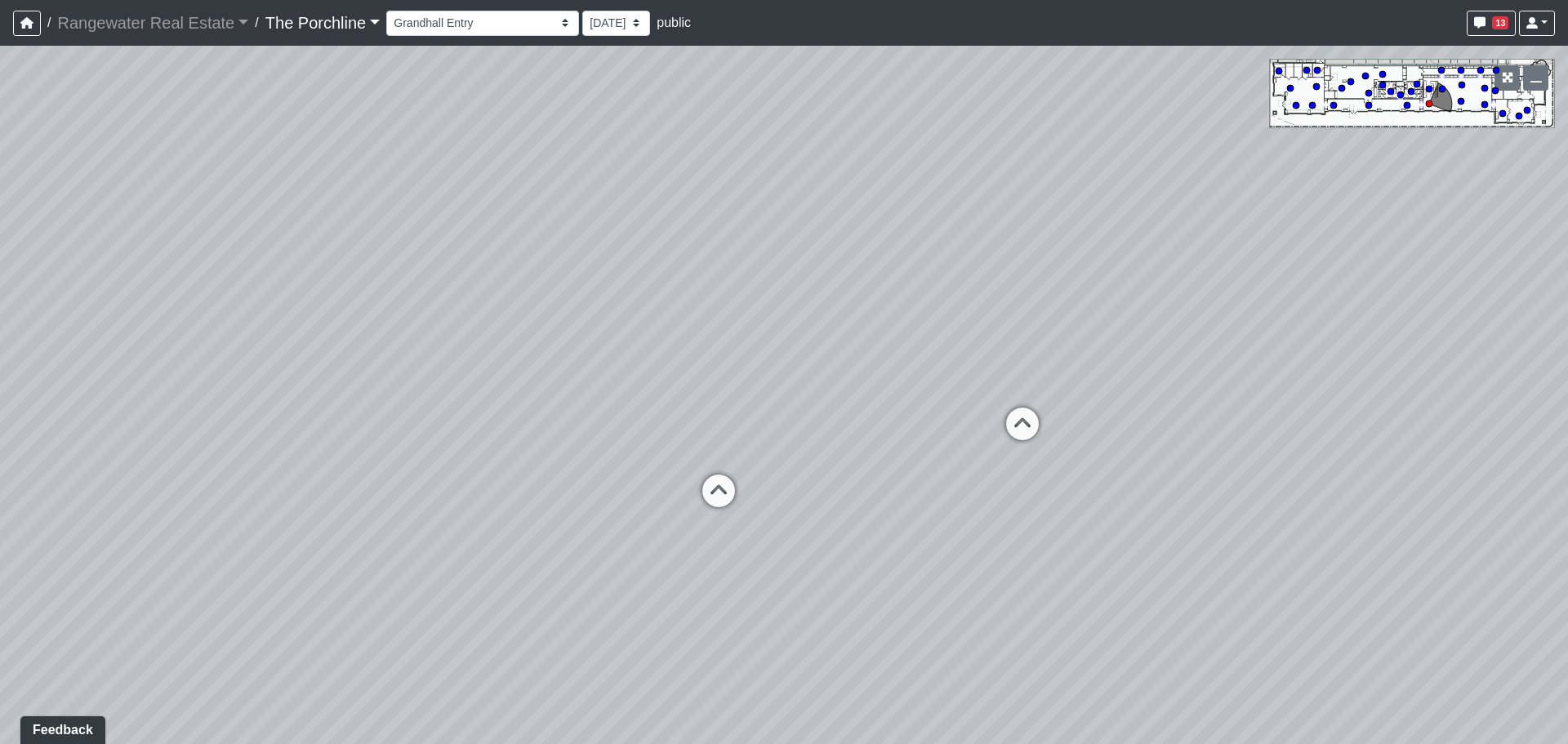
drag, startPoint x: 544, startPoint y: 487, endPoint x: 1102, endPoint y: 363, distance: 571.6
click at [1102, 363] on div "Loading... Seating Loading... Mailroom Entry Loading... Lounge Entry Loading...…" at bounding box center [784, 394] width 1568 height 699
drag, startPoint x: 595, startPoint y: 478, endPoint x: 1165, endPoint y: 373, distance: 579.6
click at [1158, 374] on div "Loading... Seating Loading... Mailroom Entry Loading... Lounge Entry Loading...…" at bounding box center [784, 394] width 1568 height 699
drag, startPoint x: 902, startPoint y: 427, endPoint x: 475, endPoint y: 587, distance: 456.0
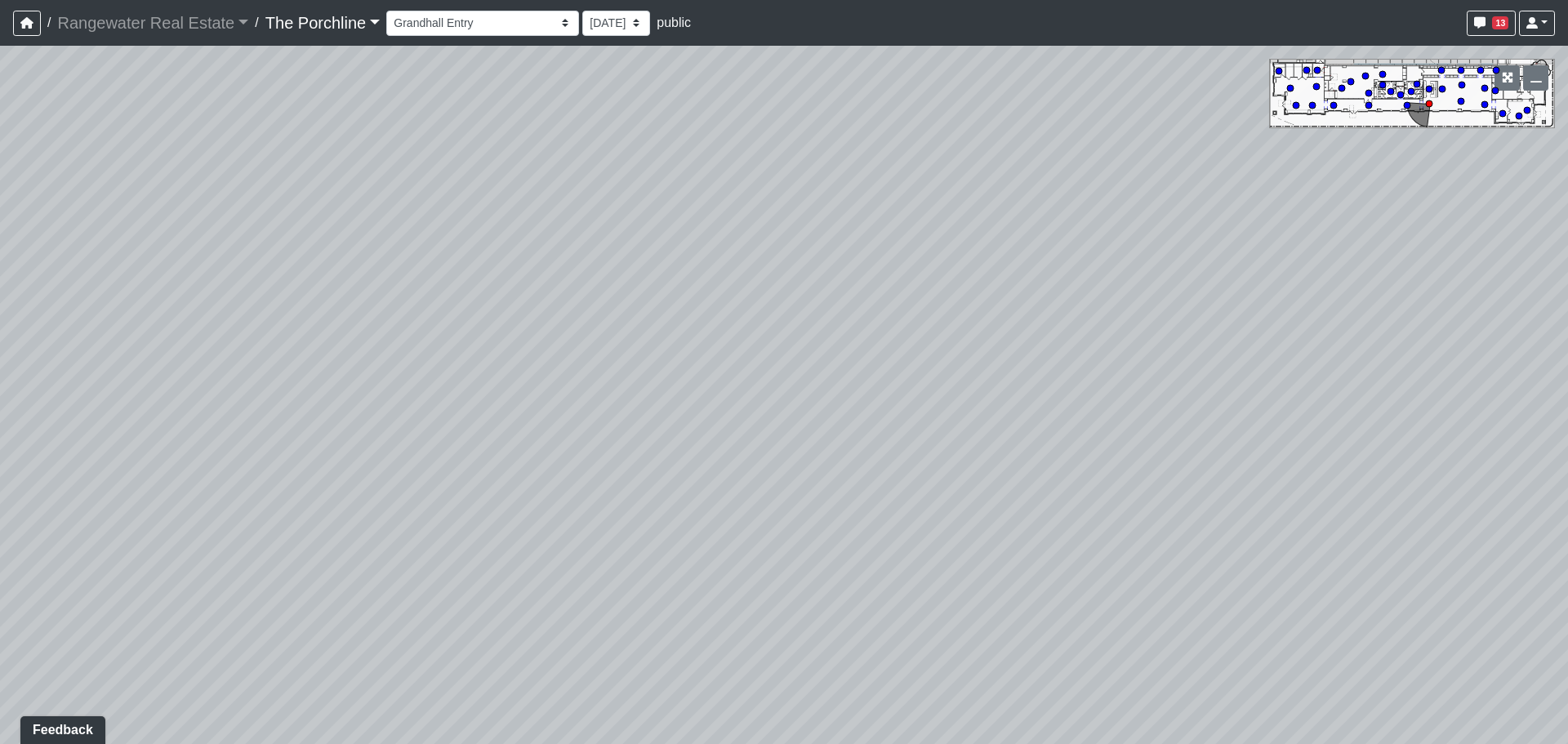
click at [310, 667] on div "Loading... Seating Loading... Mailroom Entry Loading... Lounge Entry Loading...…" at bounding box center [784, 394] width 1568 height 699
drag, startPoint x: 433, startPoint y: 593, endPoint x: 322, endPoint y: 709, distance: 160.6
click at [298, 739] on div "Loading... Seating Loading... Mailroom Entry Loading... Lounge Entry Loading...…" at bounding box center [784, 394] width 1568 height 699
click at [577, 352] on icon at bounding box center [574, 351] width 49 height 49
click at [599, 331] on icon at bounding box center [602, 343] width 49 height 49
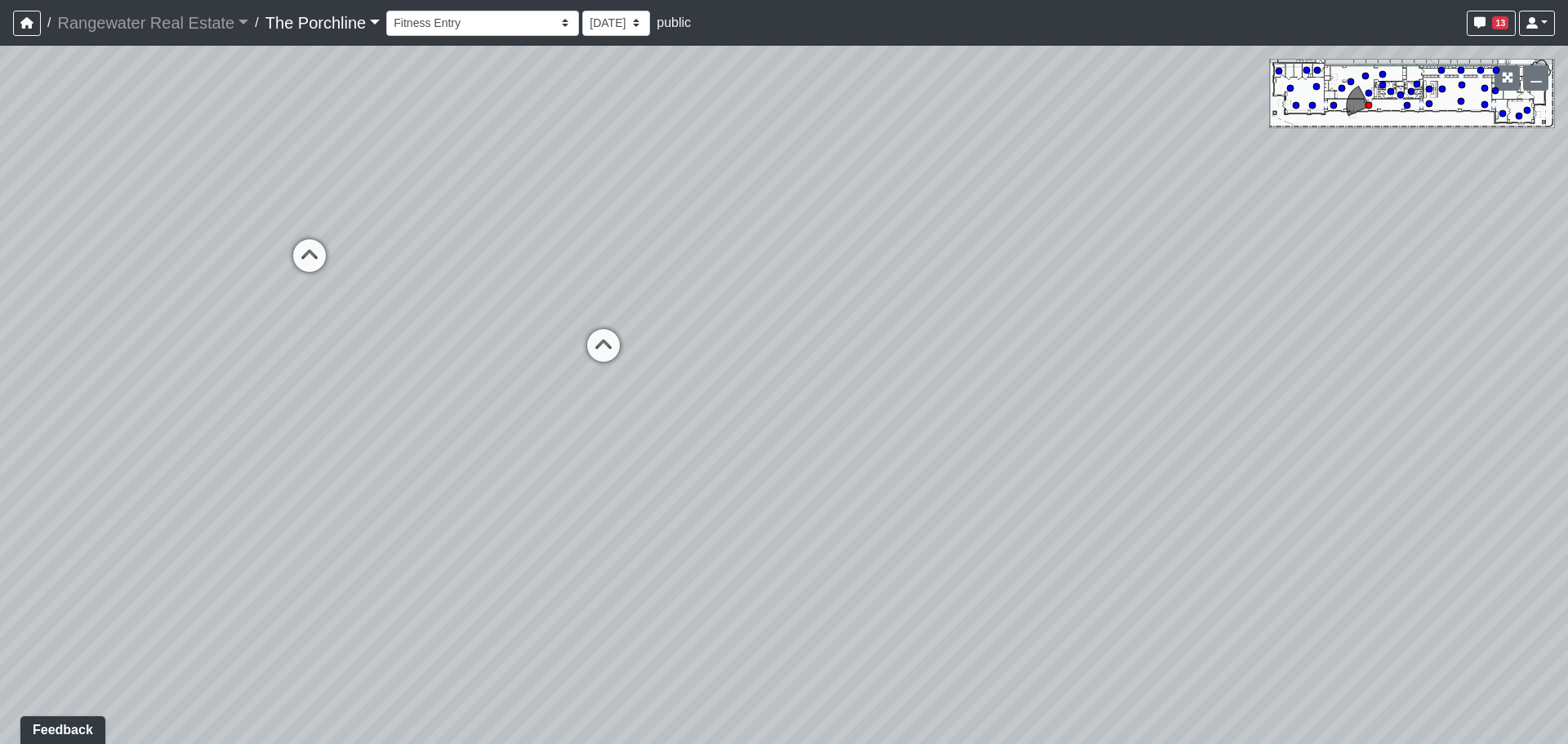
drag, startPoint x: 1167, startPoint y: 389, endPoint x: 622, endPoint y: 384, distance: 545.0
click at [619, 384] on div "Loading... Seating Loading... Mailroom Entry Loading... Lounge Entry Loading...…" at bounding box center [784, 394] width 1568 height 699
click at [1067, 410] on div "Fitness - Fitness Entry" at bounding box center [1138, 409] width 146 height 33
drag, startPoint x: 1153, startPoint y: 393, endPoint x: 455, endPoint y: 354, distance: 699.1
click at [455, 354] on div "Loading... Seating Loading... Mailroom Entry Loading... Lounge Entry Loading...…" at bounding box center [784, 394] width 1568 height 699
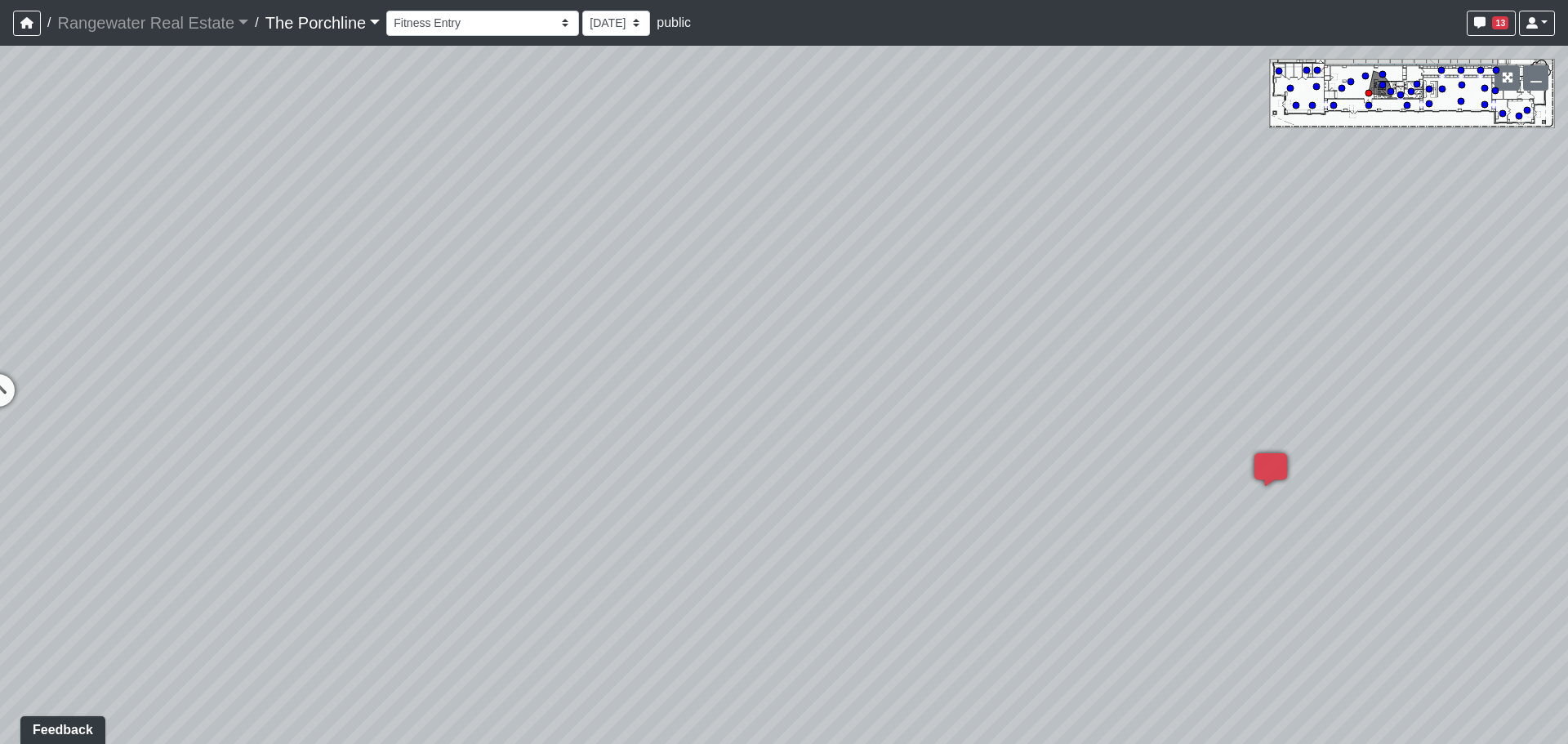
drag, startPoint x: 1082, startPoint y: 535, endPoint x: 601, endPoint y: 318, distance: 527.7
click at [601, 318] on div "Loading... Seating Loading... Mailroom Entry Loading... Lounge Entry Loading...…" at bounding box center [784, 394] width 1568 height 699
drag, startPoint x: 794, startPoint y: 272, endPoint x: 442, endPoint y: 265, distance: 352.1
click at [375, 265] on div "Loading... Seating Loading... Mailroom Entry Loading... Lounge Entry Loading...…" at bounding box center [784, 394] width 1568 height 699
click at [1159, 289] on div "Loading... Seating Loading... Mailroom Entry Loading... Lounge Entry Loading...…" at bounding box center [784, 394] width 1568 height 699
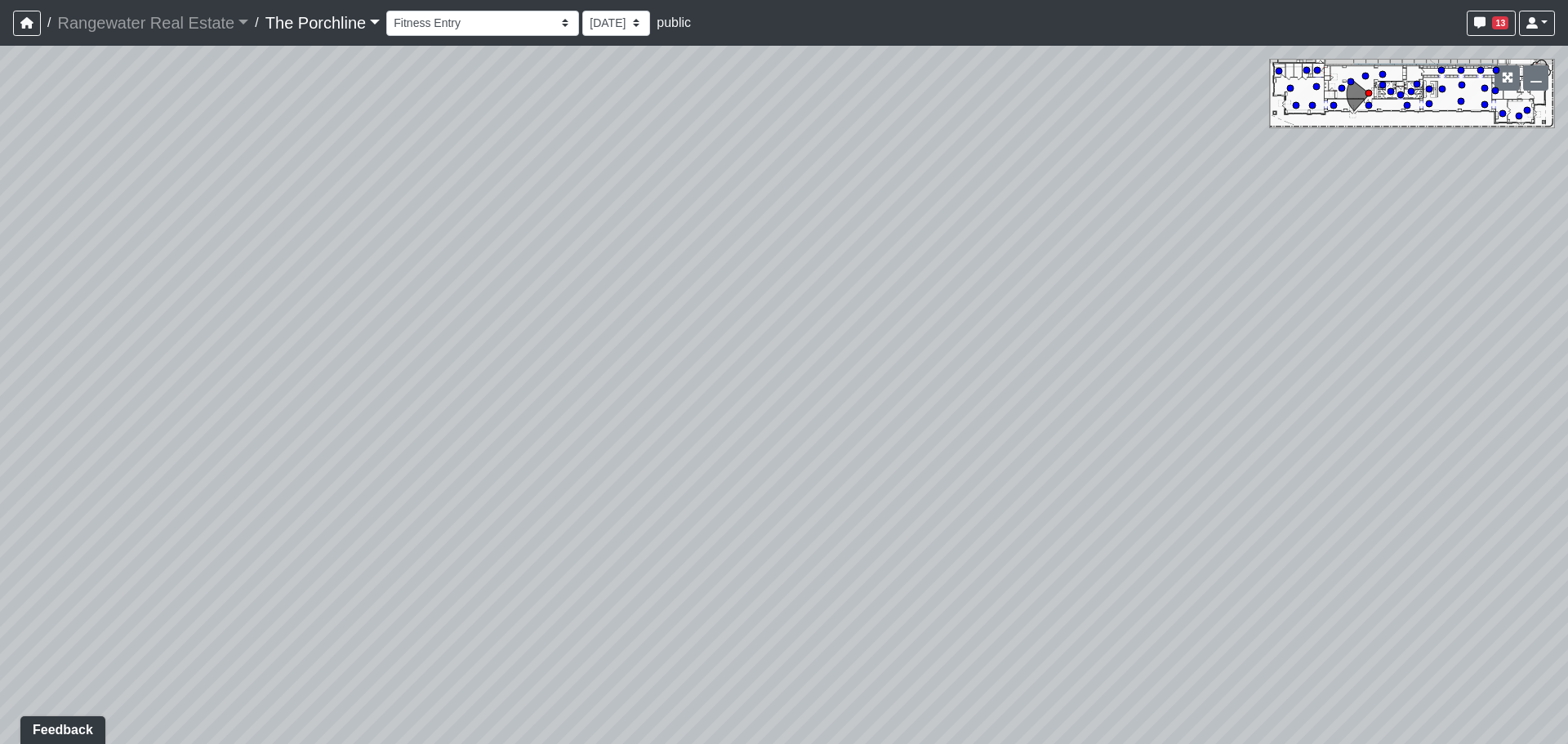
click at [682, 624] on div "Loading... Seating Loading... Mailroom Entry Loading... Lounge Entry Loading...…" at bounding box center [784, 394] width 1568 height 699
click at [247, 397] on div "Loading... Seating Loading... Mailroom Entry Loading... Lounge Entry Loading...…" at bounding box center [784, 394] width 1568 height 699
click at [276, 371] on div "Loading... Seating Loading... Mailroom Entry Loading... Lounge Entry Loading...…" at bounding box center [784, 394] width 1568 height 699
click at [286, 374] on div "Loading... Seating Loading... Mailroom Entry Loading... Lounge Entry Loading...…" at bounding box center [784, 394] width 1568 height 699
click at [912, 568] on div "Loading... Seating Loading... Mailroom Entry Loading... Lounge Entry Loading...…" at bounding box center [784, 394] width 1568 height 699
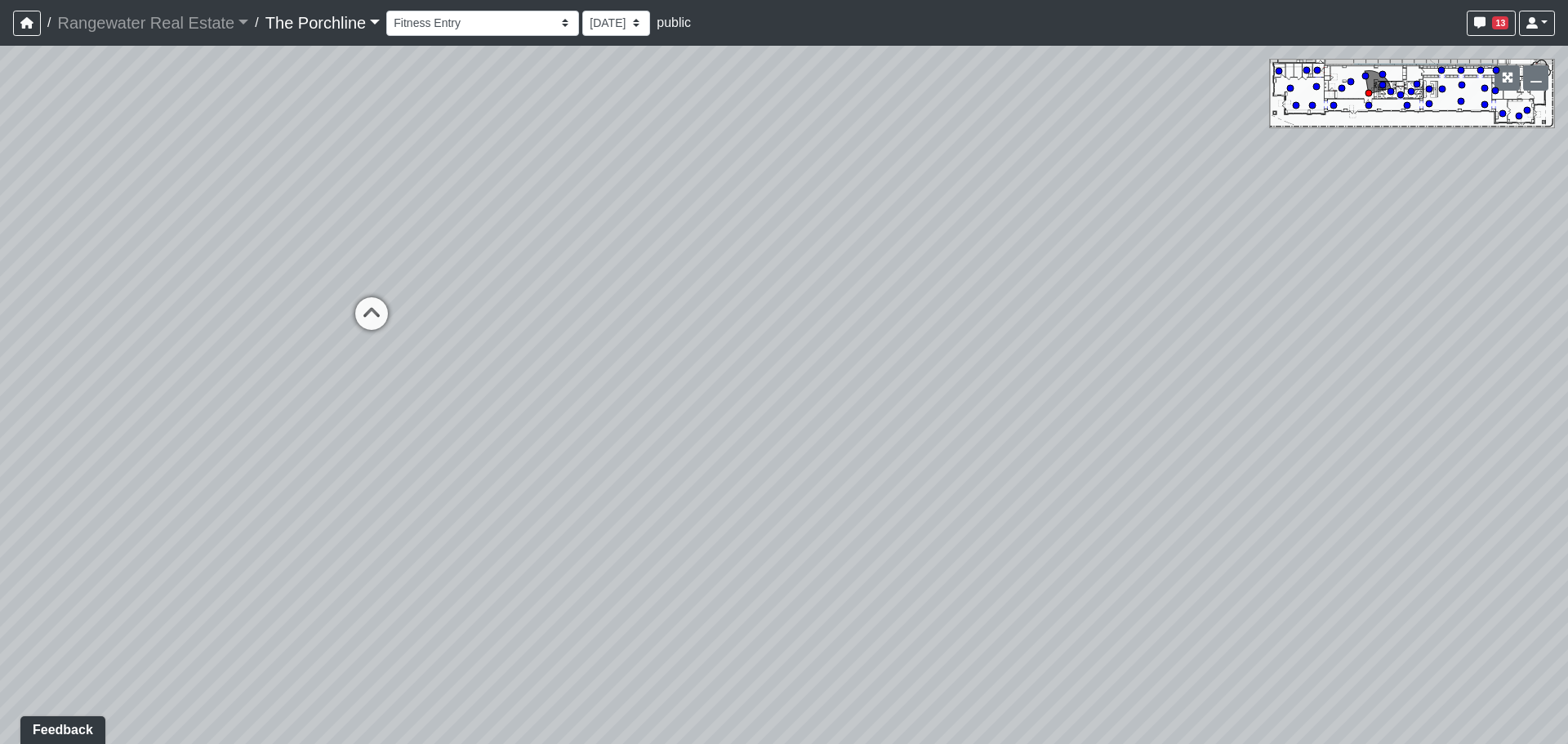
drag, startPoint x: 400, startPoint y: 391, endPoint x: 277, endPoint y: 355, distance: 128.2
click at [284, 355] on div "Loading... Seating Loading... Mailroom Entry Loading... Lounge Entry Loading...…" at bounding box center [784, 394] width 1568 height 699
drag, startPoint x: 738, startPoint y: 425, endPoint x: 392, endPoint y: 674, distance: 426.3
click at [393, 665] on div "Loading... Seating Loading... Mailroom Entry Loading... Lounge Entry Loading...…" at bounding box center [784, 394] width 1568 height 699
click at [1102, 224] on icon at bounding box center [1107, 222] width 49 height 49
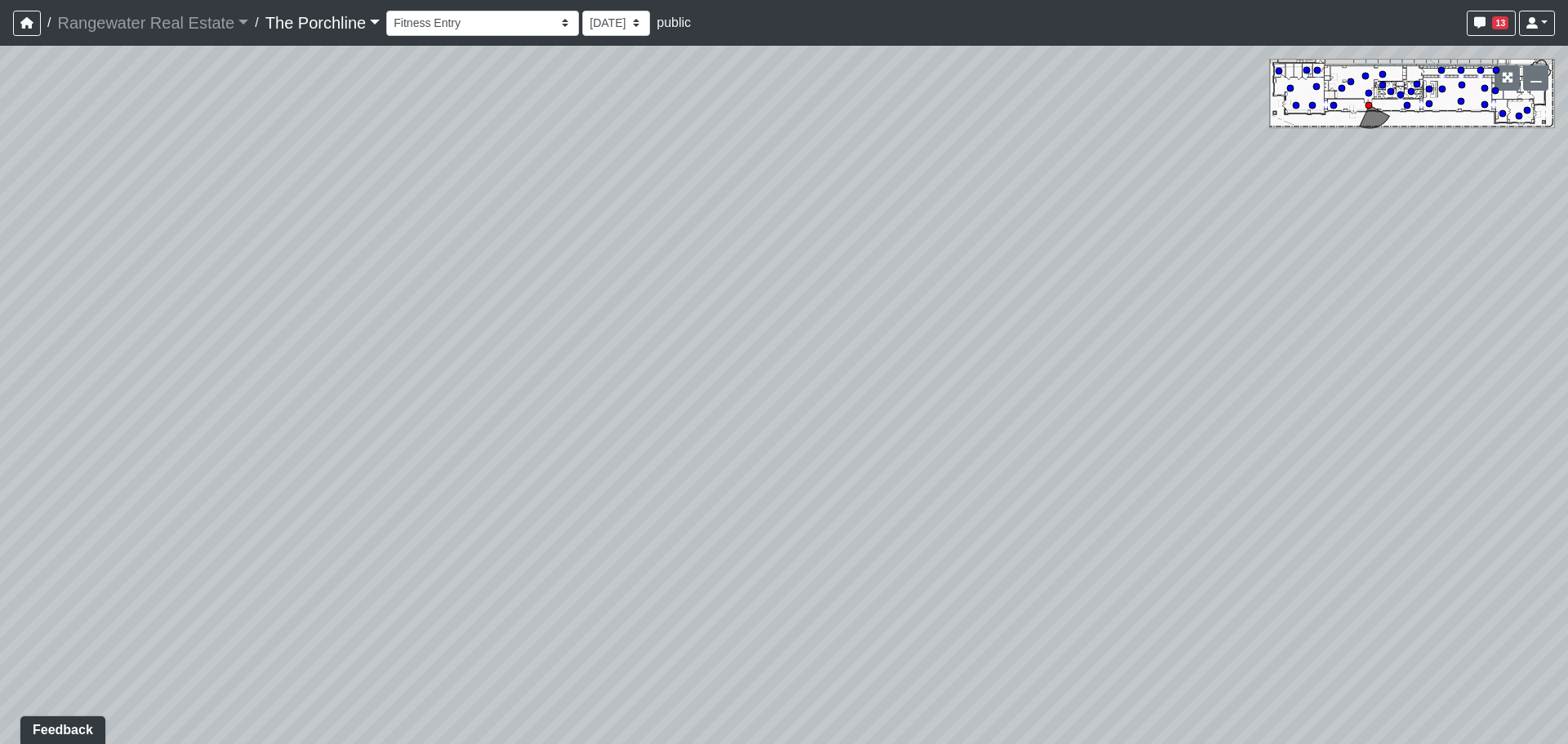
click at [1321, 333] on div "Loading... Seating Loading... Mailroom Entry Loading... Lounge Entry Loading...…" at bounding box center [784, 394] width 1568 height 699
click at [627, 236] on div "Loading... Seating Loading... Mailroom Entry Loading... Lounge Entry Loading...…" at bounding box center [784, 394] width 1568 height 699
click at [648, 235] on icon at bounding box center [661, 243] width 49 height 49
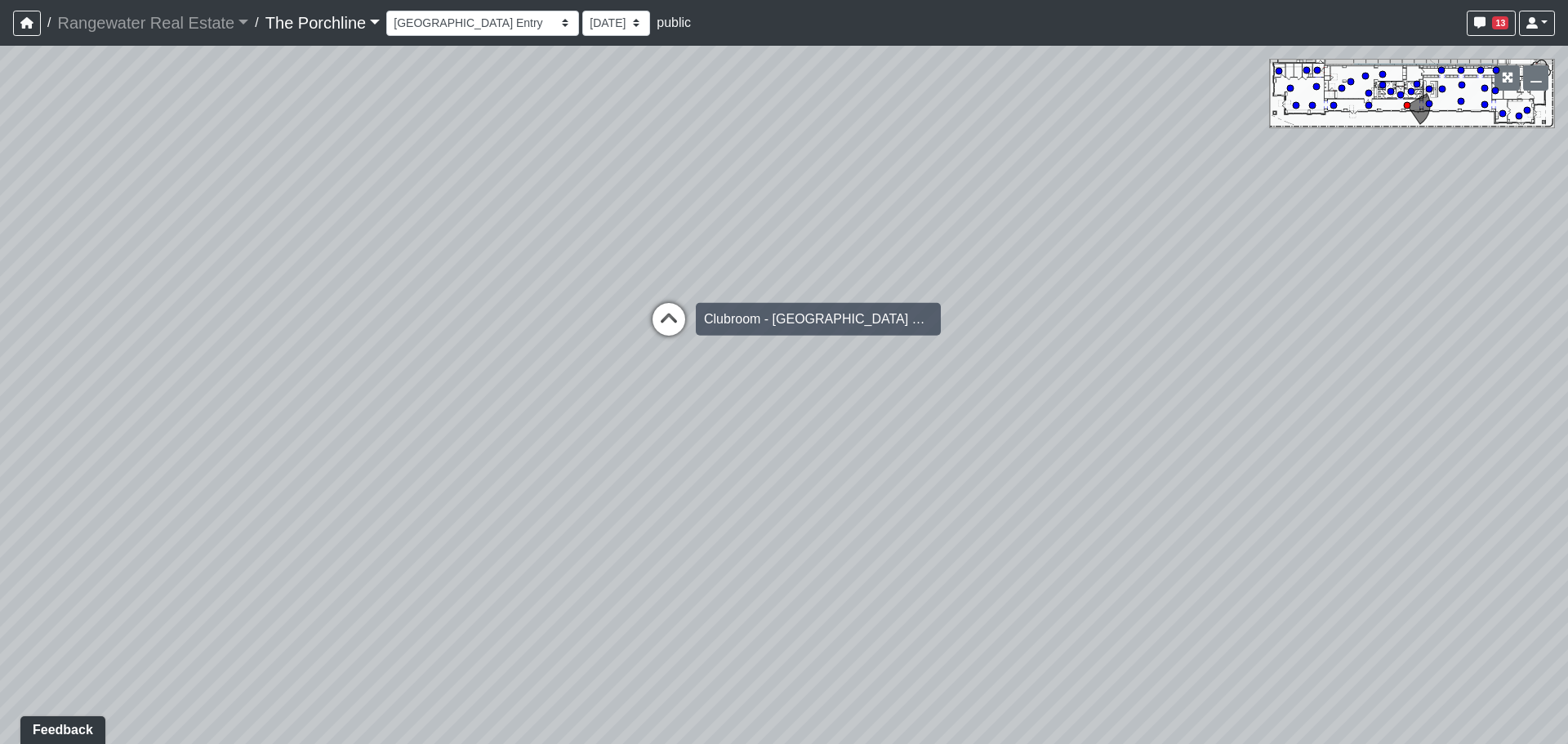
click at [661, 297] on div "Loading... Clubroom - [GEOGRAPHIC_DATA]" at bounding box center [668, 318] width 49 height 49
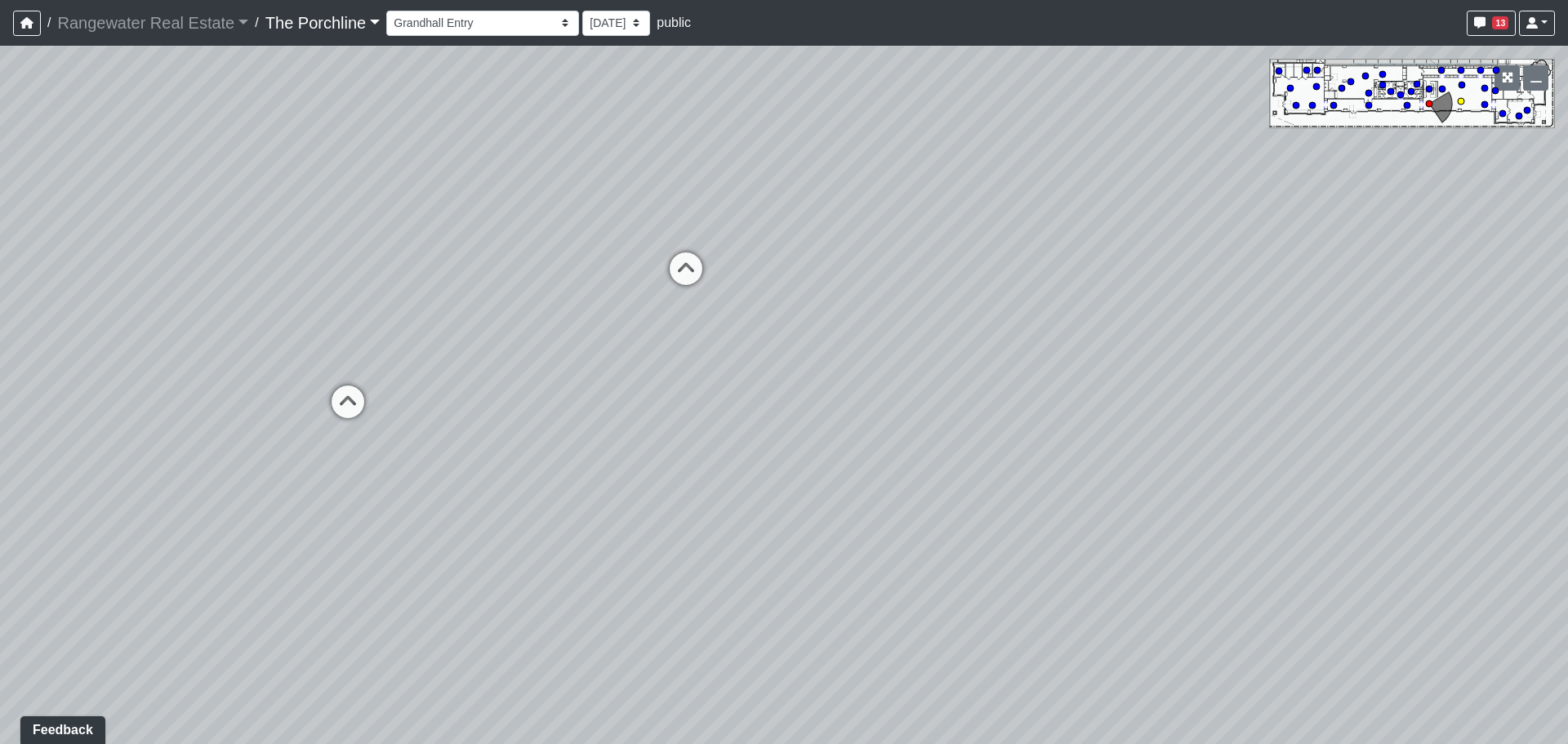
click at [678, 258] on icon at bounding box center [685, 277] width 49 height 49
click at [805, 288] on div "Entry" at bounding box center [817, 286] width 46 height 33
click at [765, 295] on div "Loading... Seating Loading... Mailroom Entry Loading... Lounge Entry Loading...…" at bounding box center [784, 394] width 1568 height 699
click at [750, 360] on icon at bounding box center [754, 373] width 49 height 49
click at [491, 161] on icon at bounding box center [474, 154] width 49 height 49
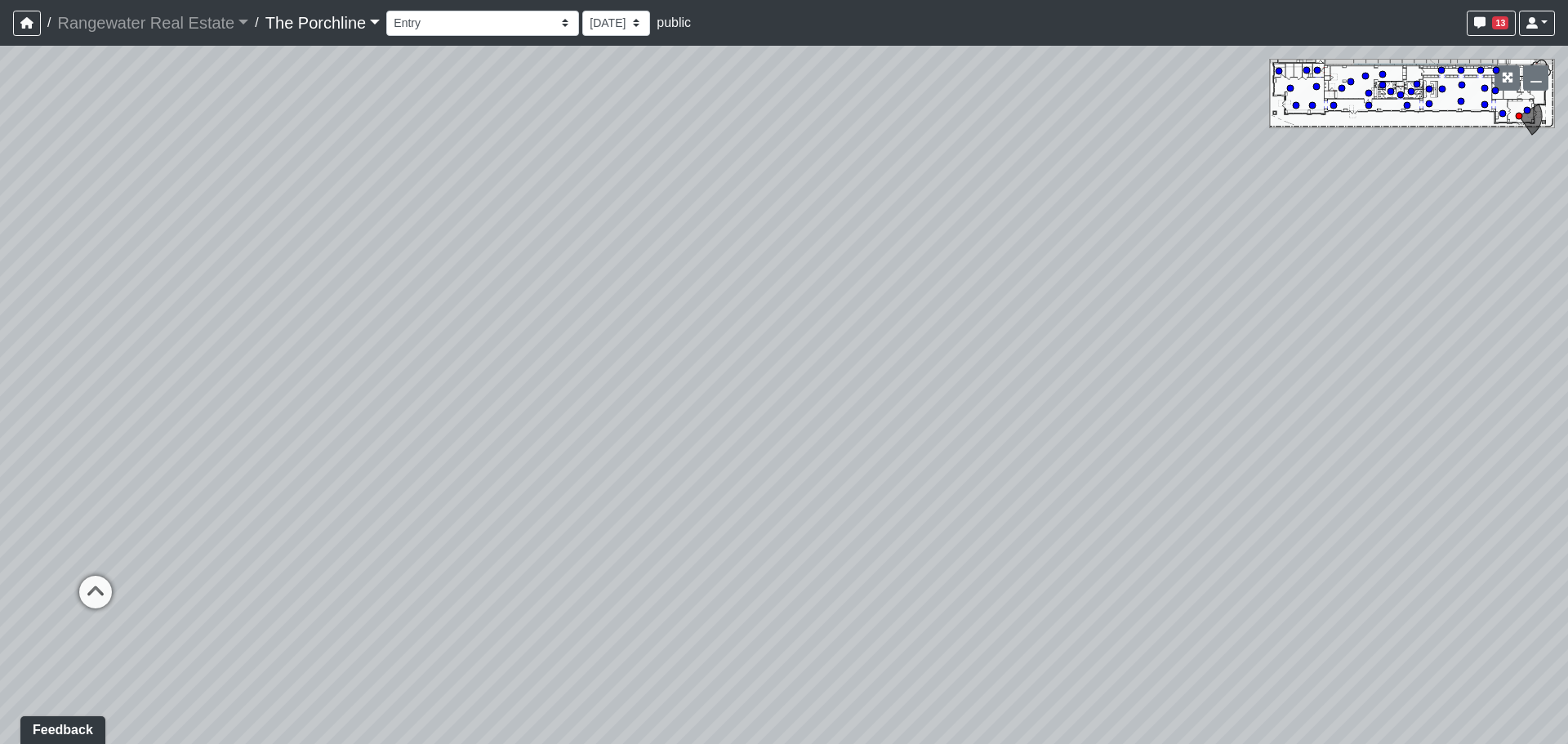
drag, startPoint x: 433, startPoint y: 259, endPoint x: 1187, endPoint y: 211, distance: 755.5
click at [1187, 211] on div "Loading... Seating Loading... Mailroom Entry Loading... Lounge Entry Loading...…" at bounding box center [784, 394] width 1568 height 699
drag, startPoint x: 768, startPoint y: 253, endPoint x: 1120, endPoint y: 273, distance: 352.6
click at [1120, 273] on div "Loading... Seating Loading... Mailroom Entry Loading... Lounge Entry Loading...…" at bounding box center [784, 394] width 1568 height 699
drag, startPoint x: 708, startPoint y: 382, endPoint x: 142, endPoint y: 321, distance: 569.3
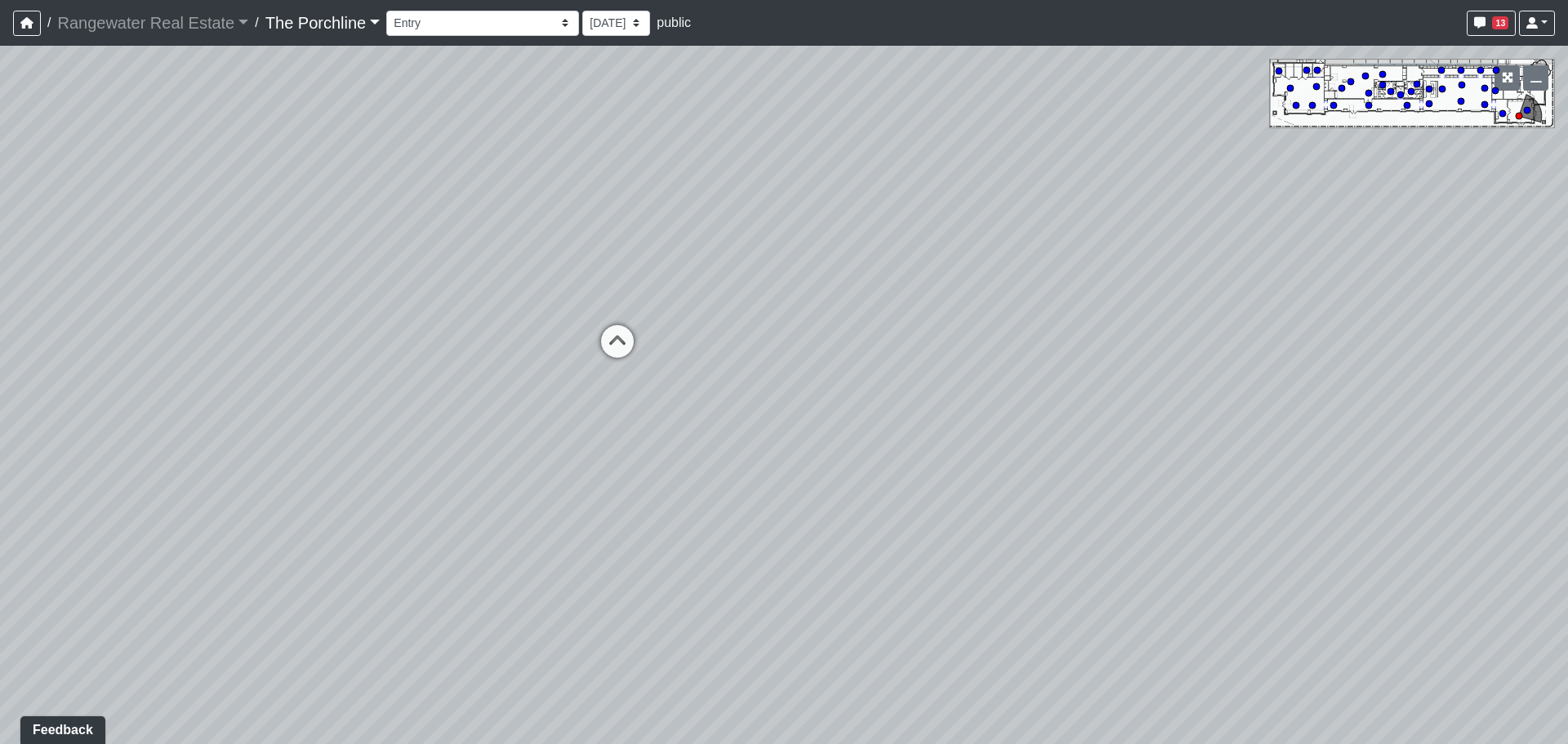
click at [142, 321] on div "Loading... Seating Loading... Mailroom Entry Loading... Lounge Entry Loading...…" at bounding box center [784, 394] width 1568 height 699
drag, startPoint x: 762, startPoint y: 311, endPoint x: 174, endPoint y: 323, distance: 588.1
click at [174, 323] on div "Loading... Seating Loading... Mailroom Entry Loading... Lounge Entry Loading...…" at bounding box center [784, 394] width 1568 height 699
drag, startPoint x: 632, startPoint y: 236, endPoint x: 438, endPoint y: 565, distance: 381.9
click at [438, 565] on div "Loading... Seating Loading... Mailroom Entry Loading... Lounge Entry Loading...…" at bounding box center [784, 394] width 1568 height 699
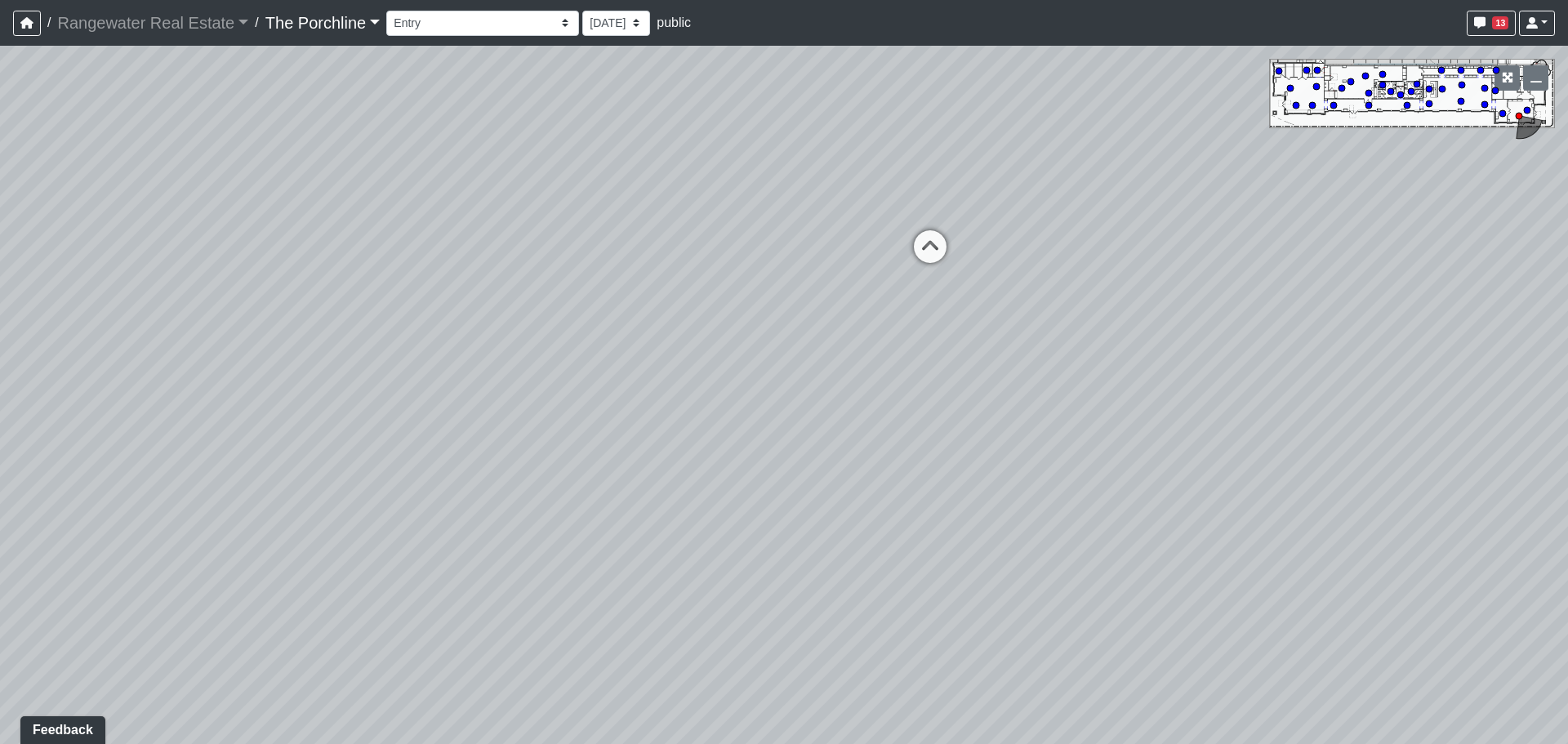
drag, startPoint x: 689, startPoint y: 536, endPoint x: 270, endPoint y: 384, distance: 445.7
click at [270, 384] on div "Loading... Seating Loading... Mailroom Entry Loading... Lounge Entry Loading...…" at bounding box center [784, 394] width 1568 height 699
drag, startPoint x: 867, startPoint y: 384, endPoint x: 1143, endPoint y: 458, distance: 285.7
click at [1149, 454] on div "Loading... Seating Loading... Mailroom Entry Loading... Lounge Entry Loading...…" at bounding box center [784, 394] width 1568 height 699
drag, startPoint x: 782, startPoint y: 448, endPoint x: 1215, endPoint y: 355, distance: 442.9
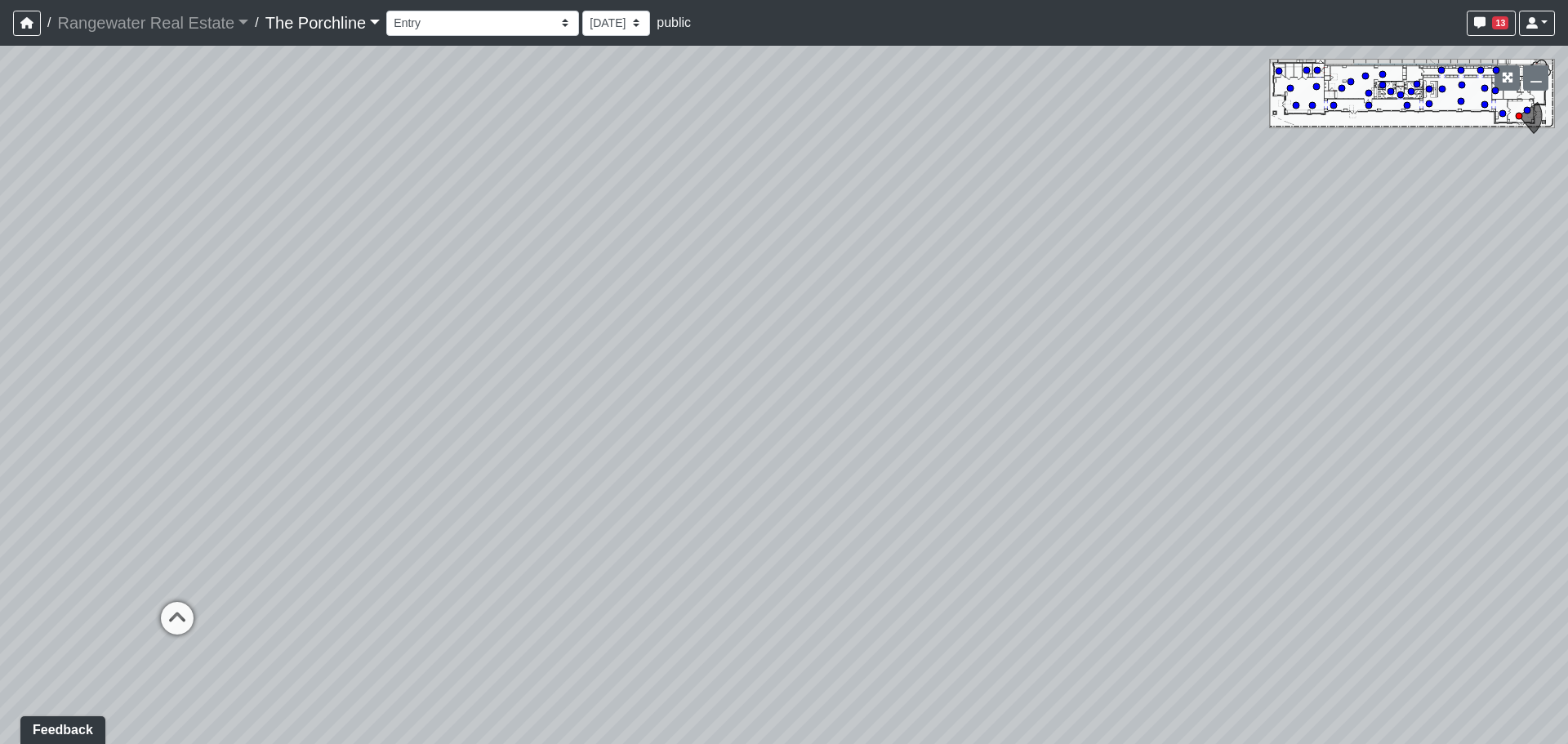
click at [1215, 355] on div "Loading... Seating Loading... Mailroom Entry Loading... Lounge Entry Loading...…" at bounding box center [784, 394] width 1568 height 699
drag, startPoint x: 994, startPoint y: 370, endPoint x: 1481, endPoint y: 366, distance: 487.0
click at [1481, 368] on div "Loading... Seating Loading... Mailroom Entry Loading... Lounge Entry Loading...…" at bounding box center [784, 394] width 1568 height 699
drag, startPoint x: 921, startPoint y: 387, endPoint x: 538, endPoint y: 340, distance: 385.9
click at [438, 342] on div "Loading... Seating Loading... Mailroom Entry Loading... Lounge Entry Loading...…" at bounding box center [784, 394] width 1568 height 699
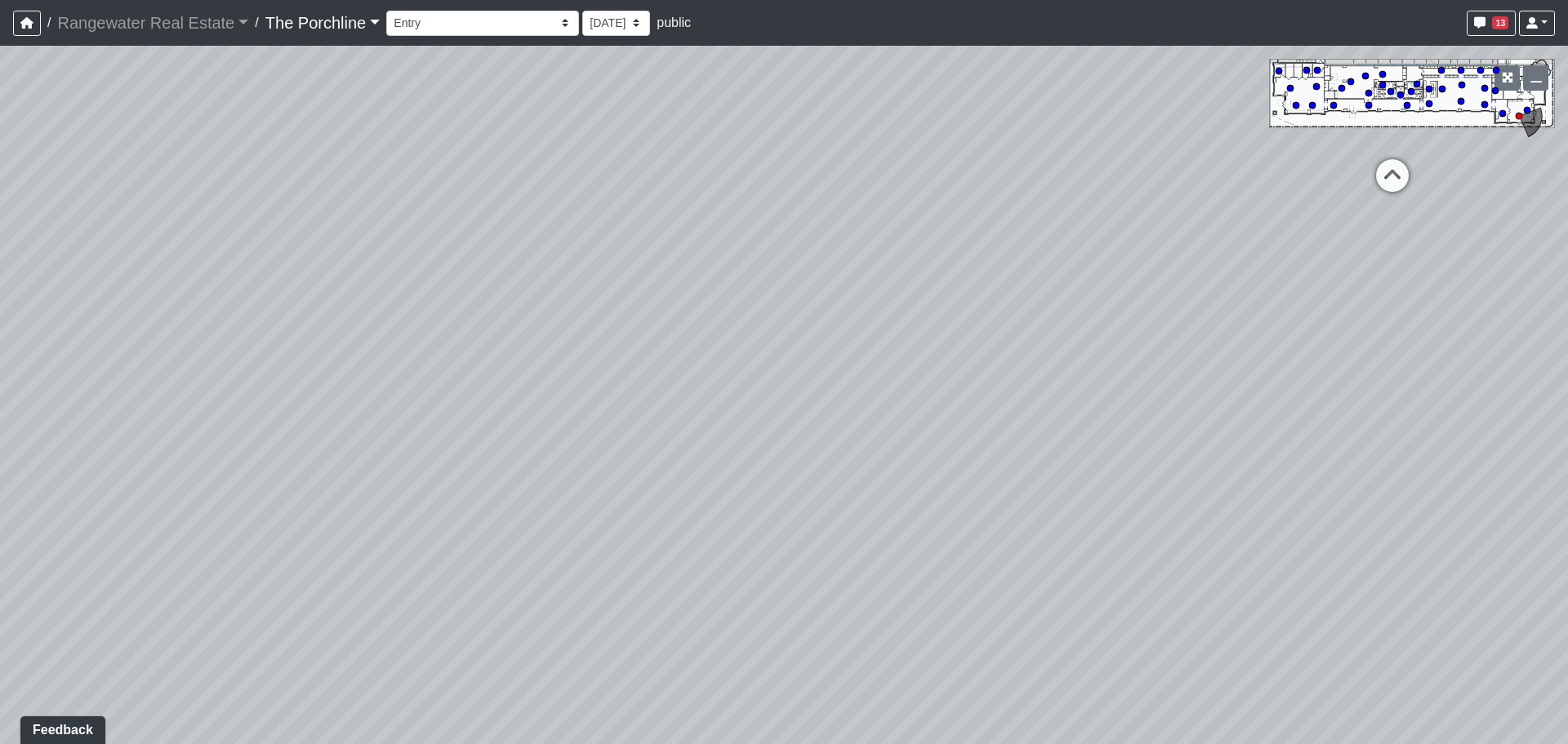
drag, startPoint x: 960, startPoint y: 339, endPoint x: 603, endPoint y: 340, distance: 357.0
click at [292, 338] on div "Loading... Seating Loading... Mailroom Entry Loading... Lounge Entry Loading...…" at bounding box center [784, 394] width 1568 height 699
click at [1018, 183] on icon at bounding box center [1023, 178] width 49 height 49
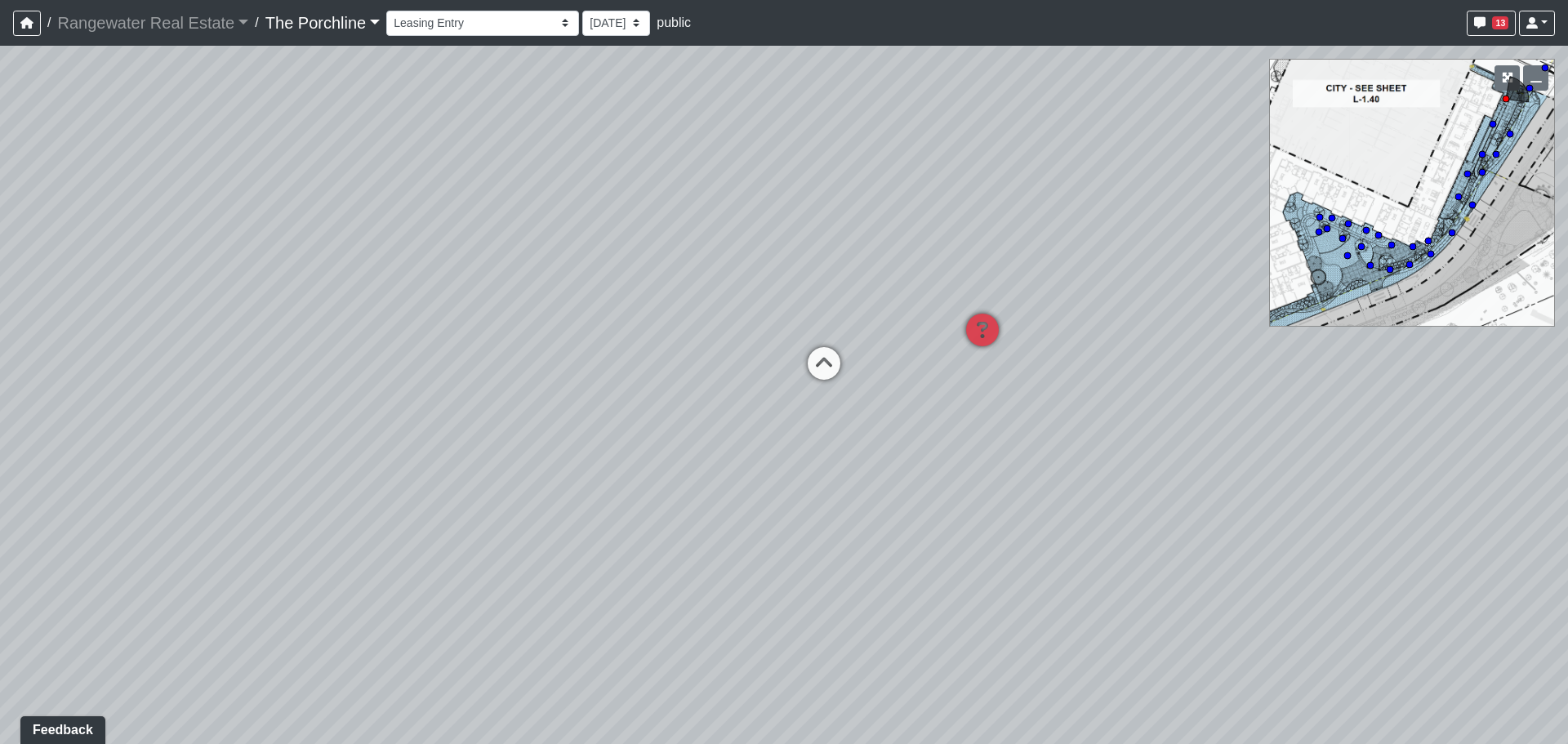
drag, startPoint x: 1103, startPoint y: 315, endPoint x: 1074, endPoint y: 402, distance: 91.7
click at [1303, 411] on div "Loading... Seating Loading... Mailroom Entry Loading... Lounge Entry Loading...…" at bounding box center [784, 394] width 1568 height 699
drag, startPoint x: 922, startPoint y: 438, endPoint x: 1435, endPoint y: 472, distance: 514.1
click at [1435, 472] on div "Loading... Seating Loading... Mailroom Entry Loading... Lounge Entry Loading...…" at bounding box center [784, 394] width 1568 height 699
drag, startPoint x: 921, startPoint y: 449, endPoint x: 1048, endPoint y: 408, distance: 133.5
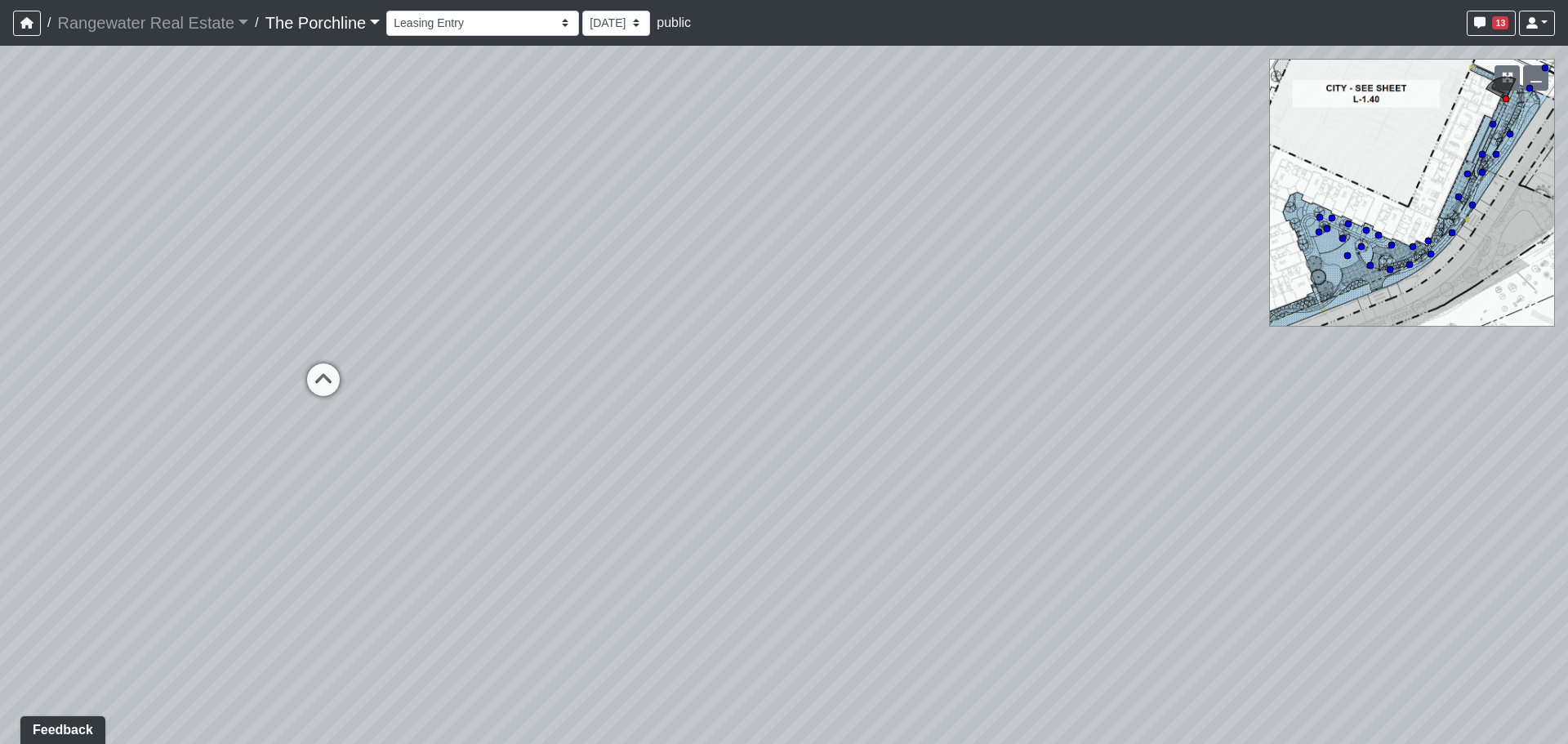
click at [1366, 409] on div "Loading... Seating Loading... Mailroom Entry Loading... Lounge Entry Loading...…" at bounding box center [784, 394] width 1568 height 699
drag, startPoint x: 788, startPoint y: 397, endPoint x: 1133, endPoint y: 365, distance: 346.5
click at [1098, 373] on div "Loading... Seating Loading... Mailroom Entry Loading... Lounge Entry Loading...…" at bounding box center [784, 394] width 1568 height 699
drag, startPoint x: 800, startPoint y: 375, endPoint x: 1295, endPoint y: 388, distance: 495.2
click at [1357, 391] on div "Loading... Seating Loading... Mailroom Entry Loading... Lounge Entry Loading...…" at bounding box center [784, 394] width 1568 height 699
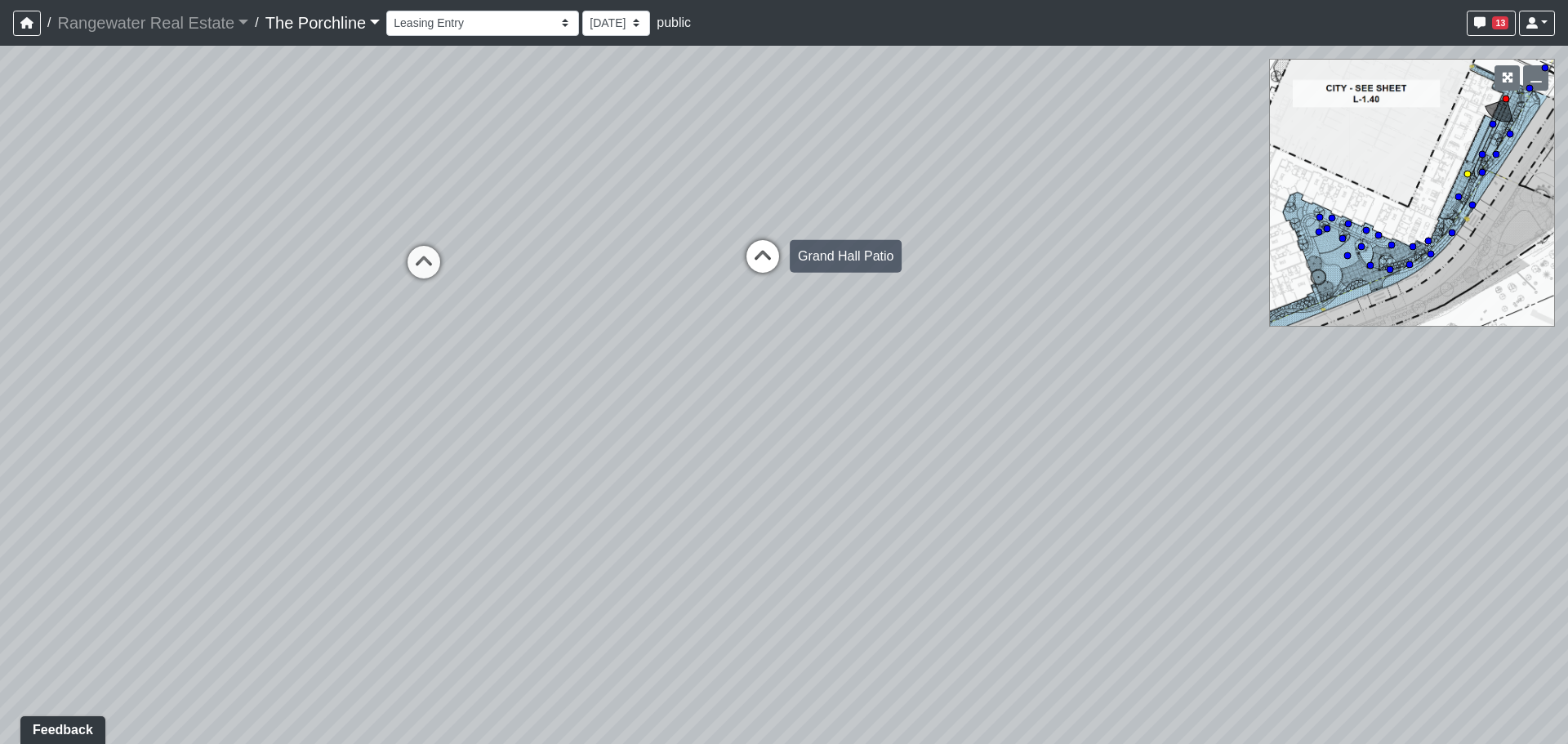
click at [755, 254] on icon at bounding box center [763, 264] width 49 height 49
drag, startPoint x: 739, startPoint y: 221, endPoint x: 989, endPoint y: 317, distance: 267.8
click at [989, 317] on div "Loading... Seating Loading... Mailroom Entry Loading... Lounge Entry Loading...…" at bounding box center [784, 394] width 1568 height 699
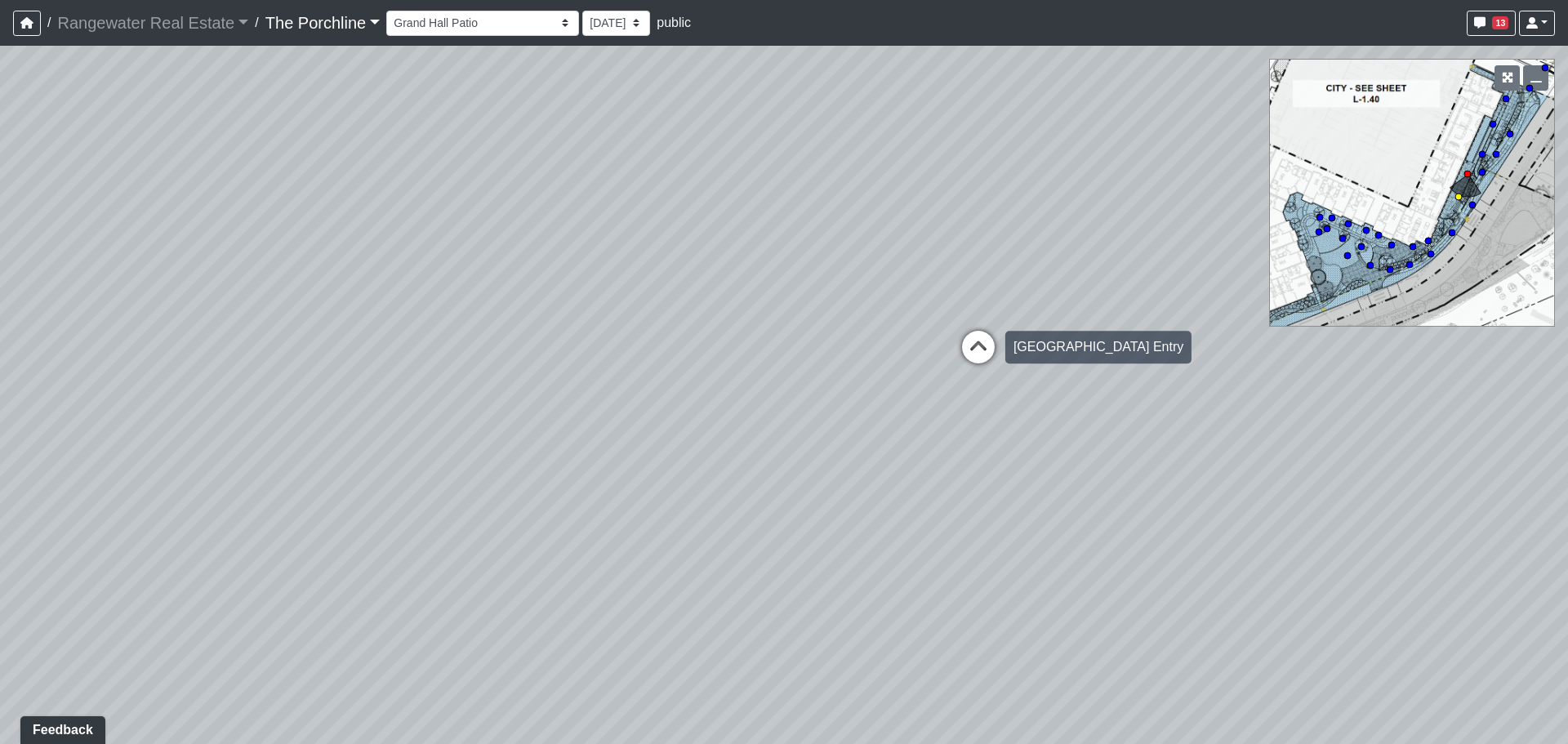
click at [976, 353] on icon at bounding box center [978, 355] width 49 height 49
drag, startPoint x: 796, startPoint y: 335, endPoint x: 1128, endPoint y: 362, distance: 333.1
click at [1128, 362] on div "Loading... Seating Loading... Mailroom Entry Loading... Lounge Entry Loading...…" at bounding box center [784, 394] width 1568 height 699
drag, startPoint x: 1158, startPoint y: 380, endPoint x: 170, endPoint y: 301, distance: 991.2
click at [132, 296] on div "Loading... Seating Loading... Mailroom Entry Loading... Lounge Entry Loading...…" at bounding box center [784, 394] width 1568 height 699
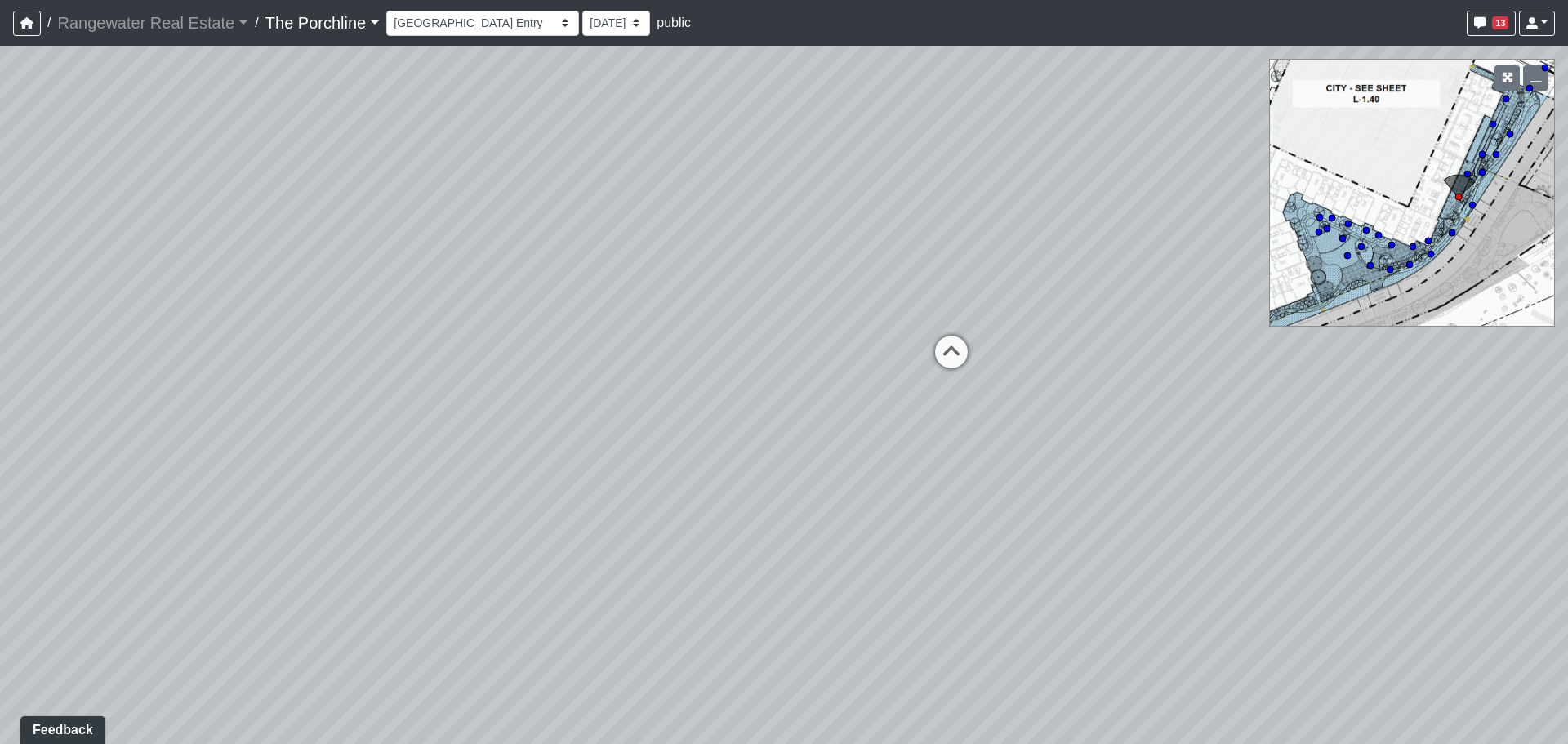
drag, startPoint x: 939, startPoint y: 232, endPoint x: 786, endPoint y: 241, distance: 153.3
click at [689, 249] on div "Loading... Seating Loading... Mailroom Entry Loading... Lounge Entry Loading...…" at bounding box center [784, 394] width 1568 height 699
click at [970, 361] on icon at bounding box center [956, 360] width 49 height 49
click at [1510, 101] on div "Loading... Seating Loading... Mailroom Entry Loading... Lounge Entry Loading...…" at bounding box center [784, 394] width 1568 height 699
click at [1506, 101] on circle at bounding box center [1505, 98] width 6 height 6
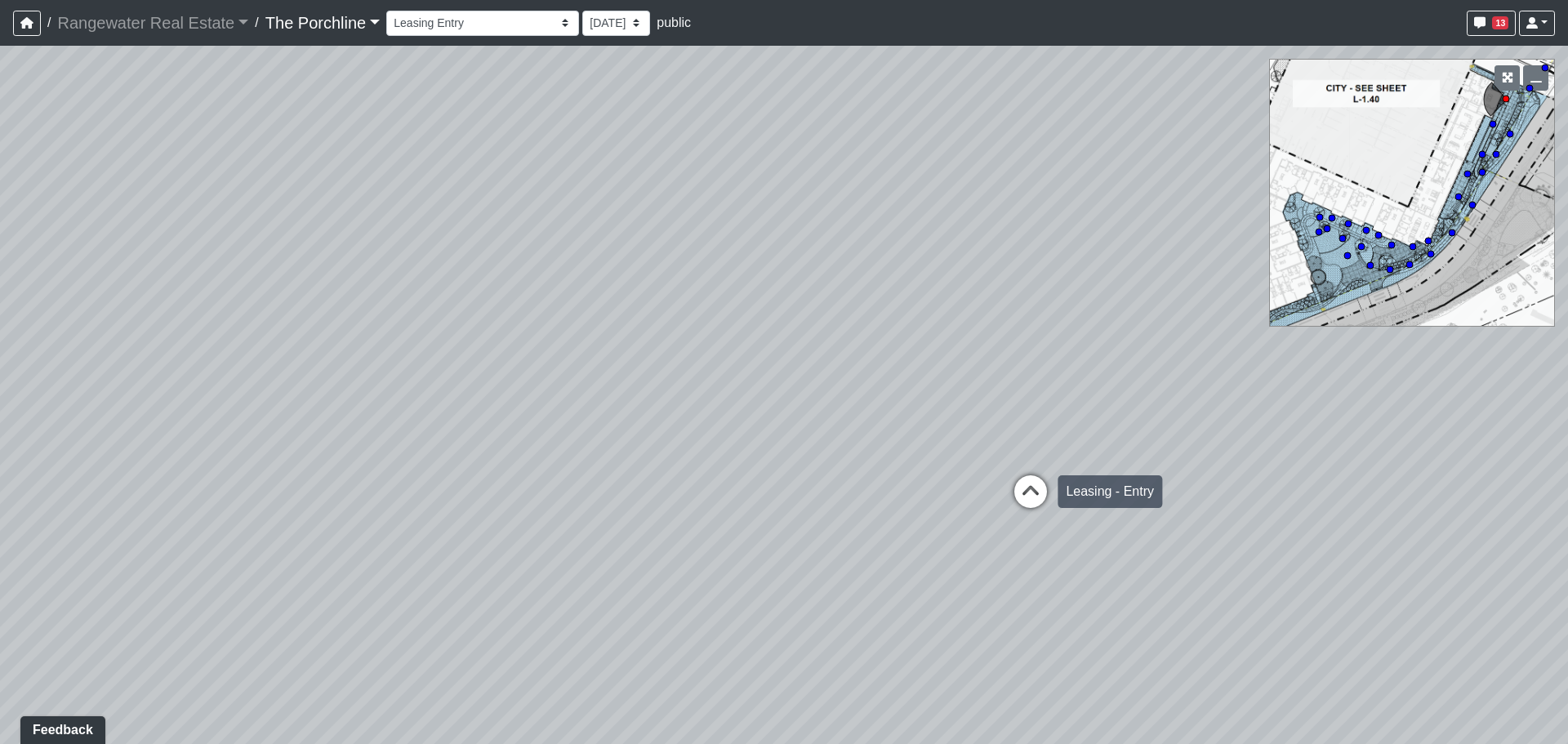
click at [1025, 489] on icon at bounding box center [1030, 500] width 49 height 49
select select "b4ji1Fs1oorKjVYAtSUi9e"
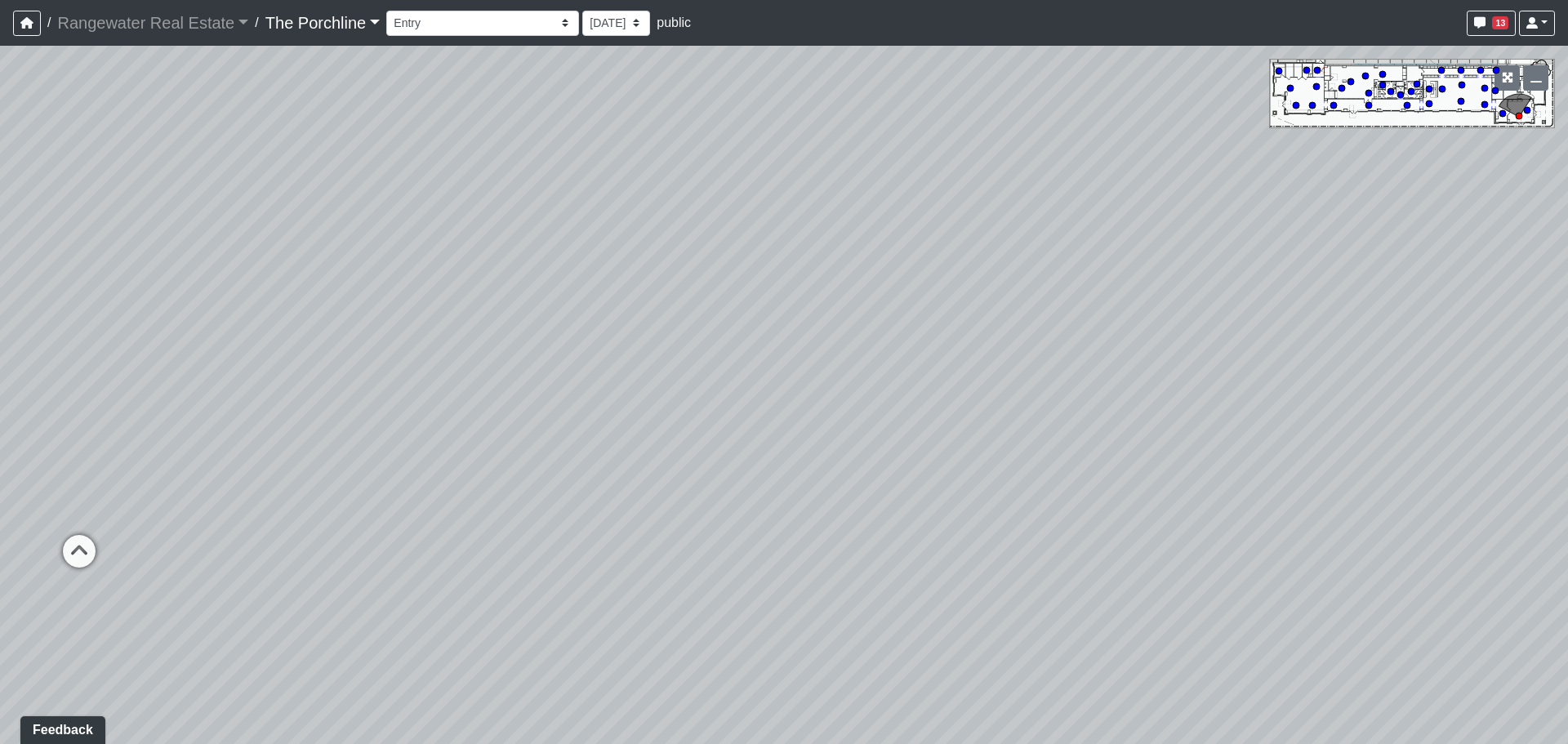
drag, startPoint x: 894, startPoint y: 306, endPoint x: 674, endPoint y: 661, distance: 417.6
click at [668, 665] on div "Loading... Seating Loading... Mailroom Entry Loading... Lounge Entry Loading...…" at bounding box center [784, 394] width 1568 height 699
drag, startPoint x: 772, startPoint y: 297, endPoint x: 592, endPoint y: 514, distance: 281.9
click at [592, 514] on div "Loading... Seating Loading... Mailroom Entry Loading... Lounge Entry Loading...…" at bounding box center [784, 394] width 1568 height 699
